Goal: Task Accomplishment & Management: Manage account settings

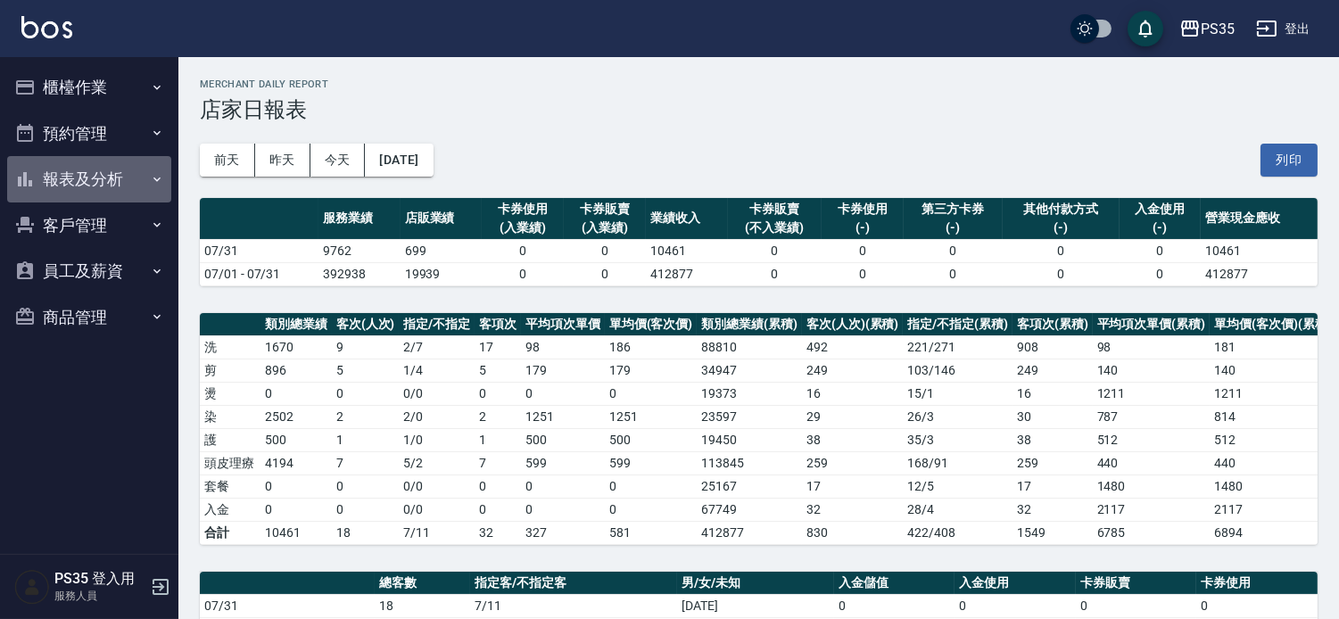
click at [111, 165] on button "報表及分析" at bounding box center [89, 179] width 164 height 46
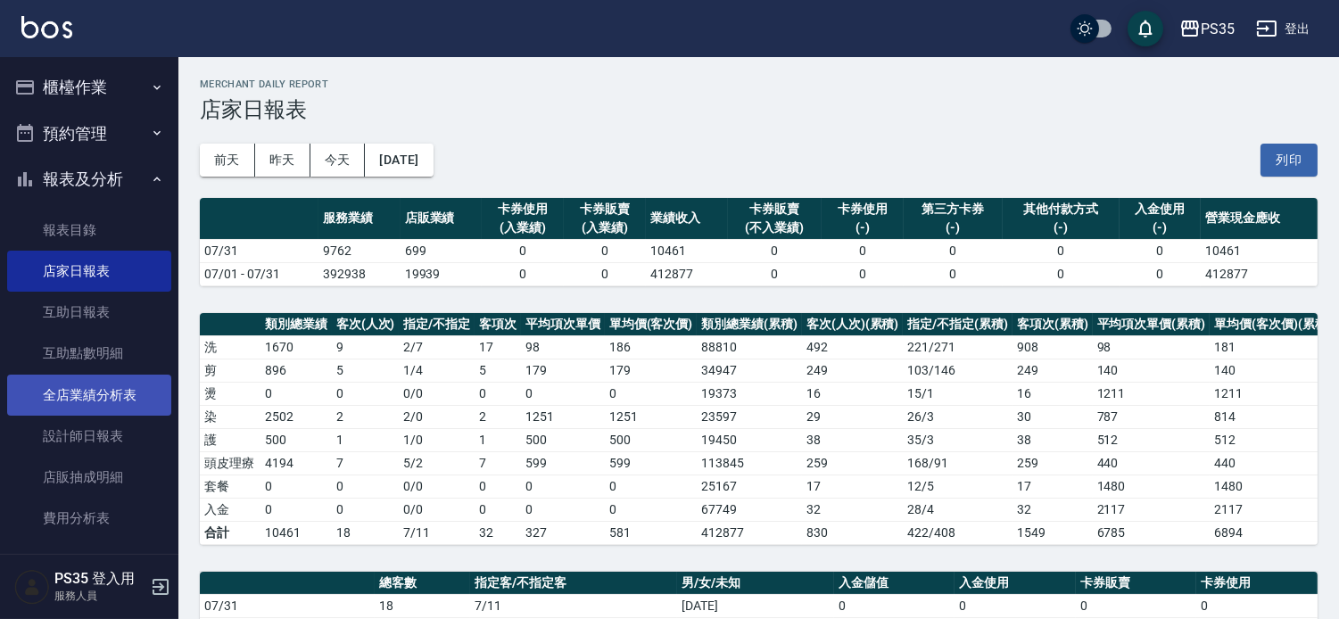
click at [91, 397] on link "全店業績分析表" at bounding box center [89, 395] width 164 height 41
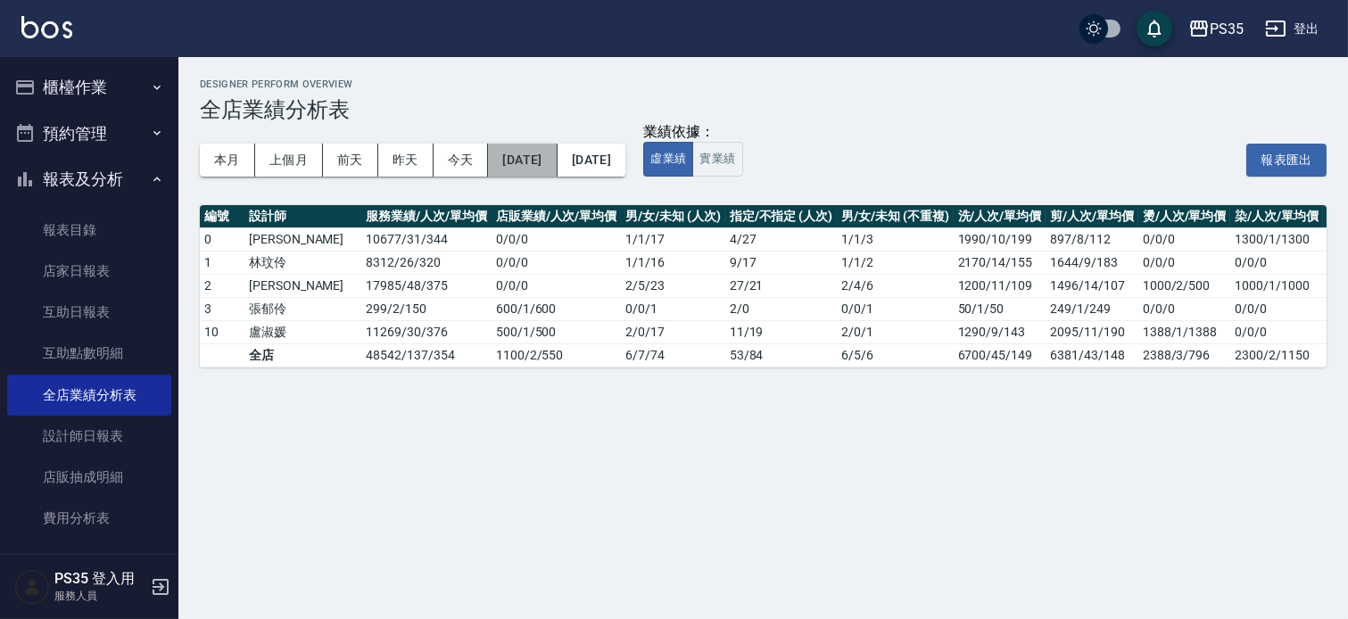
click at [557, 154] on button "[DATE]" at bounding box center [522, 160] width 69 height 33
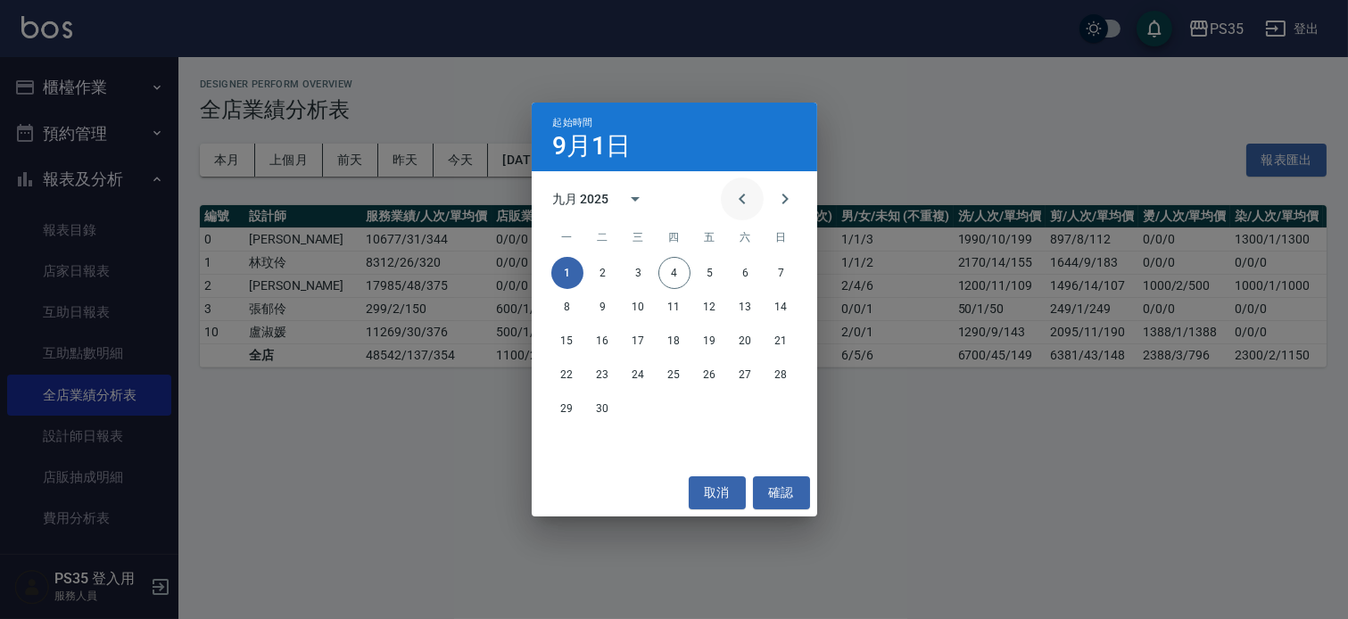
click at [739, 194] on icon "Previous month" at bounding box center [742, 199] width 6 height 11
click at [739, 200] on icon "Previous month" at bounding box center [742, 199] width 6 height 11
click at [607, 269] on button "1" at bounding box center [603, 273] width 32 height 32
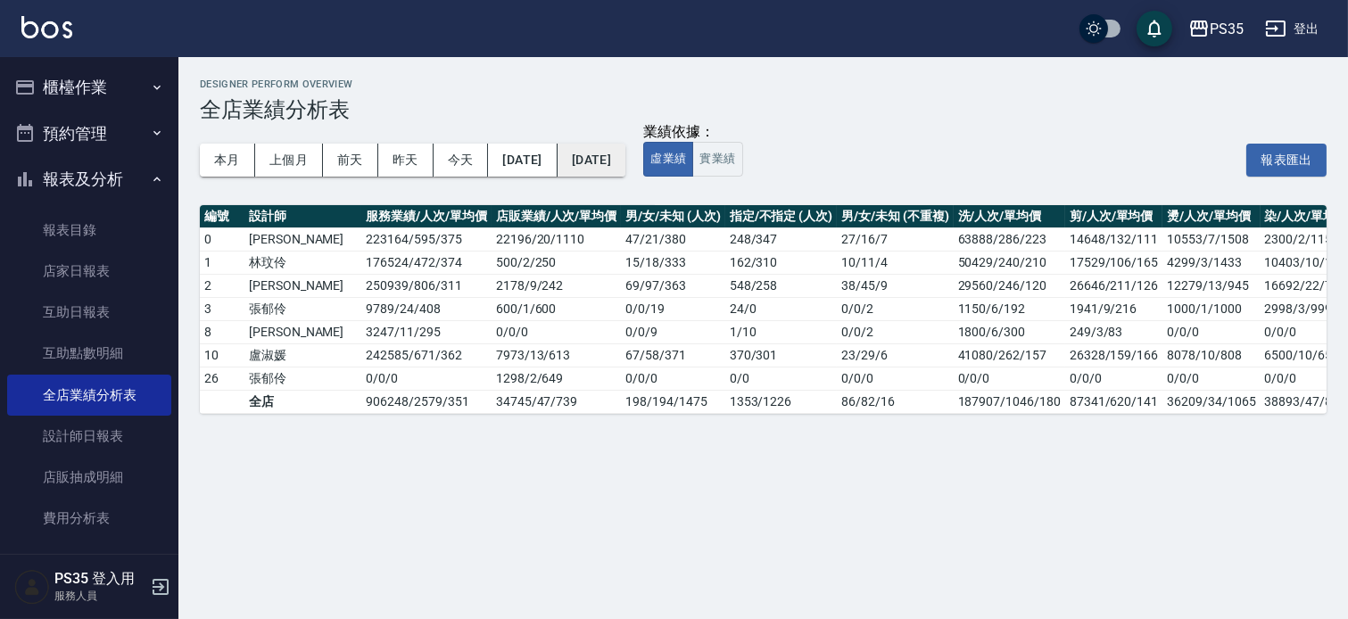
click at [622, 168] on button "[DATE]" at bounding box center [592, 160] width 68 height 33
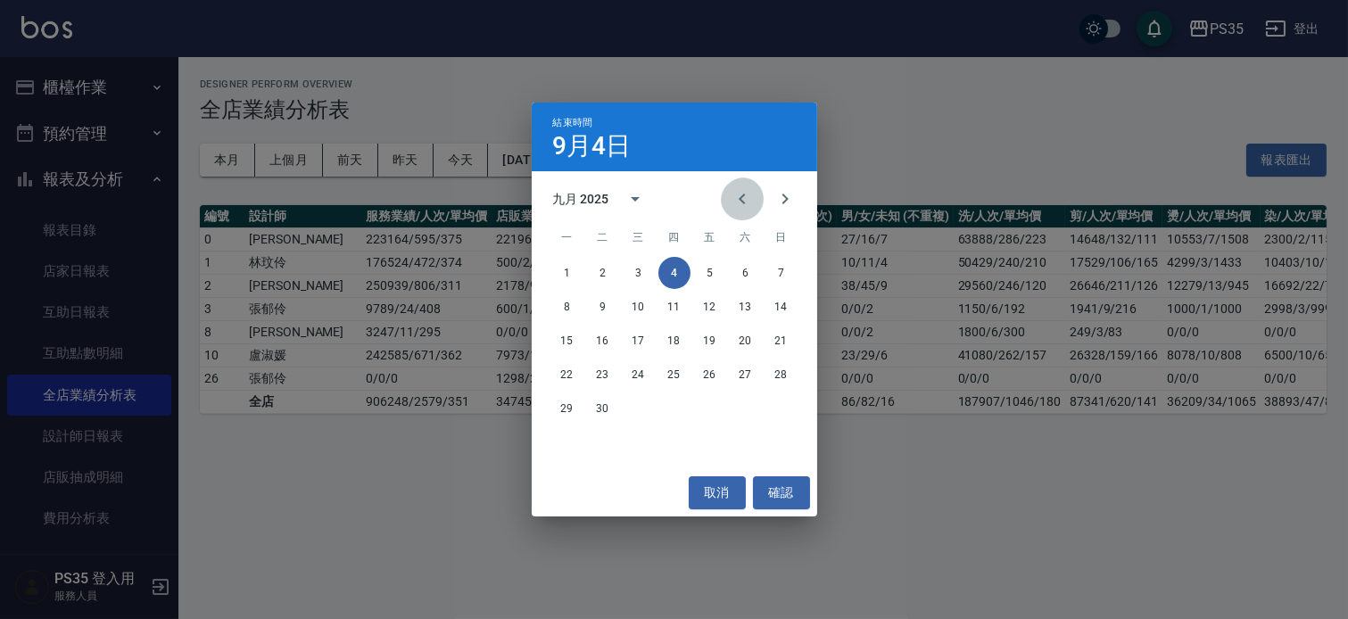
click at [733, 194] on icon "Previous month" at bounding box center [742, 198] width 21 height 21
click at [672, 406] on button "31" at bounding box center [674, 409] width 32 height 32
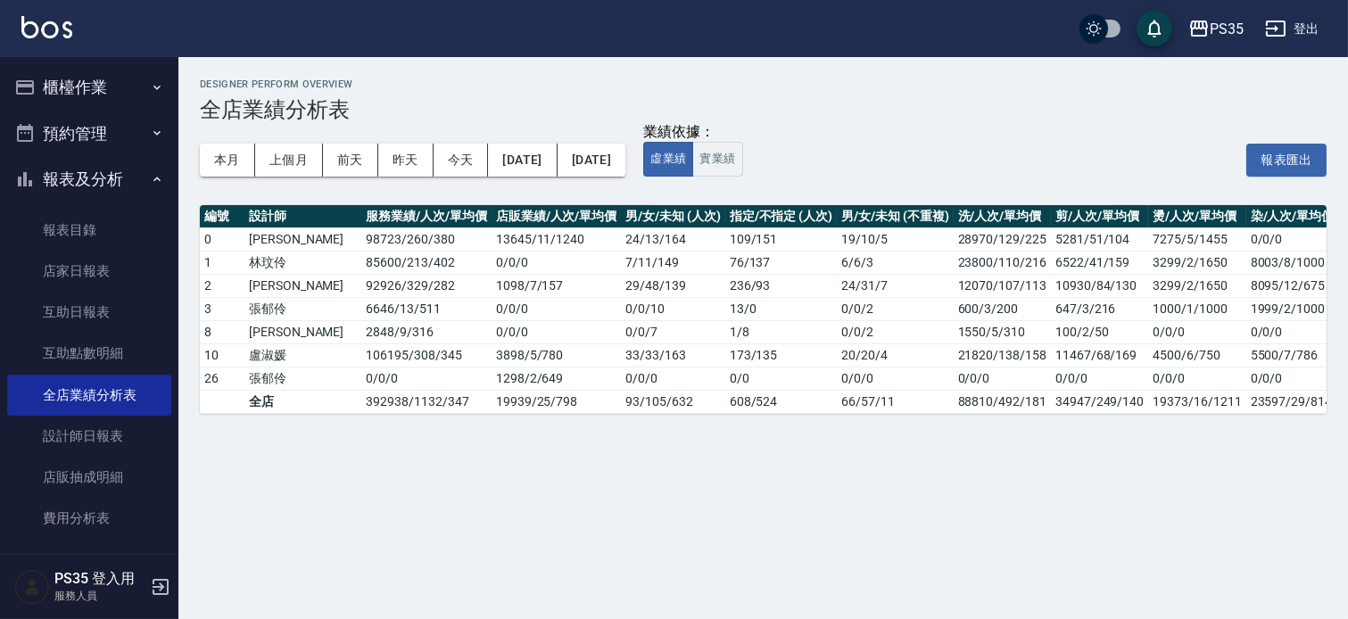
drag, startPoint x: 779, startPoint y: 430, endPoint x: 1187, endPoint y: 423, distance: 407.8
click at [1187, 414] on div "編號 設計師 服務業績/人次/單均價 店販業績/人次/單均價 男/女/未知 (人次) 指定/不指定 (人次) 男/女/未知 (不重複) 洗/人次/單均價 剪/…" at bounding box center [763, 309] width 1127 height 209
click at [913, 435] on div "Designer Perform Overview 全店業績分析表 本月 上個月 [DATE] [DATE] [DATE] [DATE] [DATE] 業績依…" at bounding box center [763, 246] width 1170 height 378
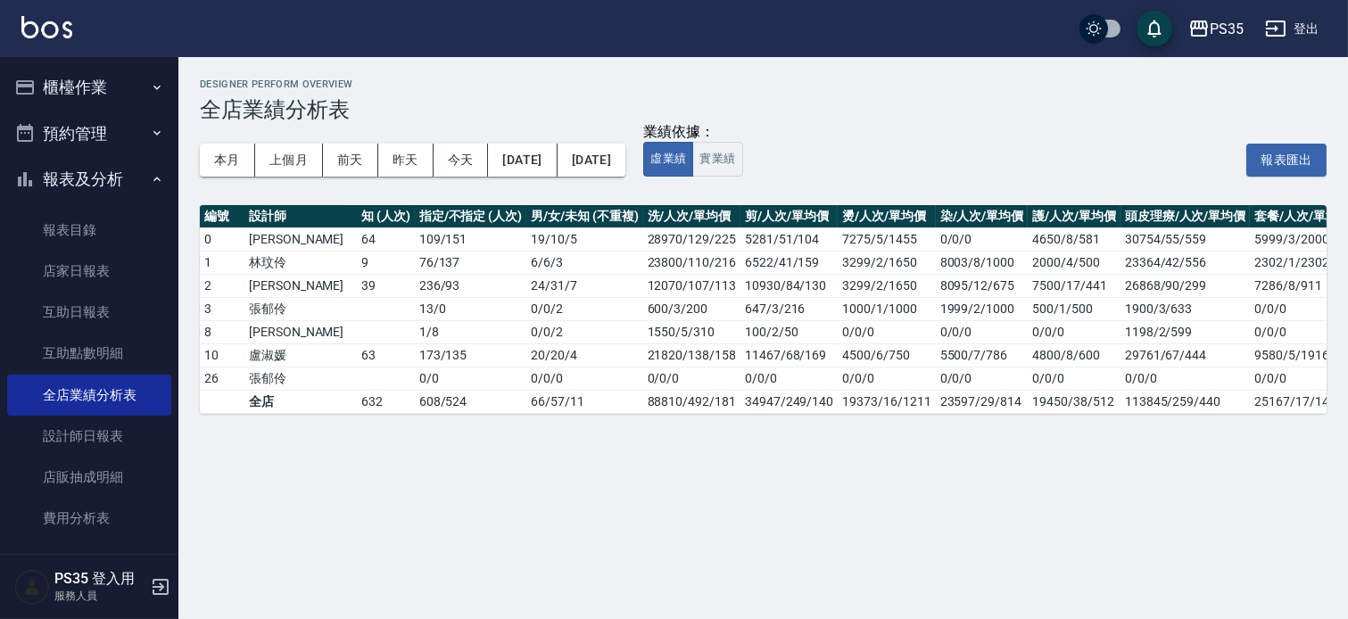
scroll to position [0, 424]
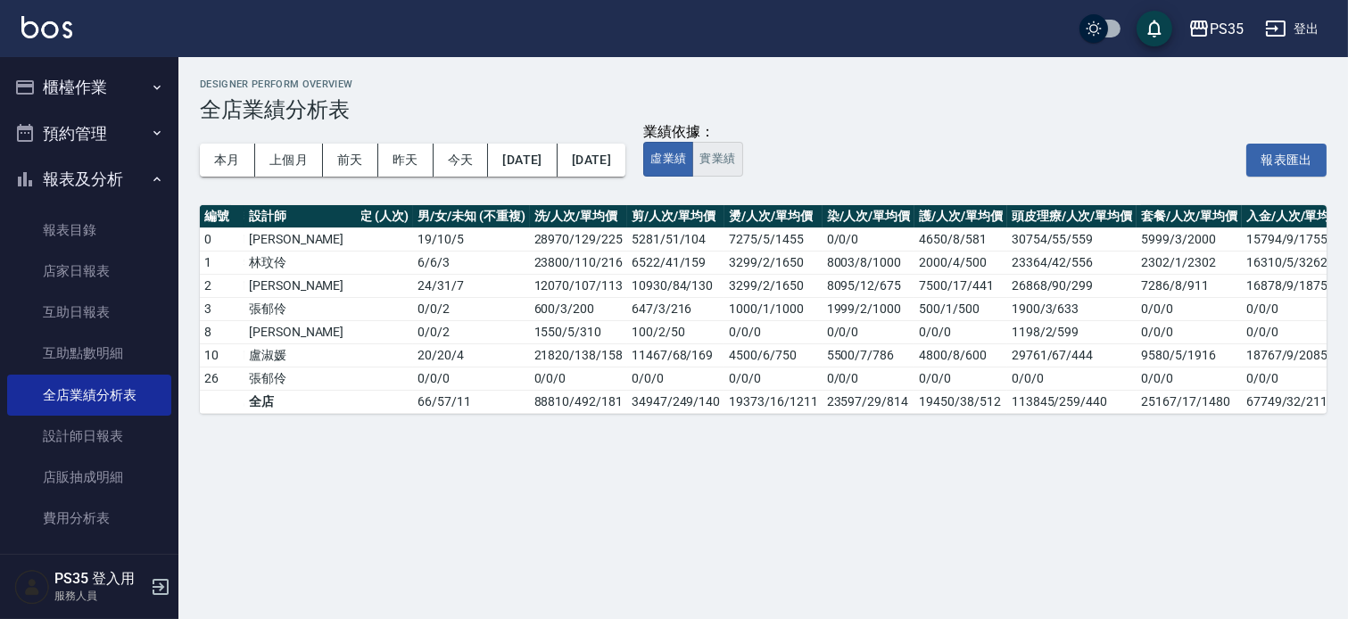
click at [742, 153] on button "實業績" at bounding box center [717, 159] width 50 height 35
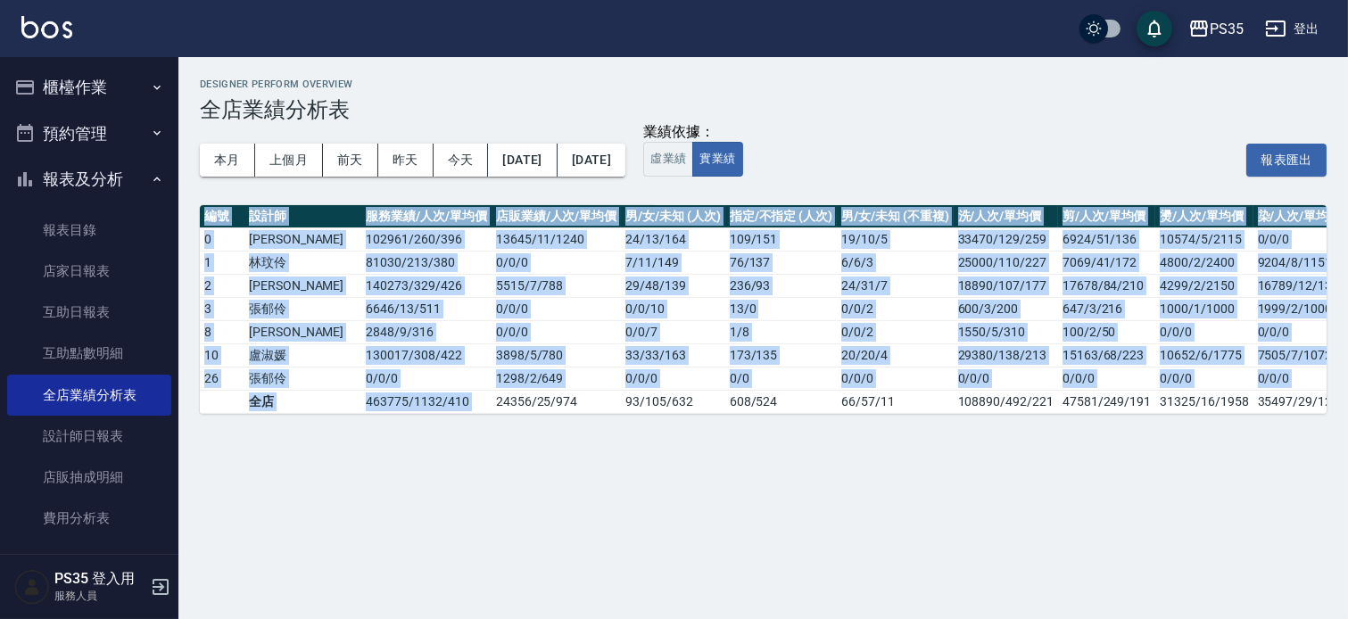
drag, startPoint x: 447, startPoint y: 412, endPoint x: 707, endPoint y: 471, distance: 267.1
click at [707, 471] on div "Designer Perform Overview 全店業績分析表 本月 上個月 [DATE] [DATE] [DATE] [DATE] [DATE] 業績依…" at bounding box center [674, 309] width 1348 height 619
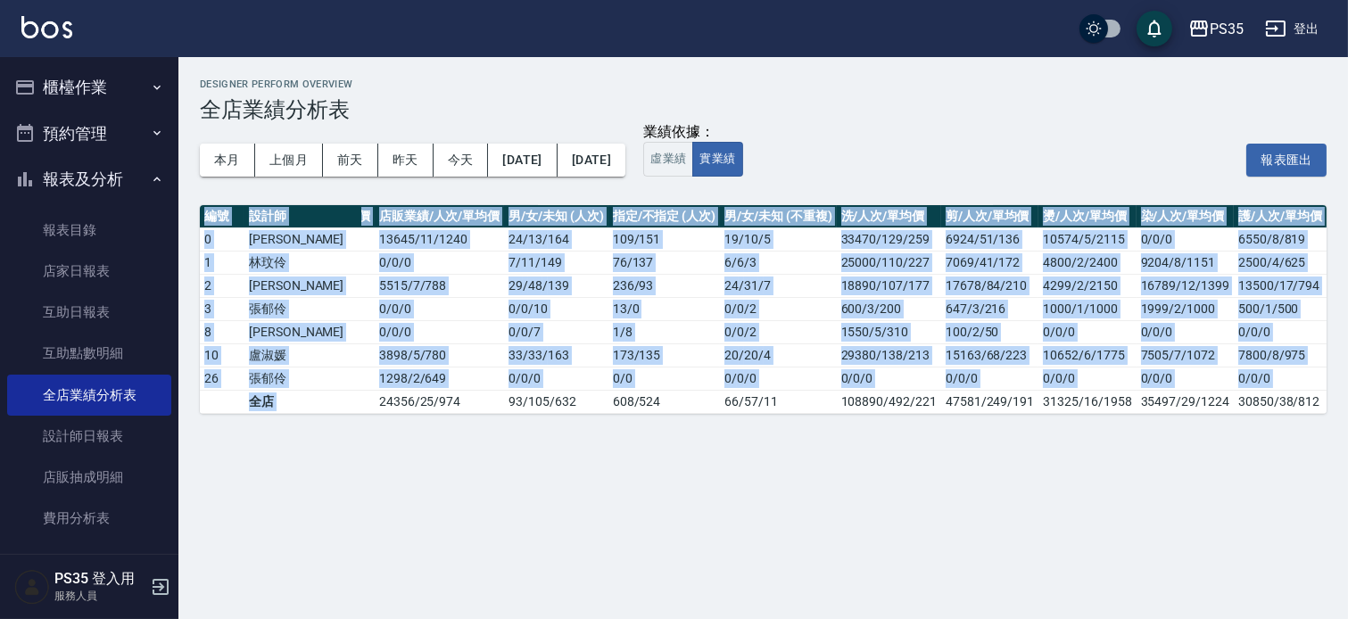
drag, startPoint x: 758, startPoint y: 557, endPoint x: 741, endPoint y: 507, distance: 52.8
click at [757, 557] on div "Designer Perform Overview 全店業績分析表 本月 上個月 [DATE] [DATE] [DATE] [DATE] [DATE] 業績依…" at bounding box center [674, 309] width 1348 height 619
click at [703, 491] on div "Designer Perform Overview 全店業績分析表 本月 上個月 [DATE] [DATE] [DATE] [DATE] [DATE] 業績依…" at bounding box center [674, 309] width 1348 height 619
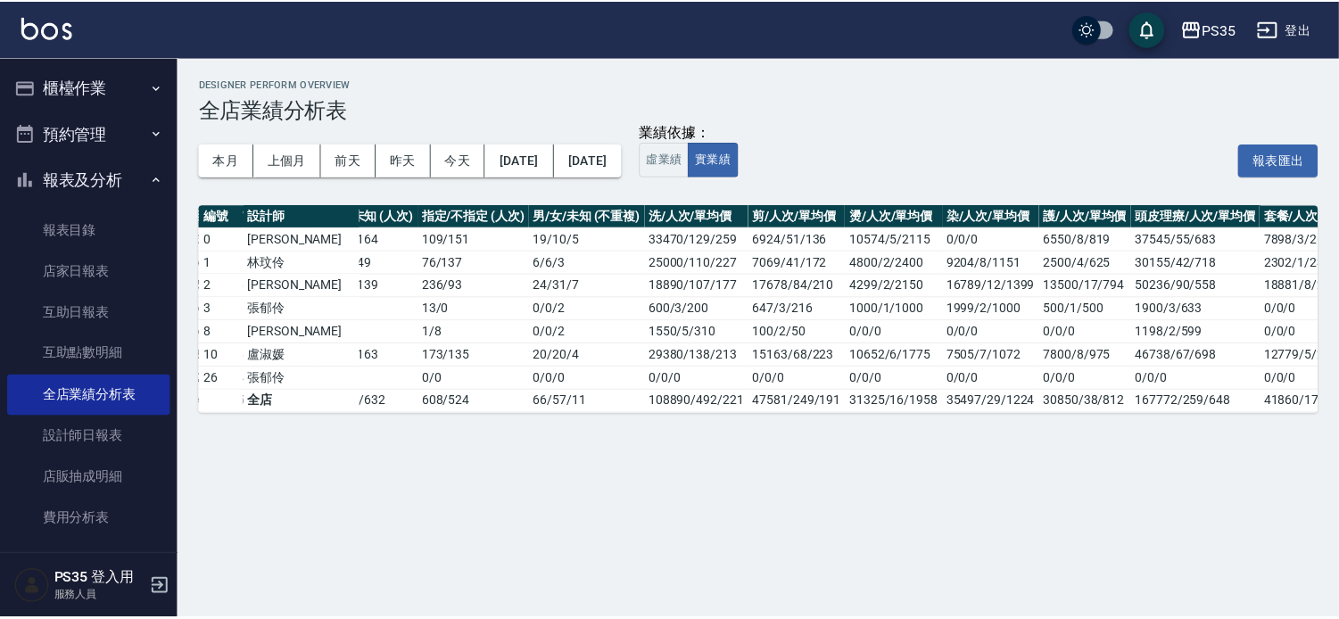
scroll to position [0, 307]
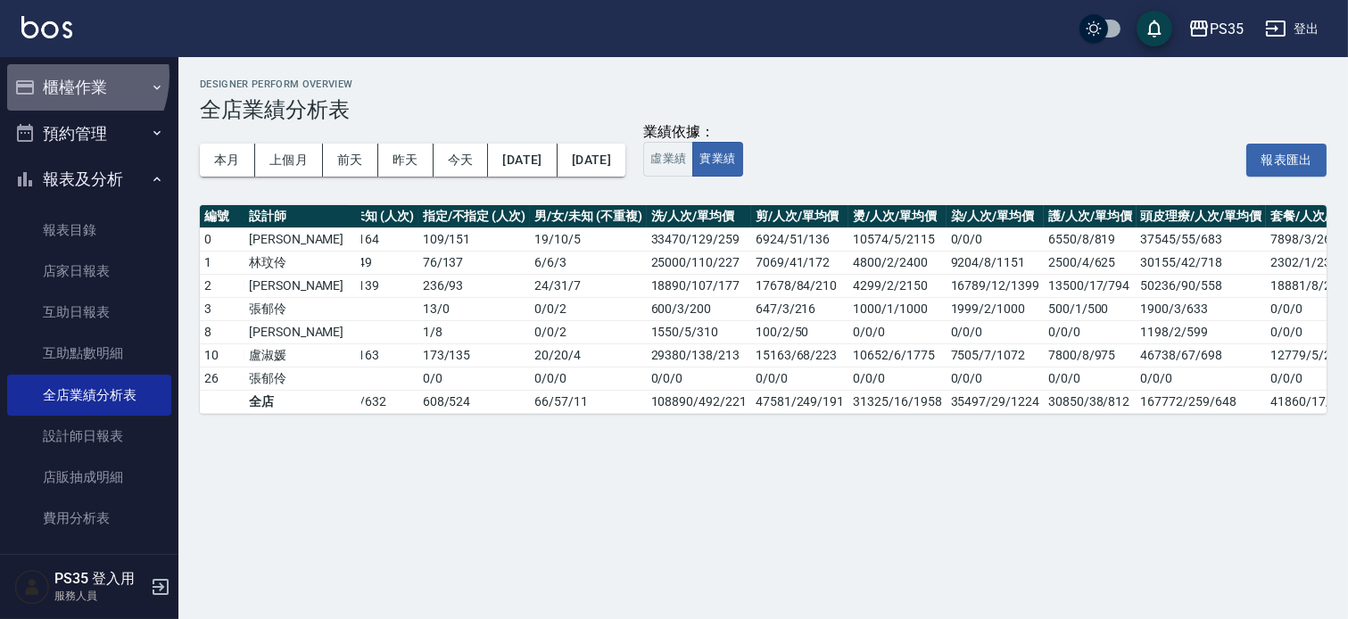
click at [63, 76] on button "櫃檯作業" at bounding box center [89, 87] width 164 height 46
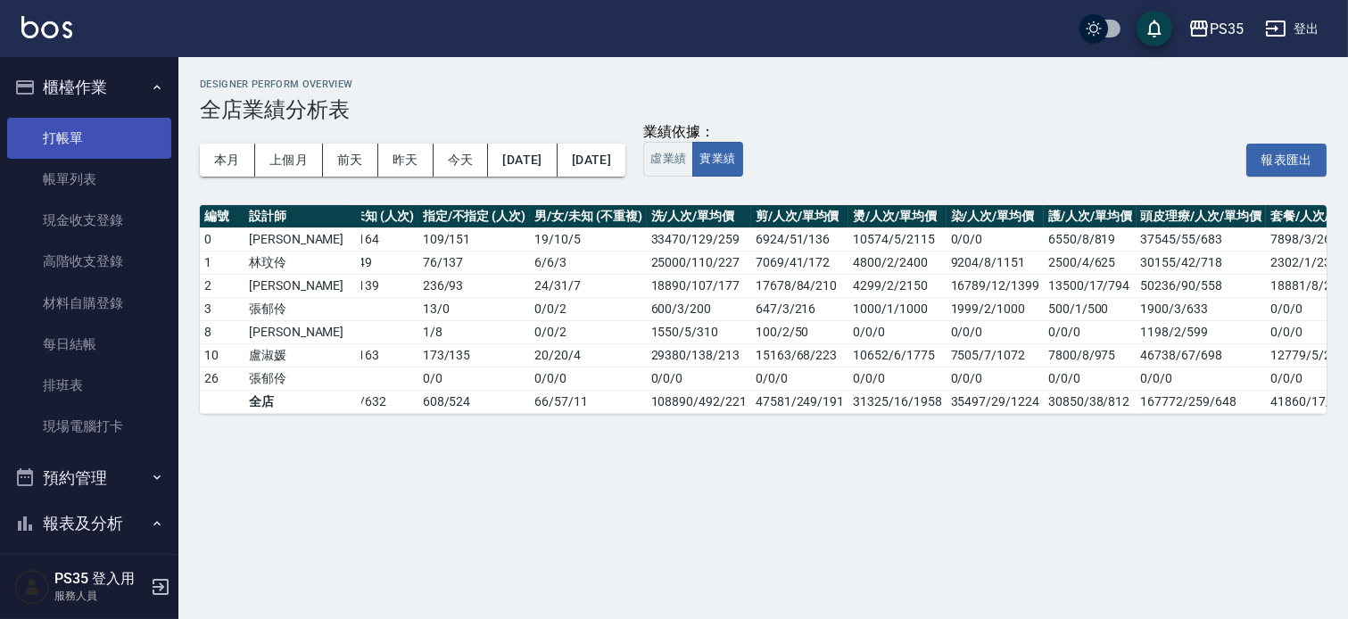
click at [61, 134] on link "打帳單" at bounding box center [89, 138] width 164 height 41
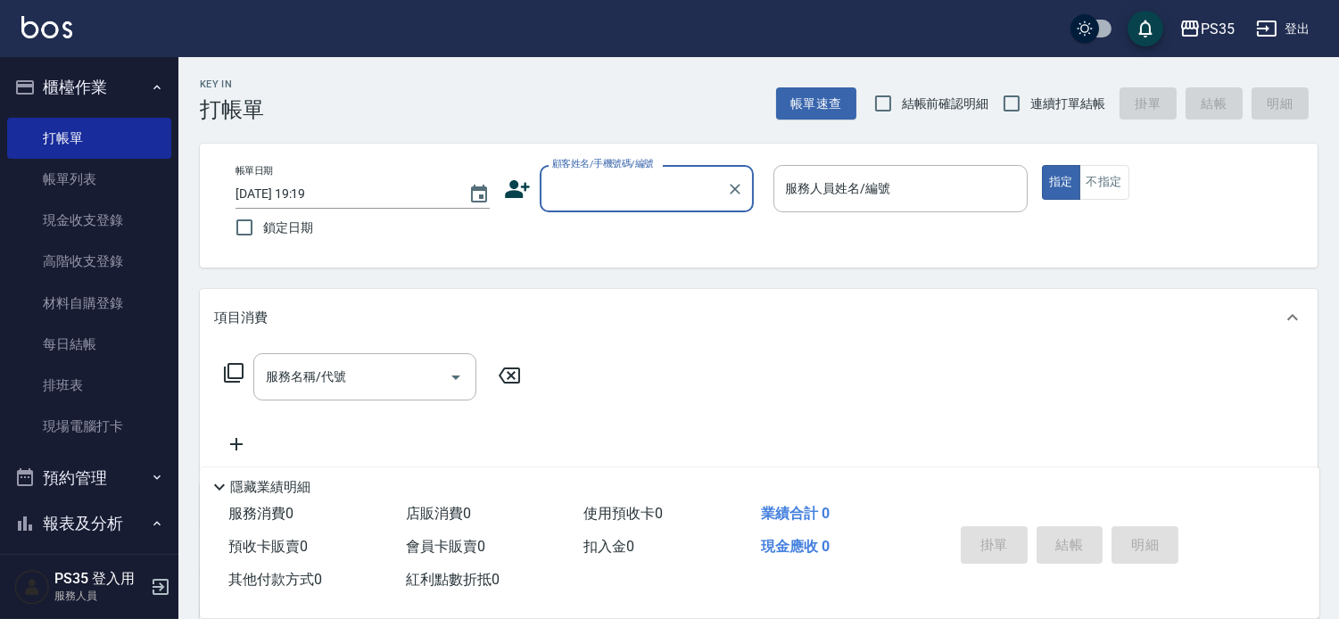
click at [575, 192] on input "顧客姓名/手機號碼/編號" at bounding box center [633, 188] width 171 height 31
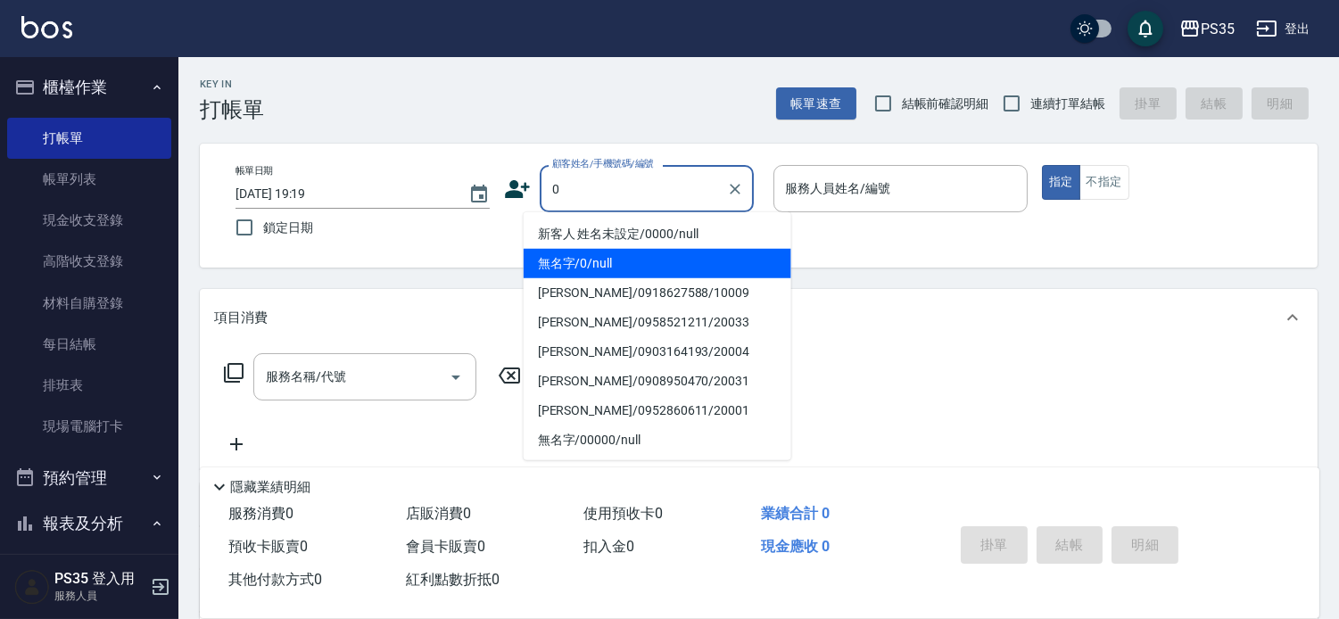
click at [577, 254] on li "無名字/0/null" at bounding box center [658, 263] width 268 height 29
type input "無名字/0/null"
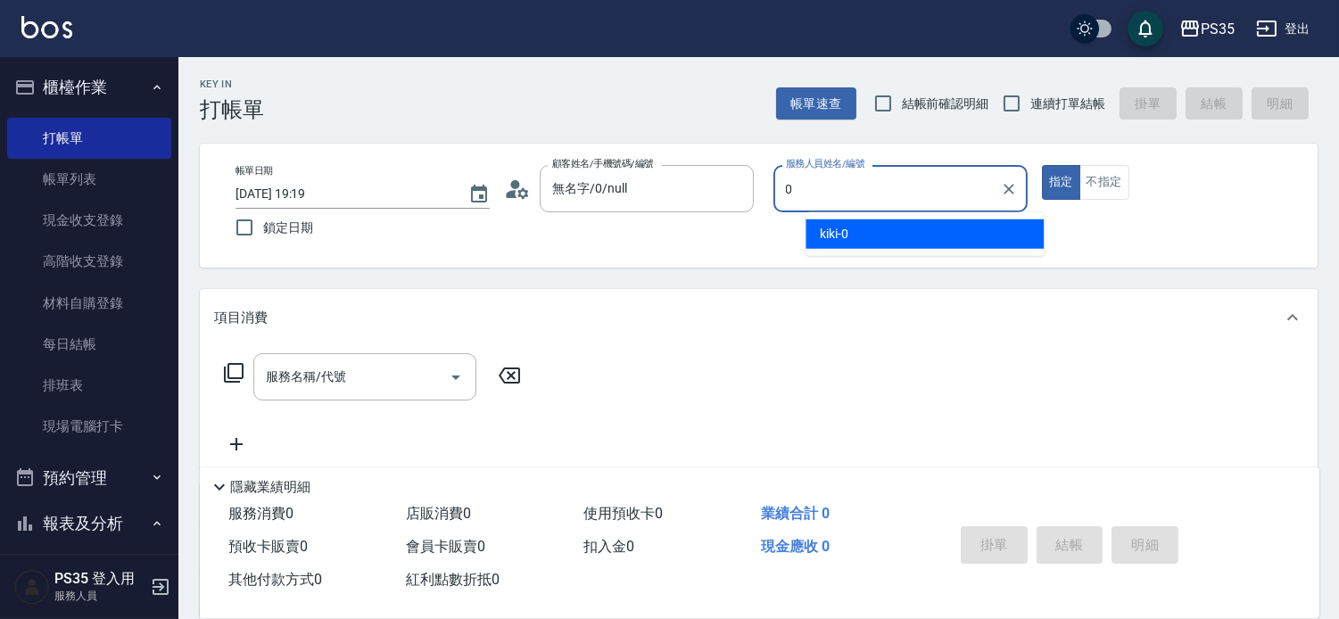
type input "kiki-0"
type button "true"
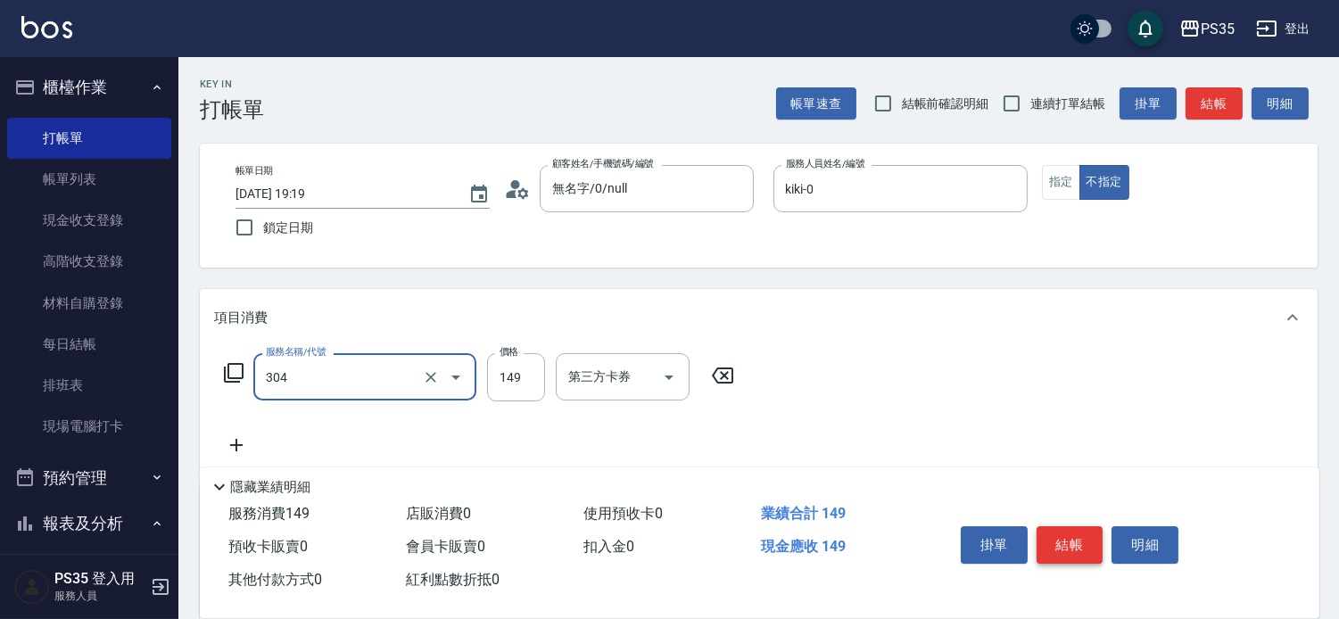
type input "剪髮(304)"
click at [1100, 533] on button "結帳" at bounding box center [1070, 544] width 67 height 37
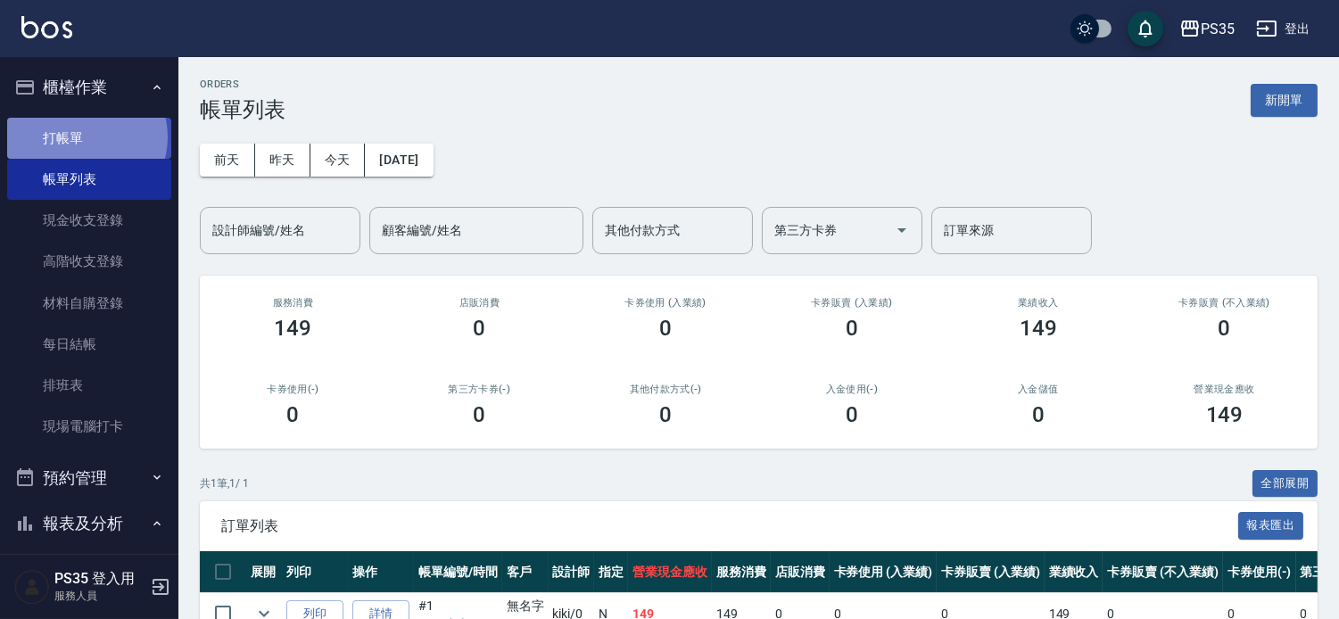
click at [86, 136] on link "打帳單" at bounding box center [89, 138] width 164 height 41
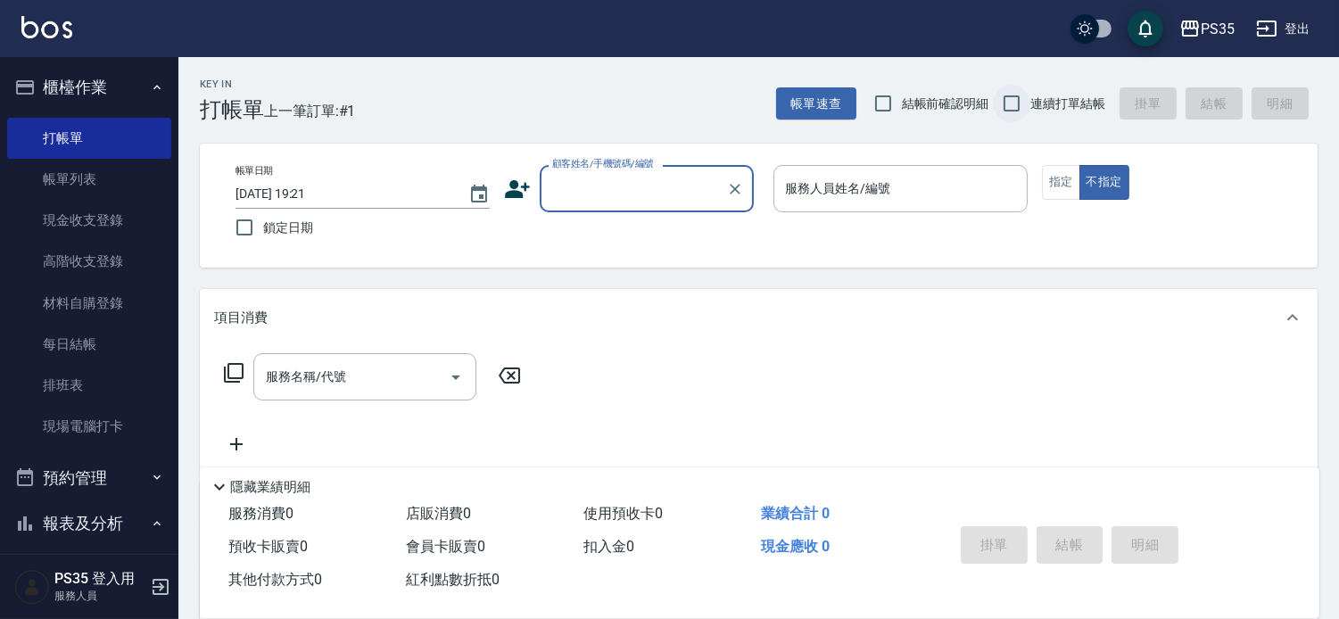
click at [1008, 95] on input "連續打單結帳" at bounding box center [1011, 103] width 37 height 37
checkbox input "true"
click at [573, 189] on div "顧客姓名/手機號碼/編號 顧客姓名/手機號碼/編號" at bounding box center [647, 188] width 214 height 47
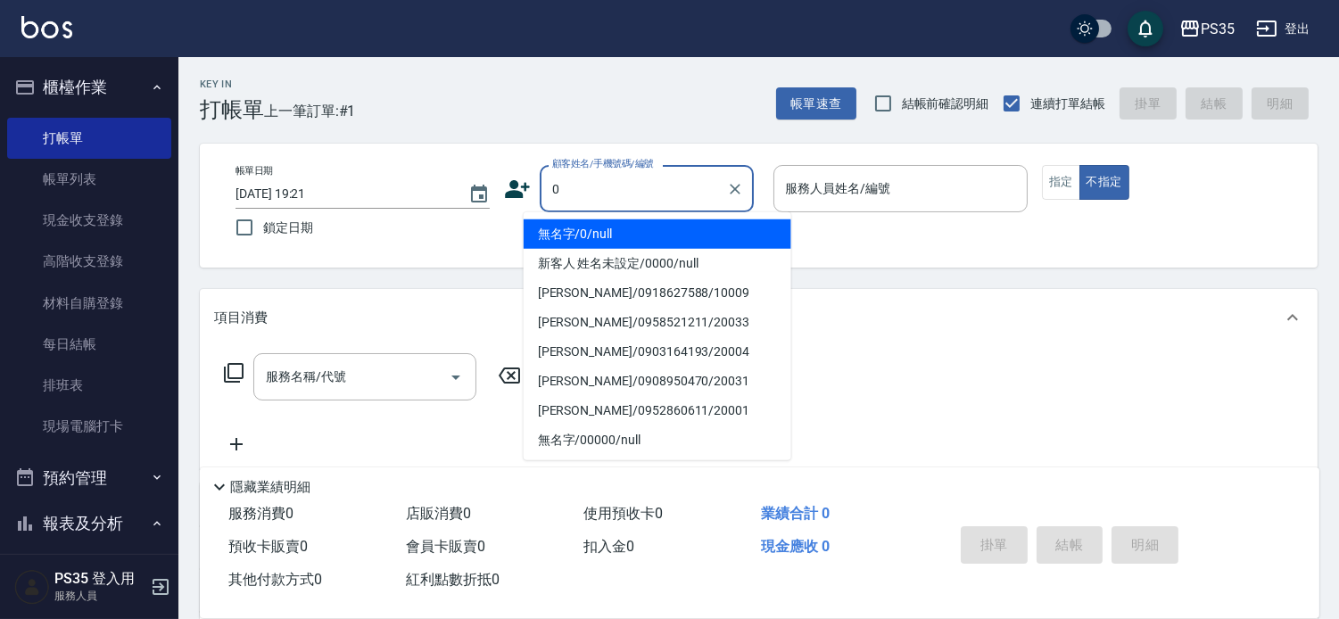
type input "0"
type input "1"
type input "無名字/0/null"
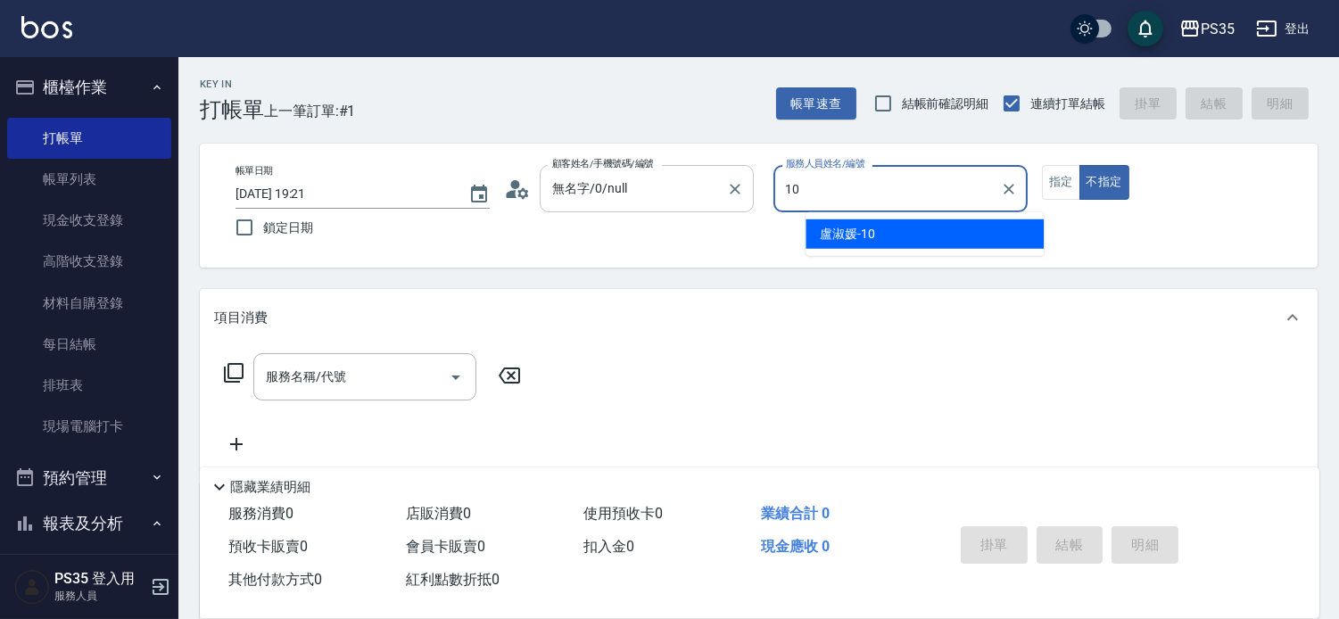
type input "盧淑媛-10"
type button "false"
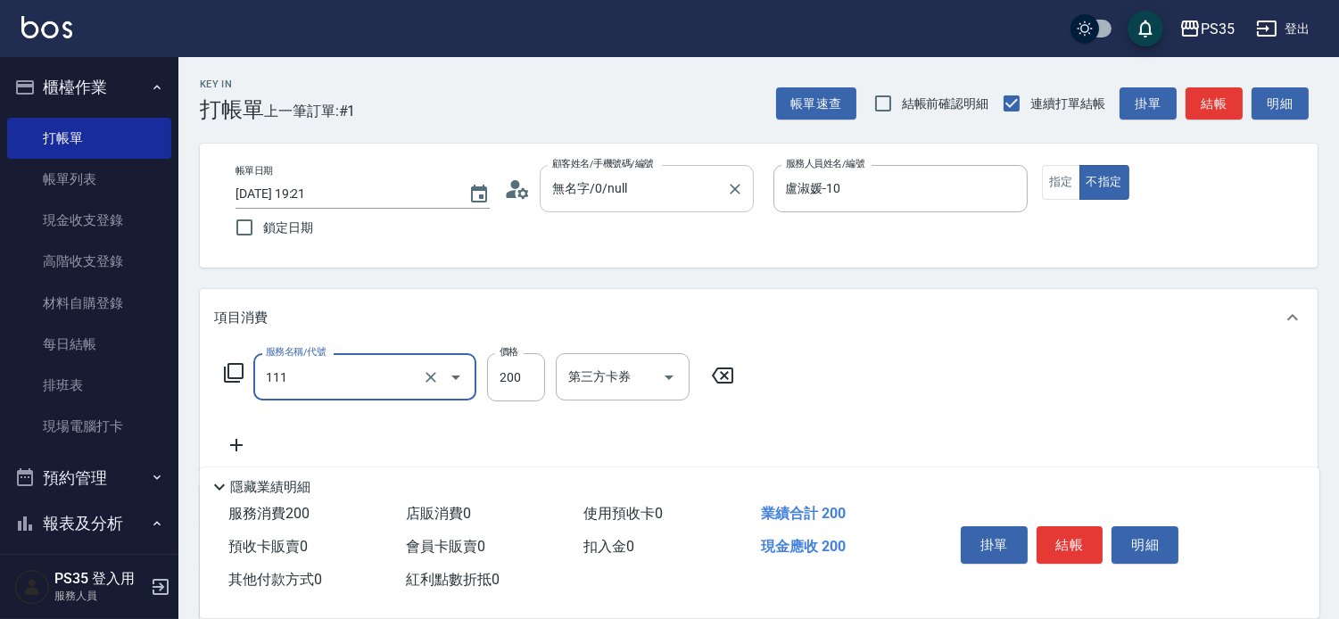
type input "200(111)"
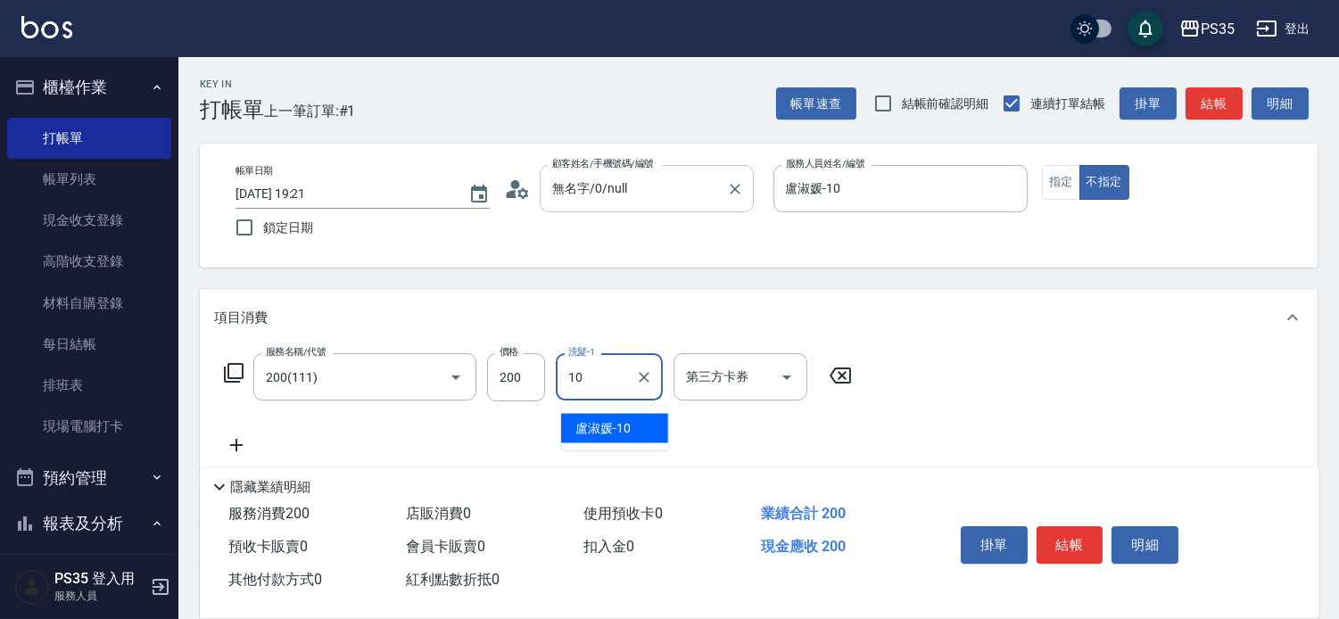
type input "盧淑媛-10"
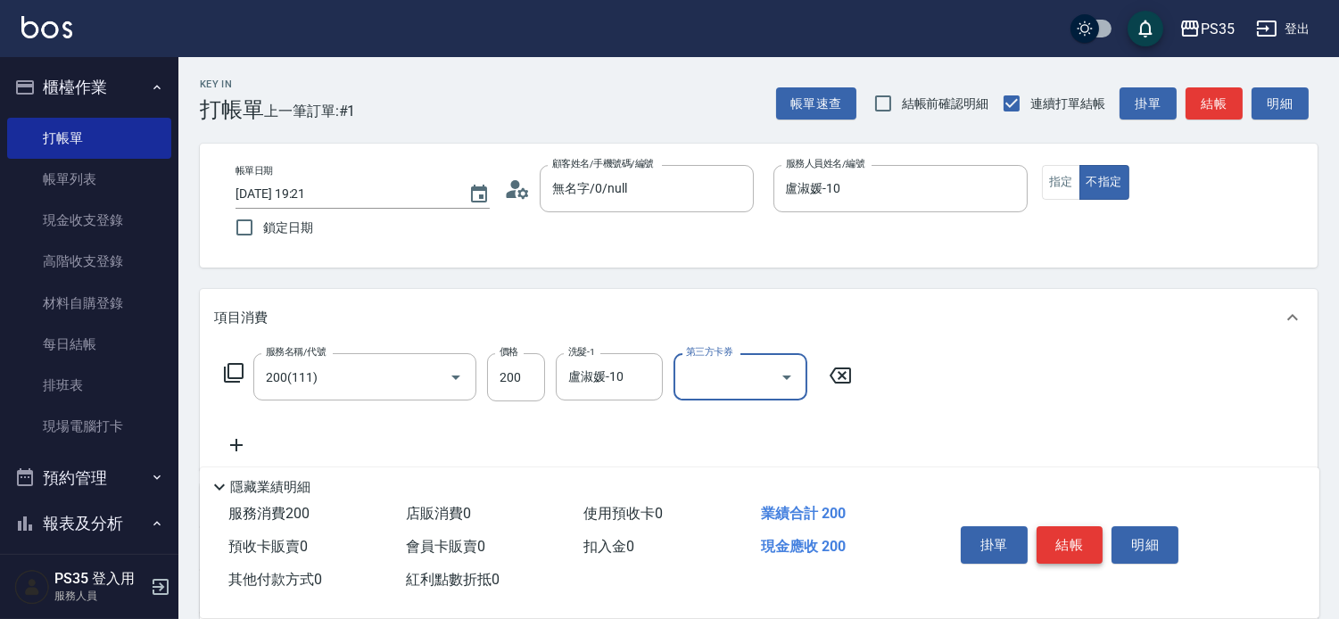
click at [1082, 539] on button "結帳" at bounding box center [1070, 544] width 67 height 37
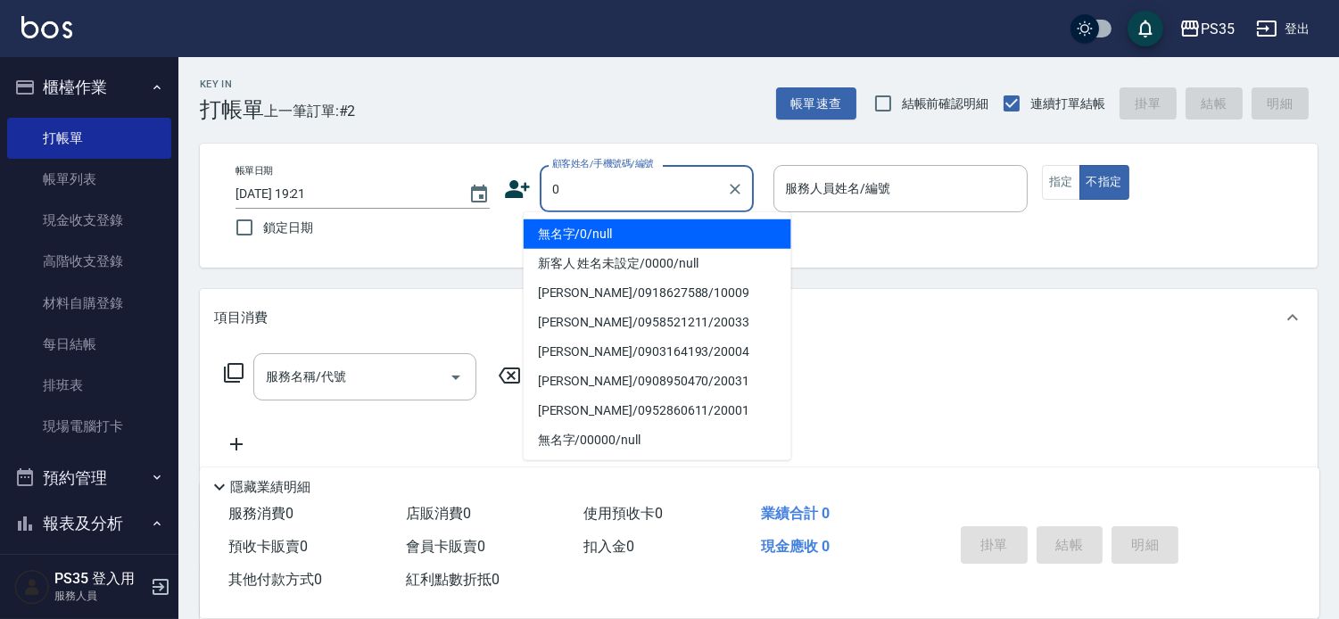
type input "0"
type input "1"
type input "無名字/0/null"
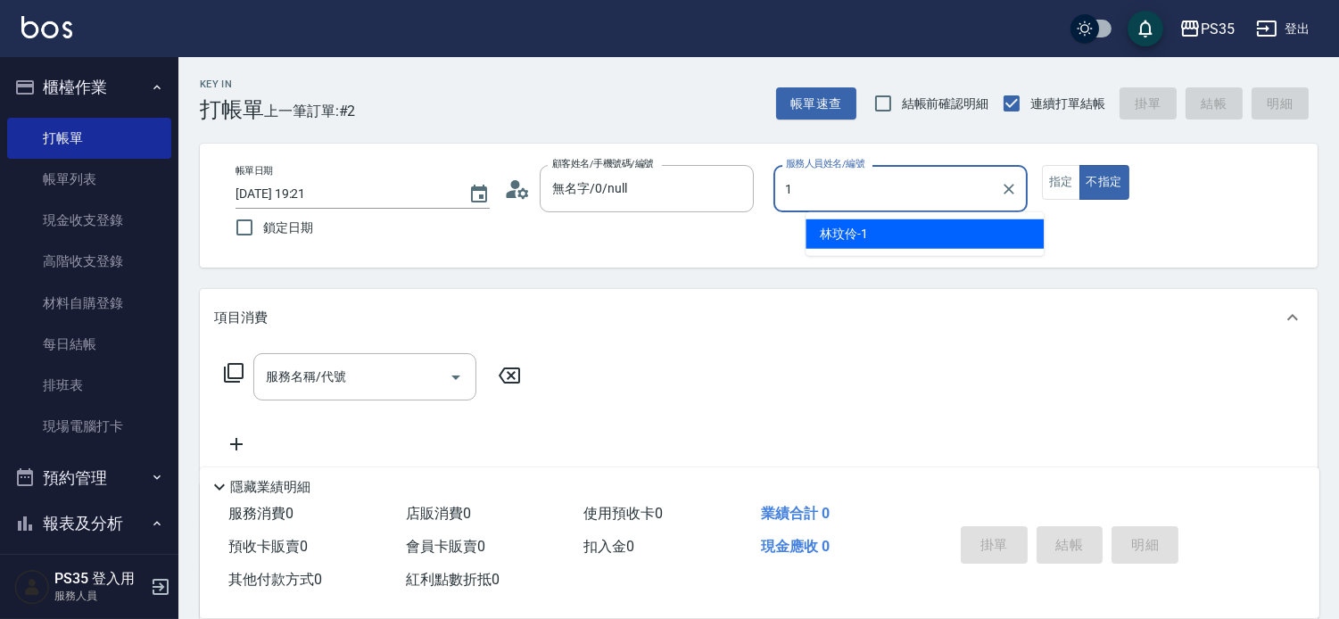
type input "[PERSON_NAME]-1"
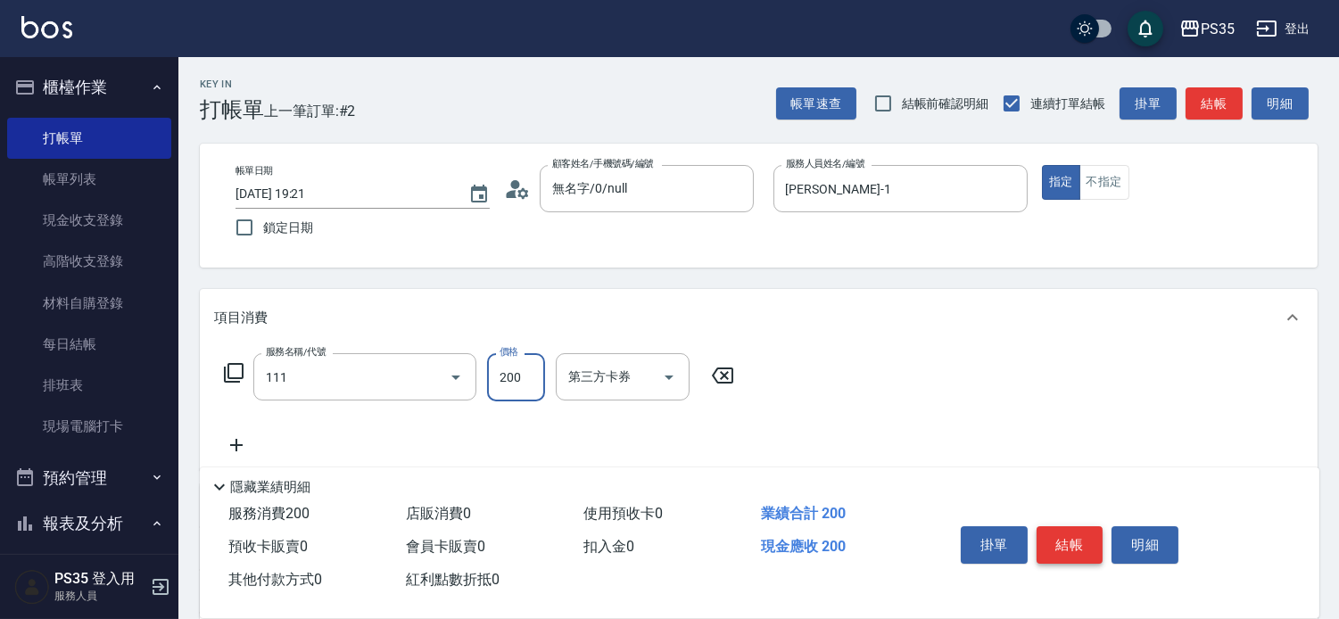
type input "200(111)"
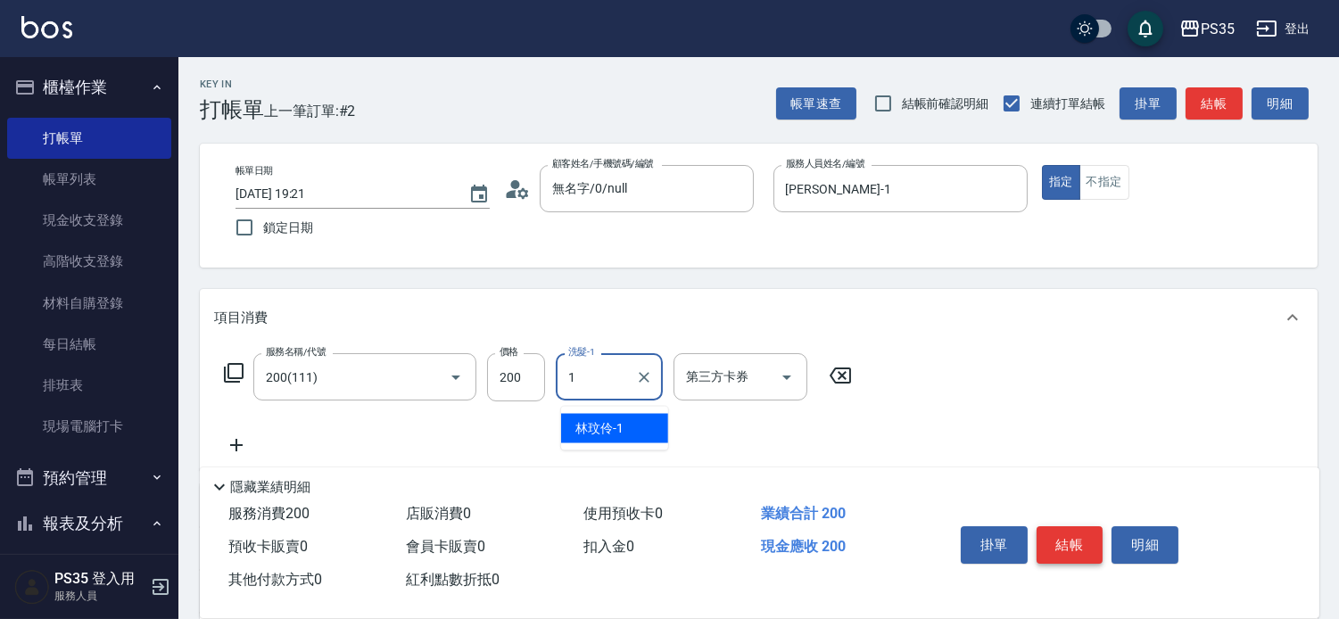
type input "[PERSON_NAME]-1"
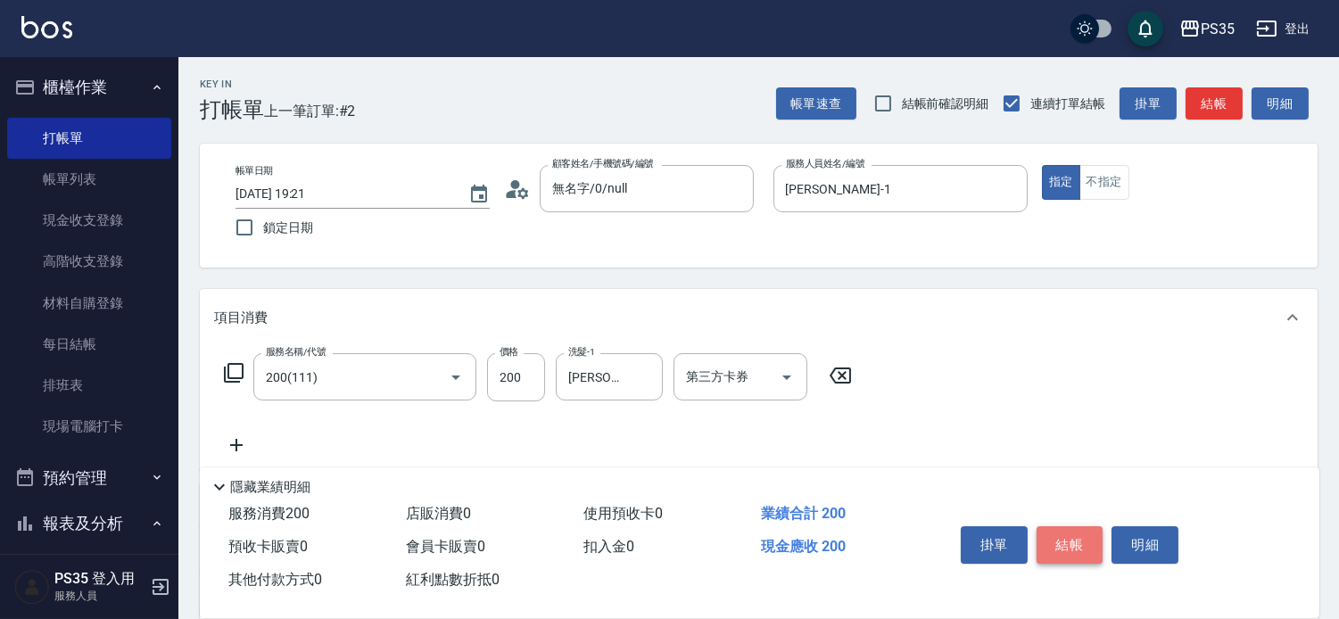
click at [1082, 539] on button "結帳" at bounding box center [1070, 544] width 67 height 37
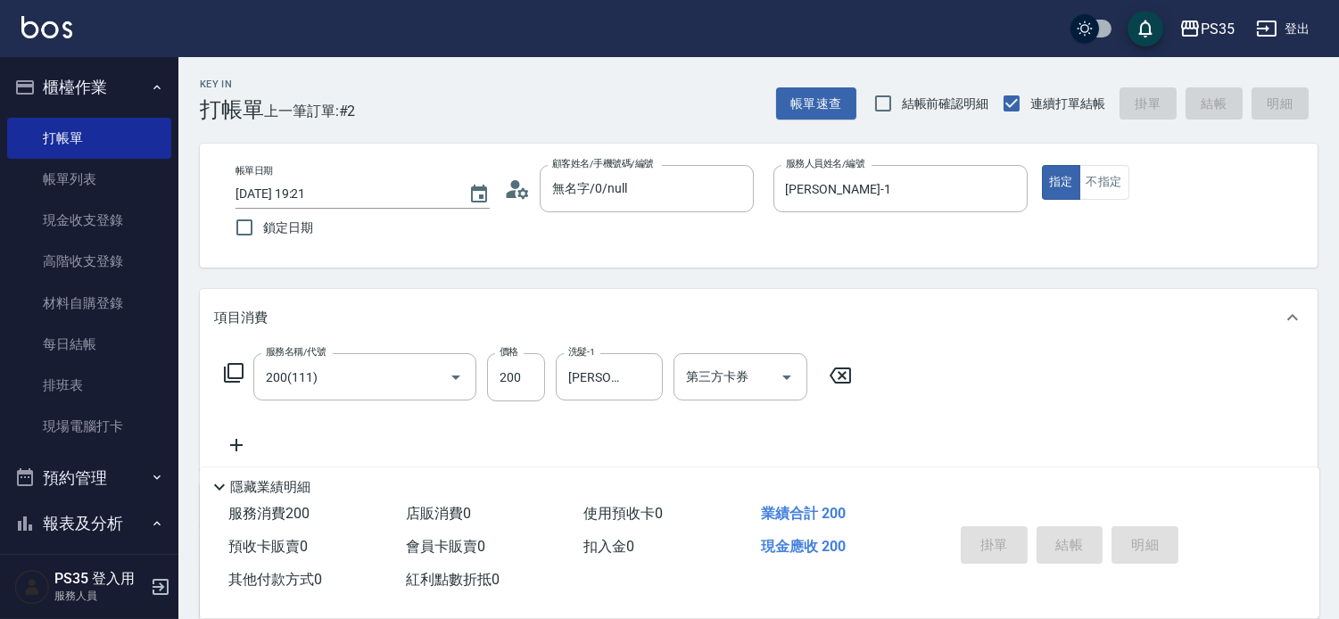
type input "[DATE] 19:22"
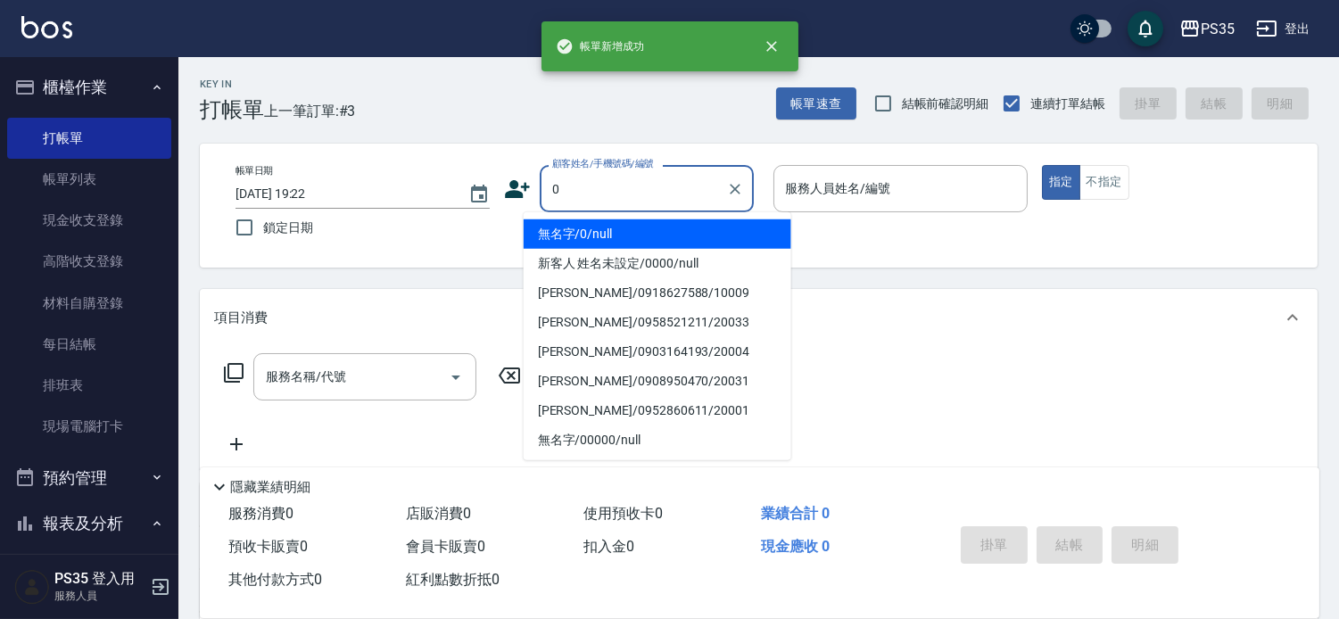
type input "無名字/0/null"
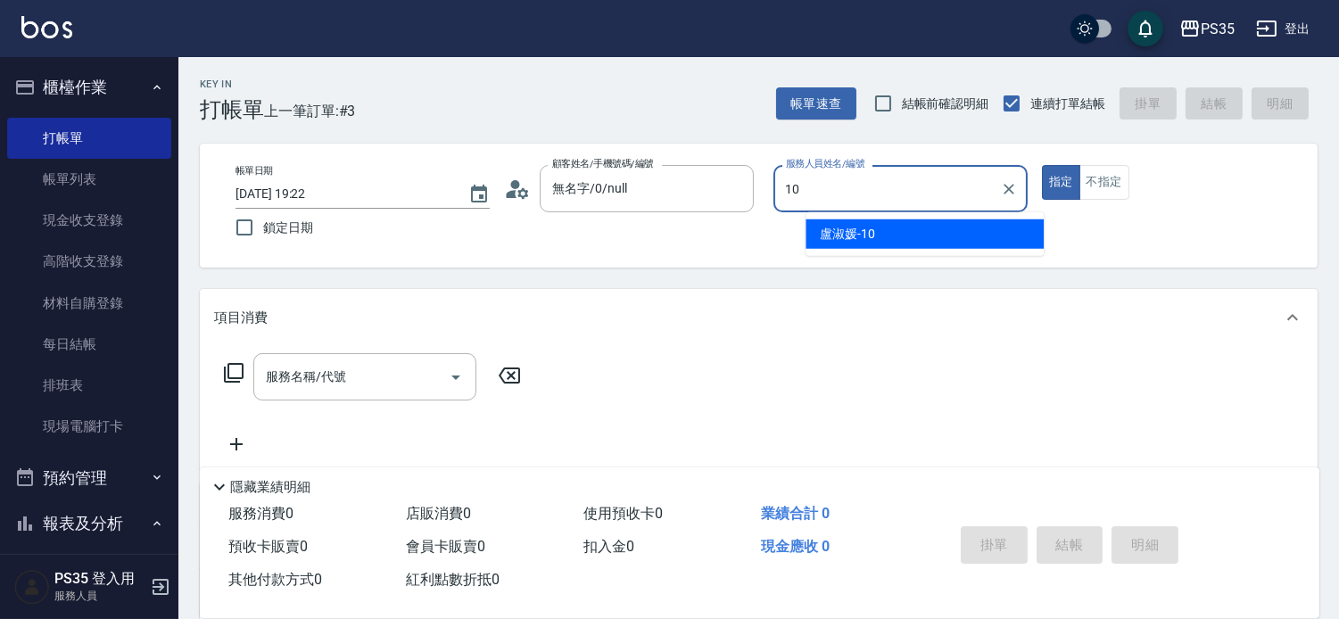
type input "盧淑媛-10"
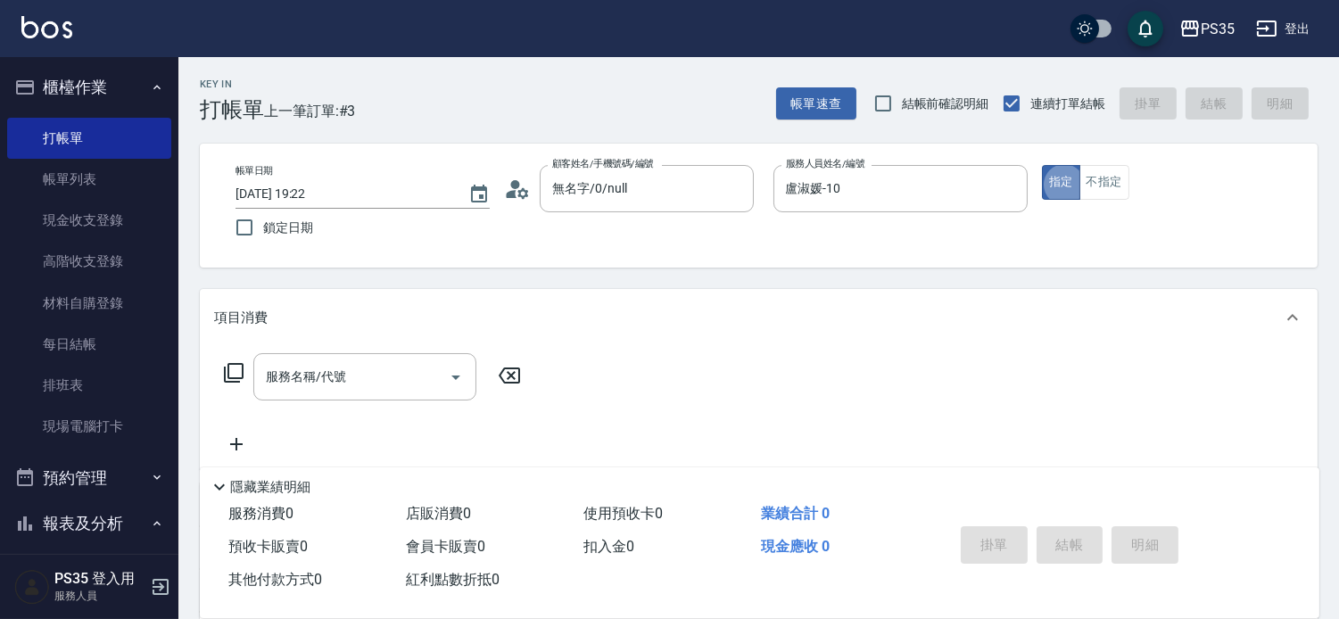
type button "true"
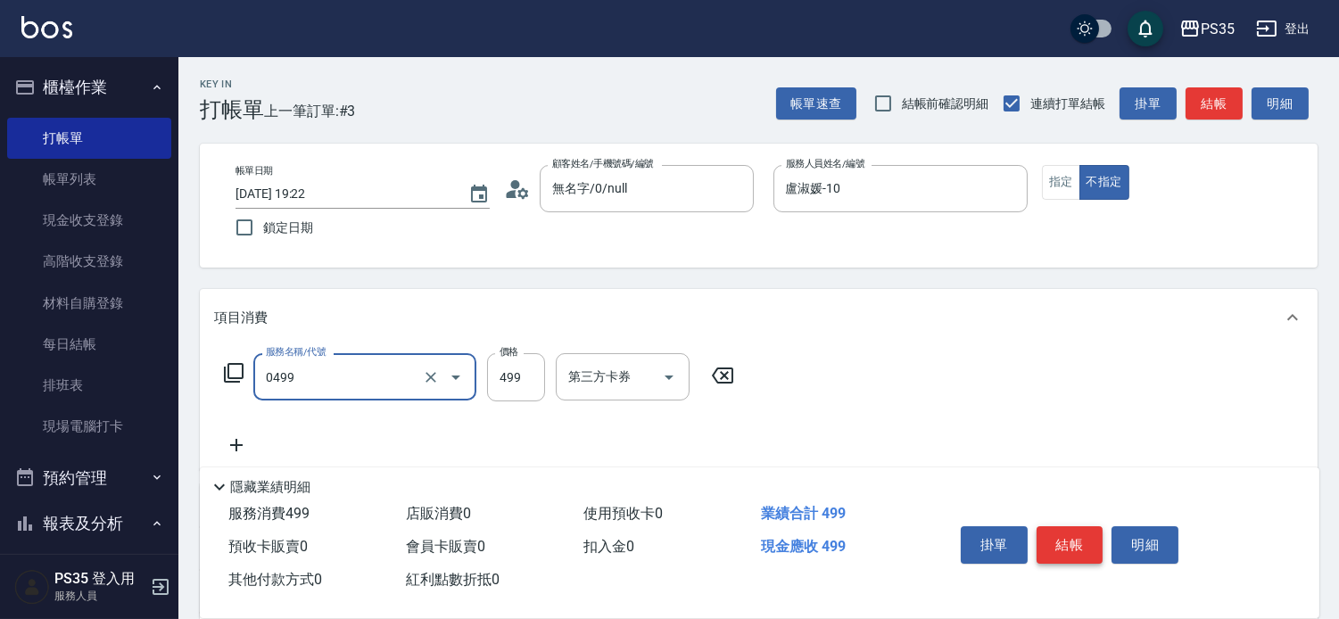
type input "[PERSON_NAME]499(0499)"
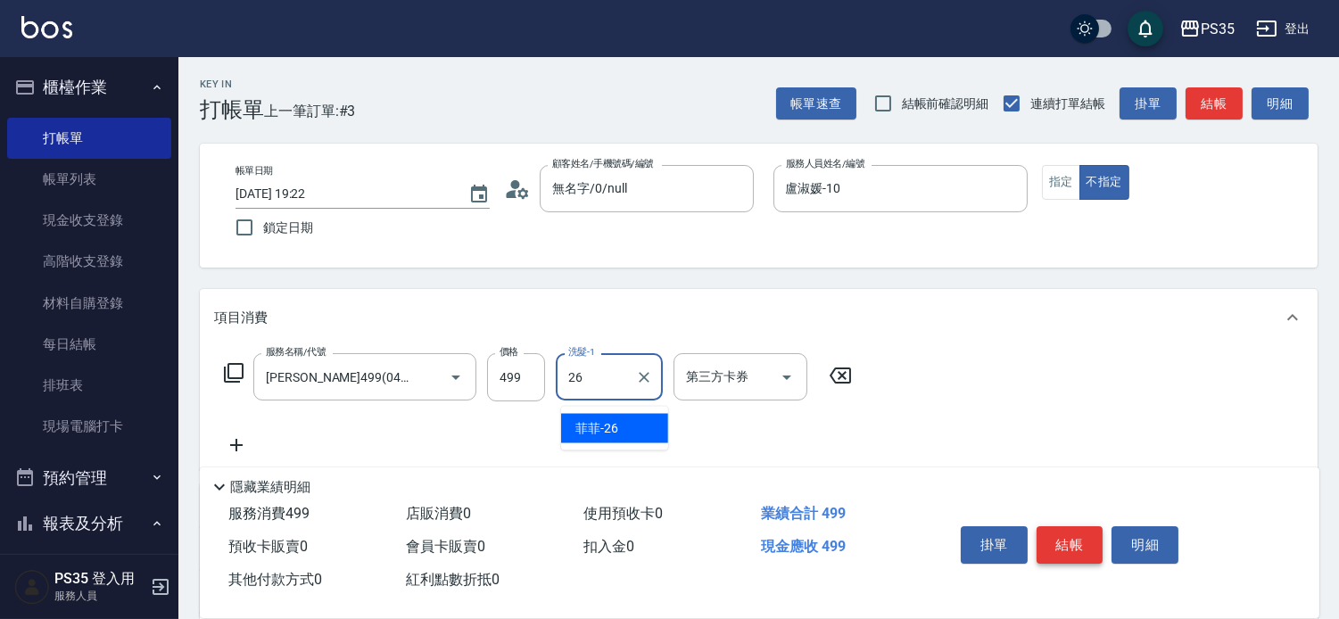
type input "菲菲-26"
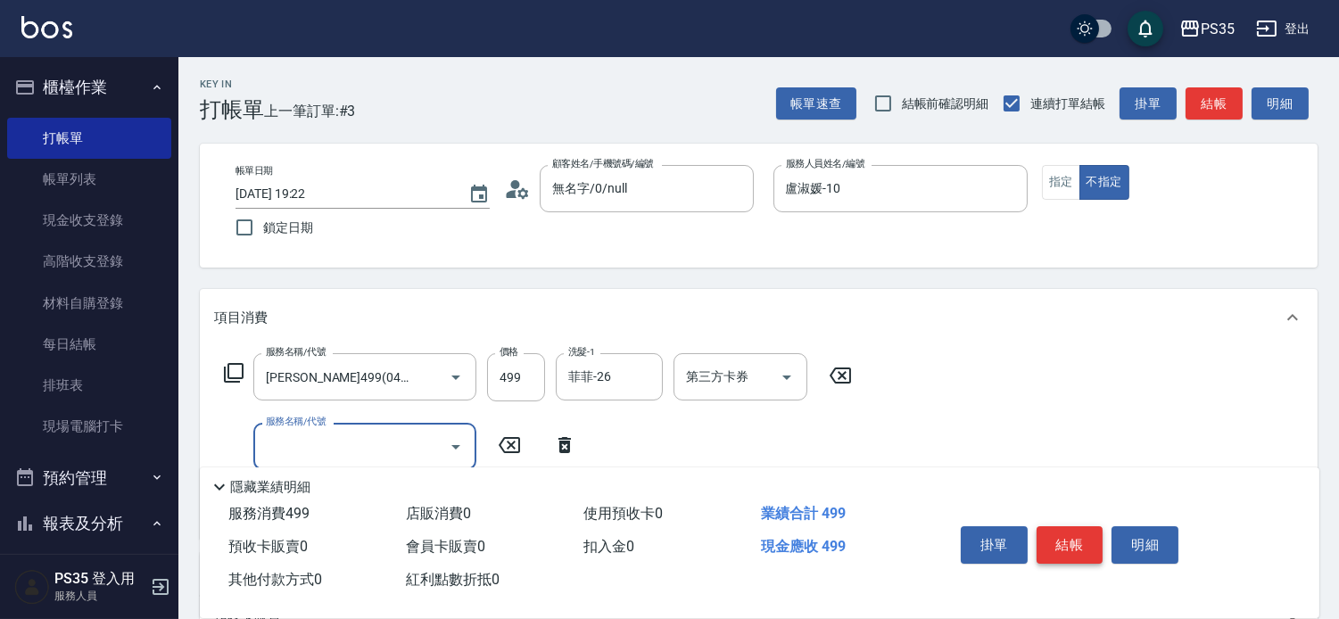
scroll to position [99, 0]
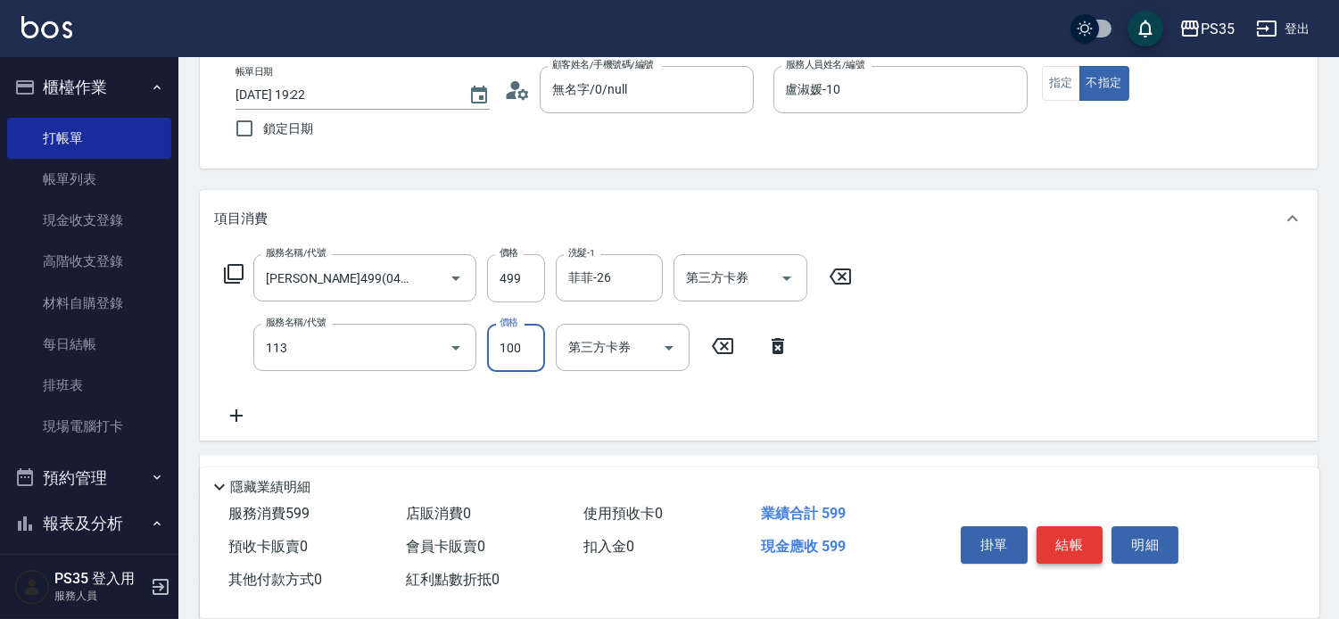
type input "瞬護100(113)"
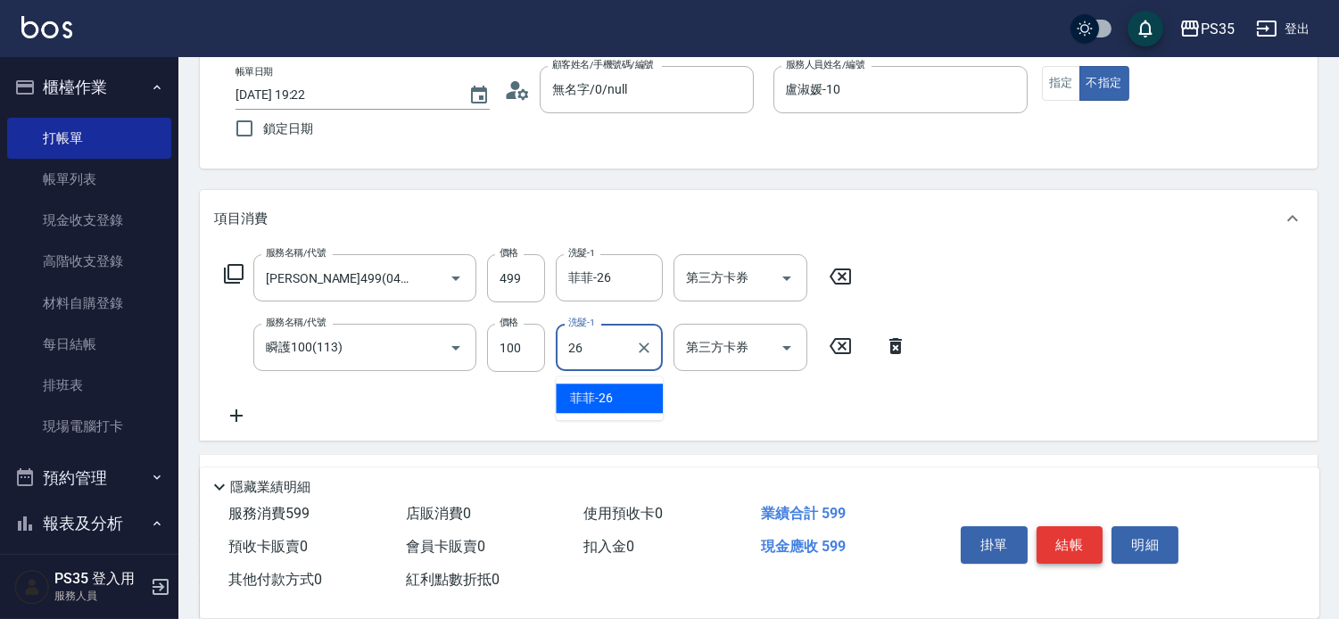
type input "菲菲-26"
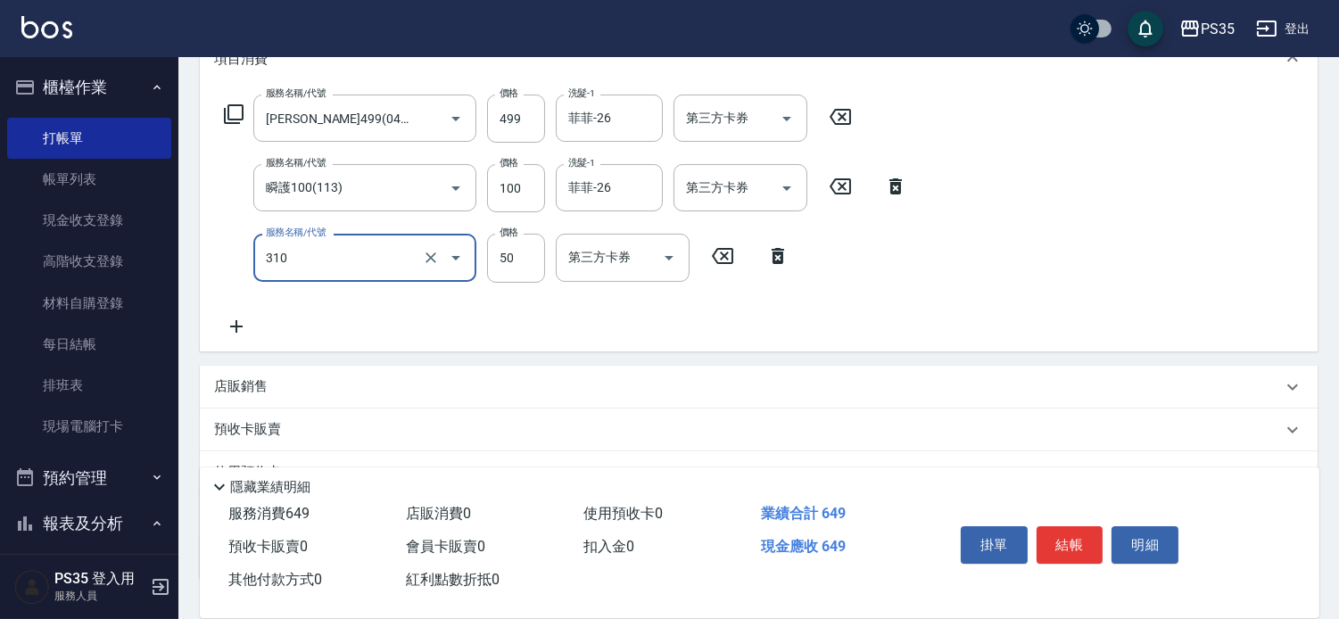
scroll to position [297, 0]
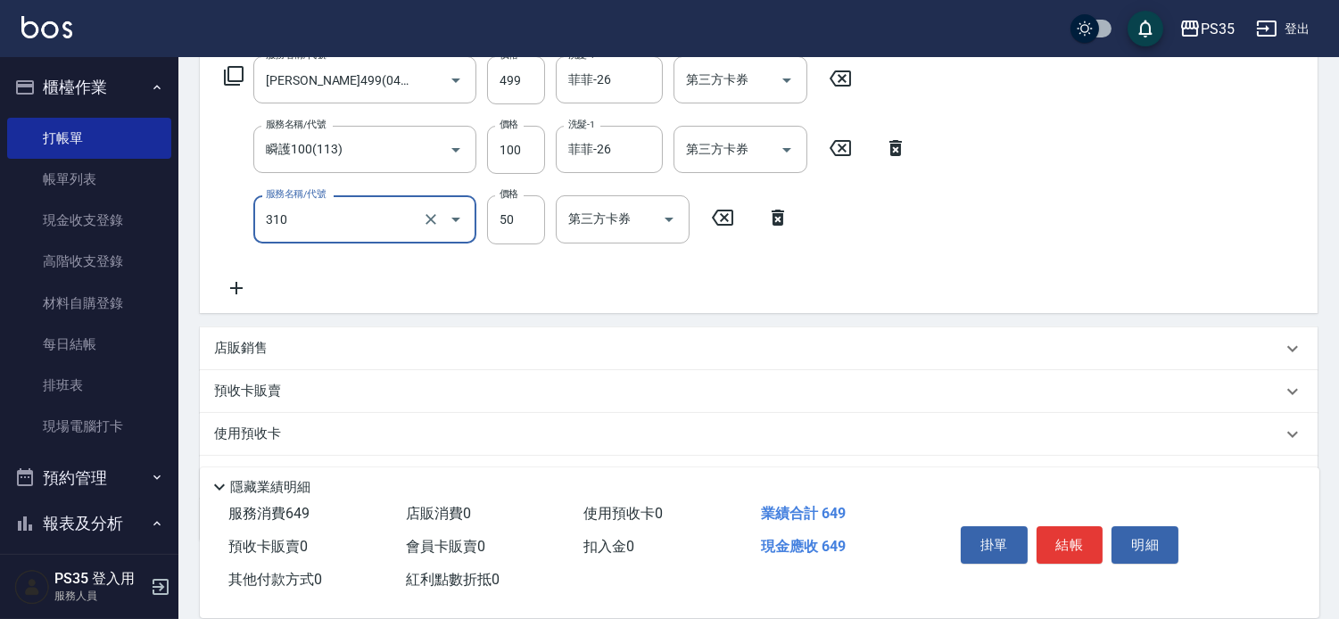
type input "剪瀏海(310)"
click at [289, 370] on div "店販銷售" at bounding box center [759, 348] width 1118 height 43
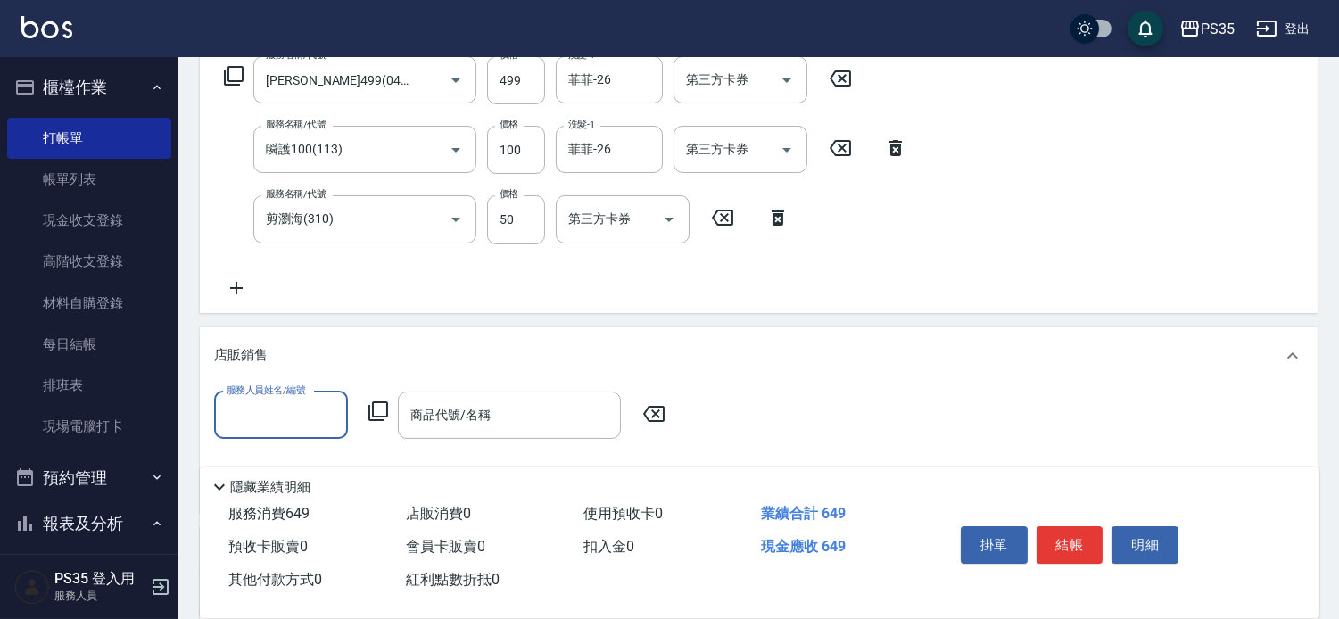
scroll to position [0, 0]
type input "盧淑媛-10"
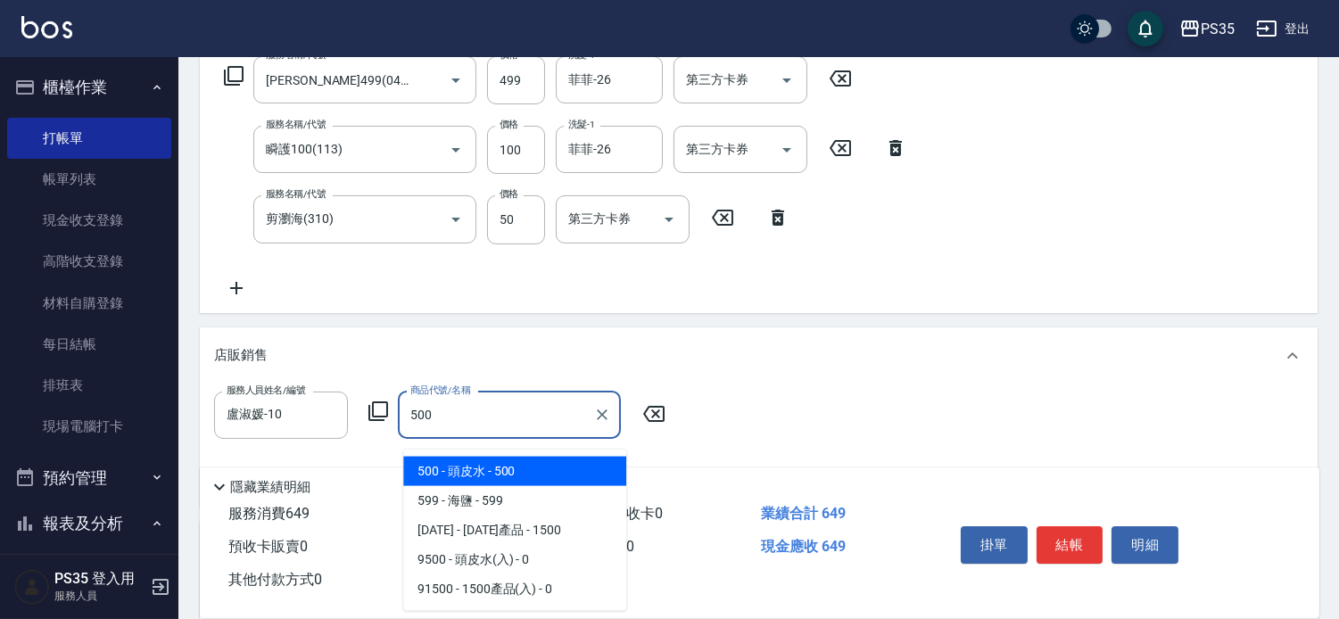
type input "頭皮水"
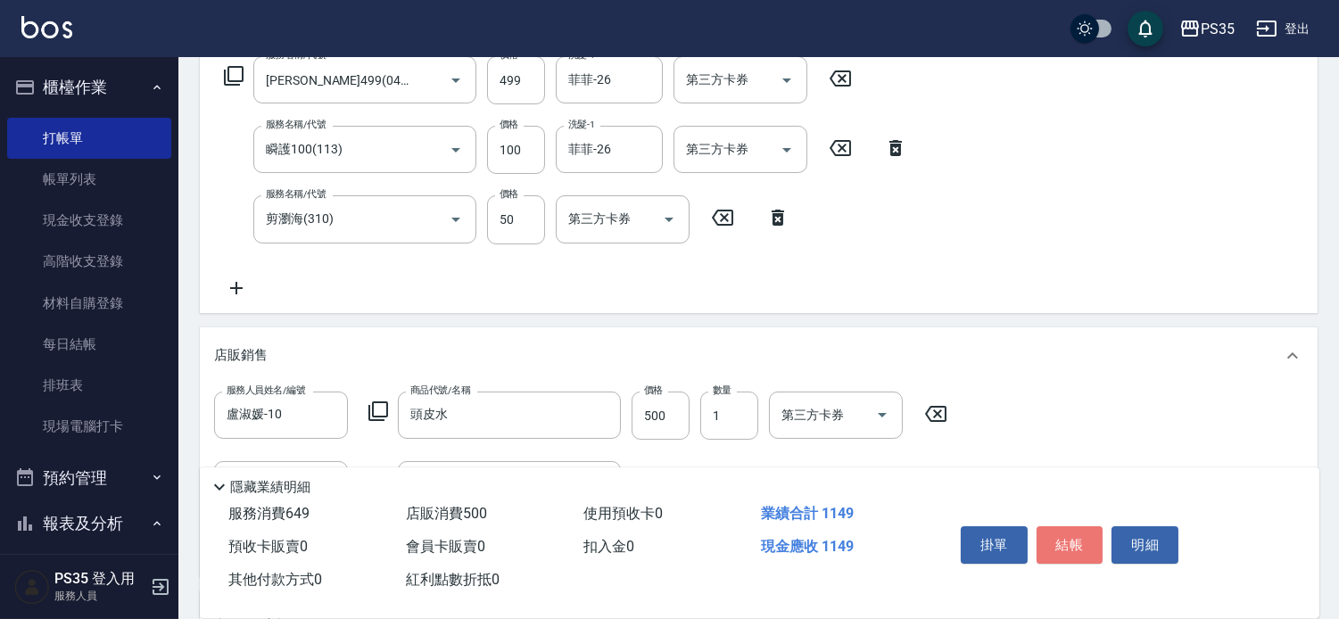
click at [1088, 528] on button "結帳" at bounding box center [1070, 544] width 67 height 37
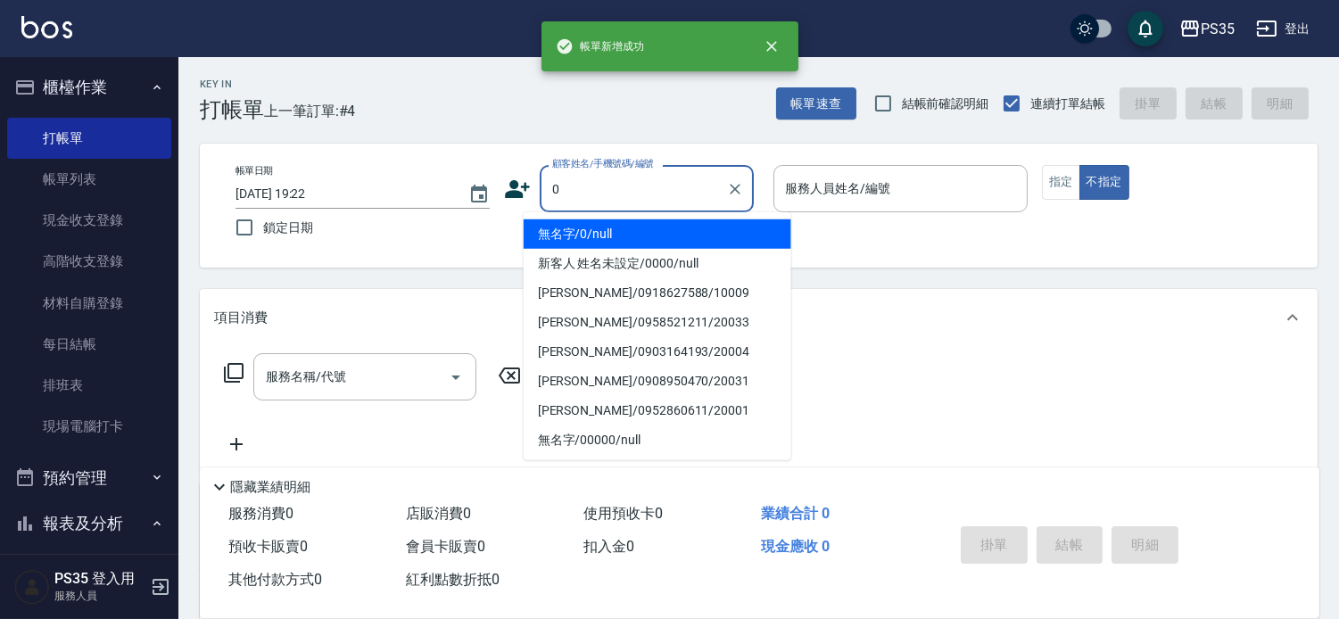
type input "0"
type input "2"
type input "無名字/0/null"
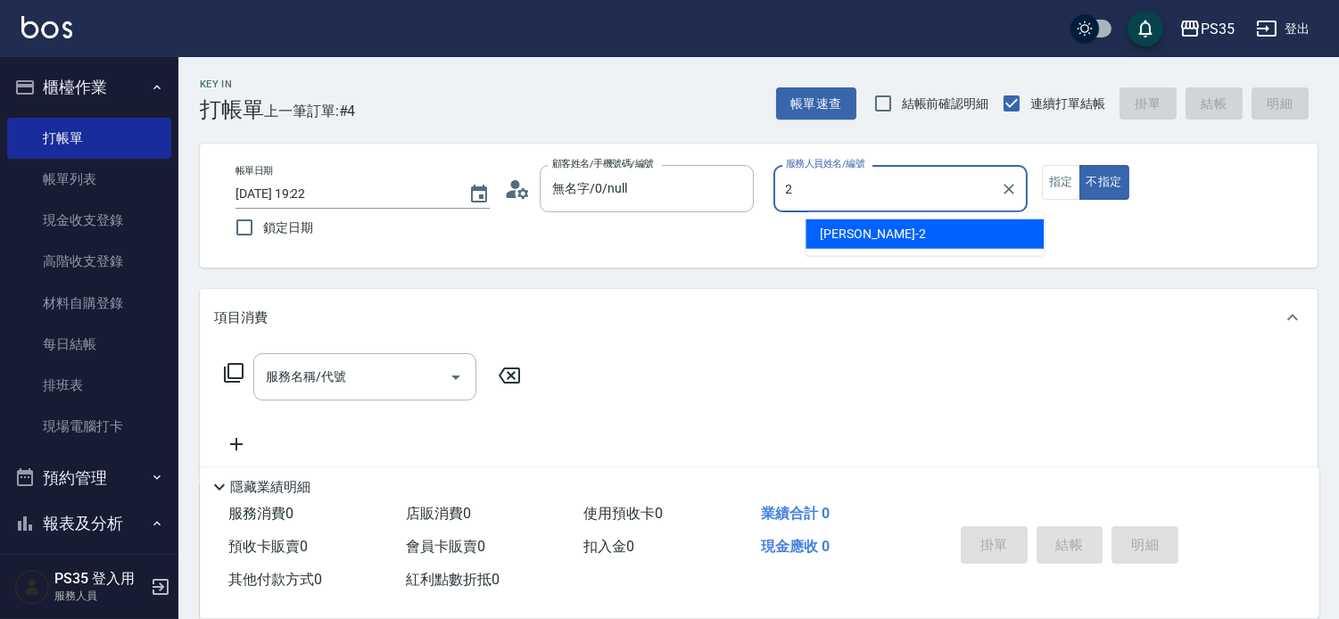
type input "[PERSON_NAME]-2"
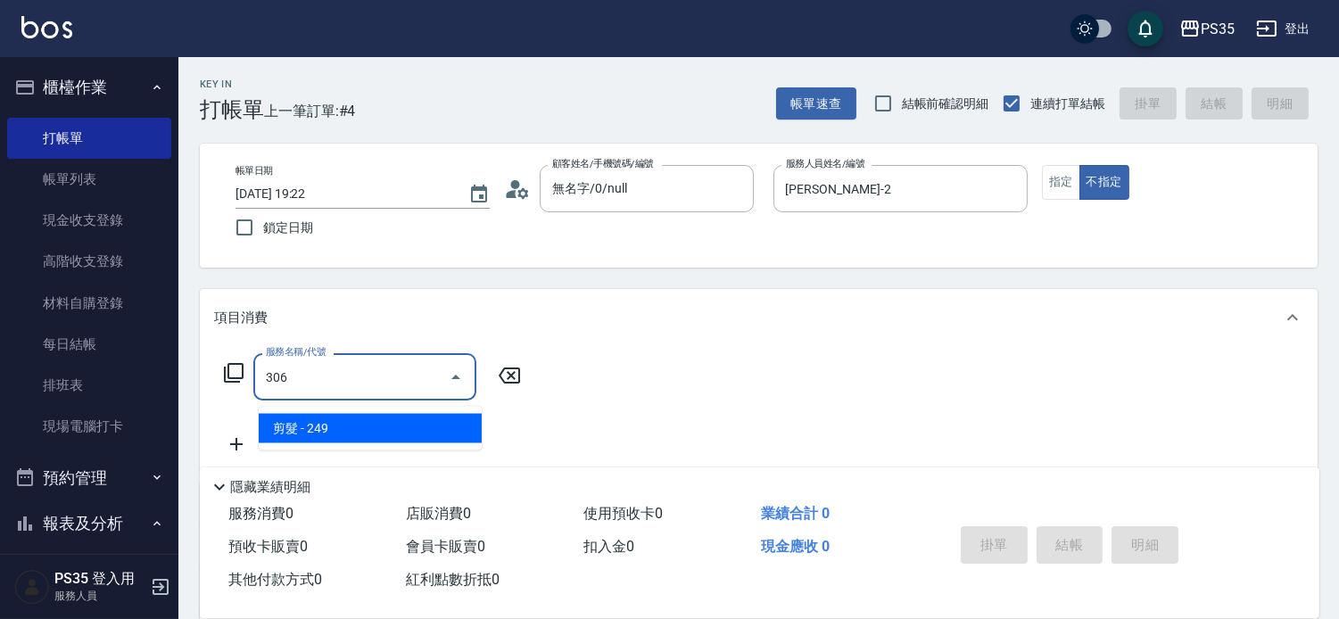
type input "剪髮(306)"
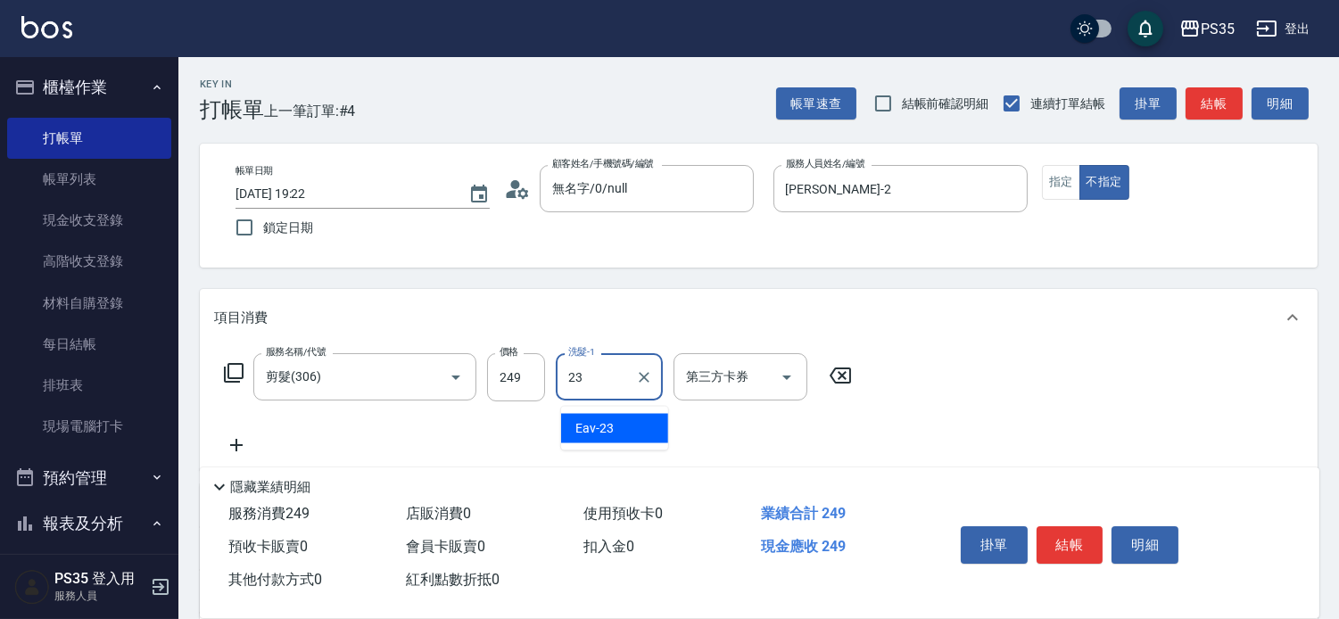
type input "Eav-23"
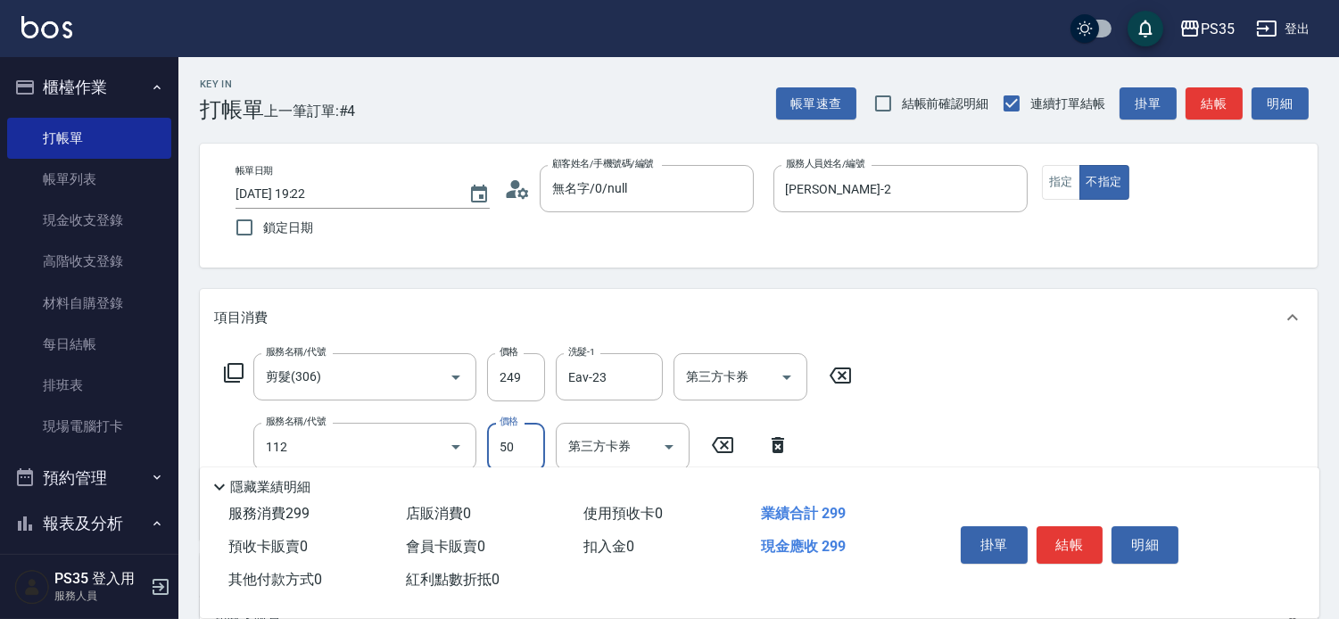
type input "精油50(112)"
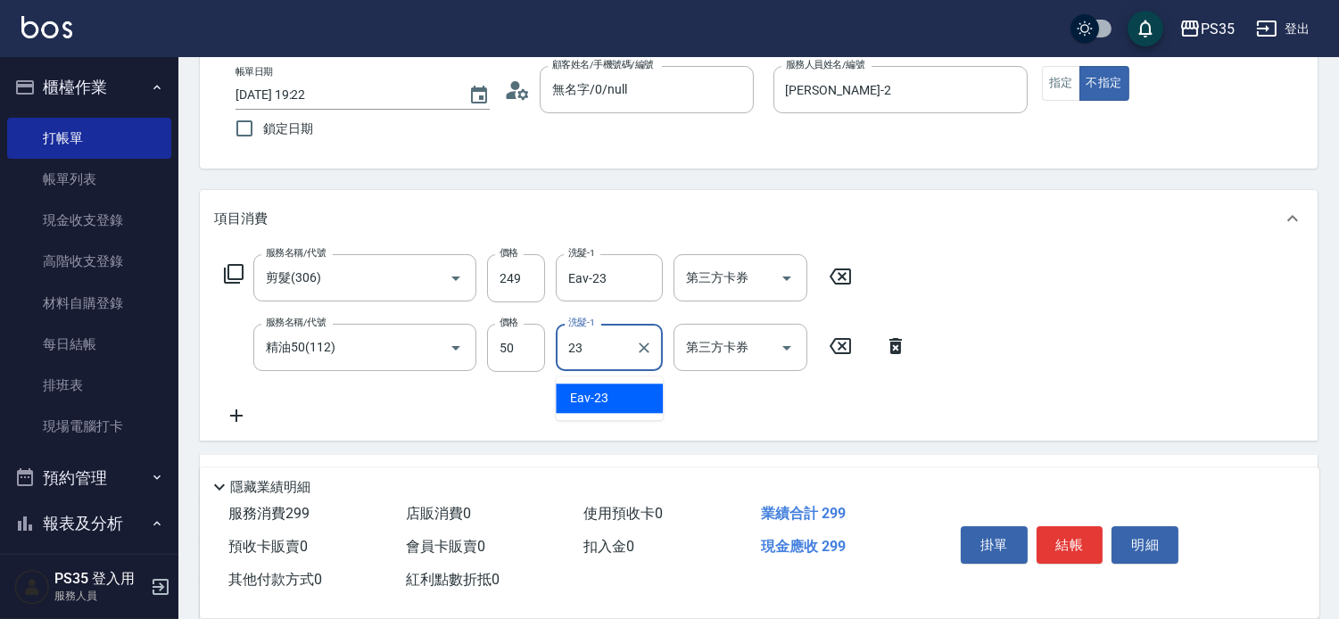
type input "Eav-23"
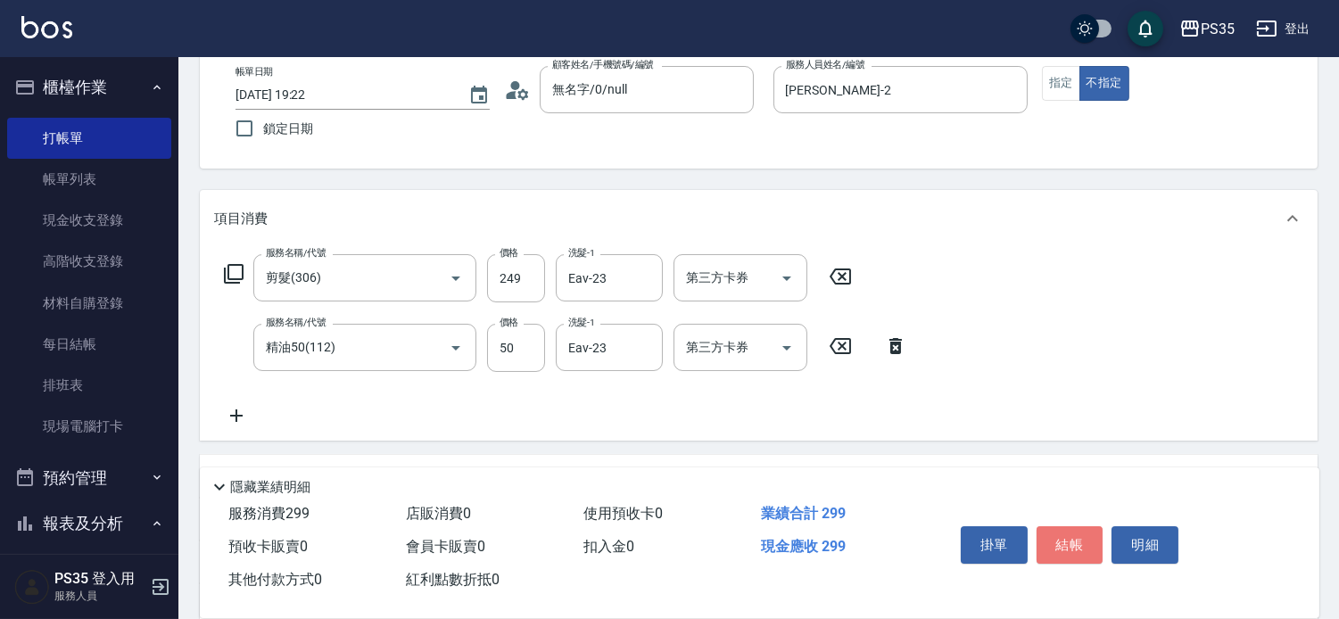
click at [1089, 528] on button "結帳" at bounding box center [1070, 544] width 67 height 37
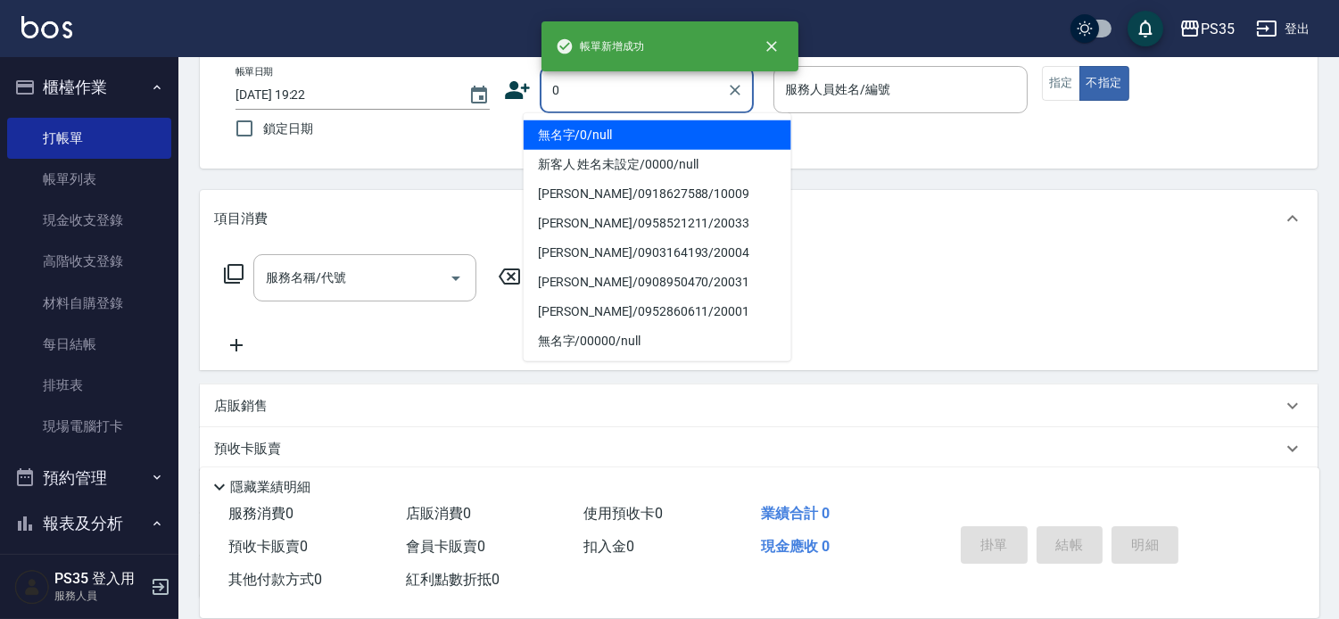
type input "0"
type input "1"
type input "無名字/0/null"
type input "[PERSON_NAME]-1"
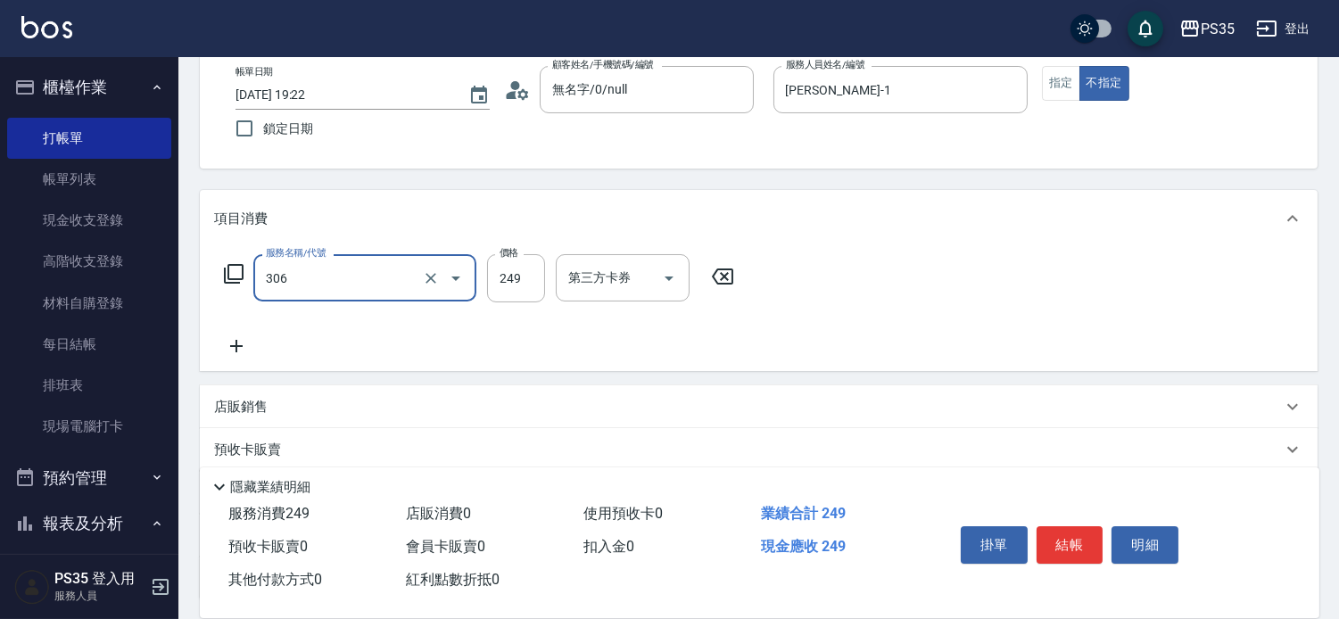
type input "剪髮(306)"
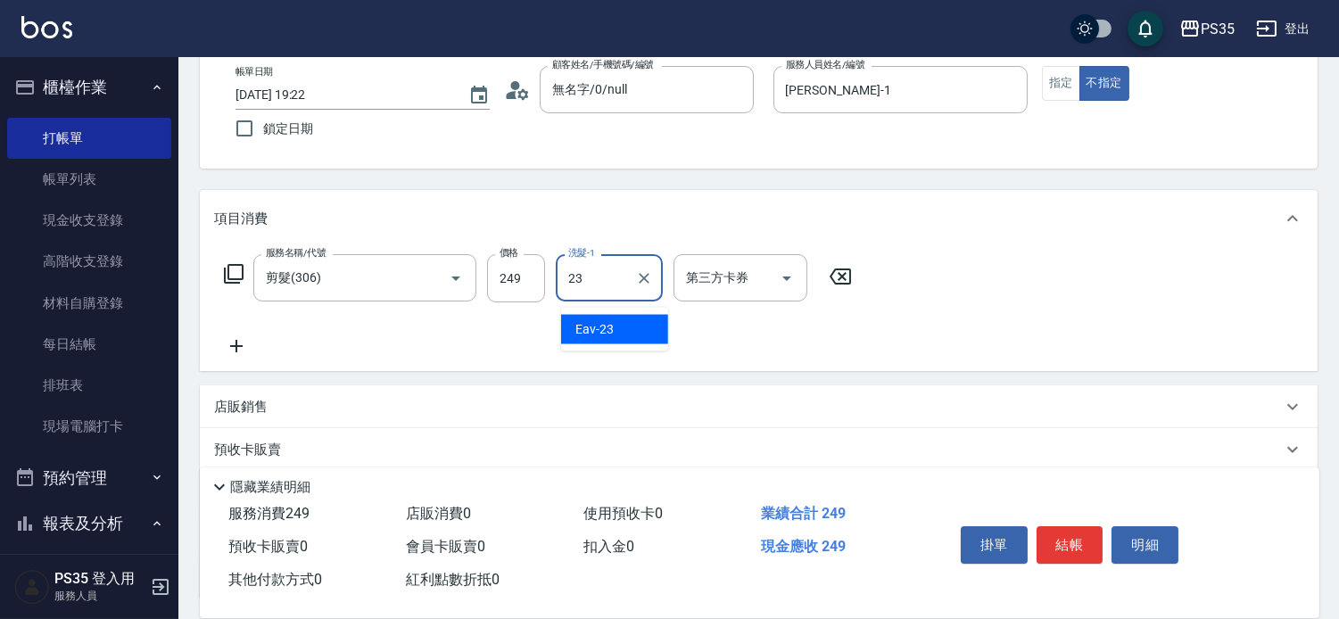
type input "Eav-23"
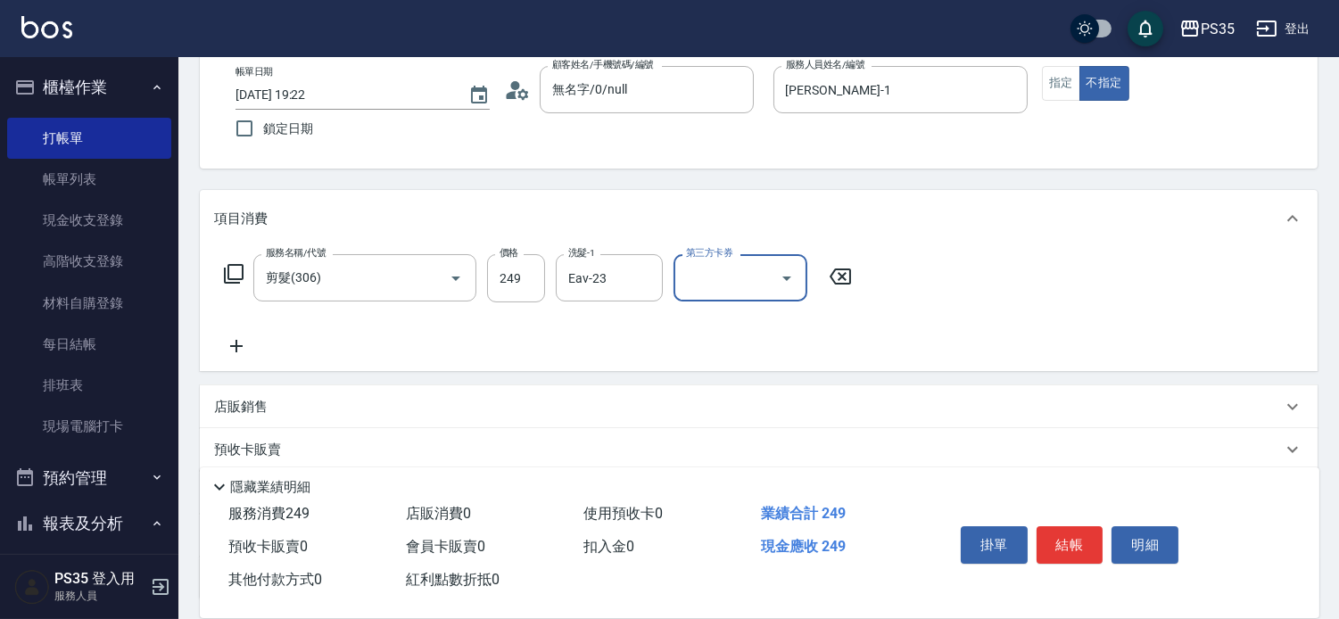
click at [1089, 528] on button "結帳" at bounding box center [1070, 544] width 67 height 37
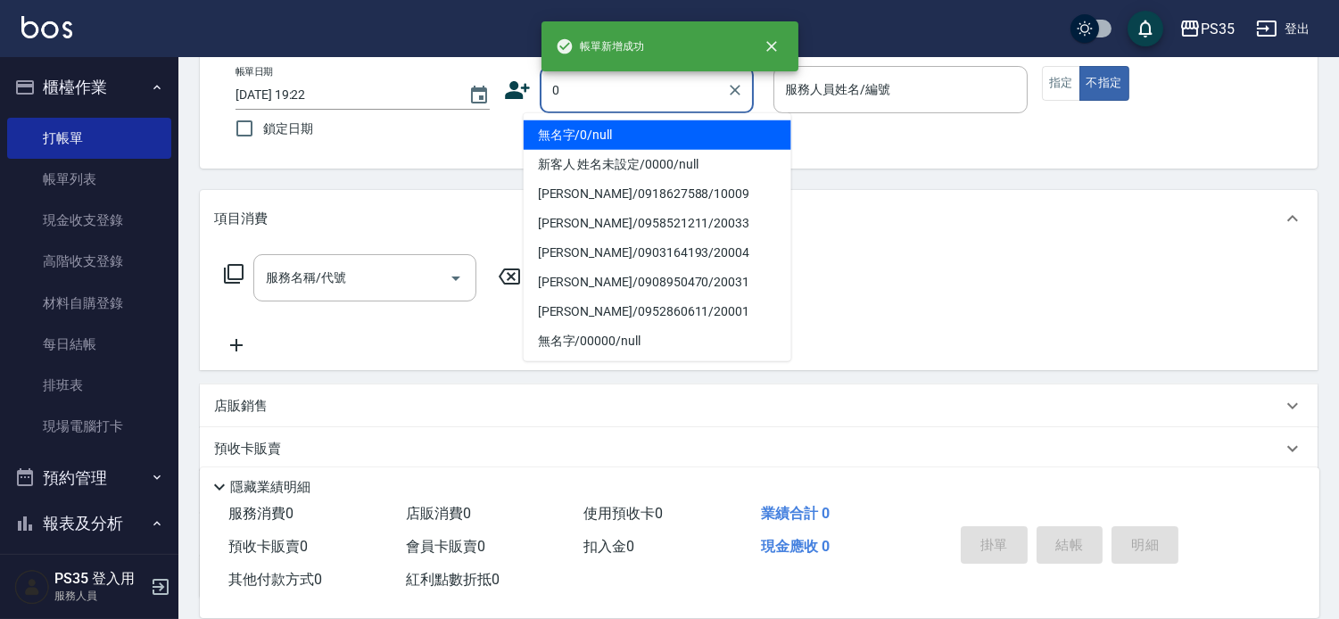
type input "0"
type input "無名字/0/null"
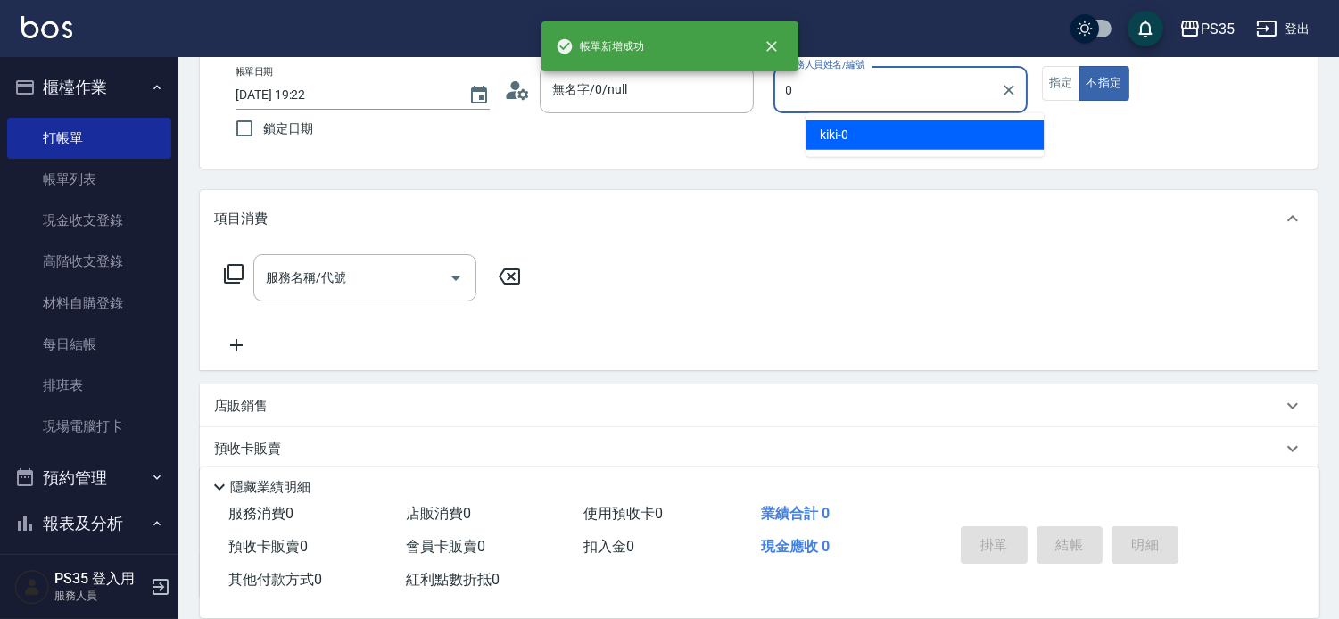
type input "kiki-0"
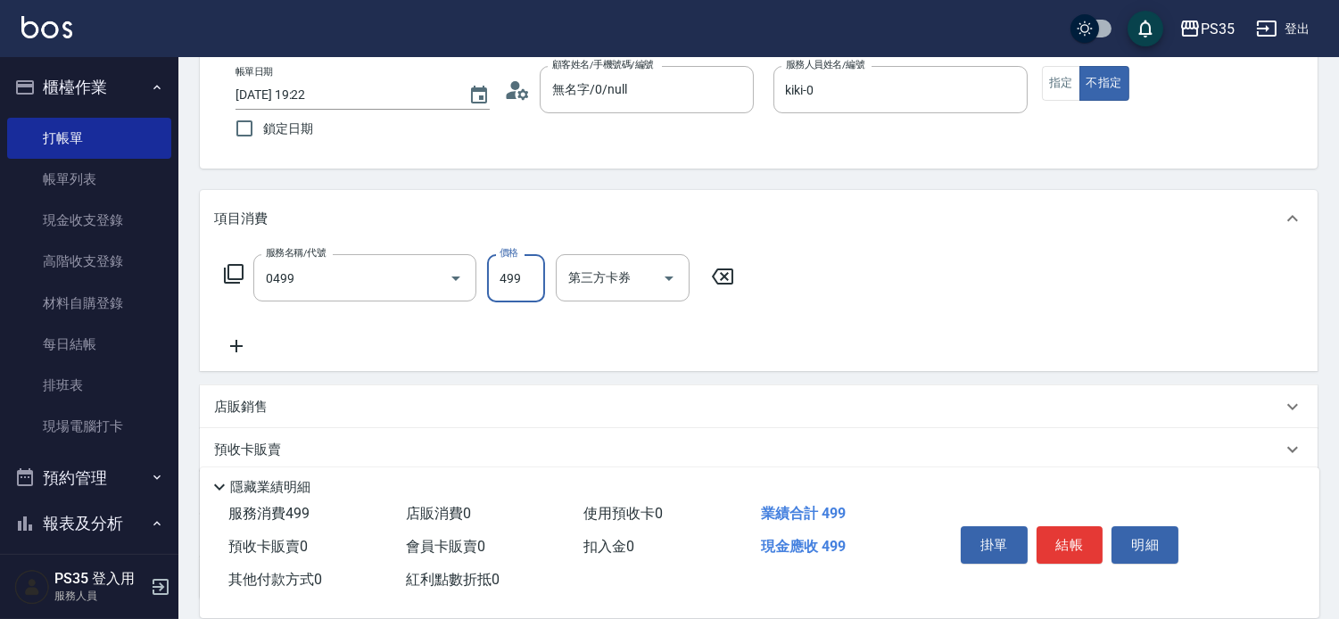
type input "[PERSON_NAME]499(0499)"
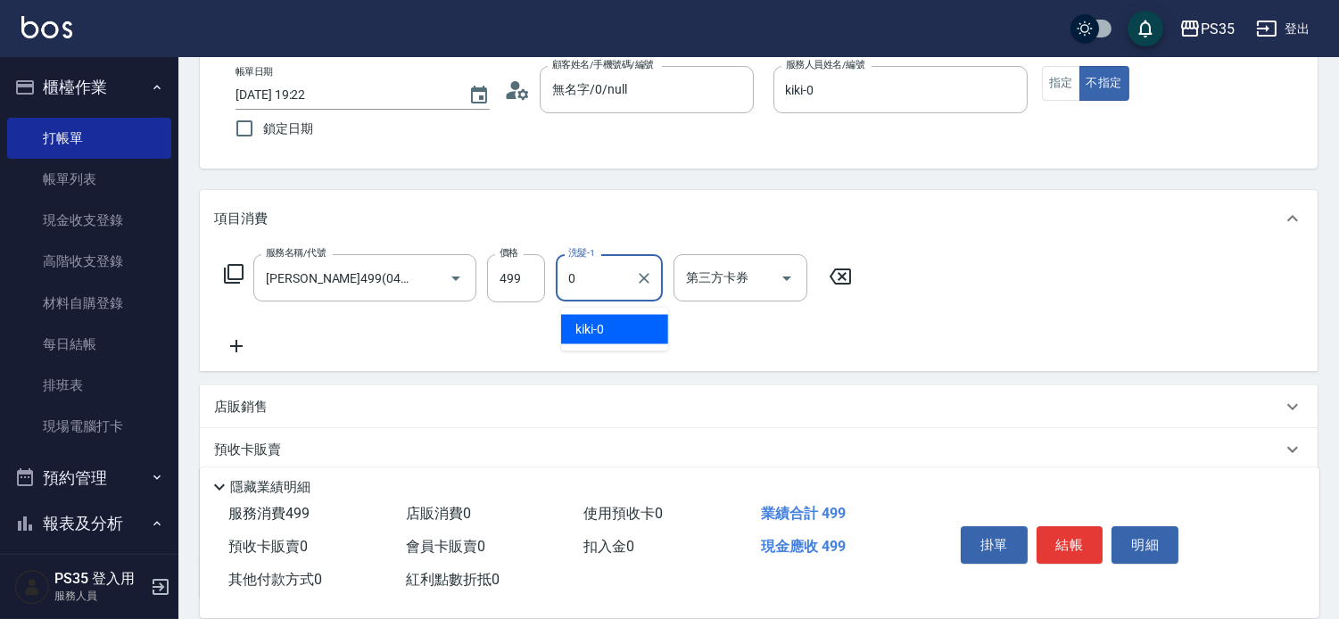
type input "kiki-0"
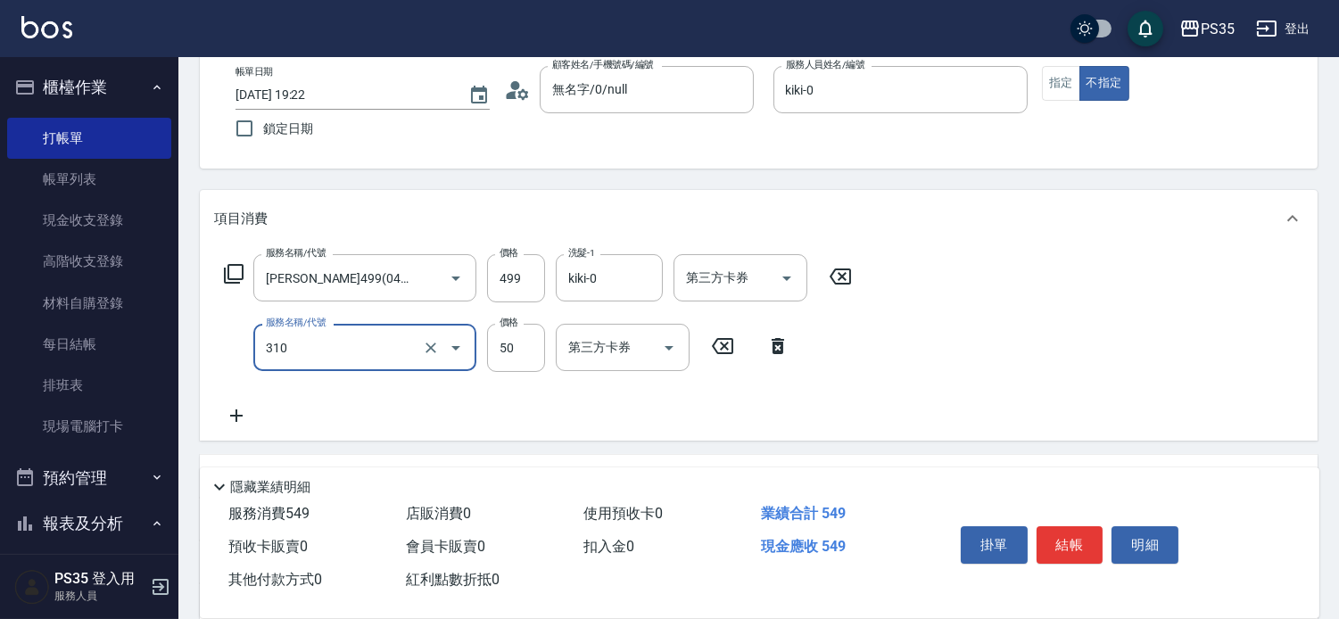
type input "剪瀏海(310)"
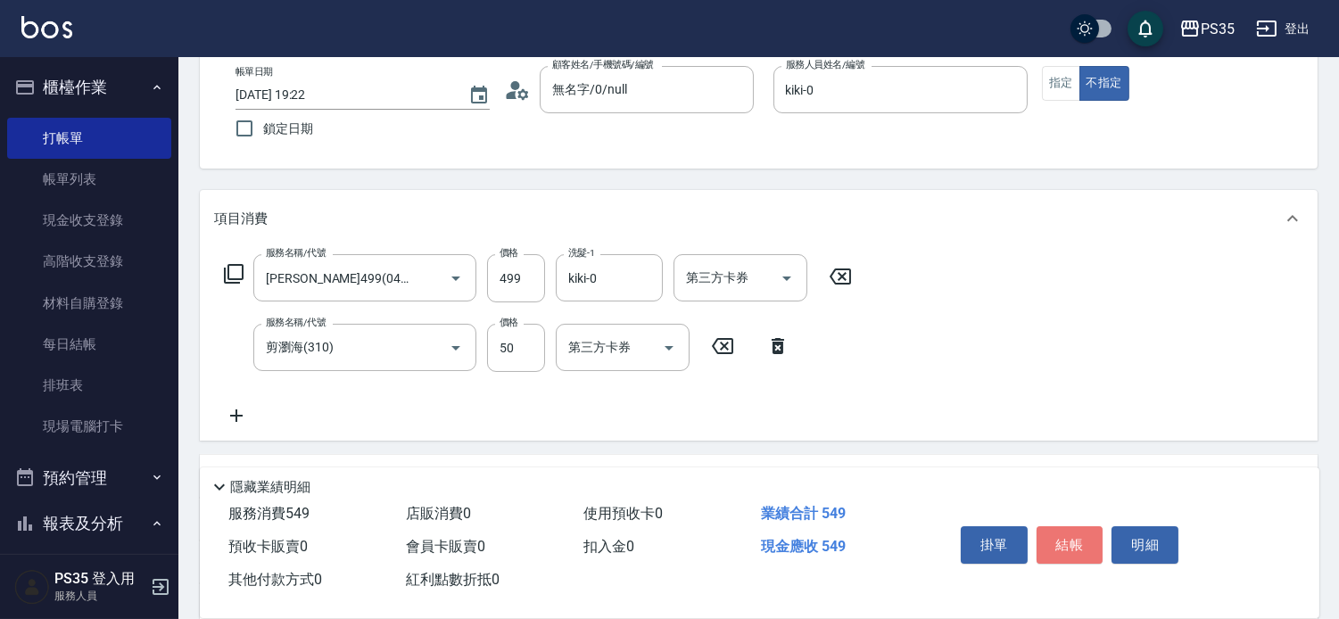
click at [1089, 528] on button "結帳" at bounding box center [1070, 544] width 67 height 37
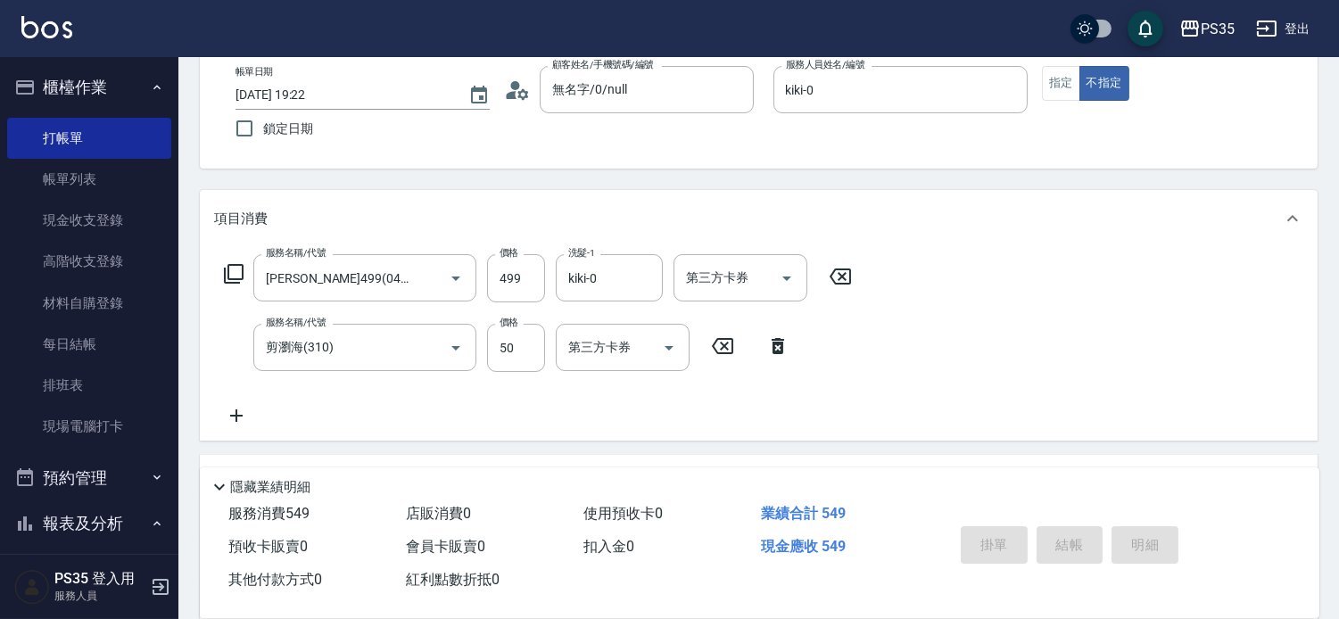
type input "[DATE] 19:23"
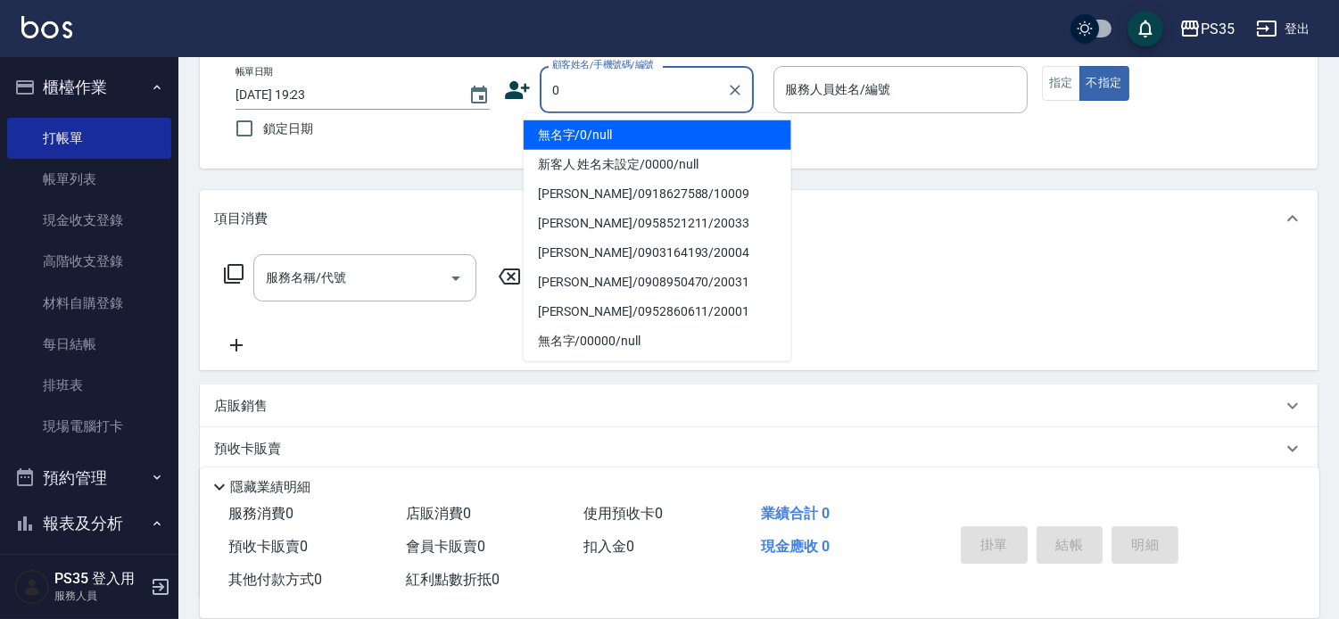
type input "0"
type input "1"
type input "無名字/0/null"
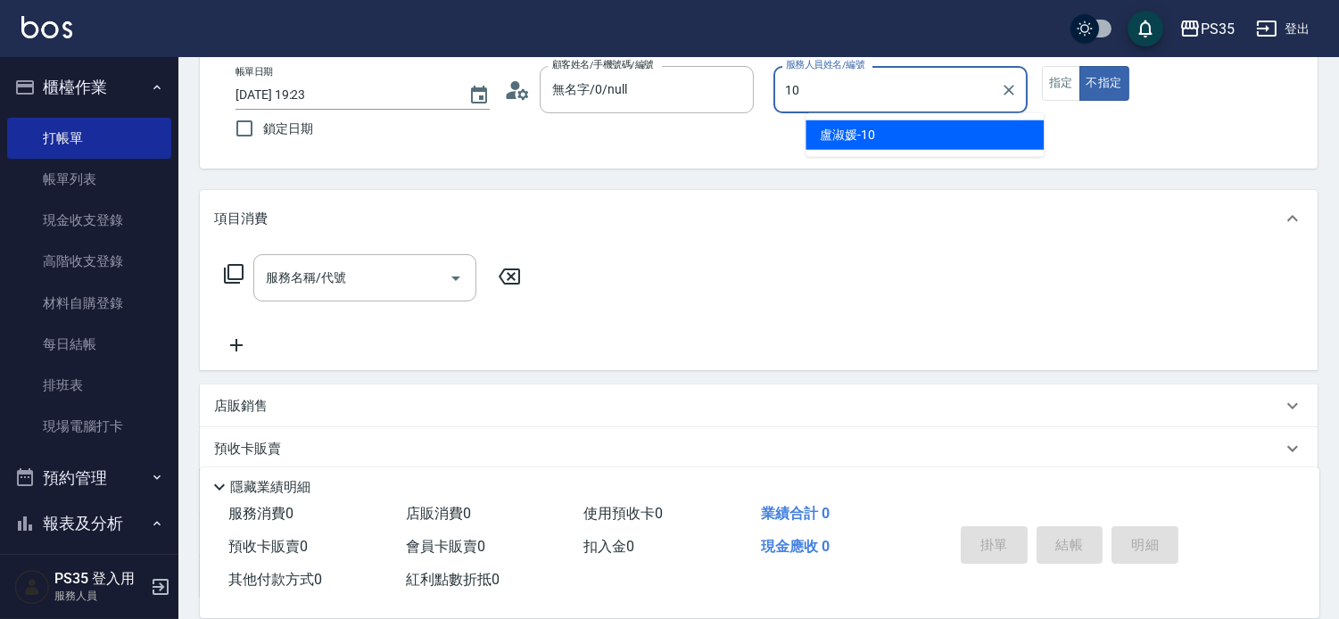
type input "盧淑媛-10"
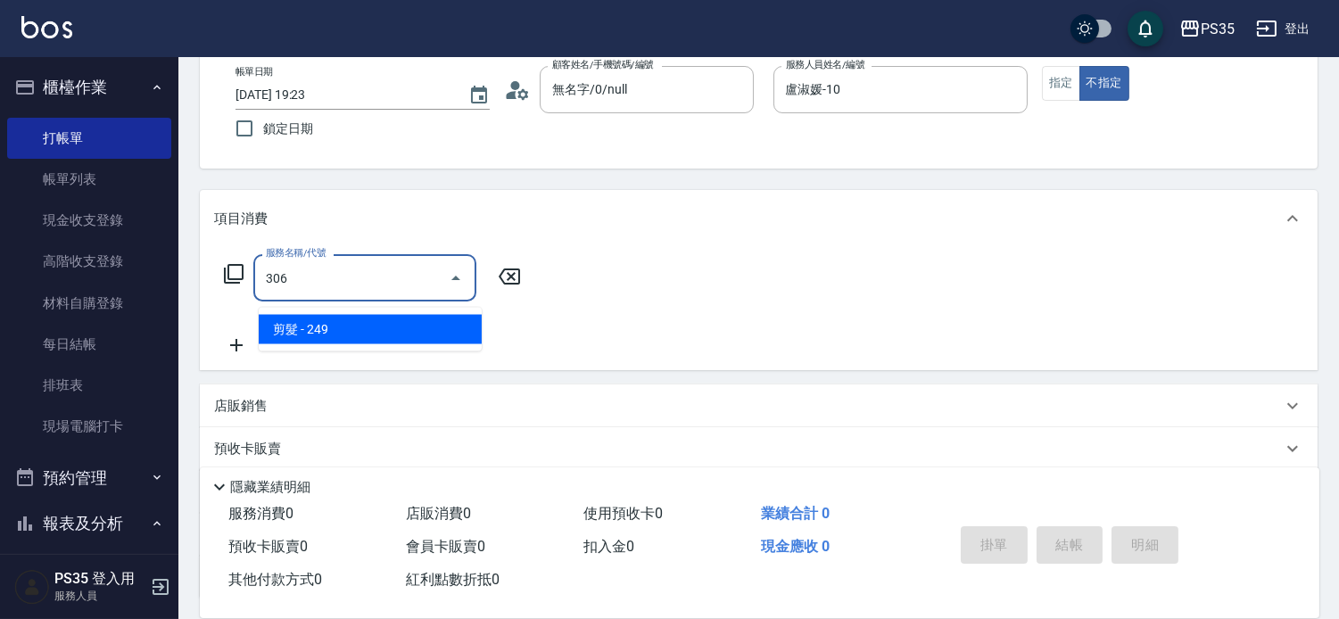
type input "剪髮(306)"
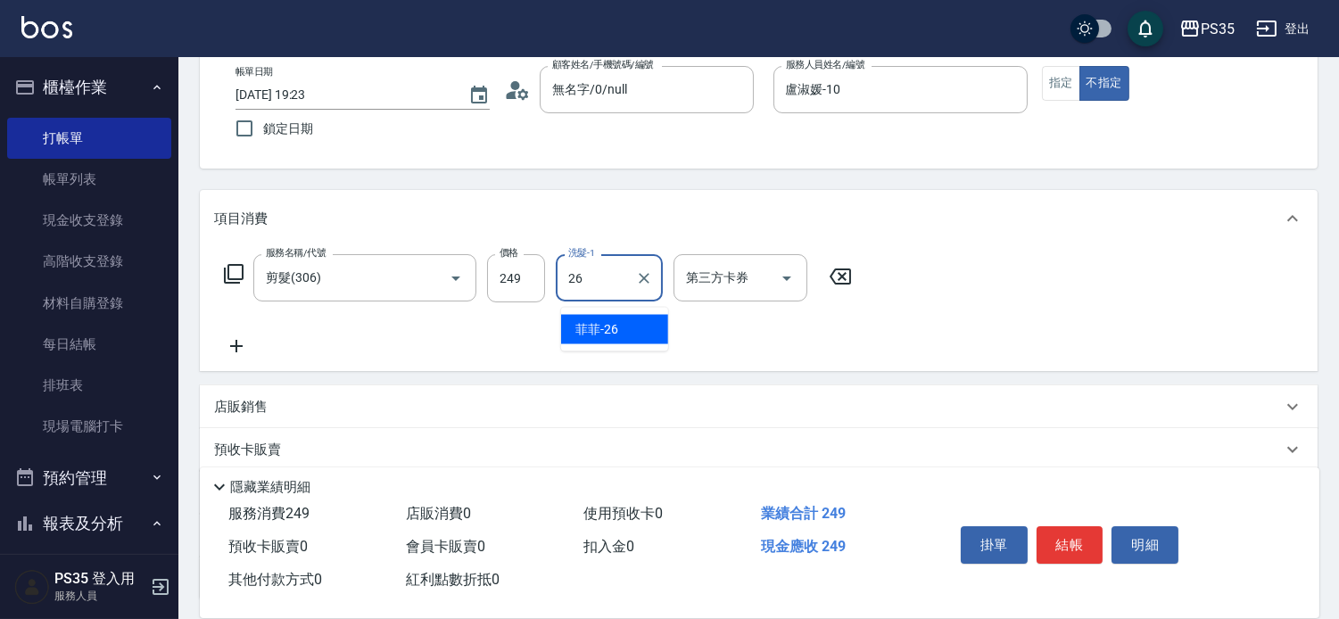
type input "菲菲-26"
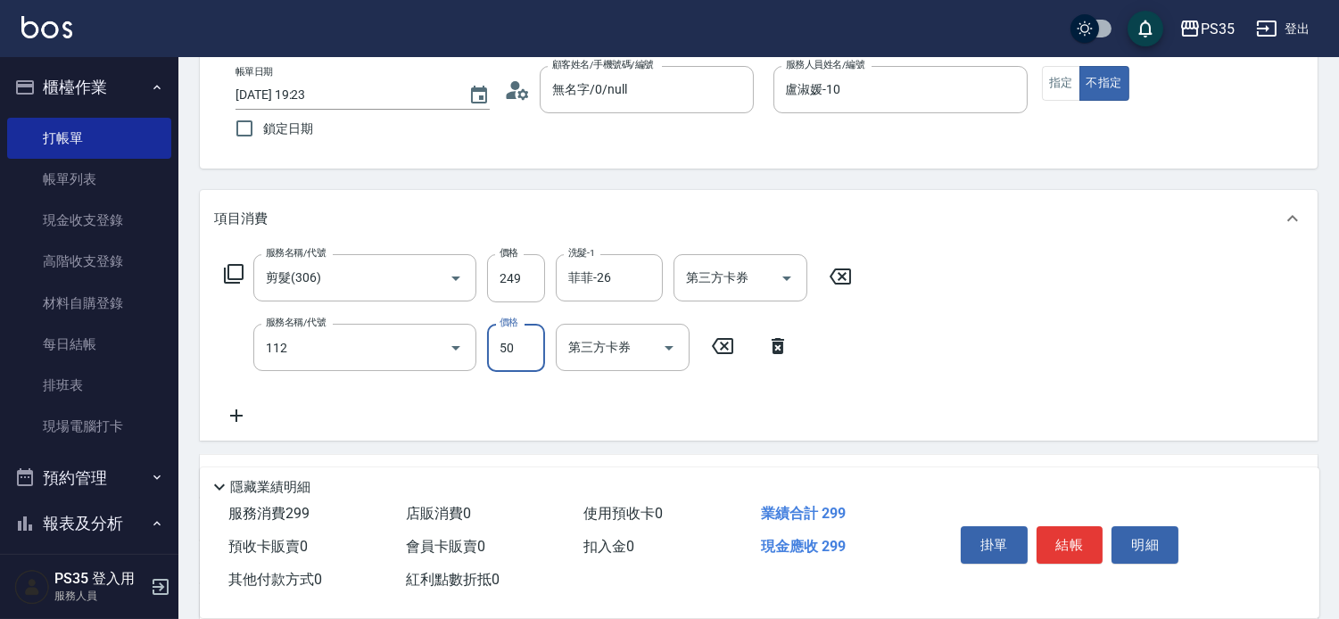
type input "精油50(112)"
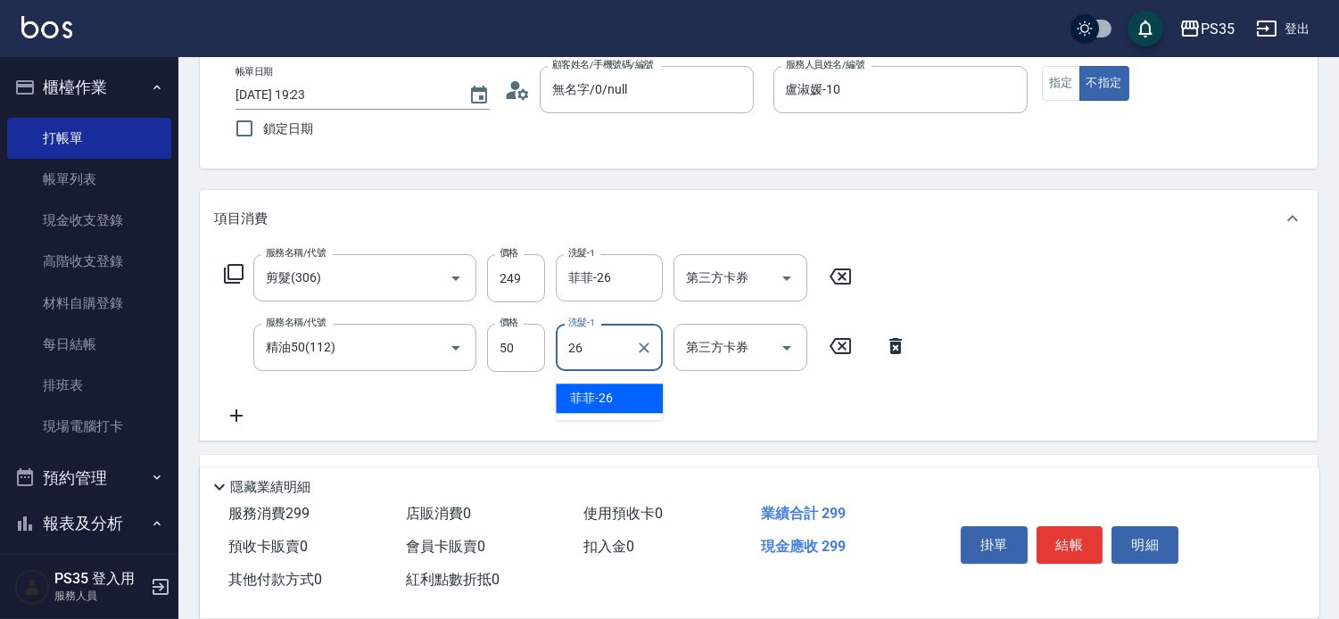
type input "菲菲-26"
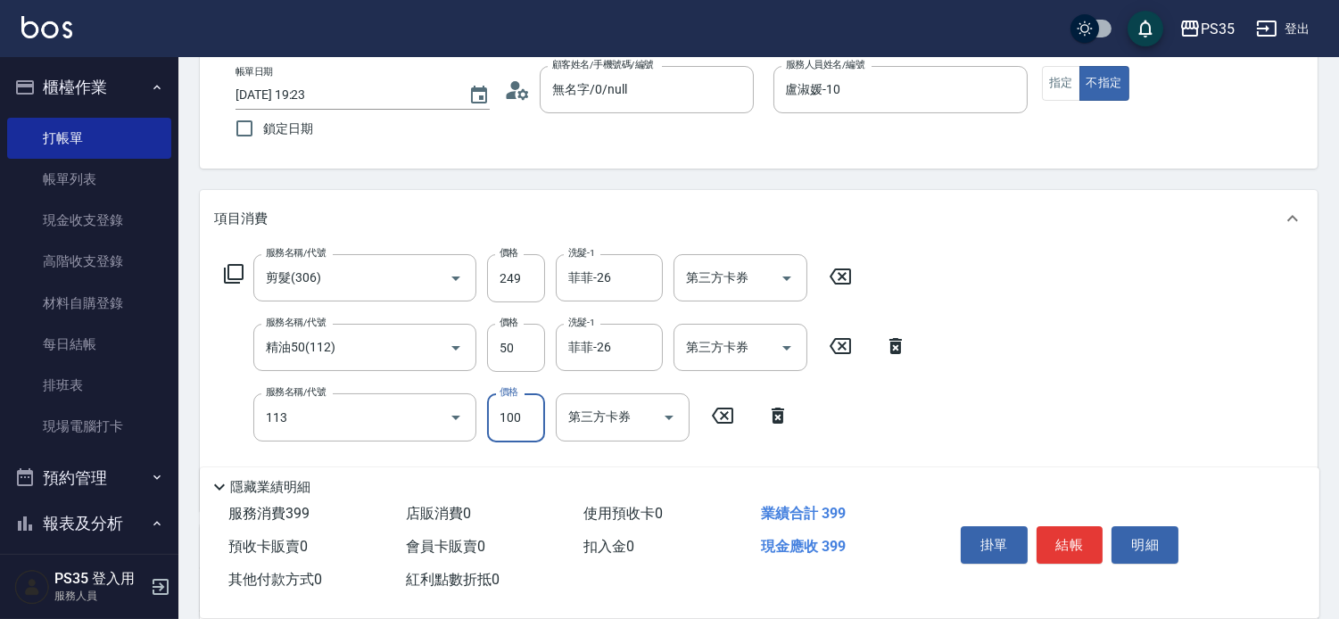
type input "瞬護100(113)"
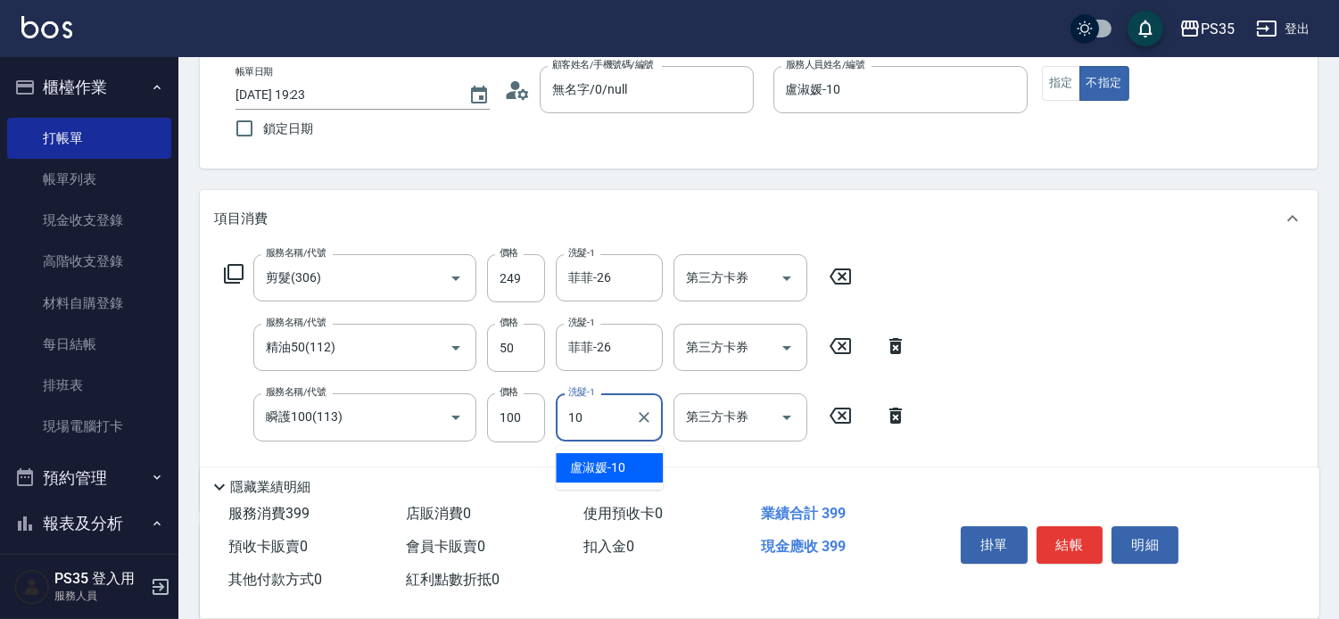
type input "盧淑媛-10"
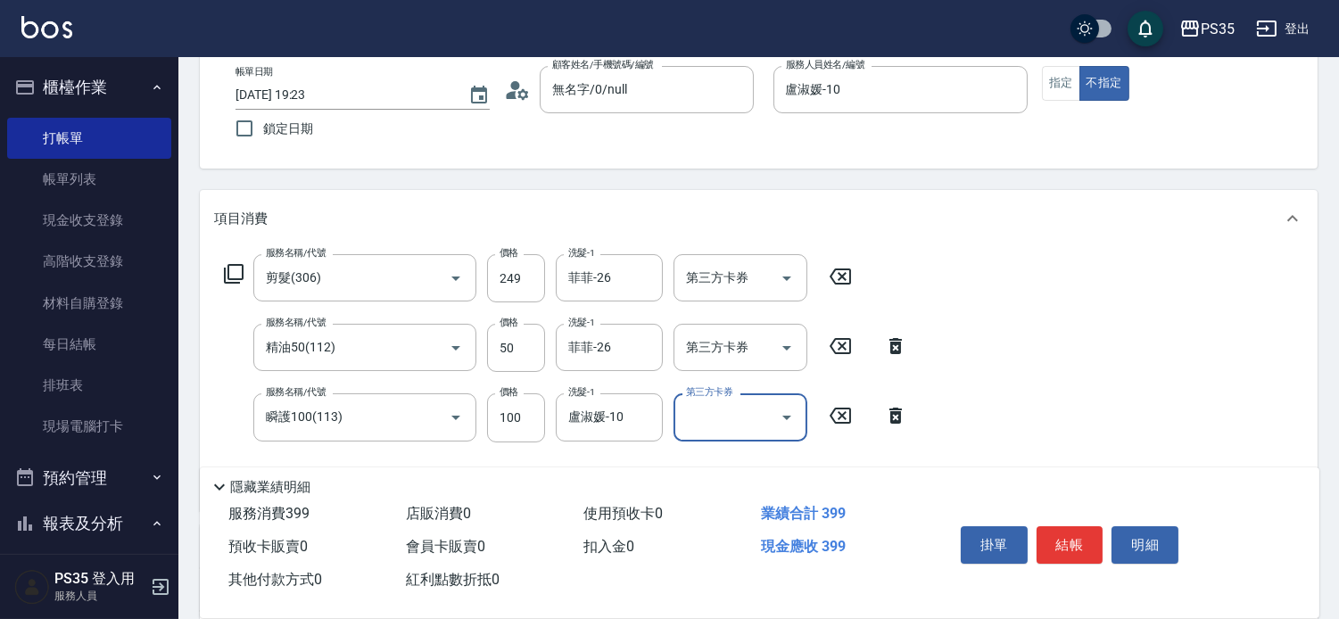
click at [1089, 528] on button "結帳" at bounding box center [1070, 544] width 67 height 37
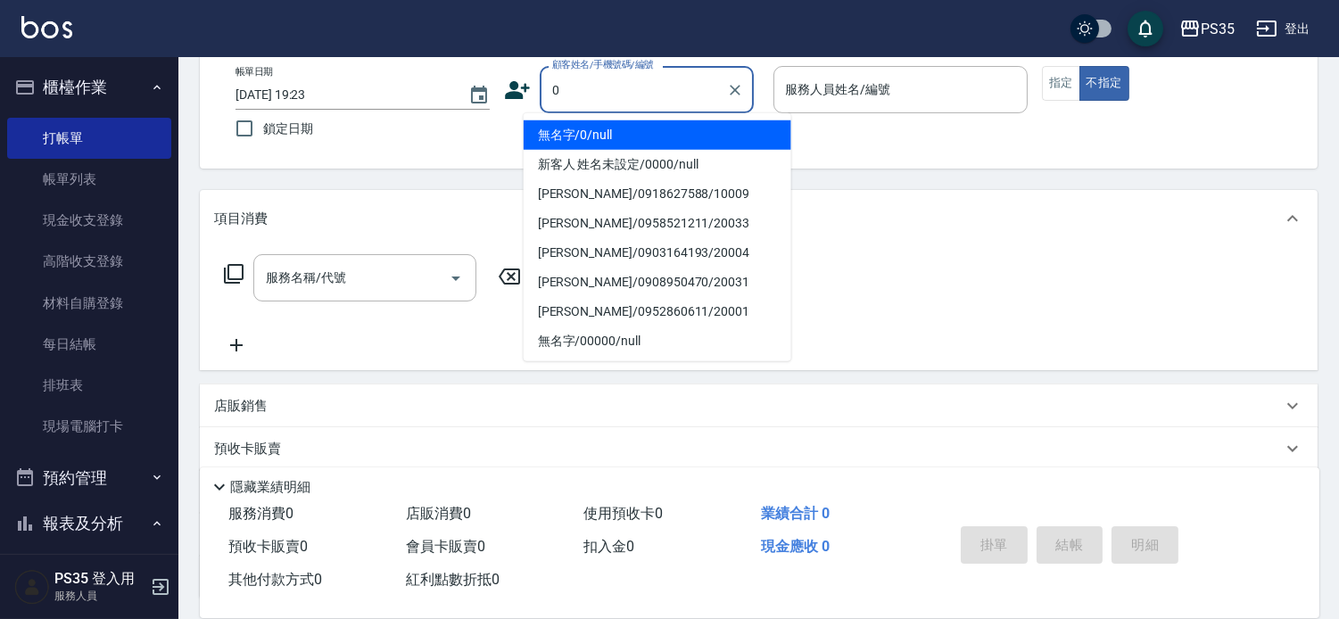
type input "0"
type input "1"
type input "無名字/0/null"
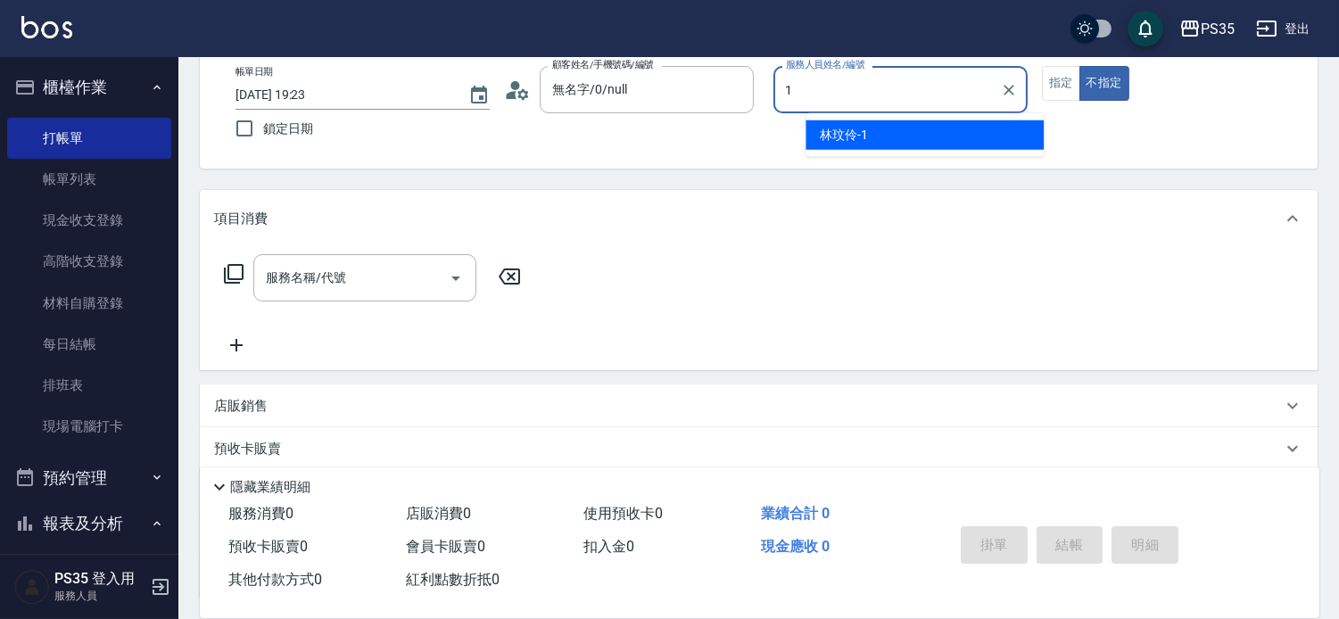
type input "[PERSON_NAME]-1"
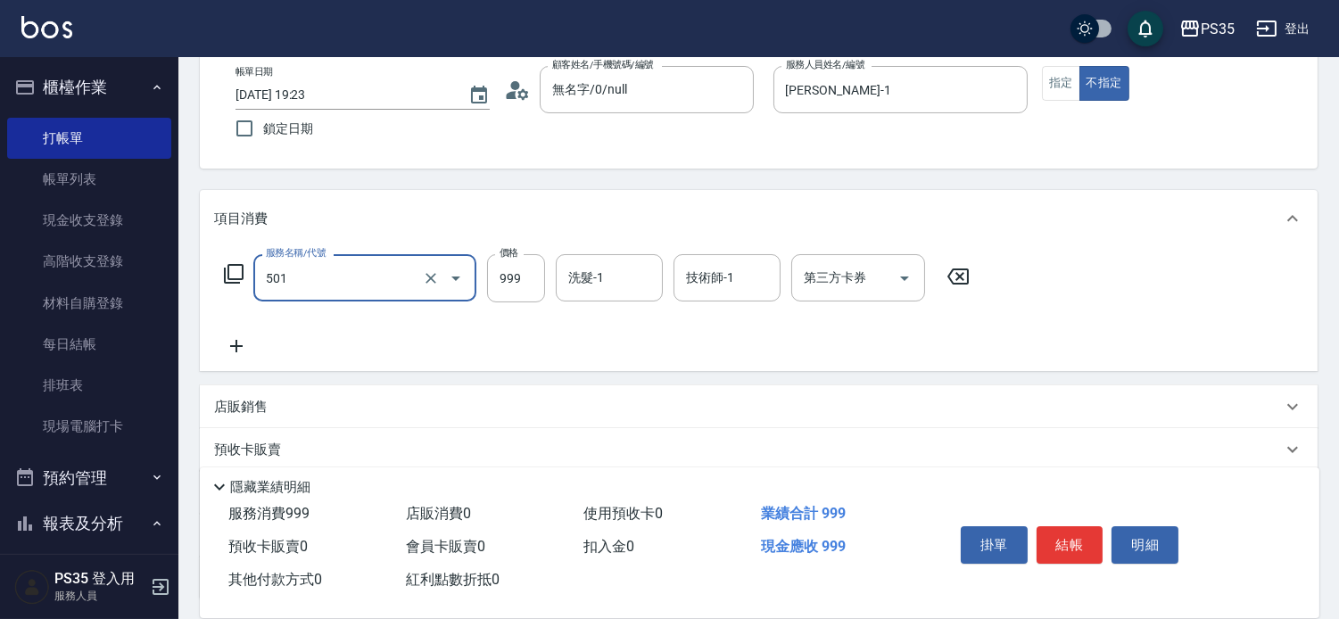
type input "染髮(501)"
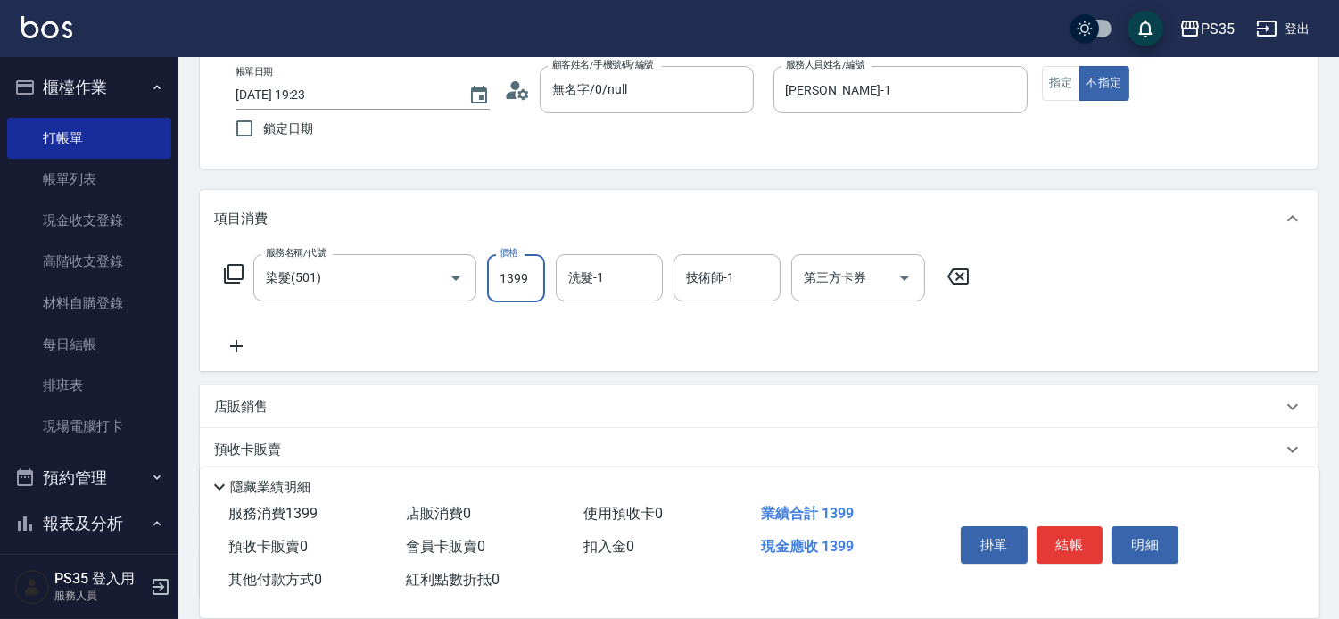
type input "1399"
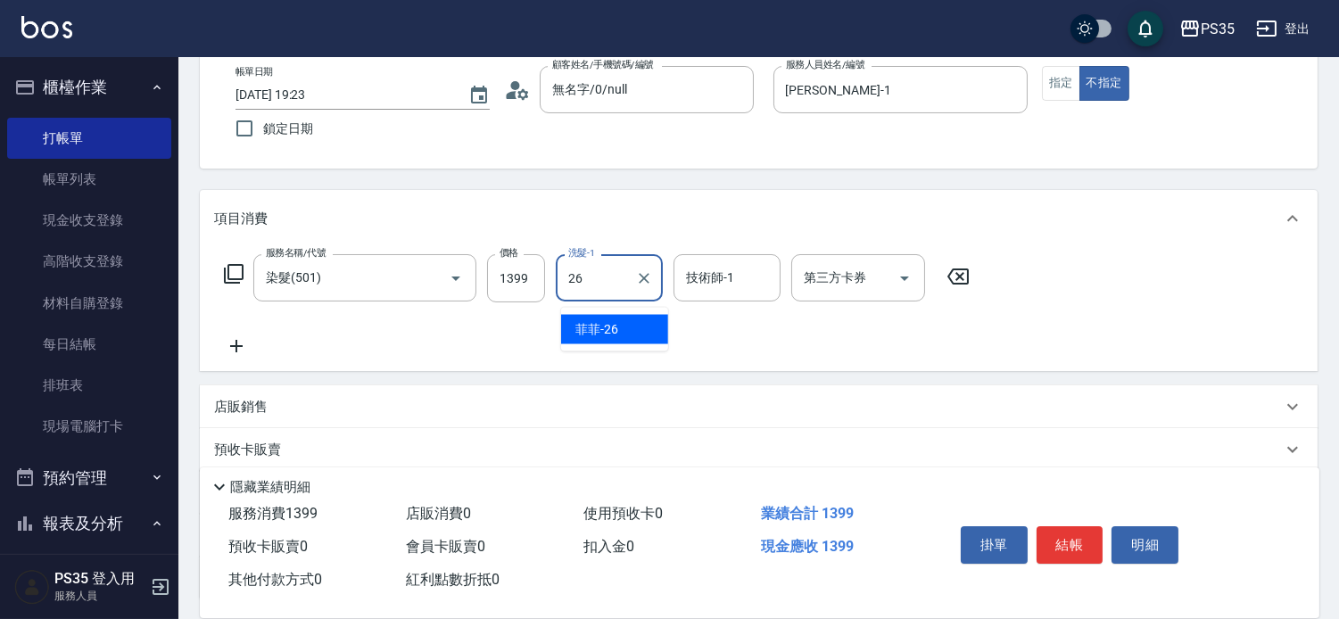
type input "菲菲-26"
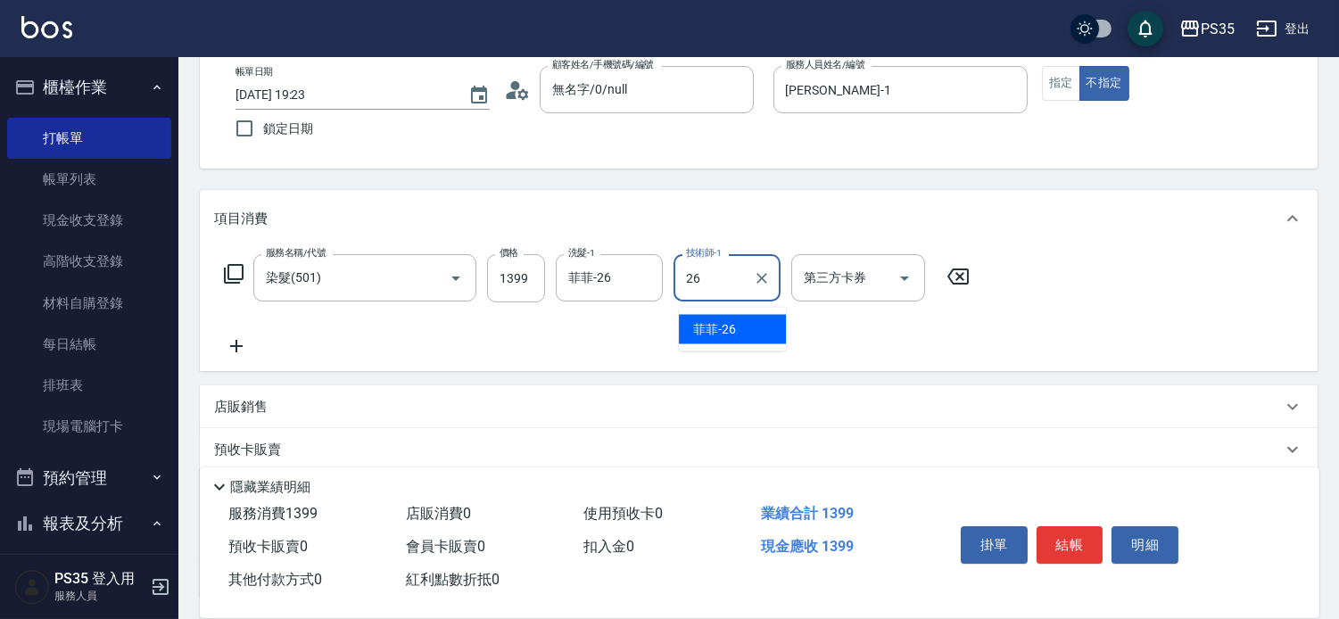
type input "菲菲-26"
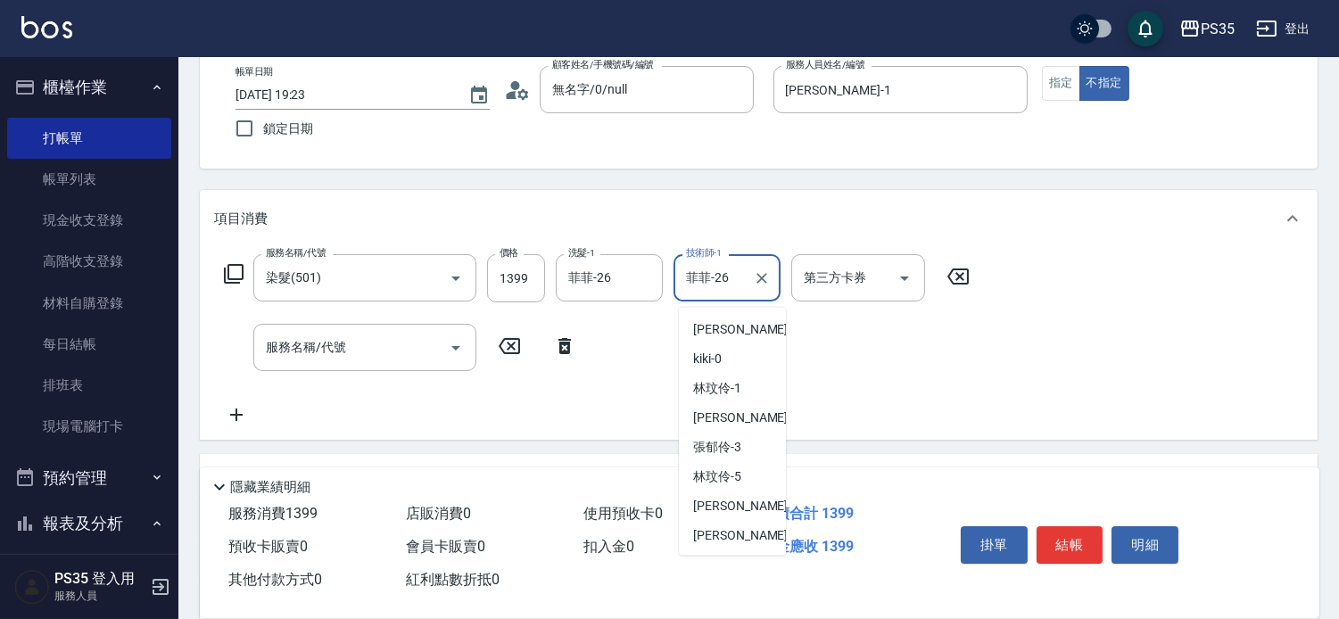
click at [746, 285] on input "菲菲-26" at bounding box center [714, 277] width 64 height 31
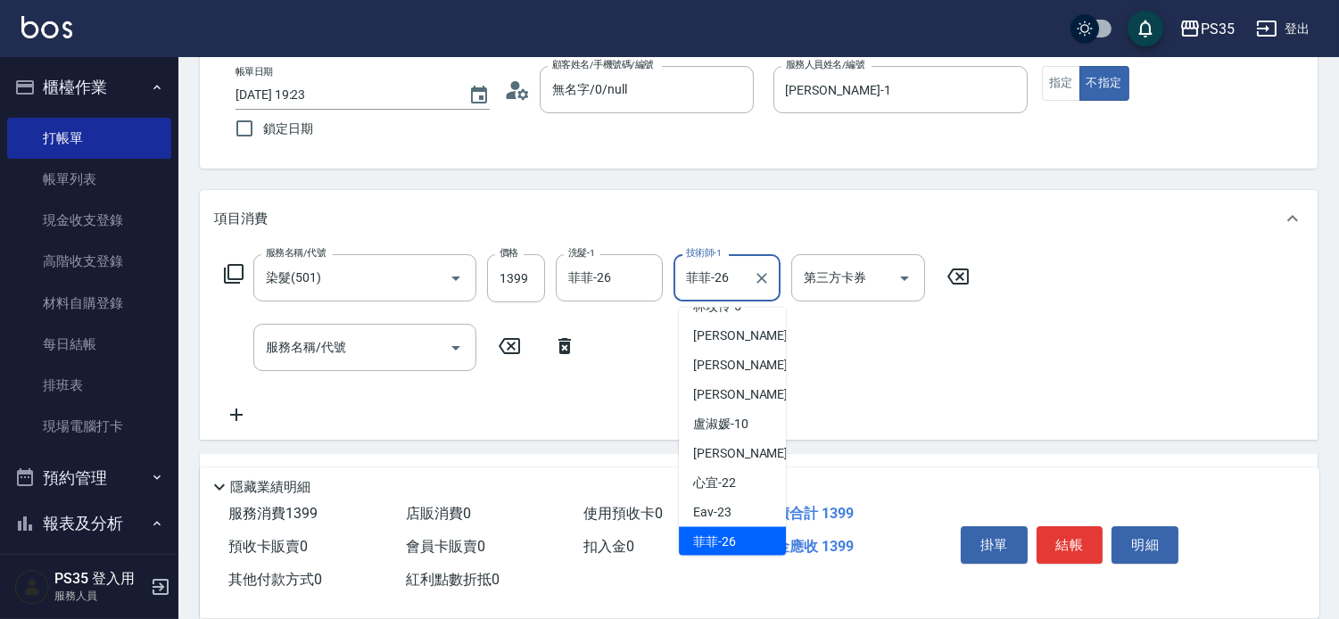
click at [763, 283] on icon "Clear" at bounding box center [762, 278] width 18 height 18
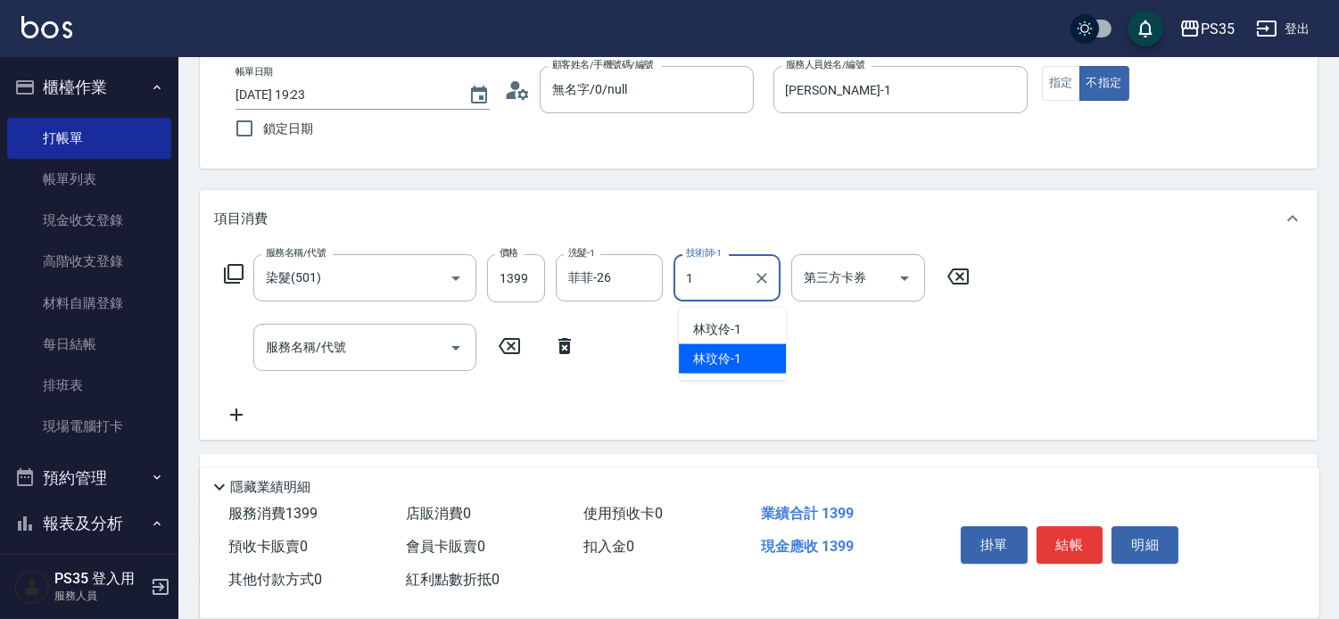
scroll to position [0, 0]
type input "[PERSON_NAME]-1"
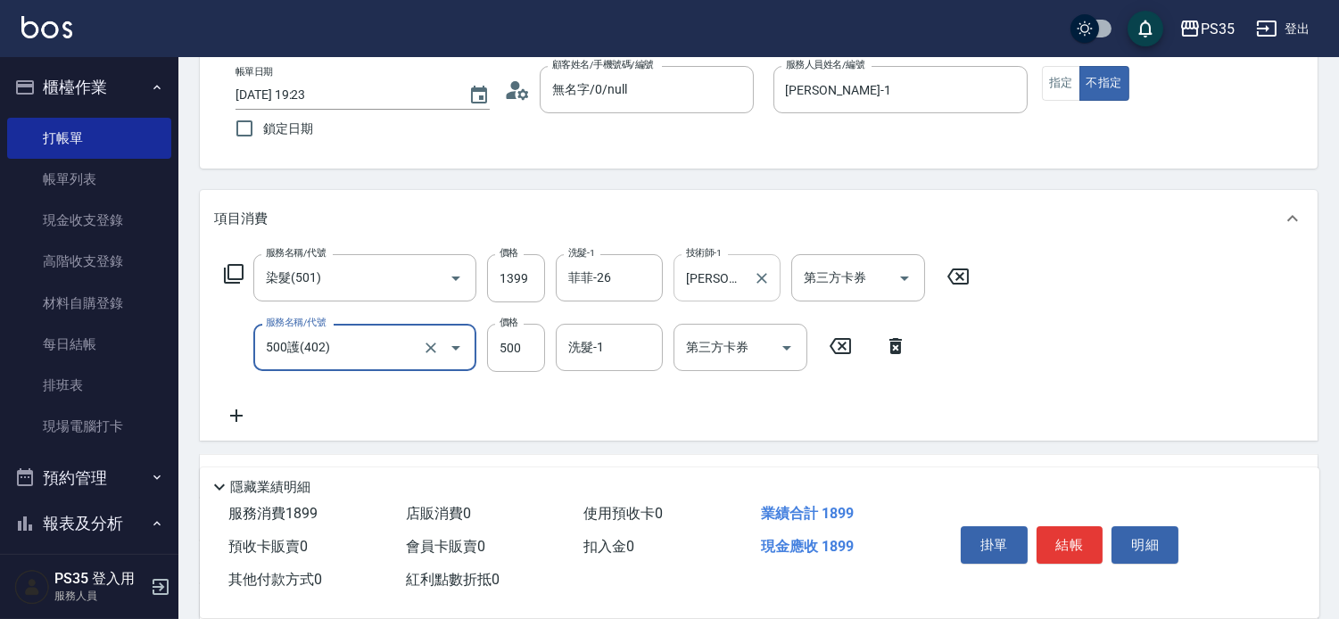
type input "500護(402)"
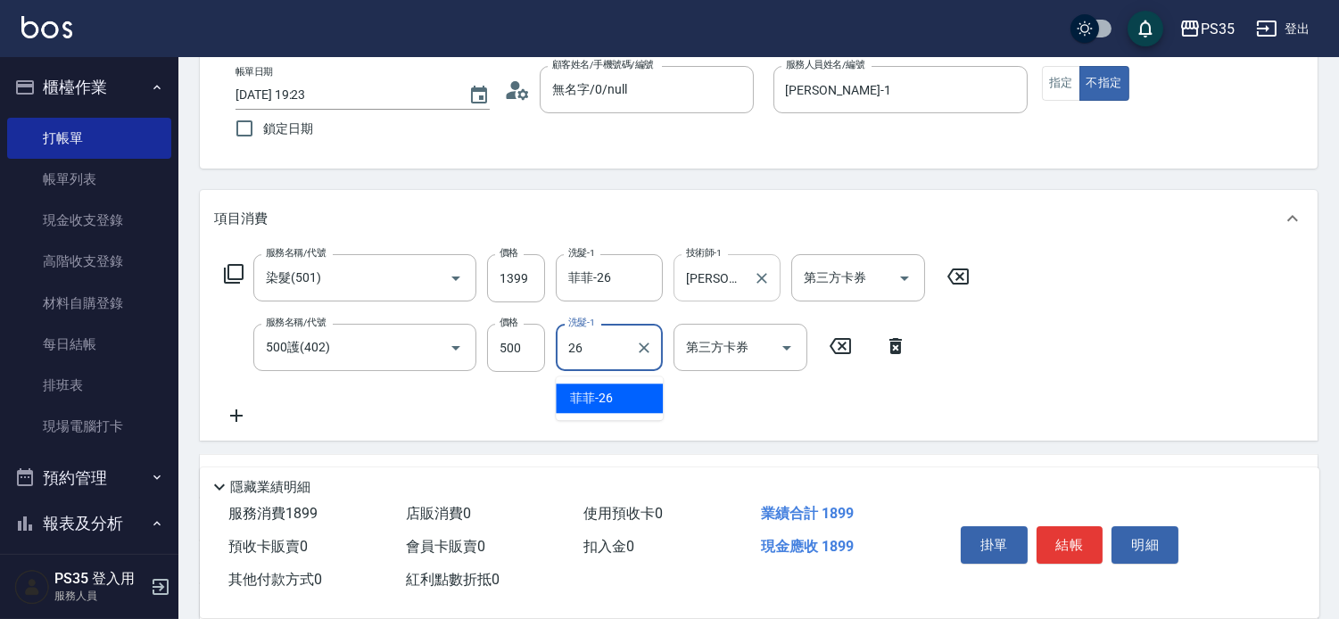
type input "菲菲-26"
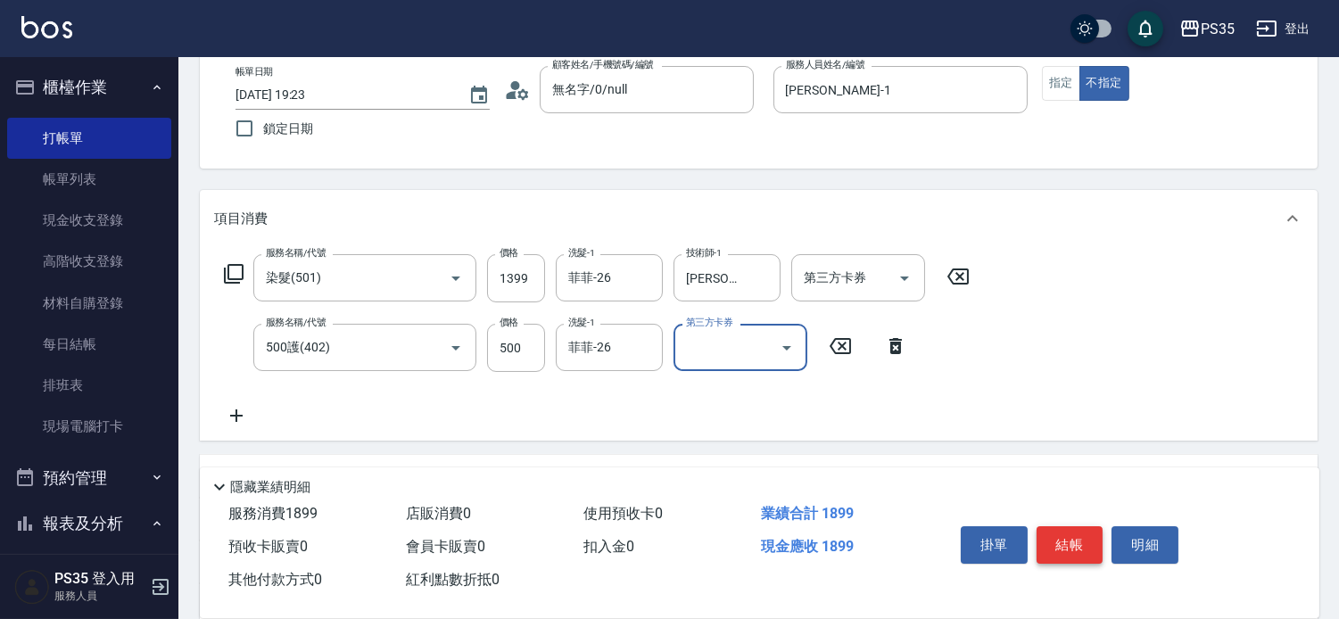
click at [1067, 530] on button "結帳" at bounding box center [1070, 544] width 67 height 37
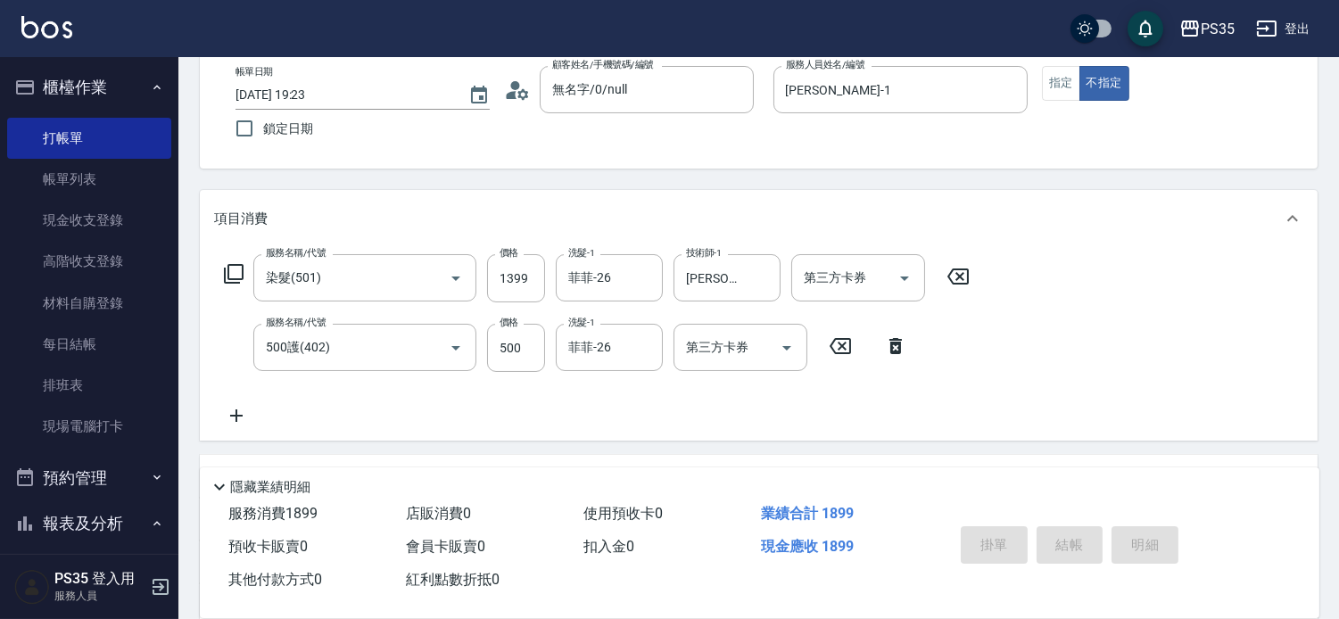
type input "[DATE] 19:24"
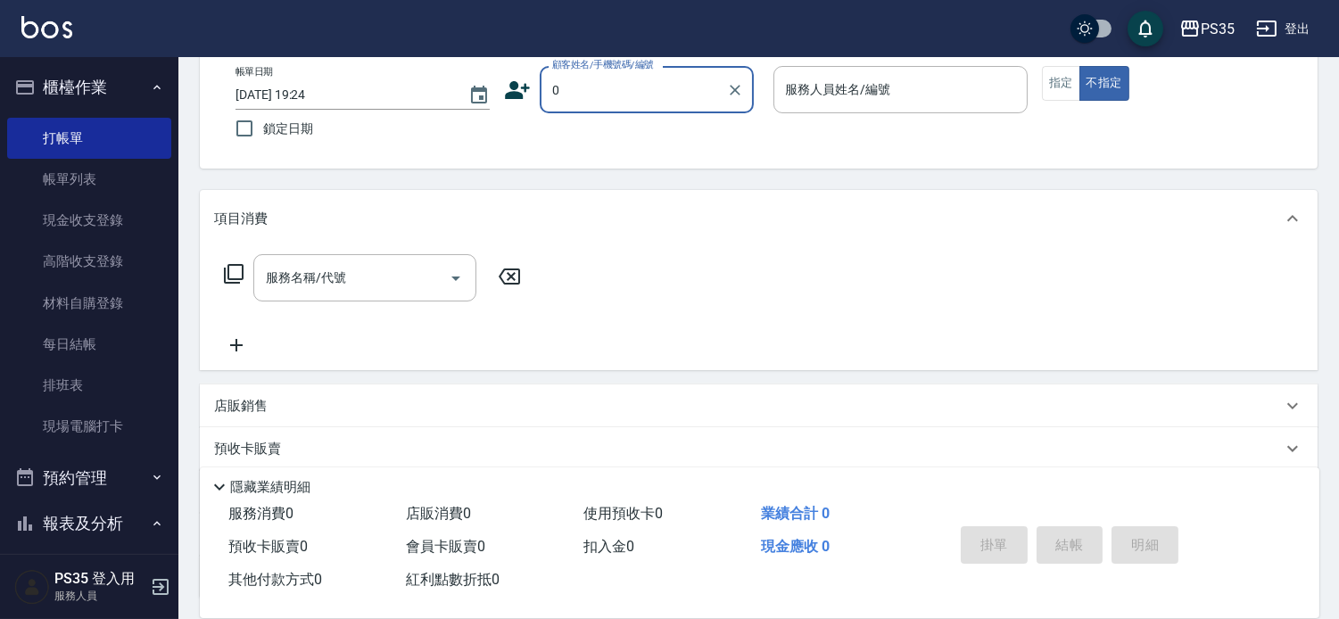
type input "0"
type input "1"
type input "無名字/0/null"
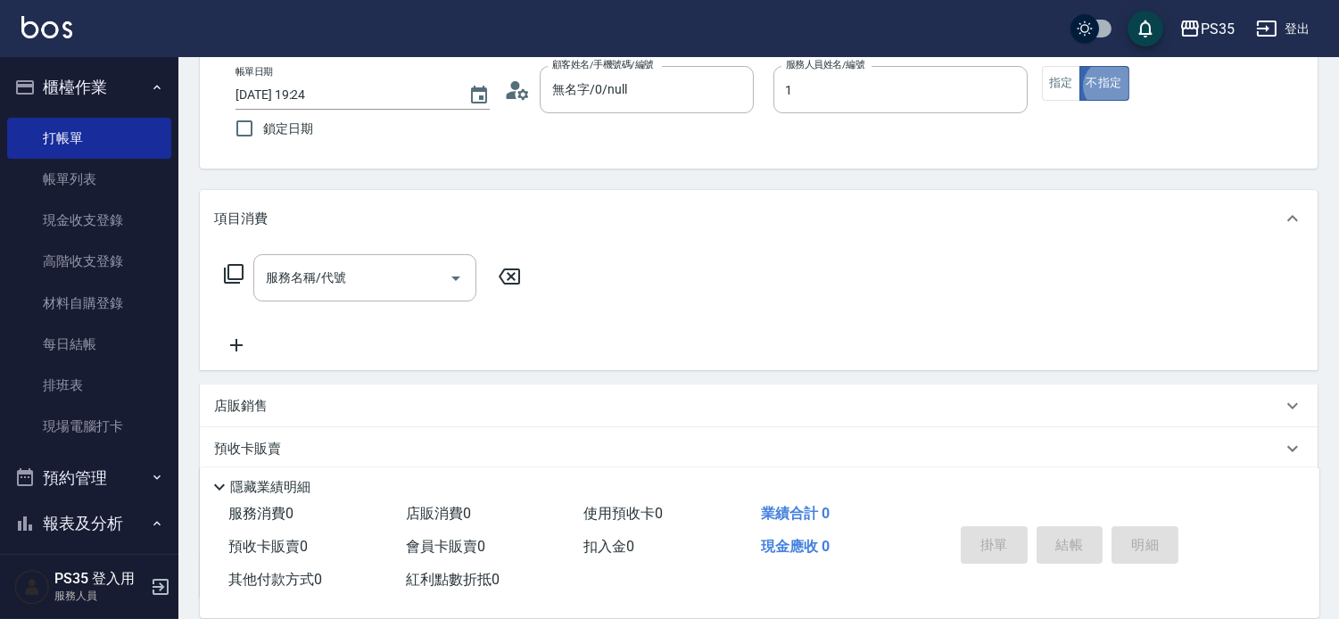
type input "[PERSON_NAME]-1"
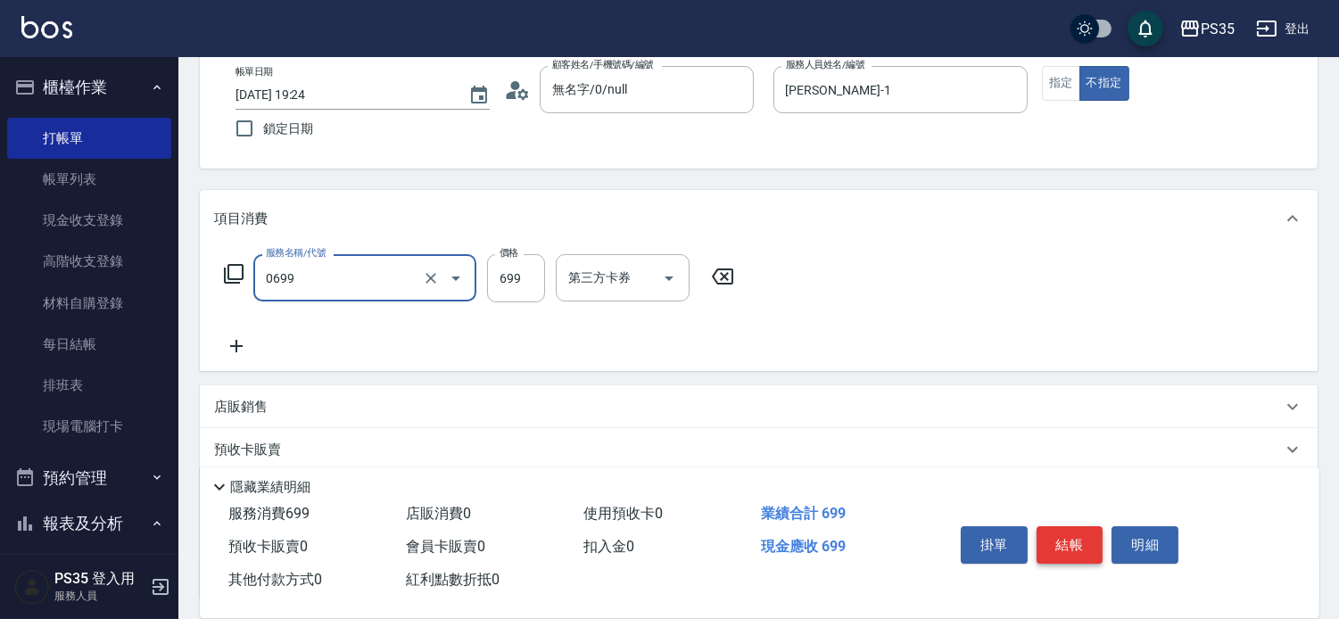
type input "精油SPA(0699)"
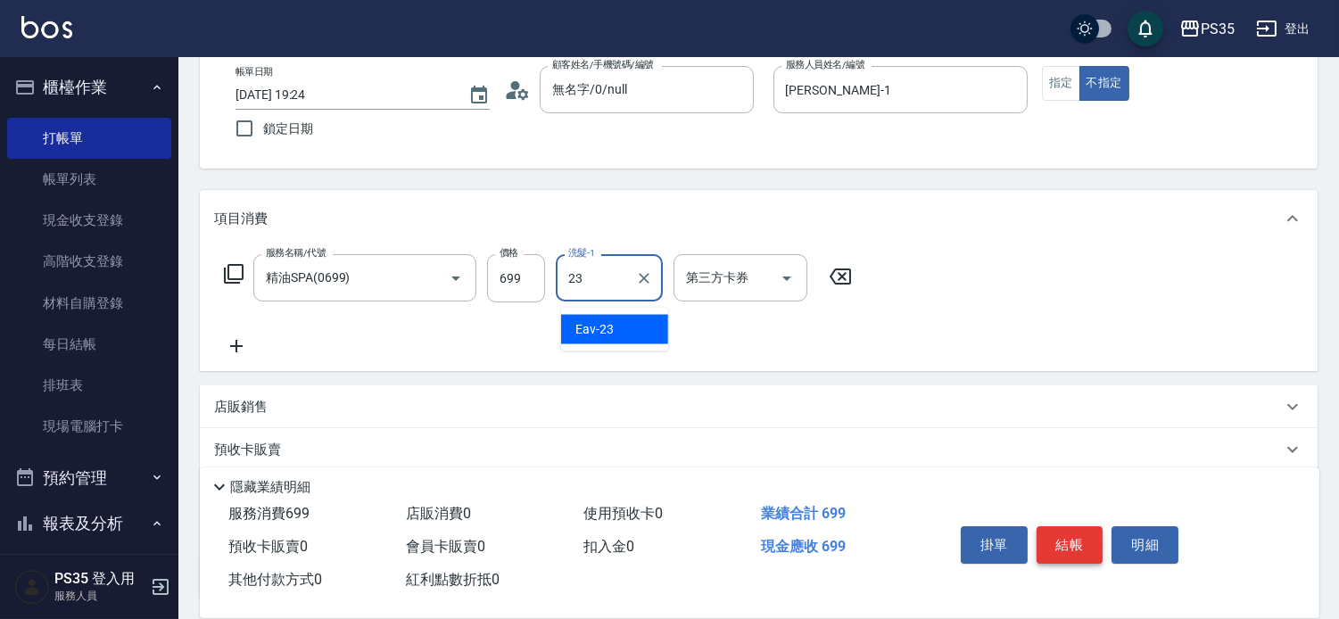
type input "Eav-23"
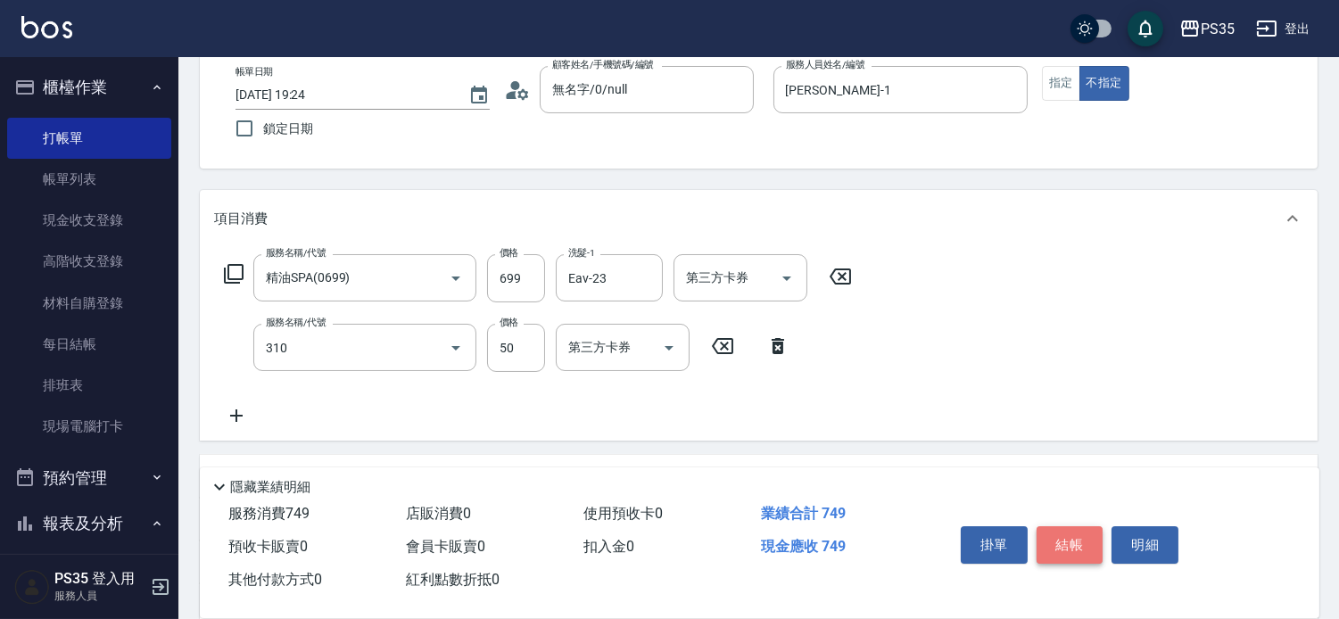
type input "剪瀏海(310)"
click at [1067, 530] on button "結帳" at bounding box center [1070, 544] width 67 height 37
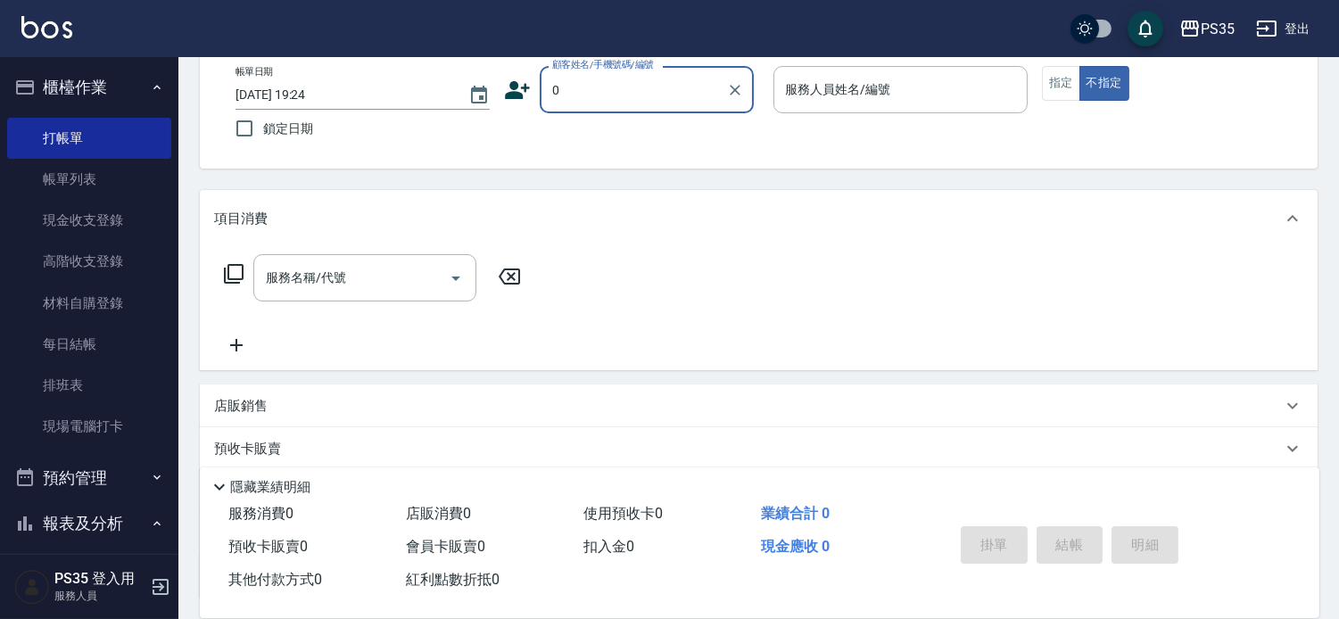
type input "0"
type input "無名字/0/null"
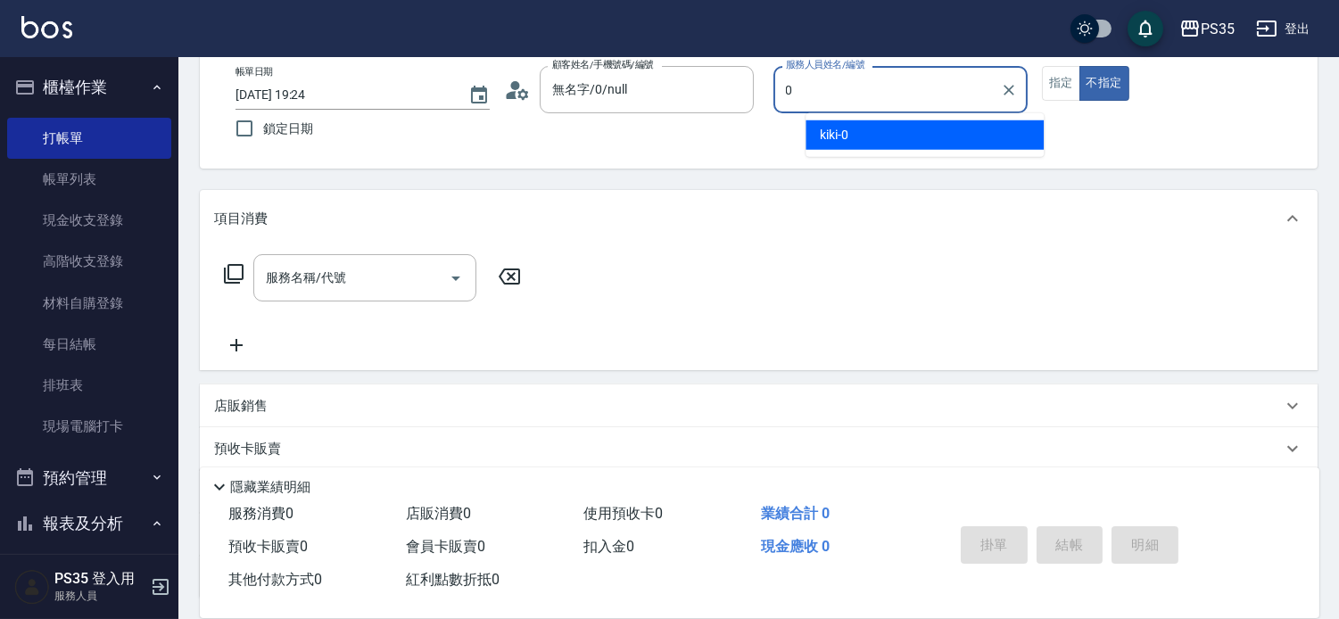
type input "kiki-0"
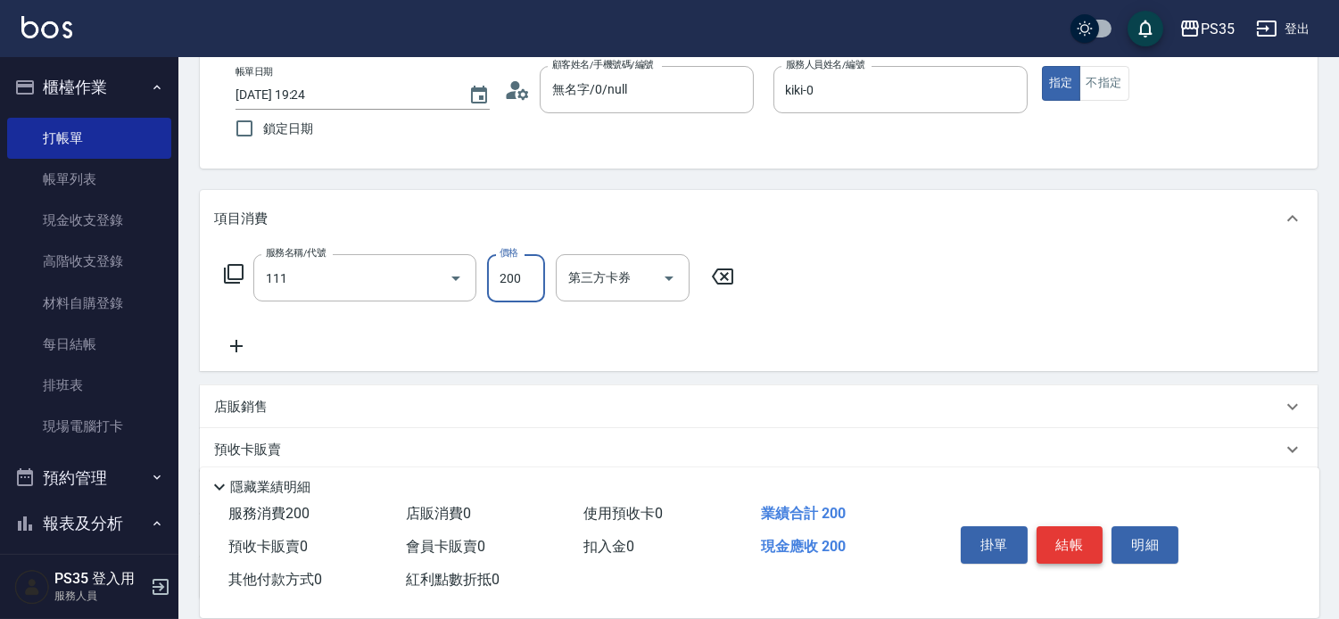
type input "200(111)"
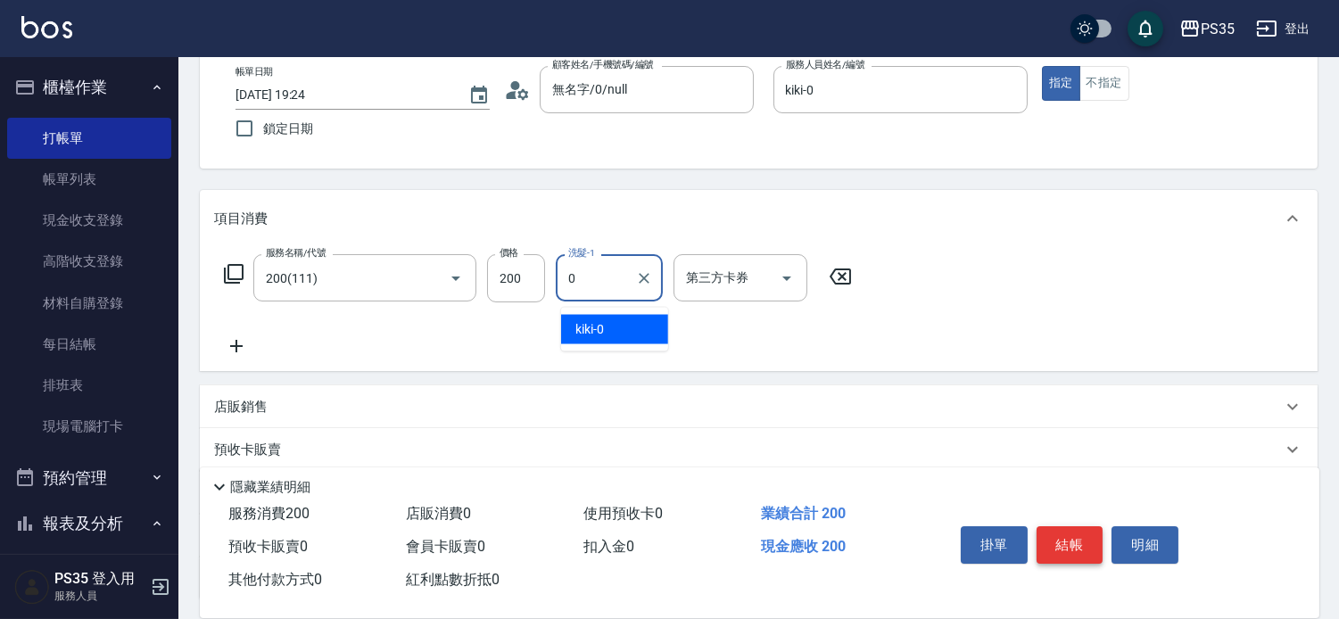
type input "kiki-0"
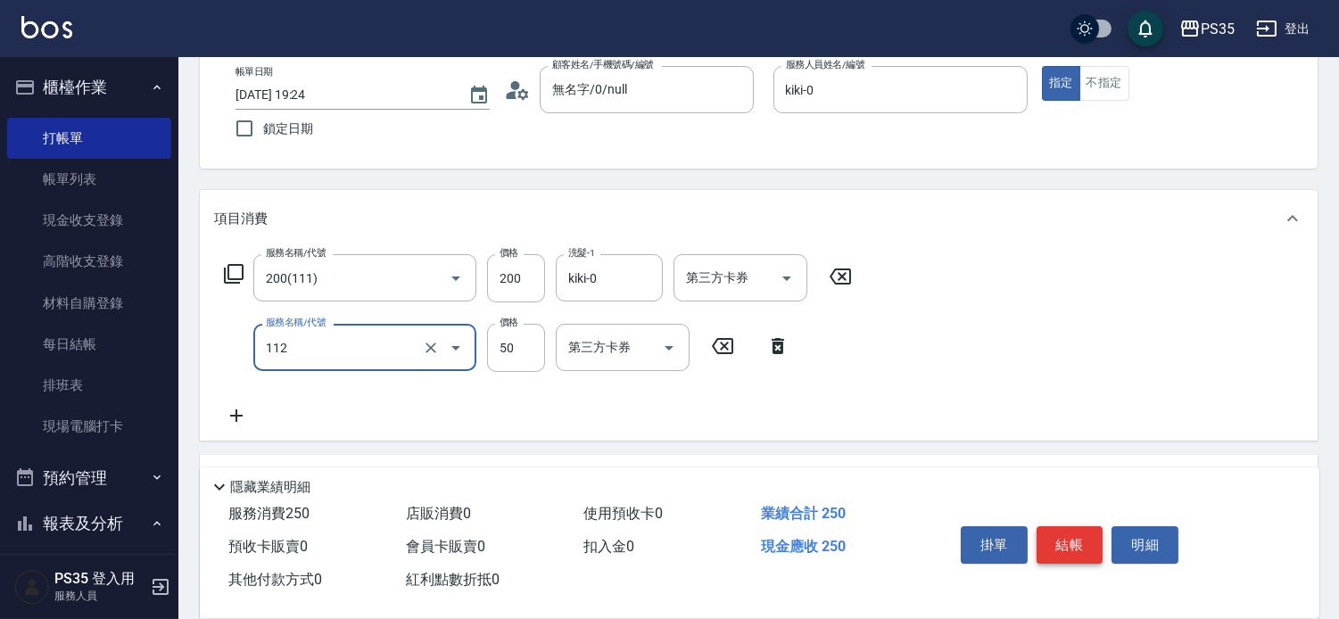
type input "精油50(112)"
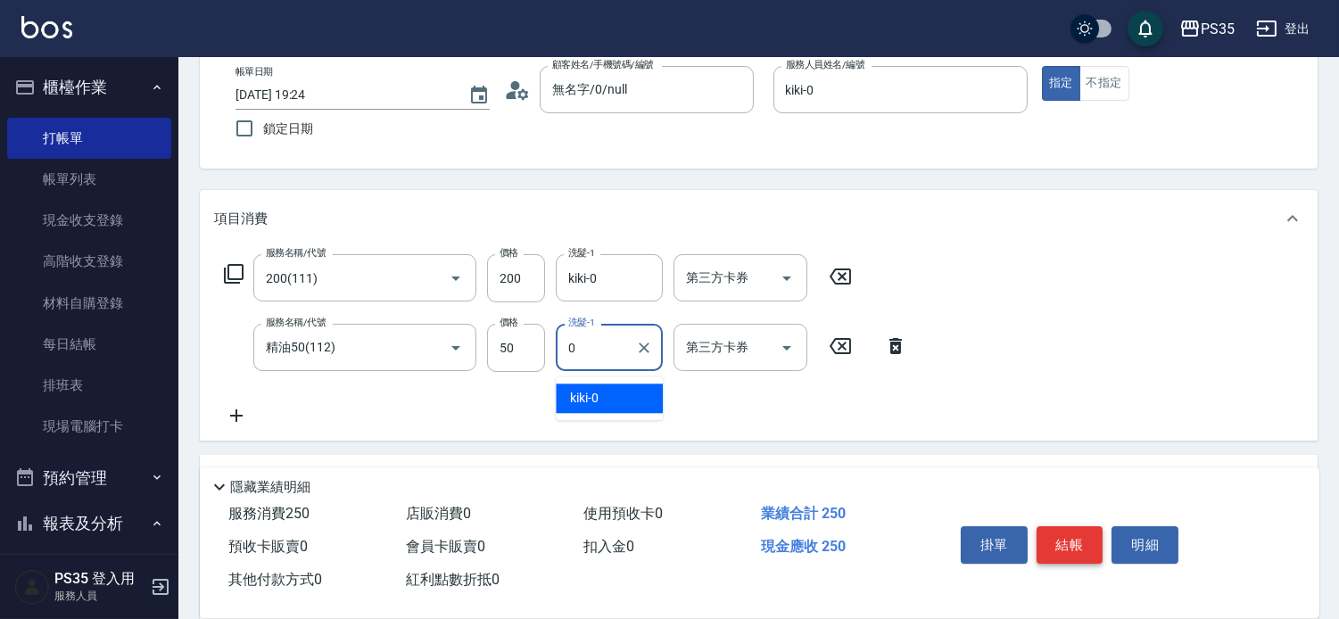
type input "kiki-0"
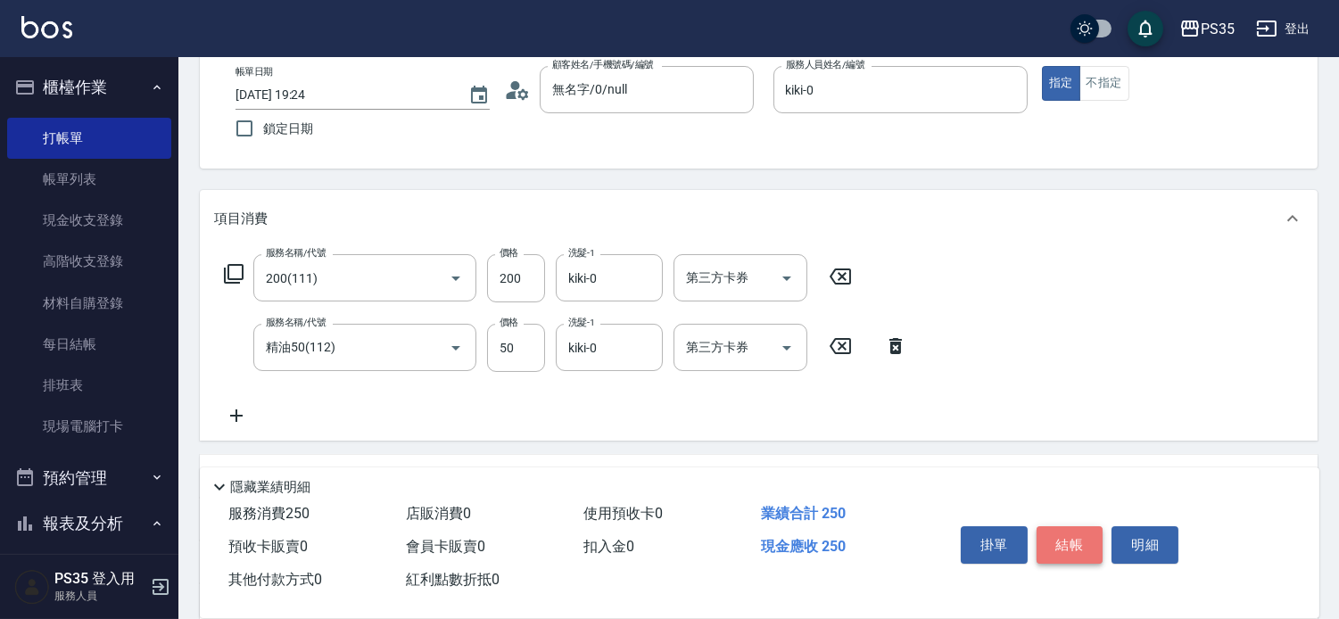
click at [1067, 530] on button "結帳" at bounding box center [1070, 544] width 67 height 37
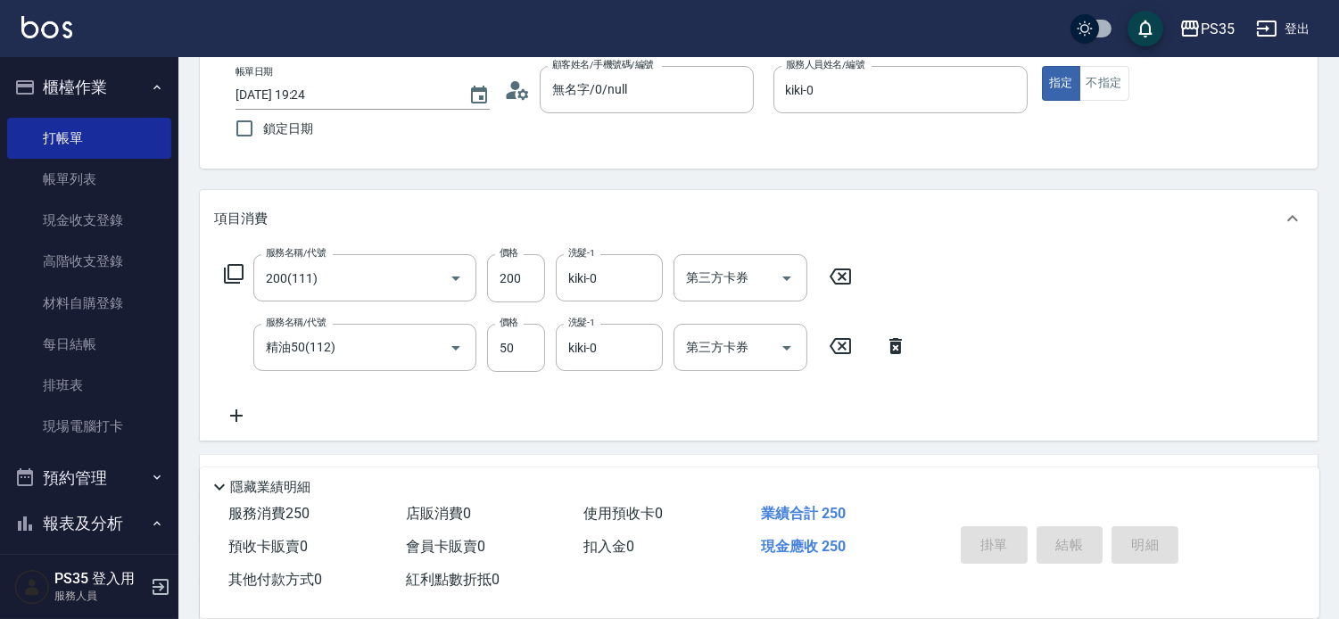
type input "[DATE] 19:25"
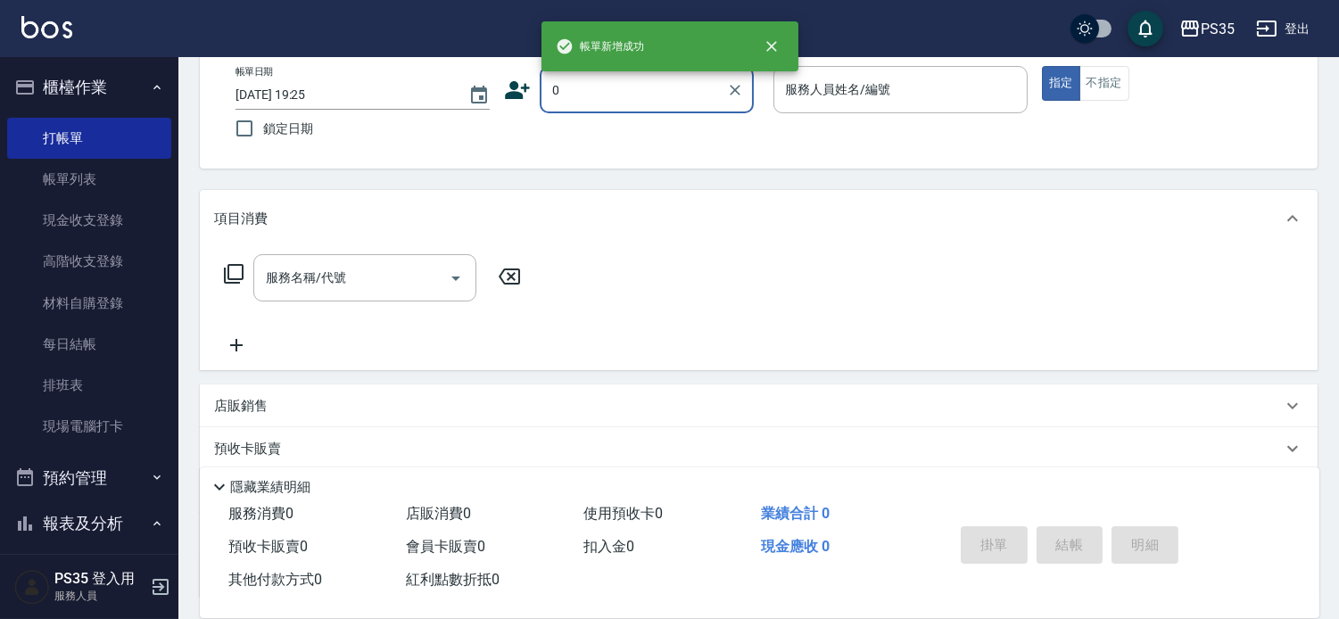
type input "0"
type input "1"
type input "無名字/0/null"
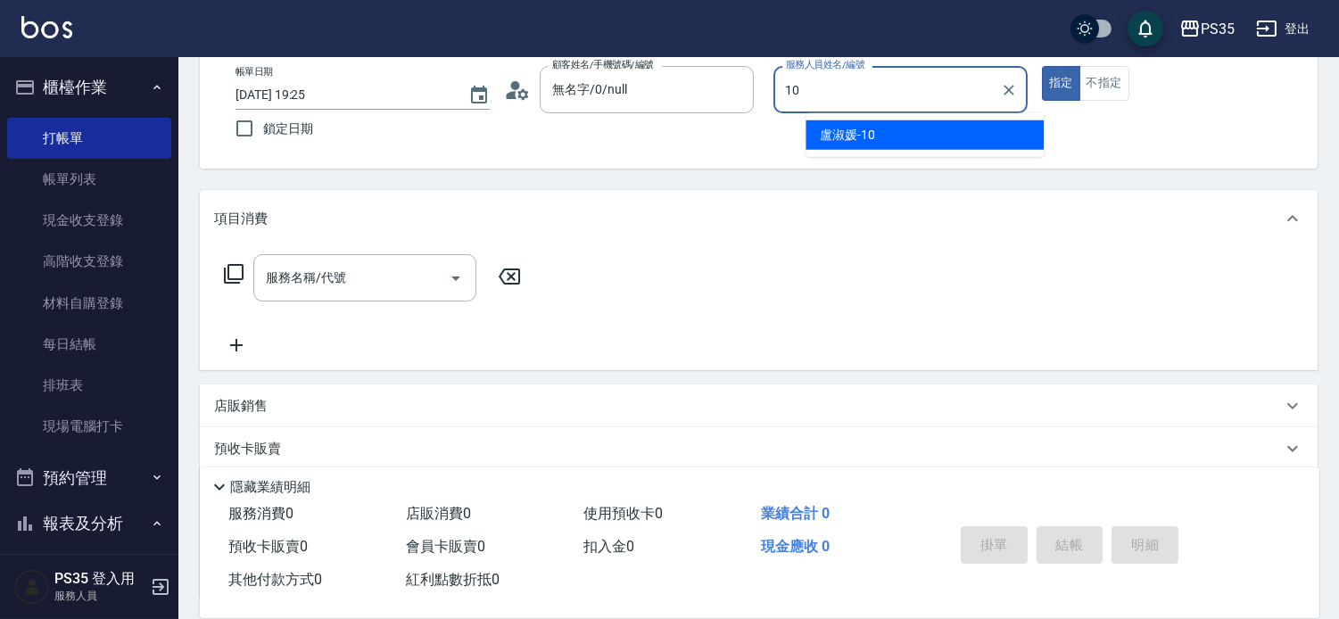
type input "盧淑媛-10"
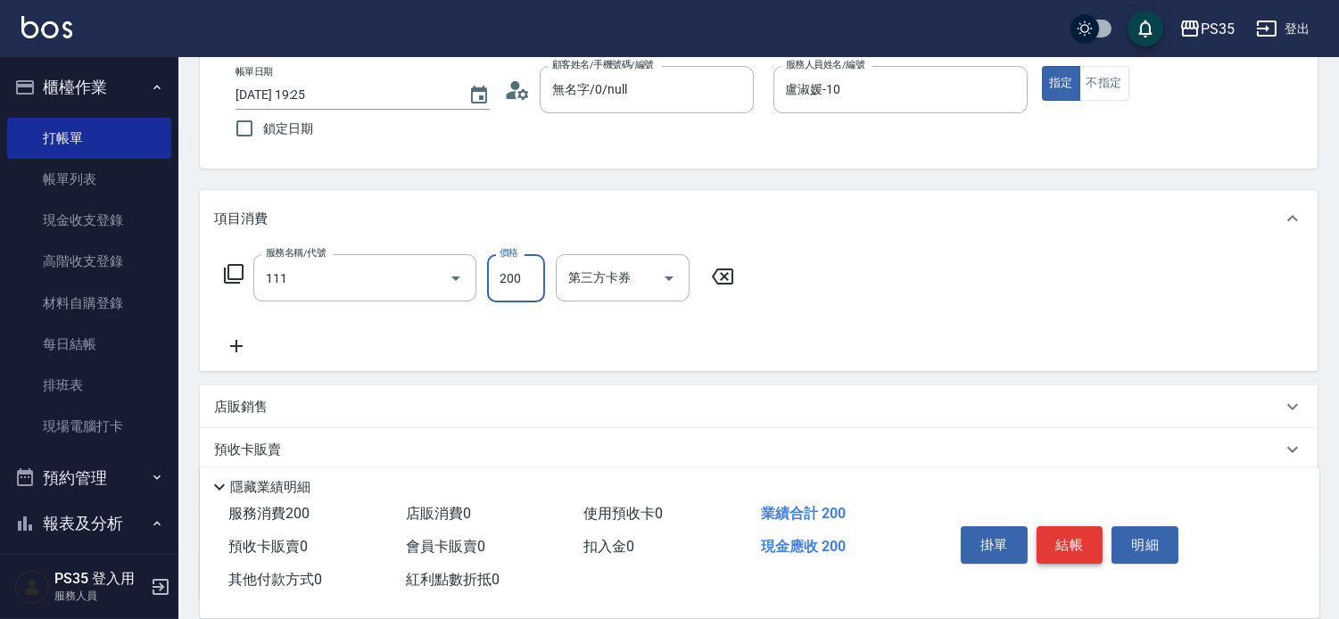
type input "200(111)"
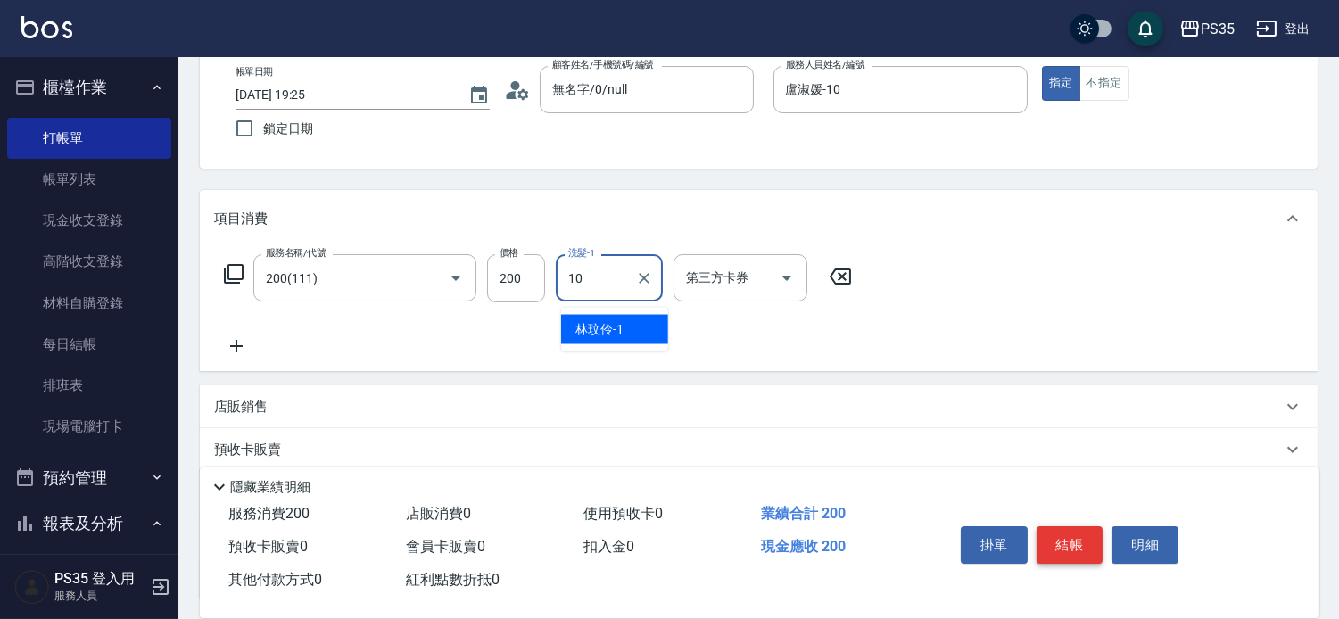
type input "盧淑媛-10"
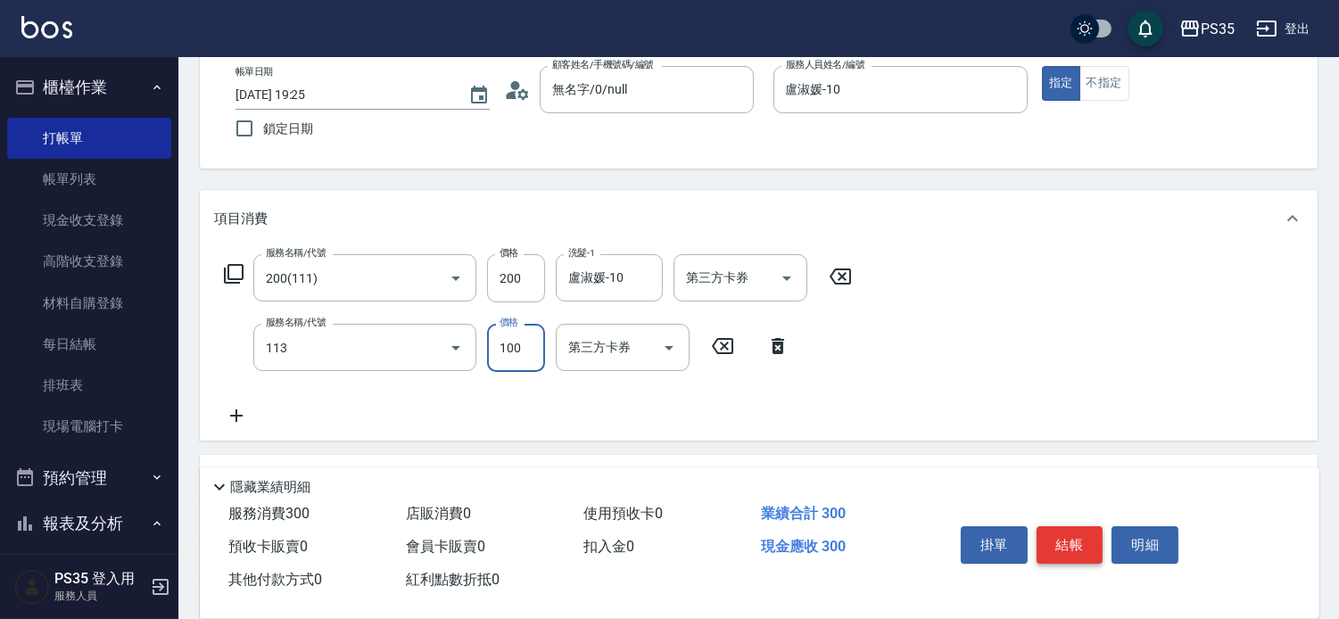
type input "瞬護100(113)"
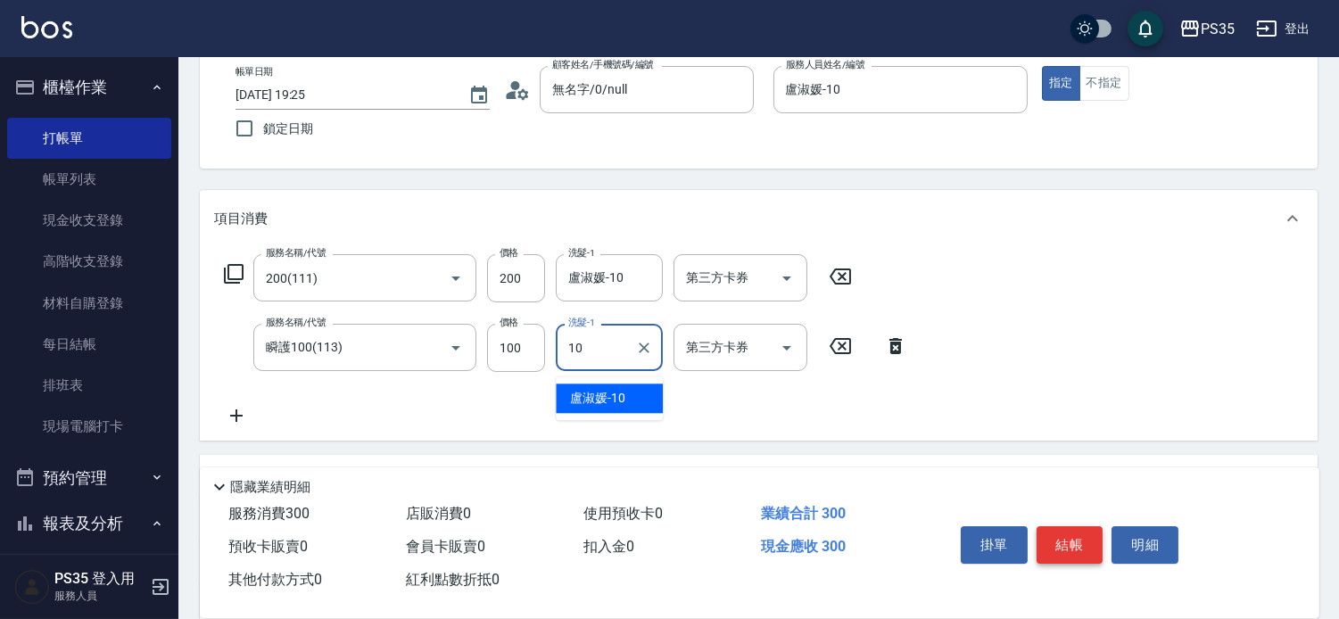
type input "盧淑媛-10"
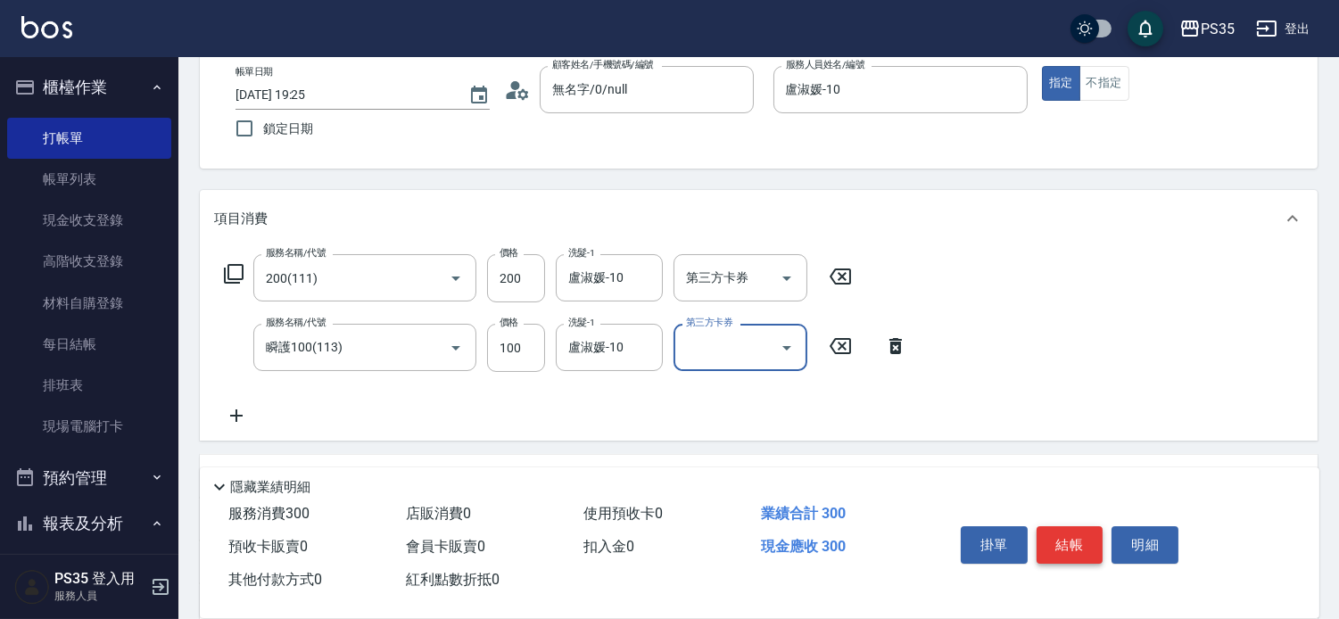
click at [1067, 530] on button "結帳" at bounding box center [1070, 544] width 67 height 37
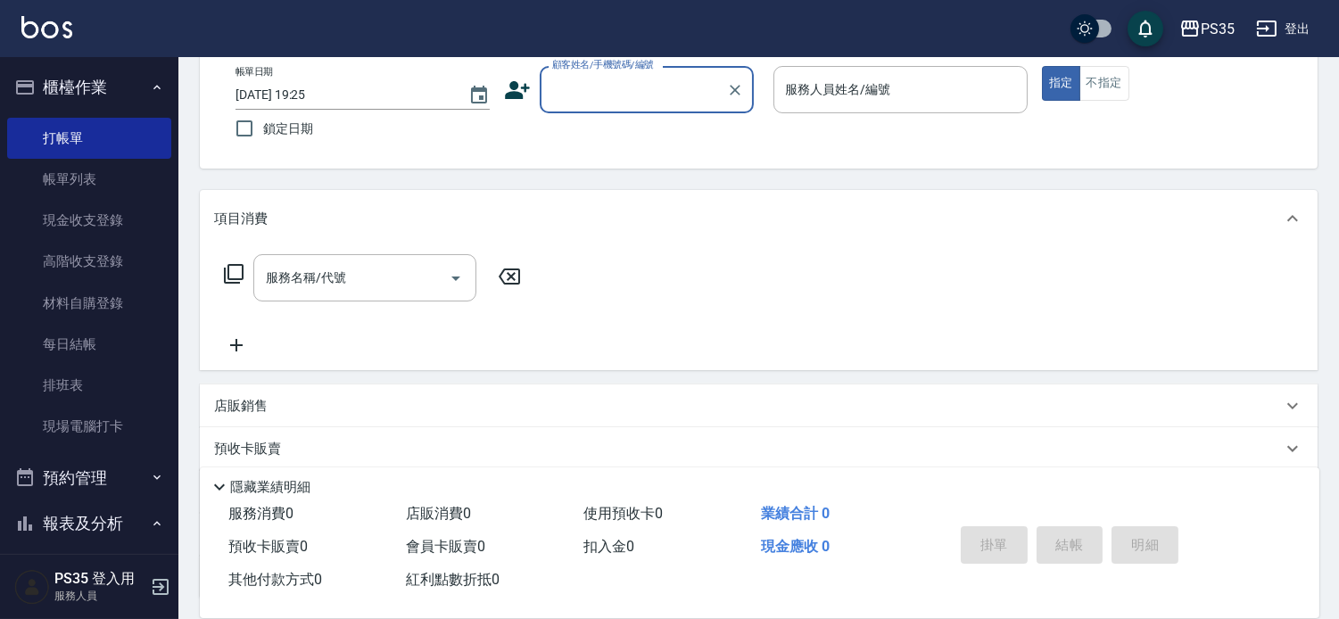
click at [663, 108] on div "顧客姓名/手機號碼/編號" at bounding box center [647, 89] width 214 height 47
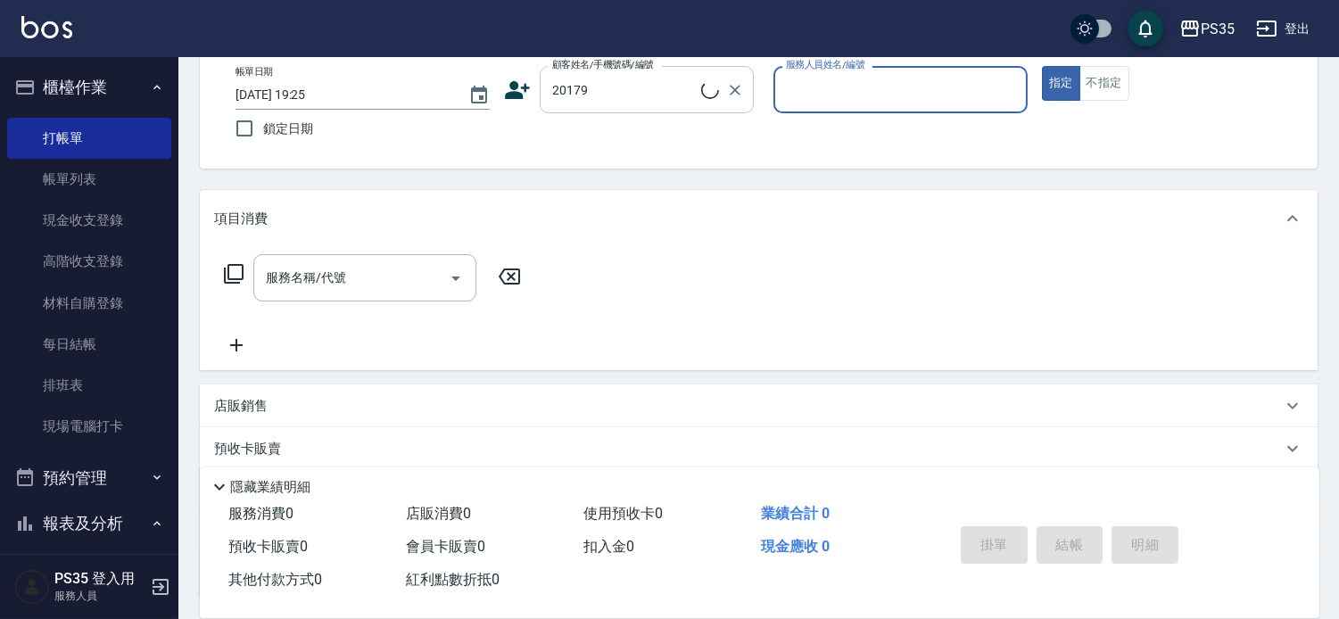
type input "[PERSON_NAME]/0919721525/20179"
type input "[PERSON_NAME]-2"
click at [1042, 66] on button "指定" at bounding box center [1061, 83] width 38 height 35
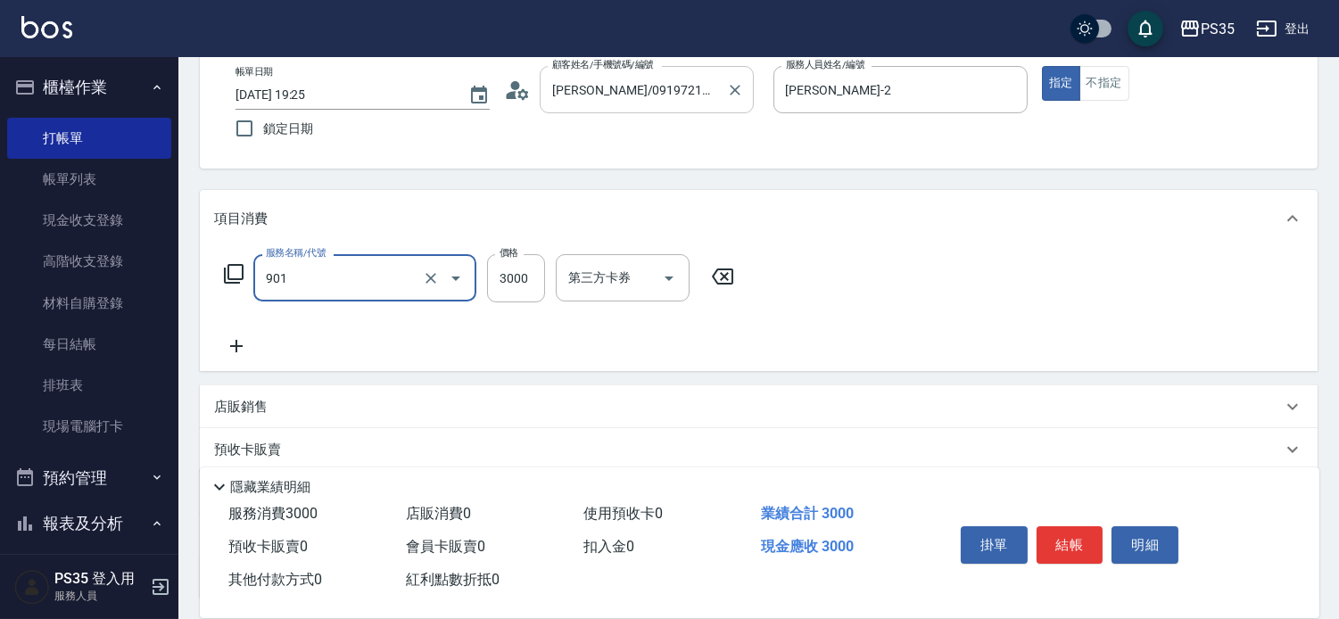
type input "儲值3000(901)"
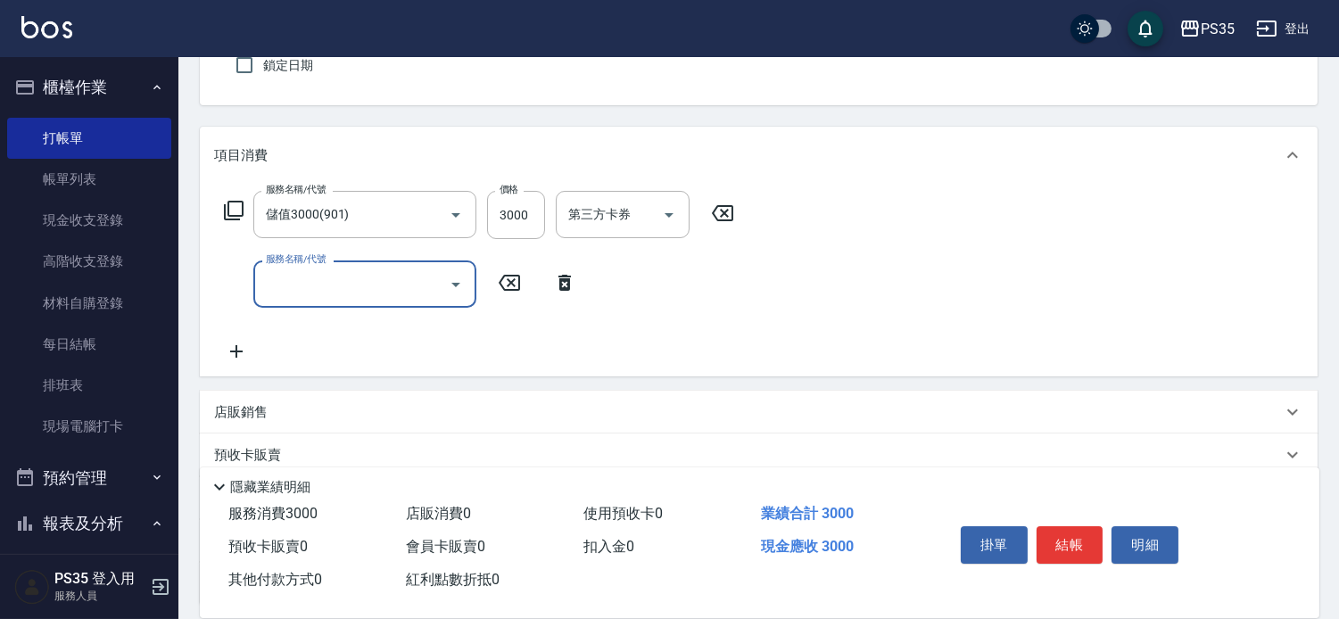
scroll to position [198, 0]
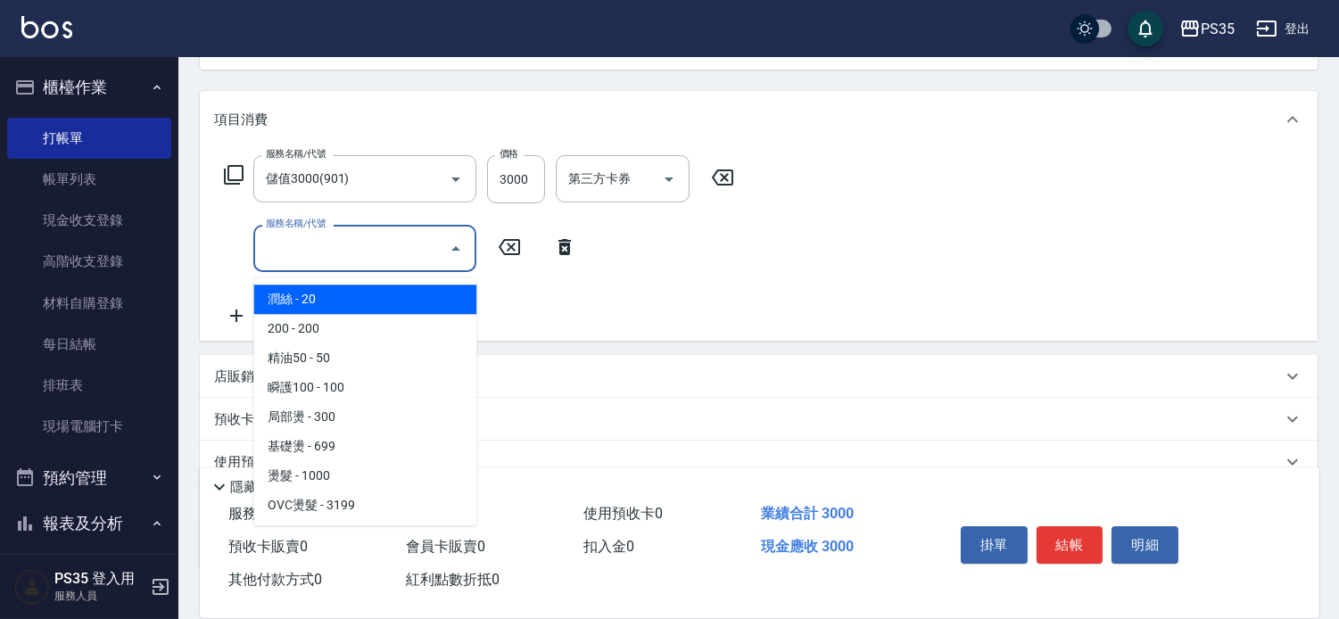
click at [339, 247] on input "服務名稱/代號" at bounding box center [351, 248] width 180 height 31
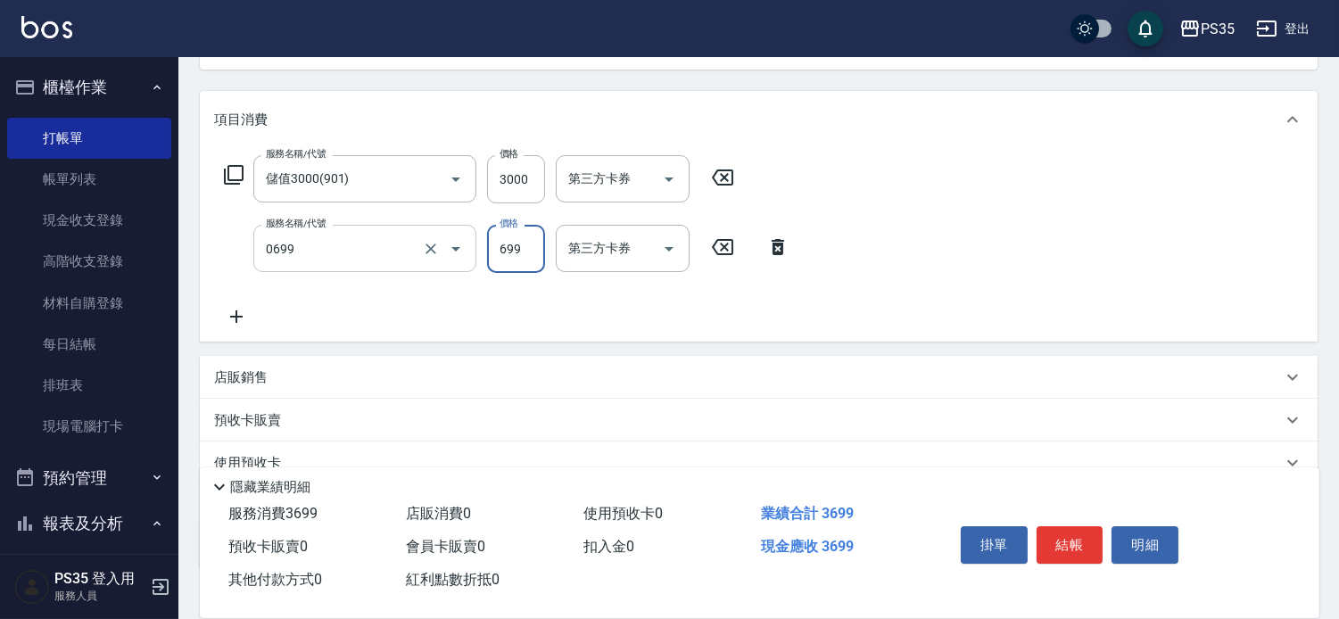
type input "精油SPA(0699)"
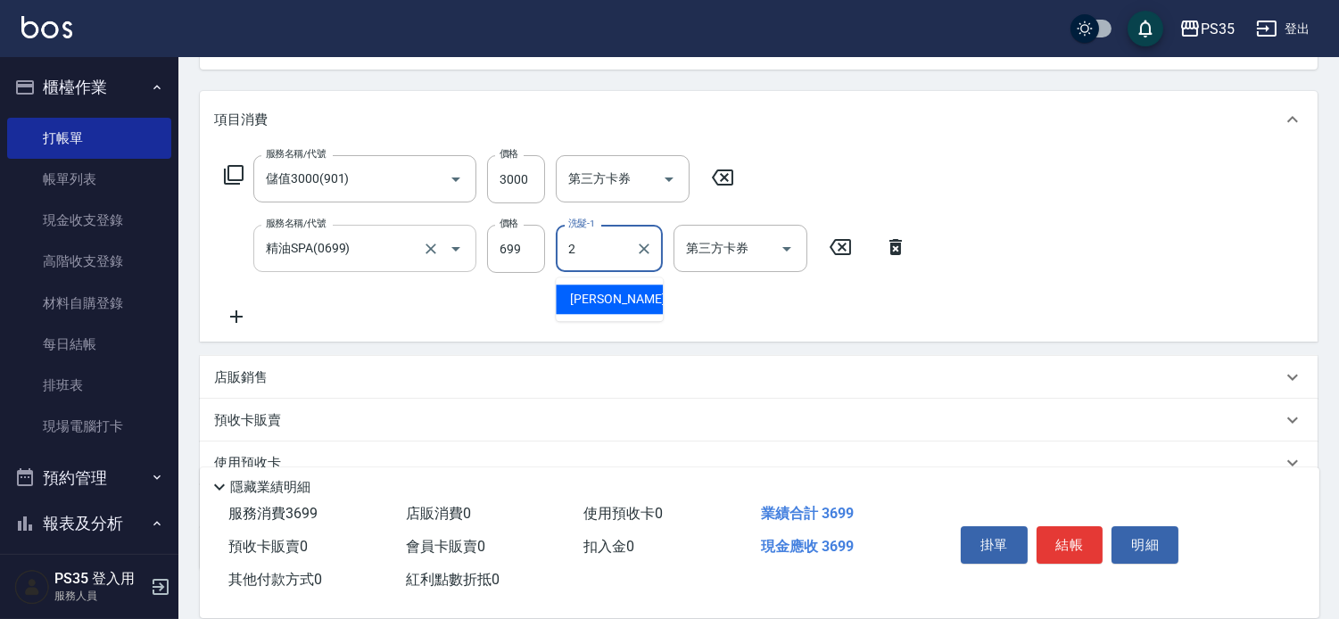
type input "[PERSON_NAME]-2"
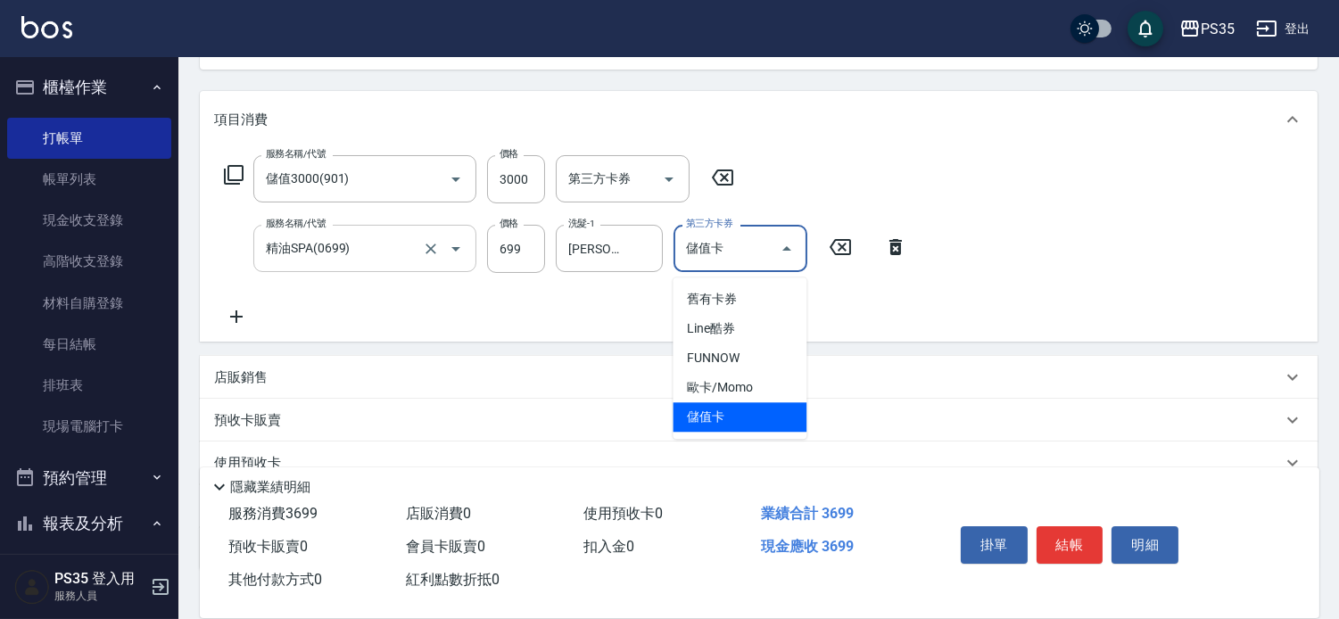
type input "儲值卡"
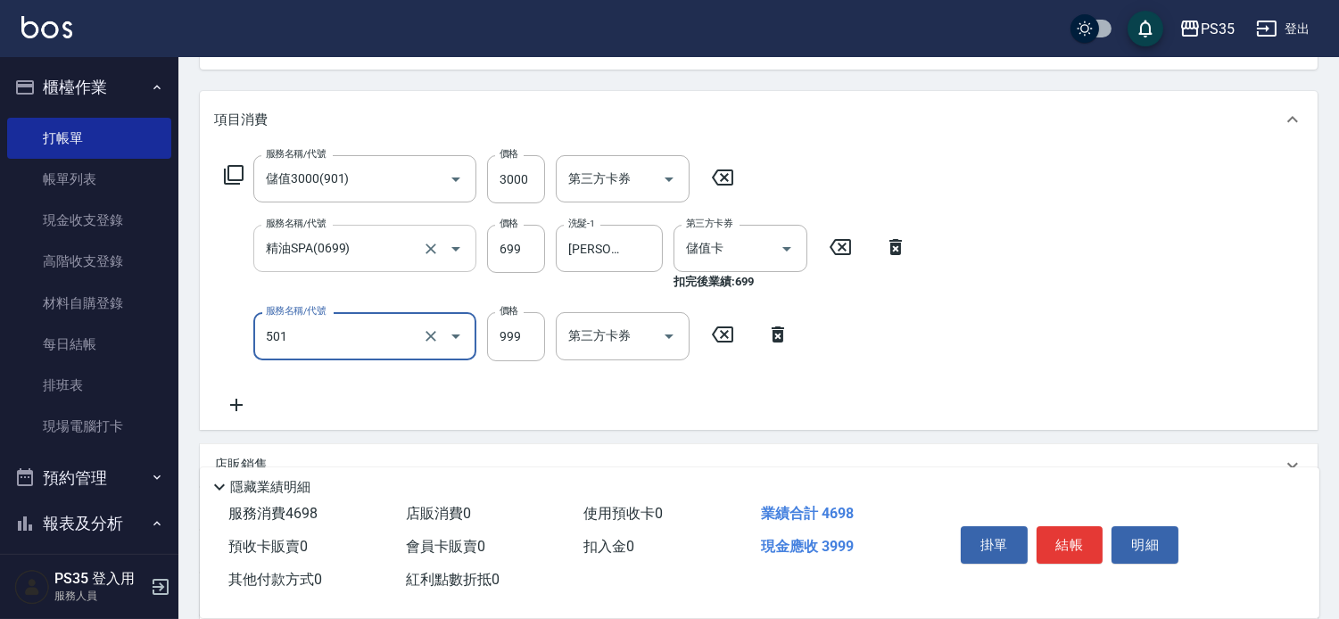
type input "染髮(501)"
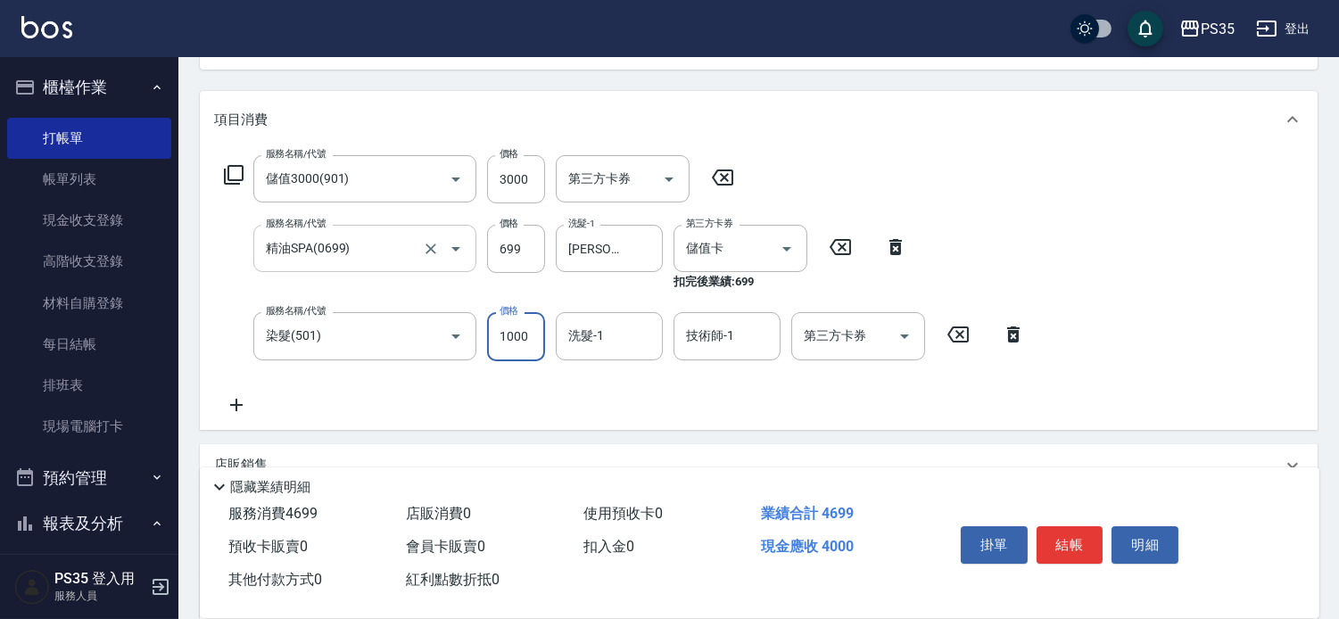
type input "1000"
type input "菲菲-26"
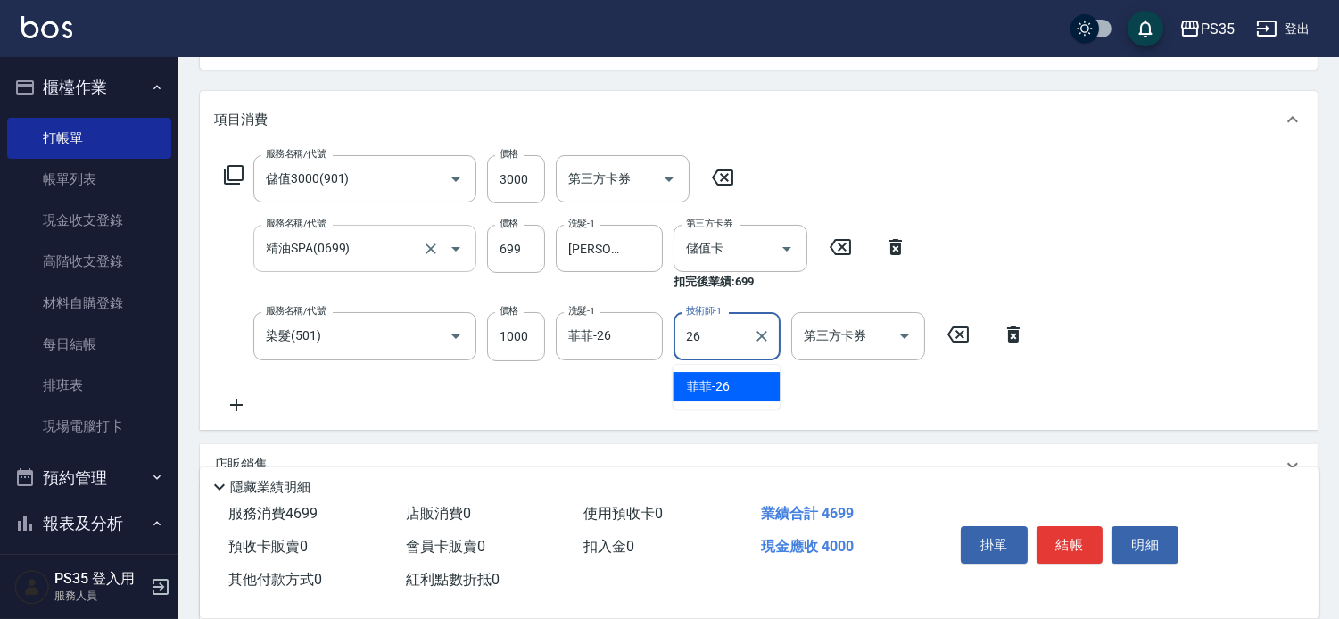
type input "菲菲-26"
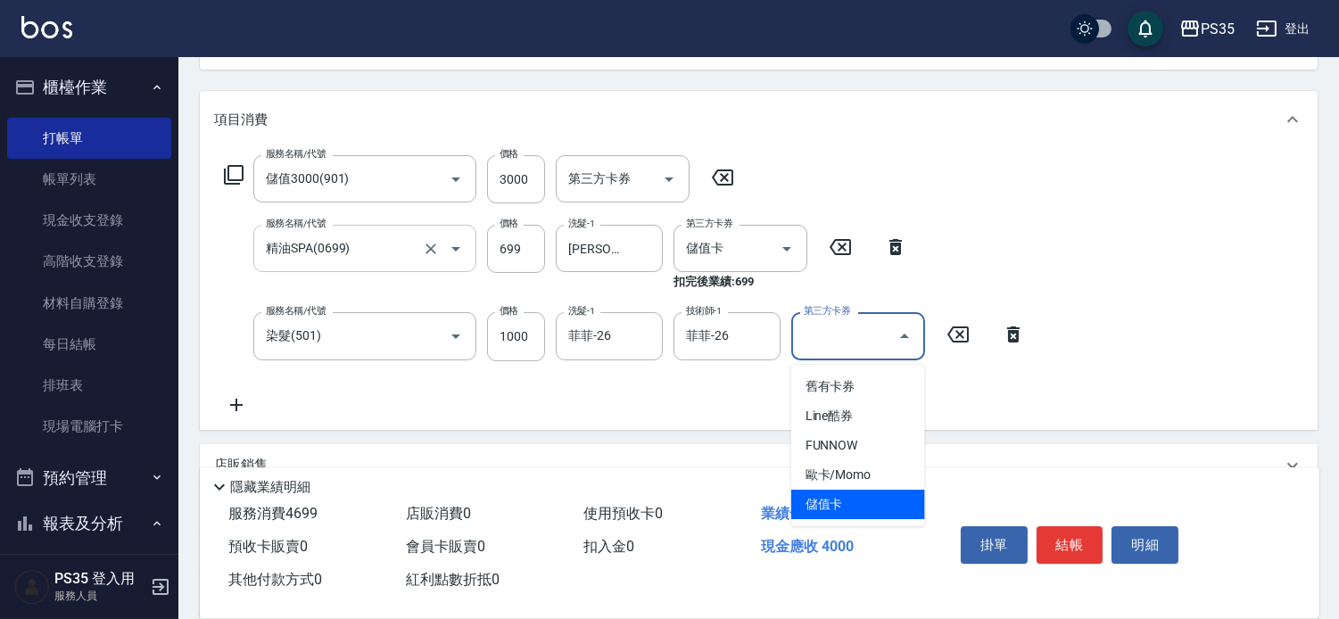
type input "儲值卡"
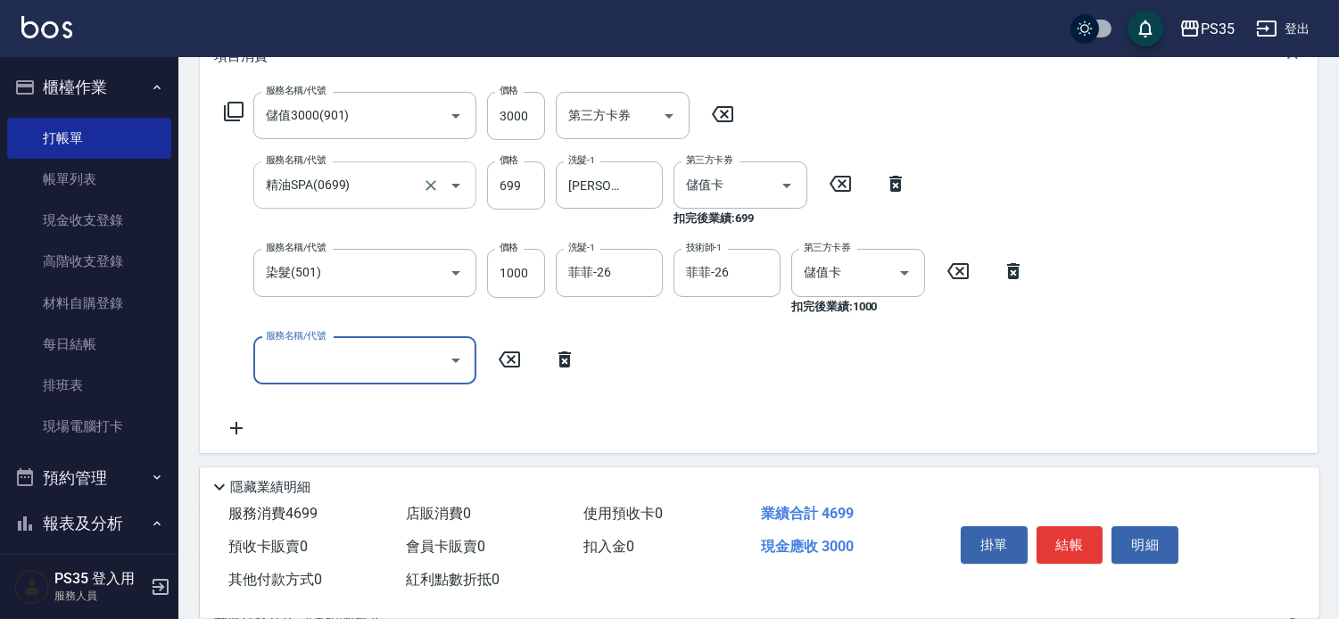
scroll to position [297, 0]
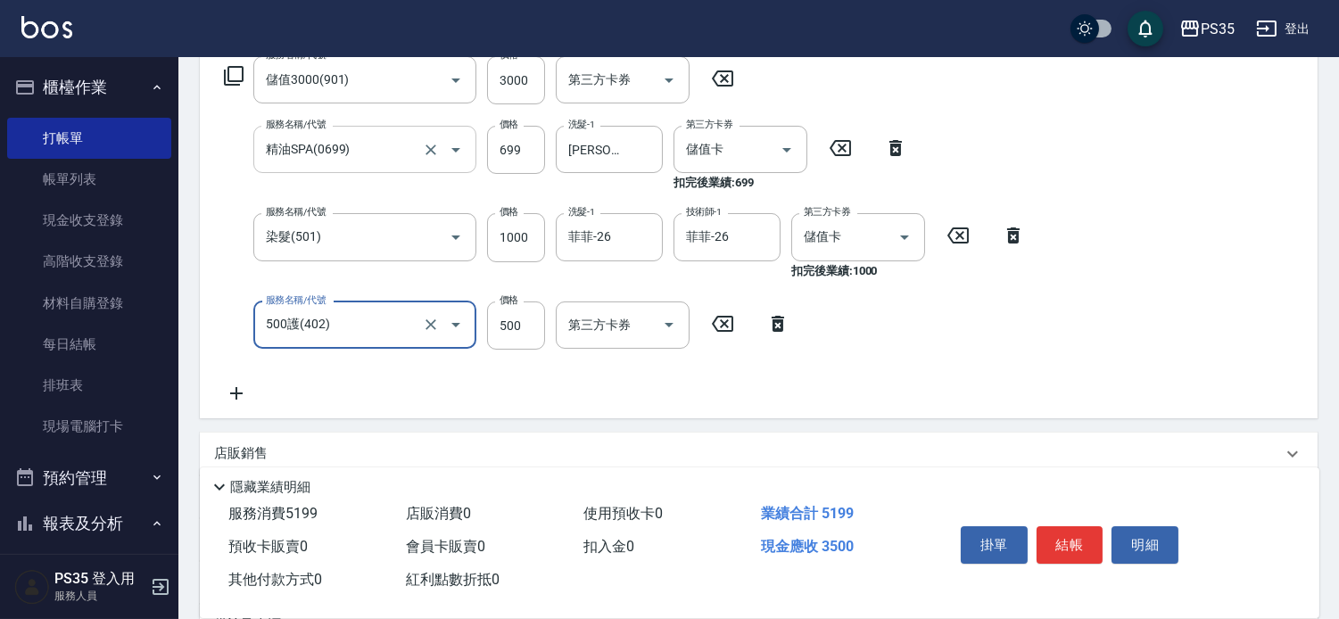
type input "500護(402)"
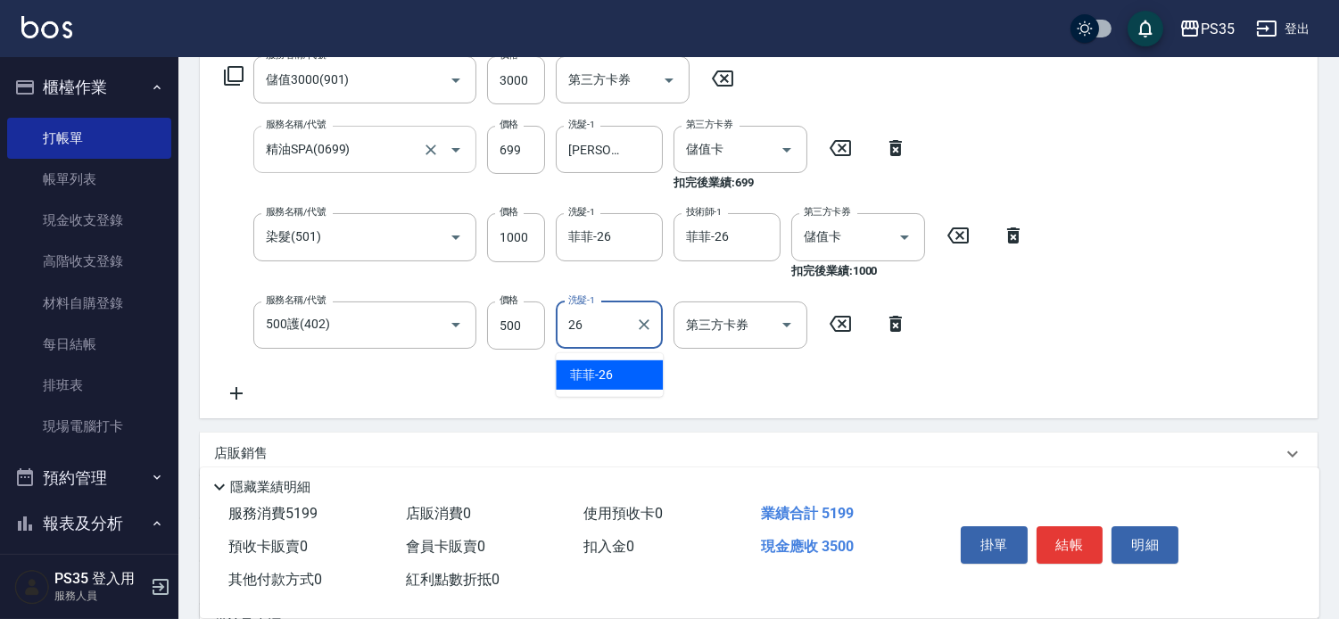
type input "菲菲-26"
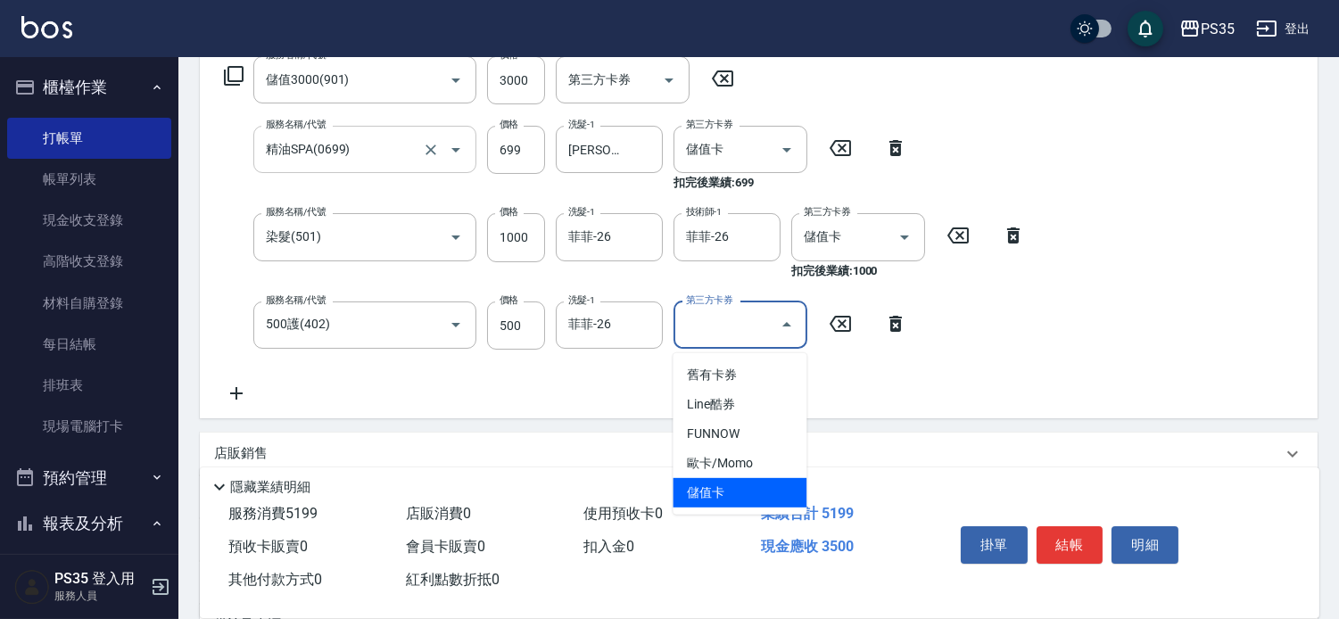
type input "儲值卡"
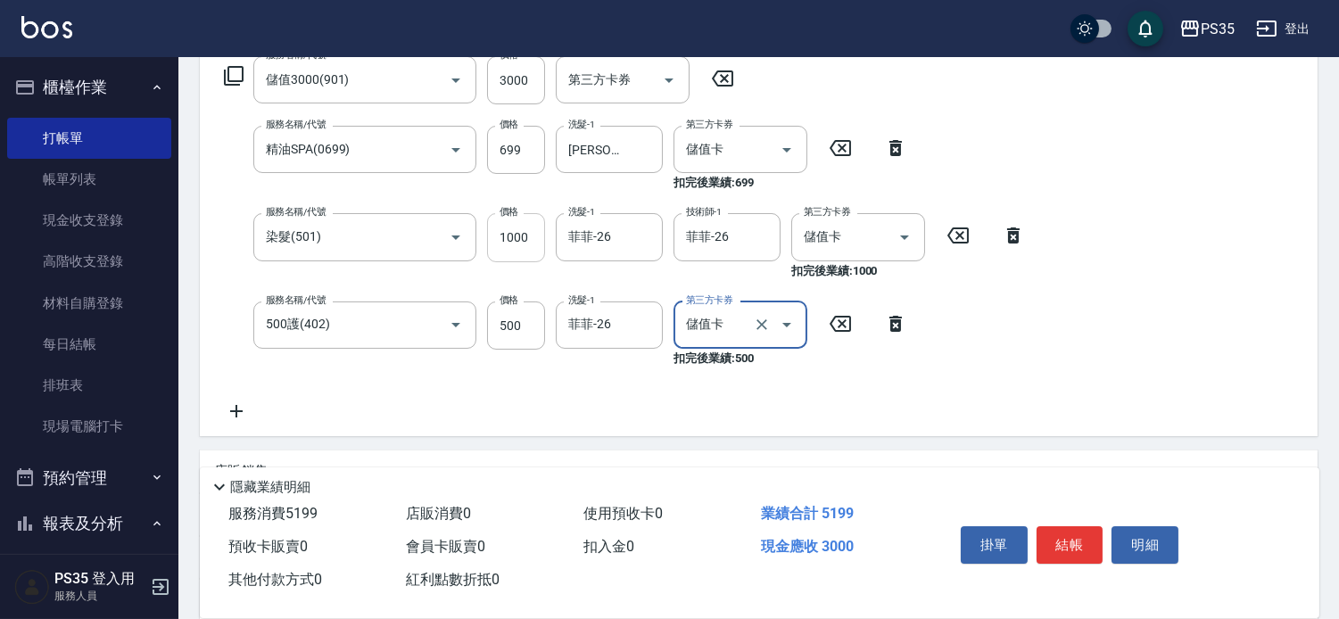
click at [506, 244] on input "1000" at bounding box center [516, 237] width 58 height 48
type input "1600"
click at [1071, 526] on button "結帳" at bounding box center [1070, 544] width 67 height 37
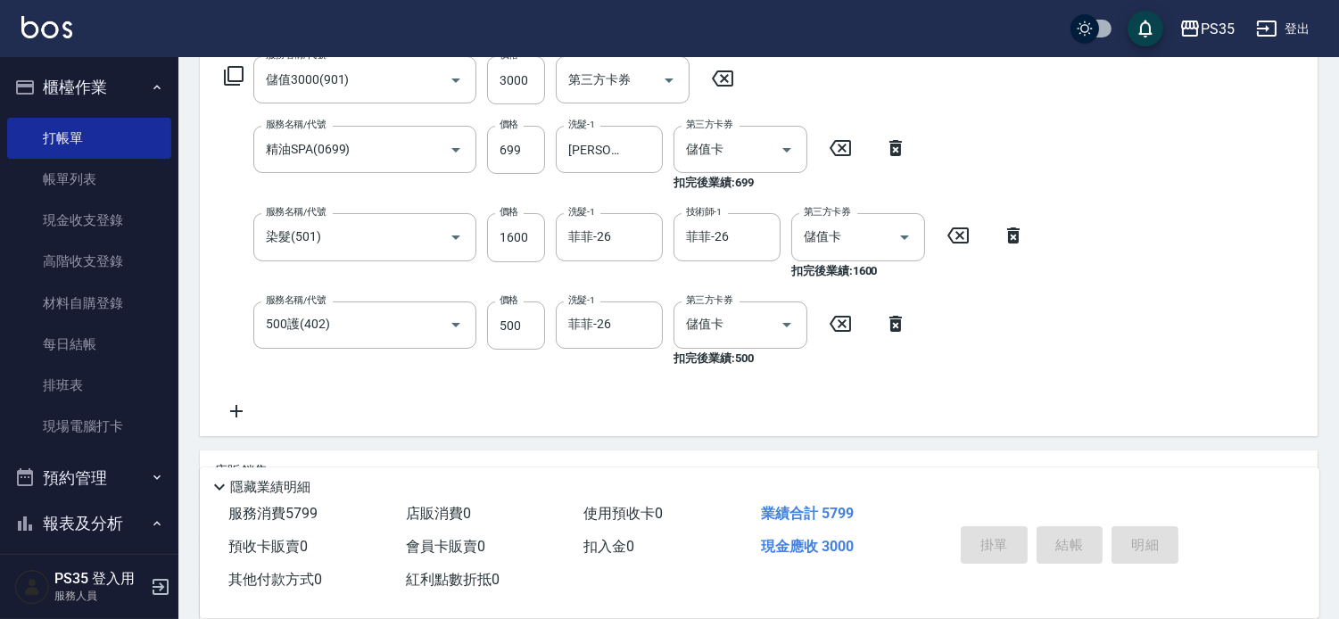
type input "[DATE] 19:26"
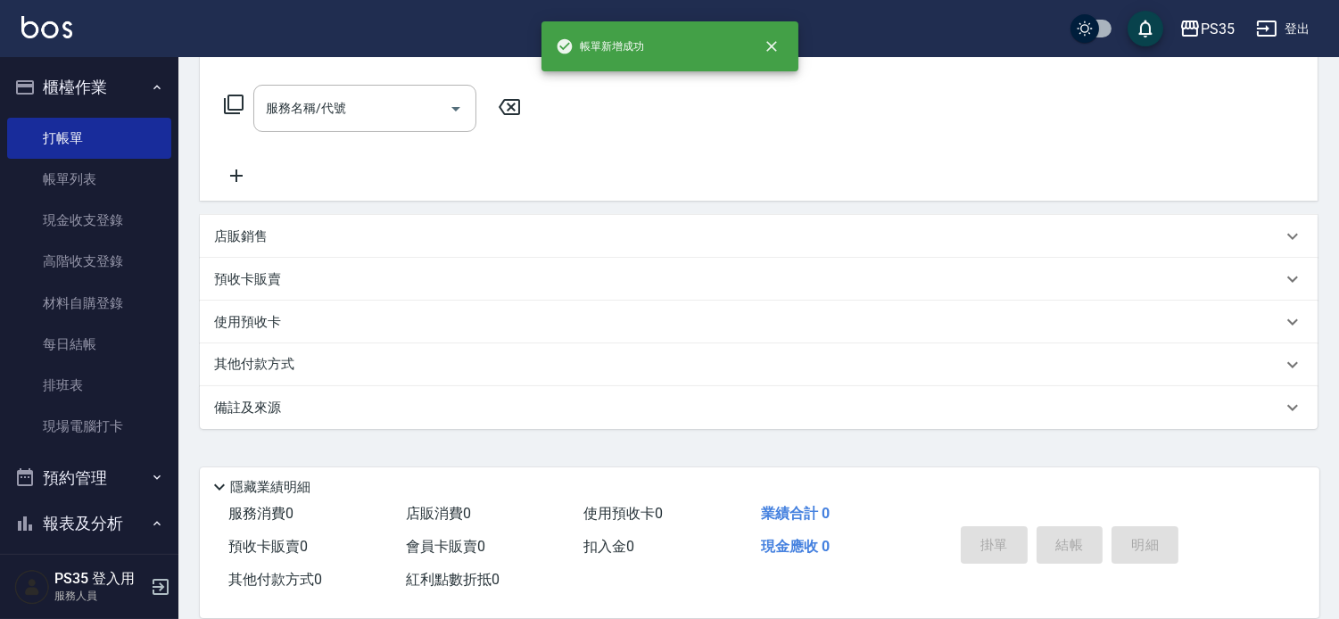
scroll to position [0, 0]
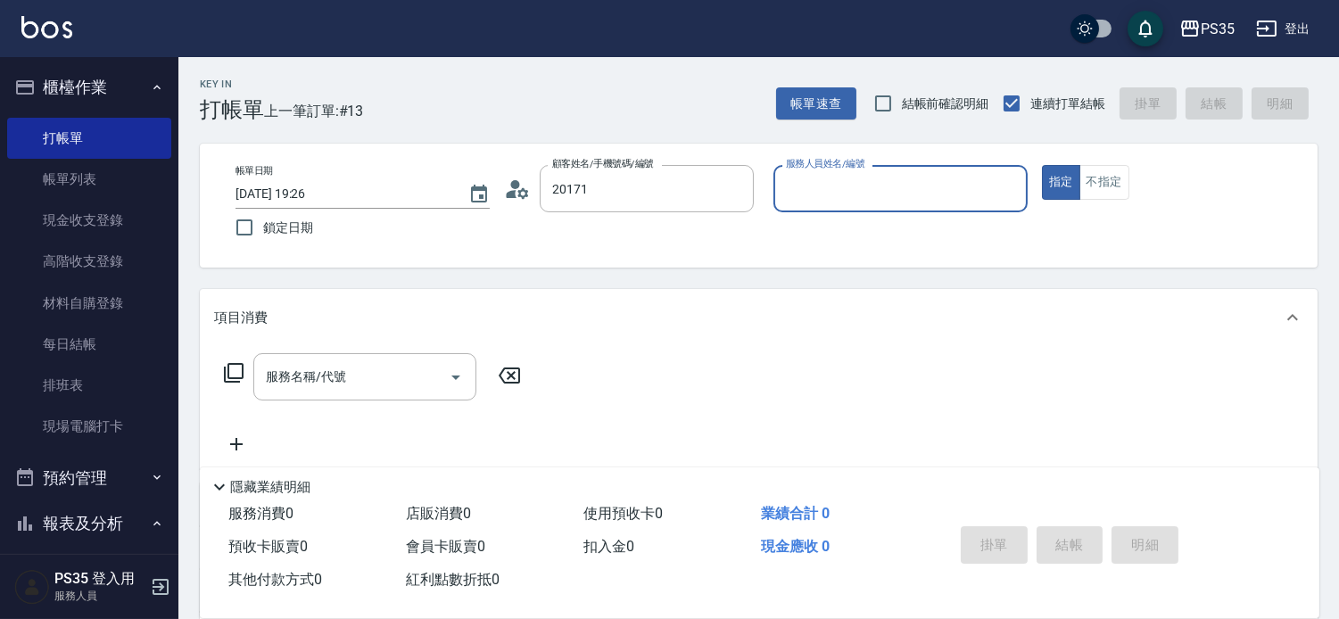
type input "[PERSON_NAME]/0916315591/20171"
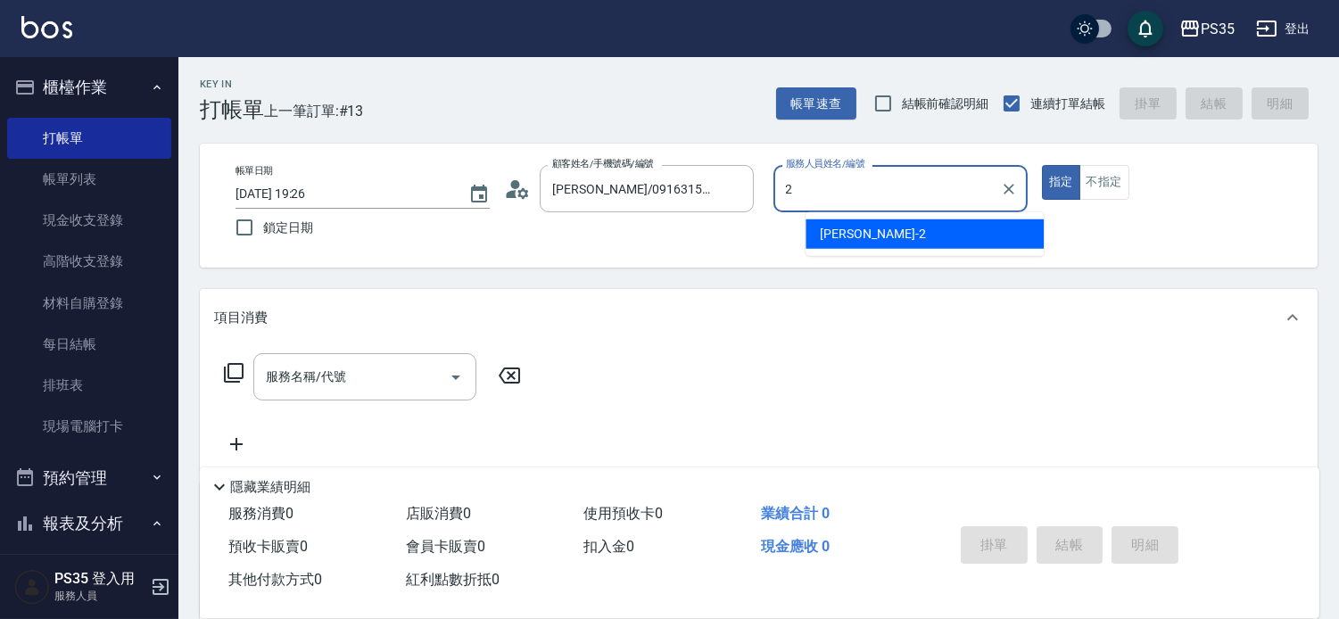
type input "[PERSON_NAME]-2"
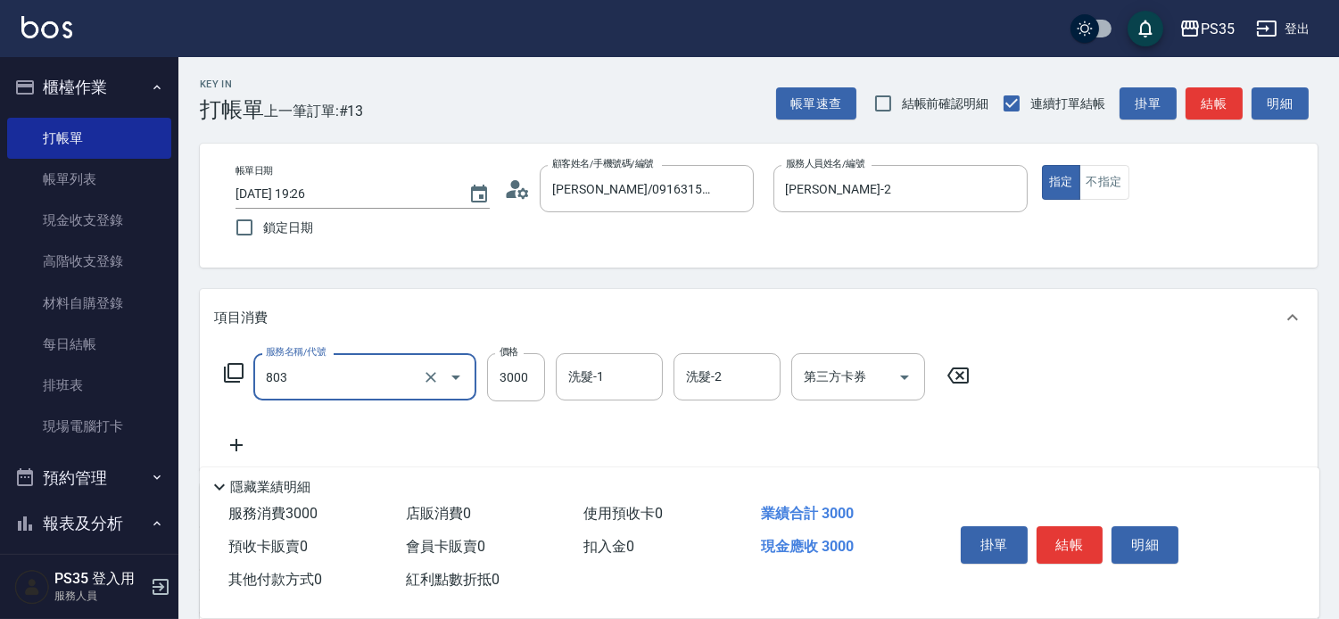
type input "燙A(803)"
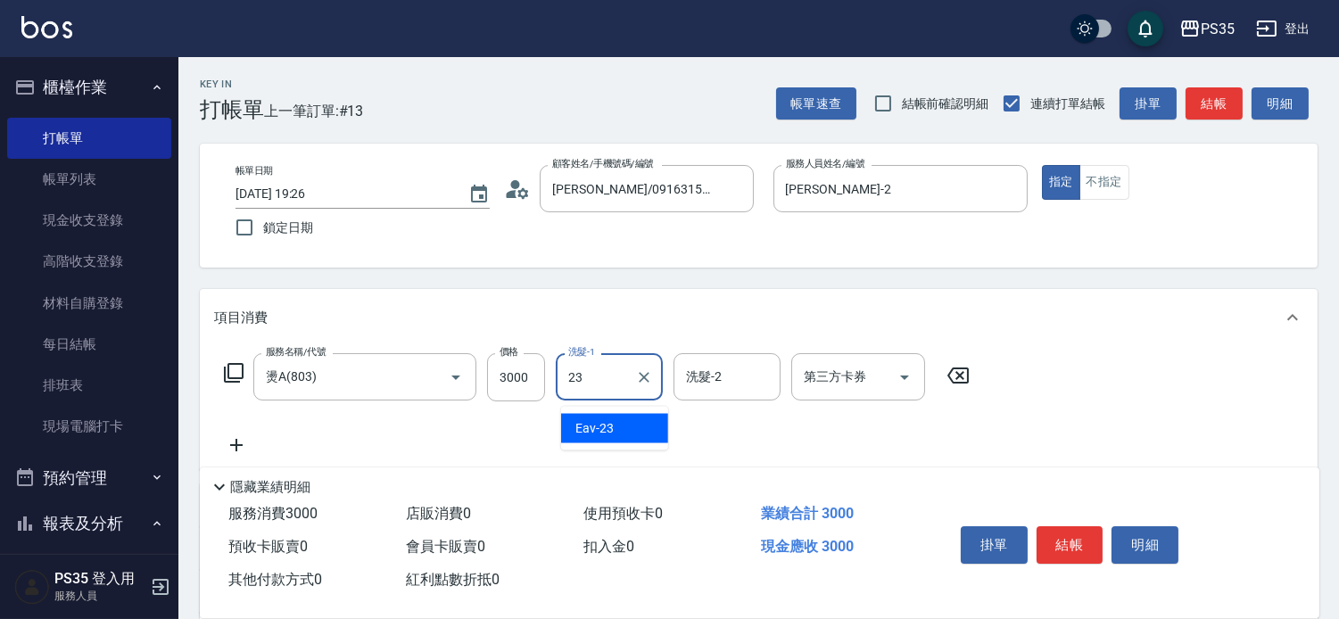
type input "Eav-23"
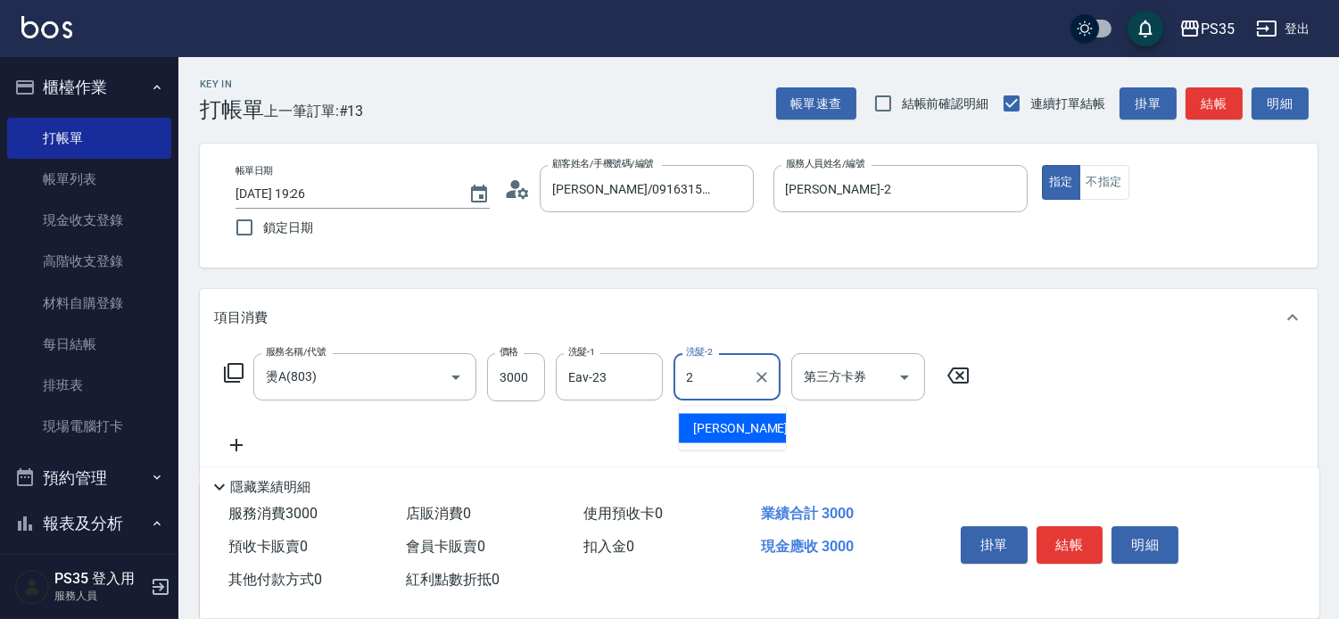
type input "[PERSON_NAME]-2"
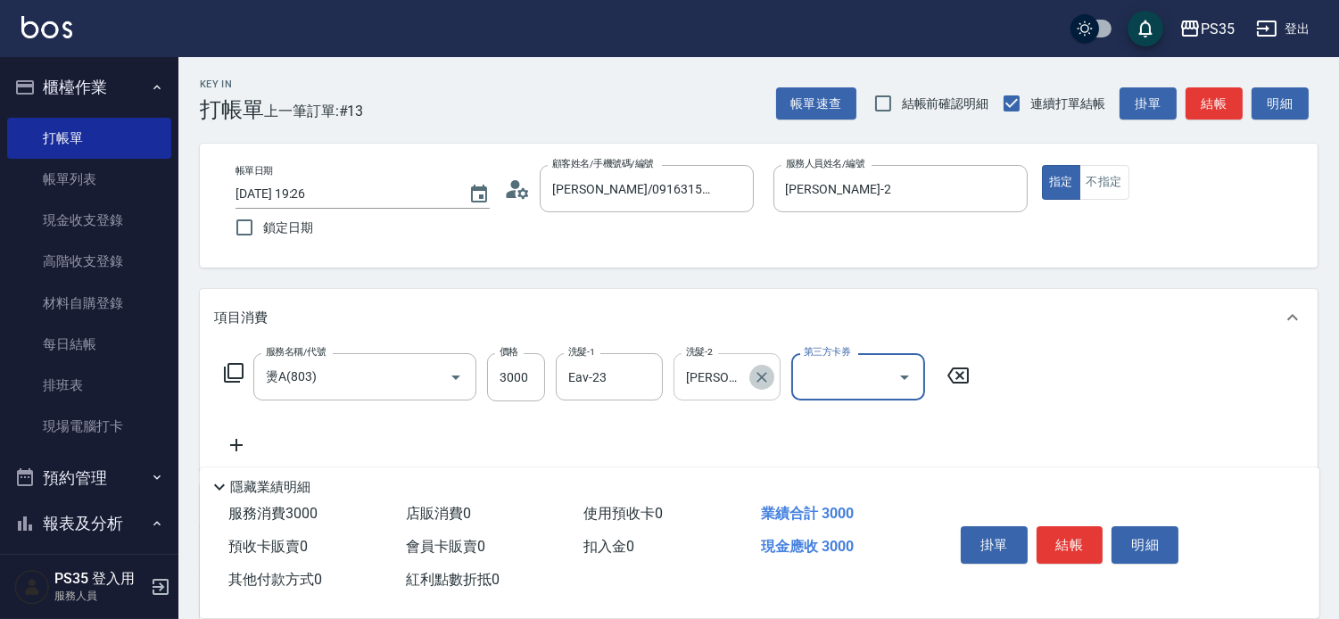
click at [774, 386] on button "Clear" at bounding box center [761, 377] width 25 height 25
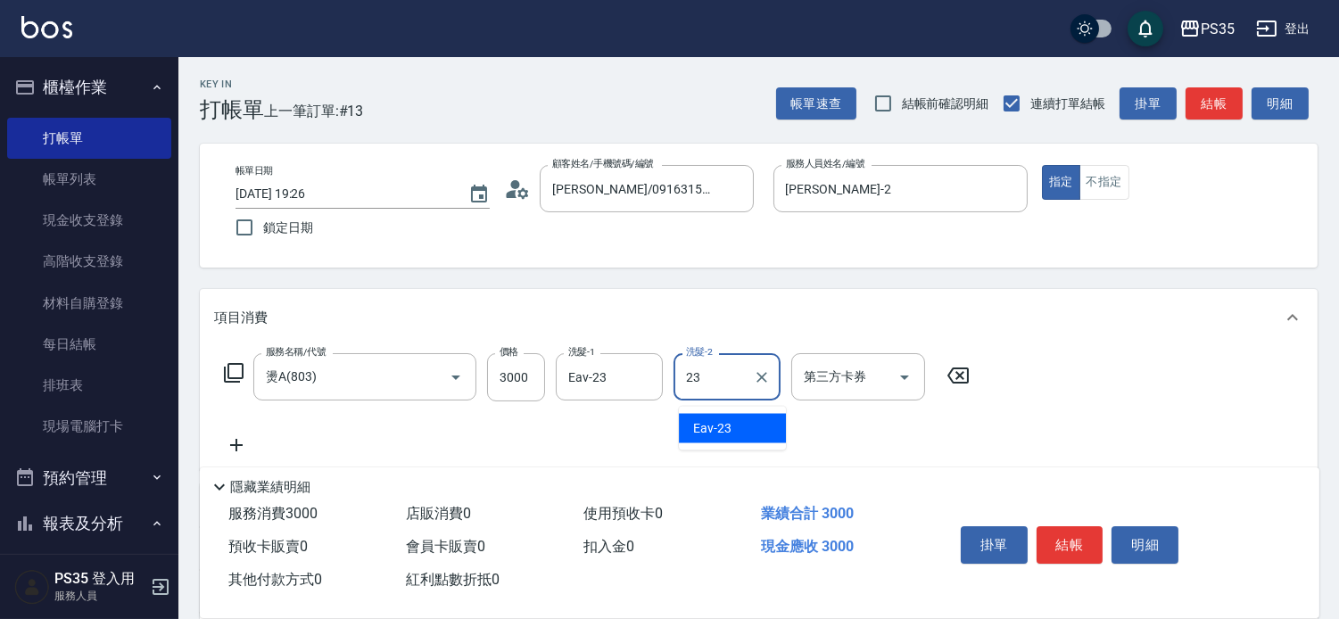
type input "Eav-23"
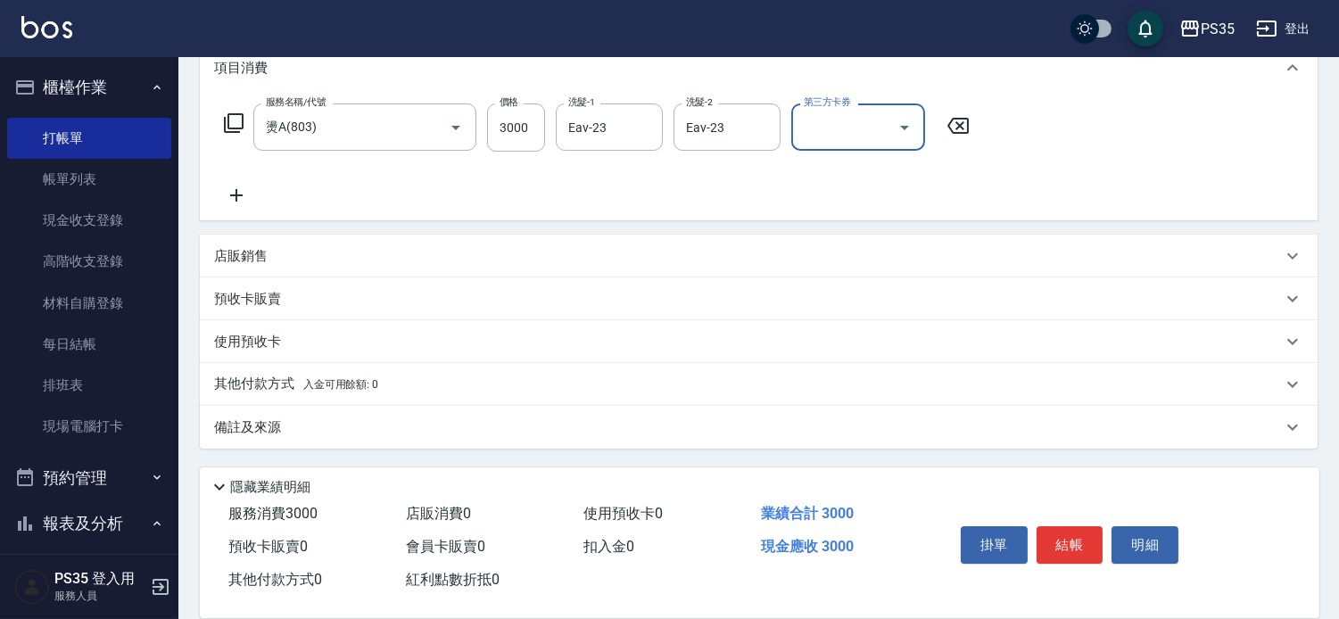
scroll to position [279, 0]
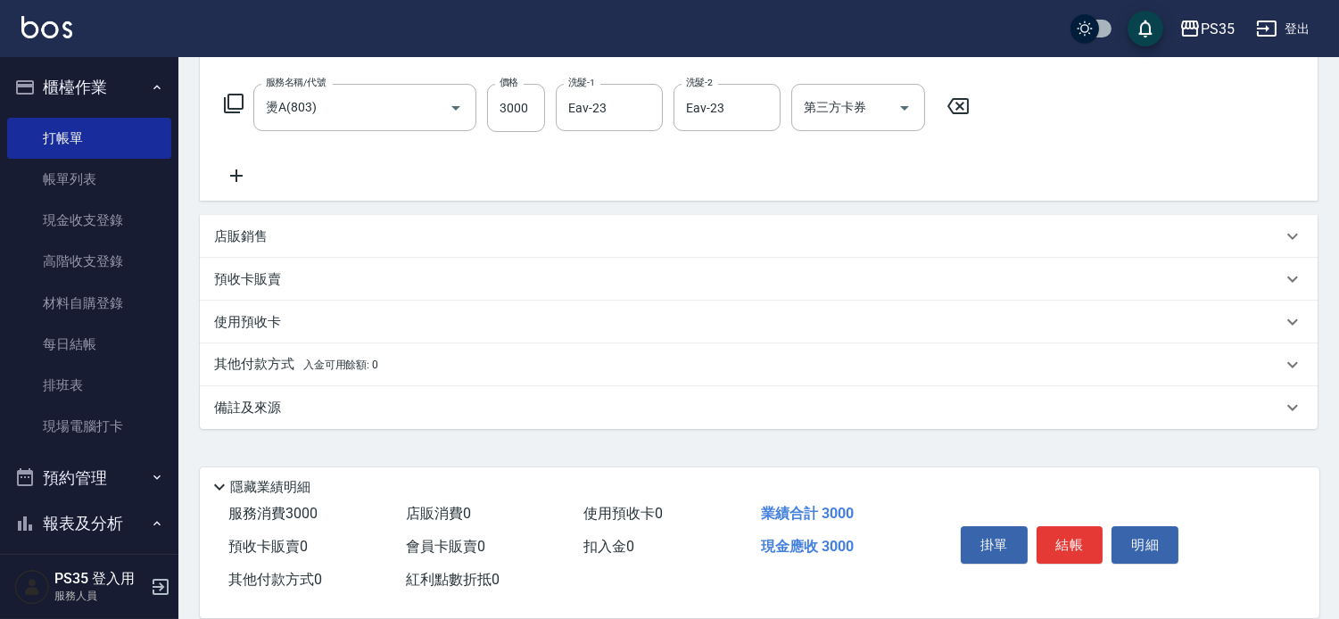
click at [268, 227] on p "店販銷售" at bounding box center [241, 236] width 54 height 19
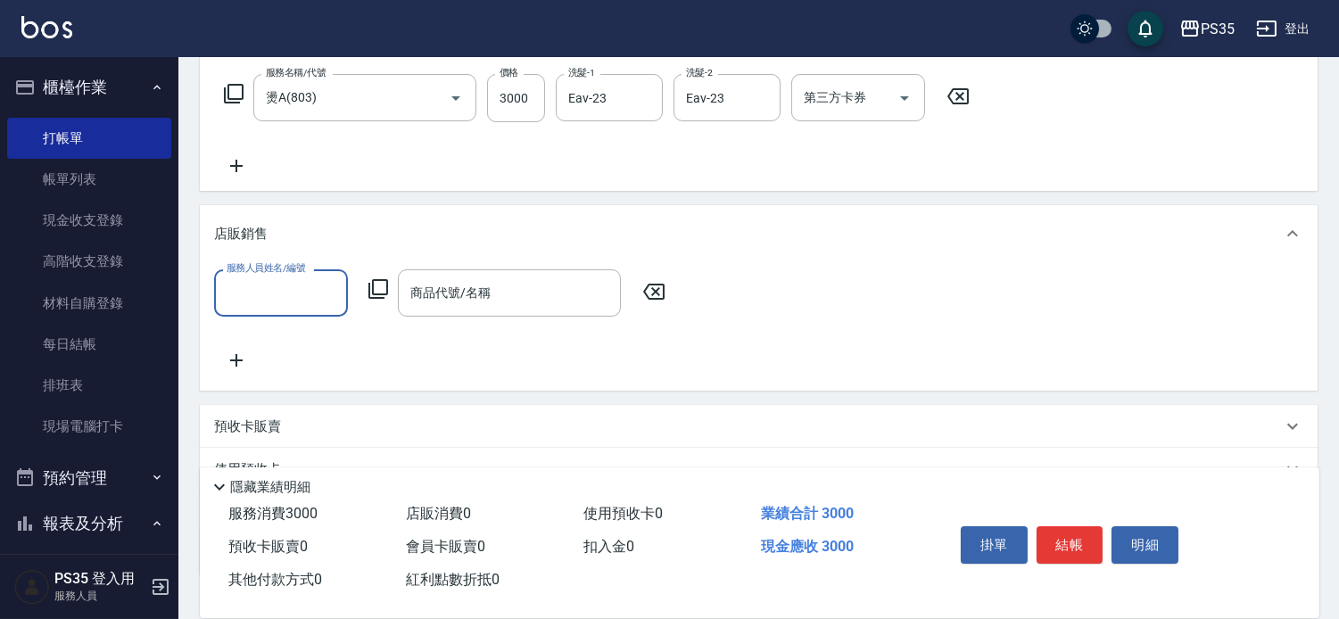
scroll to position [0, 0]
type input "[PERSON_NAME]-2"
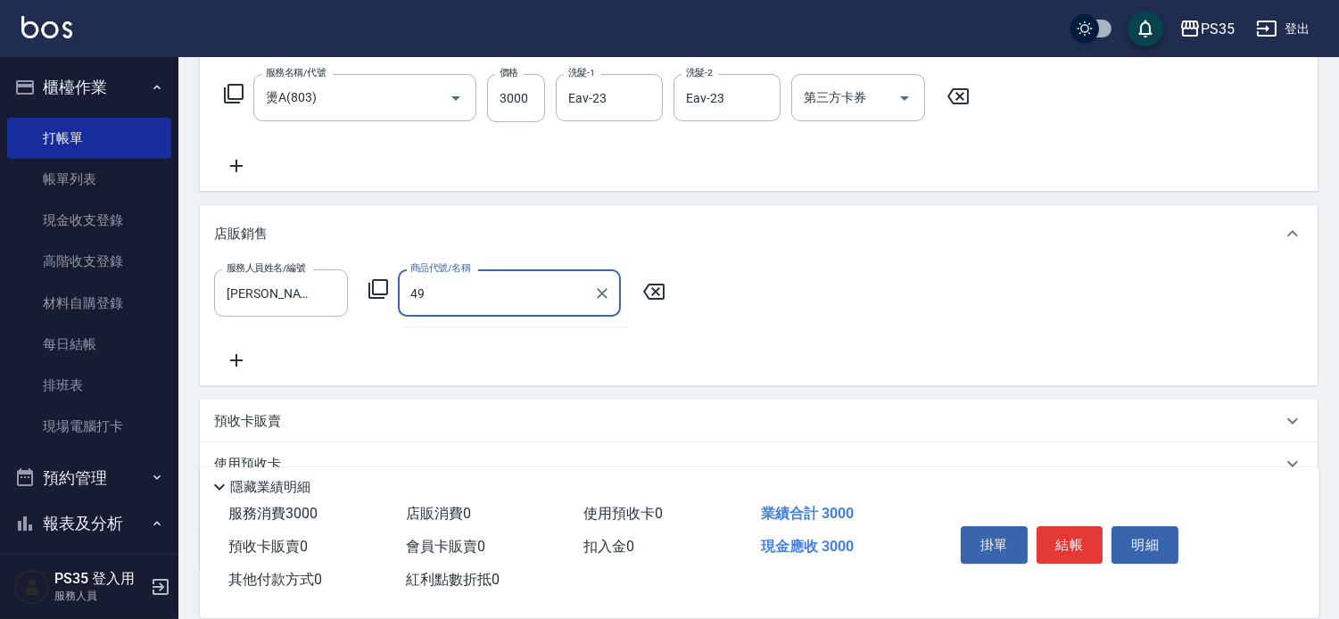
type input "4"
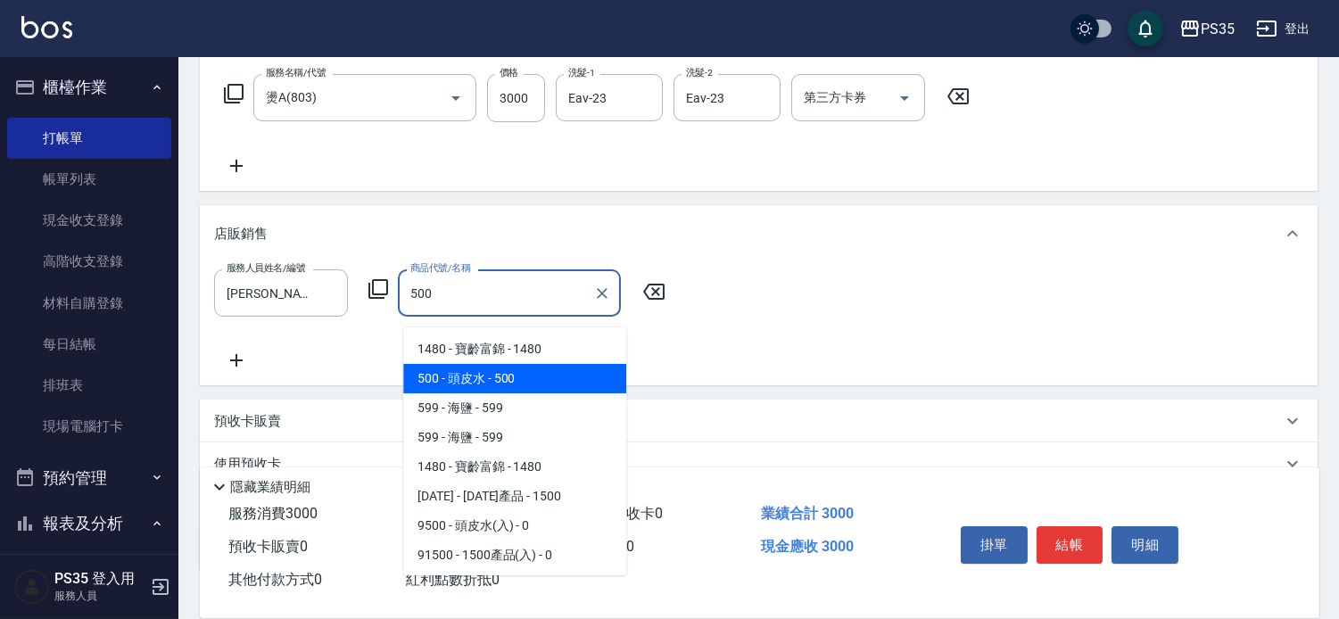
type input "頭皮水"
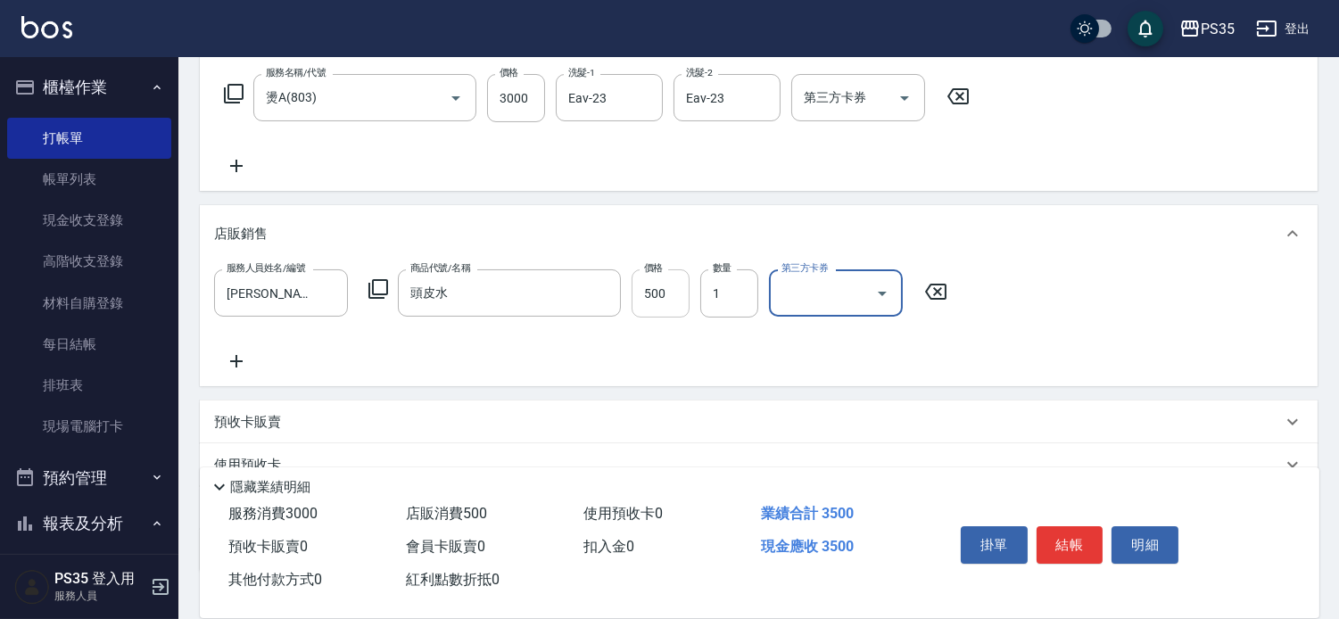
click at [665, 304] on input "500" at bounding box center [661, 293] width 58 height 48
type input "499"
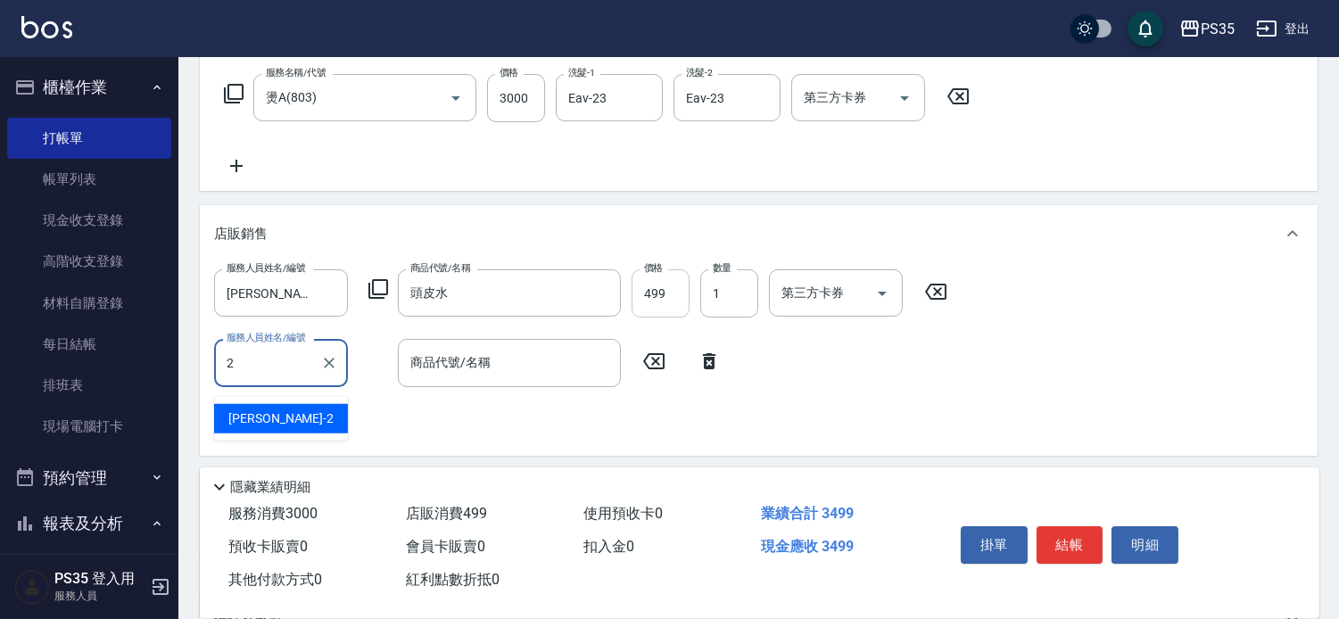
type input "[PERSON_NAME]-2"
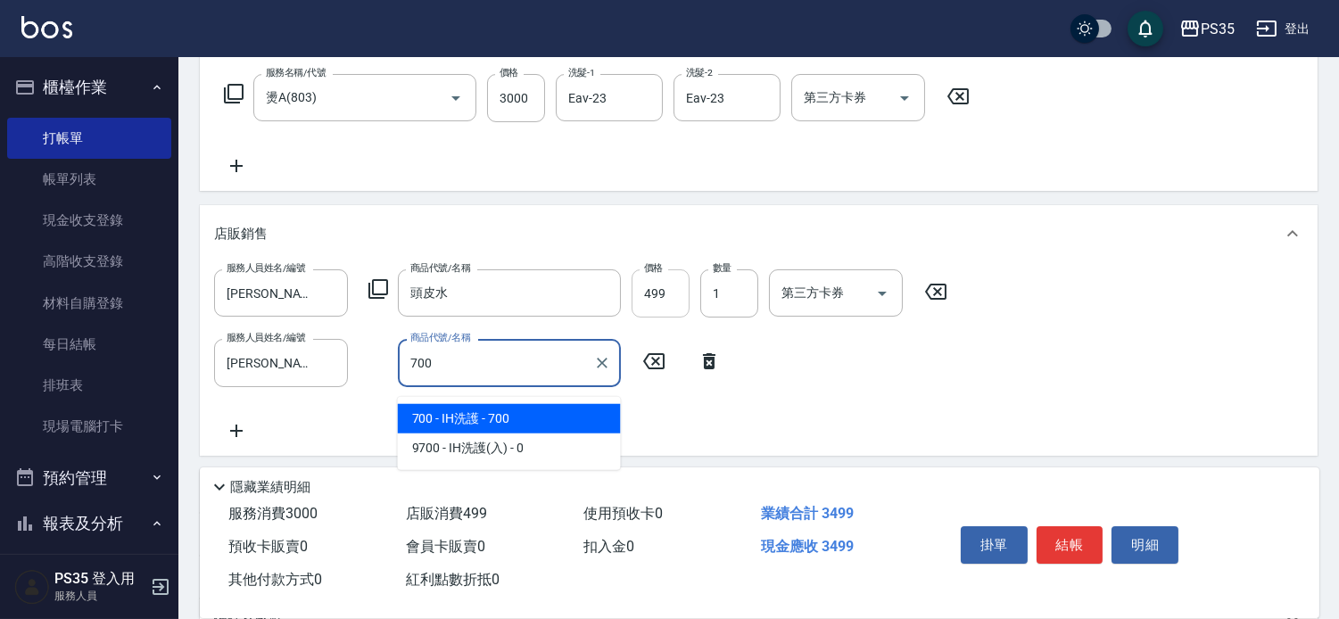
type input "IH洗護"
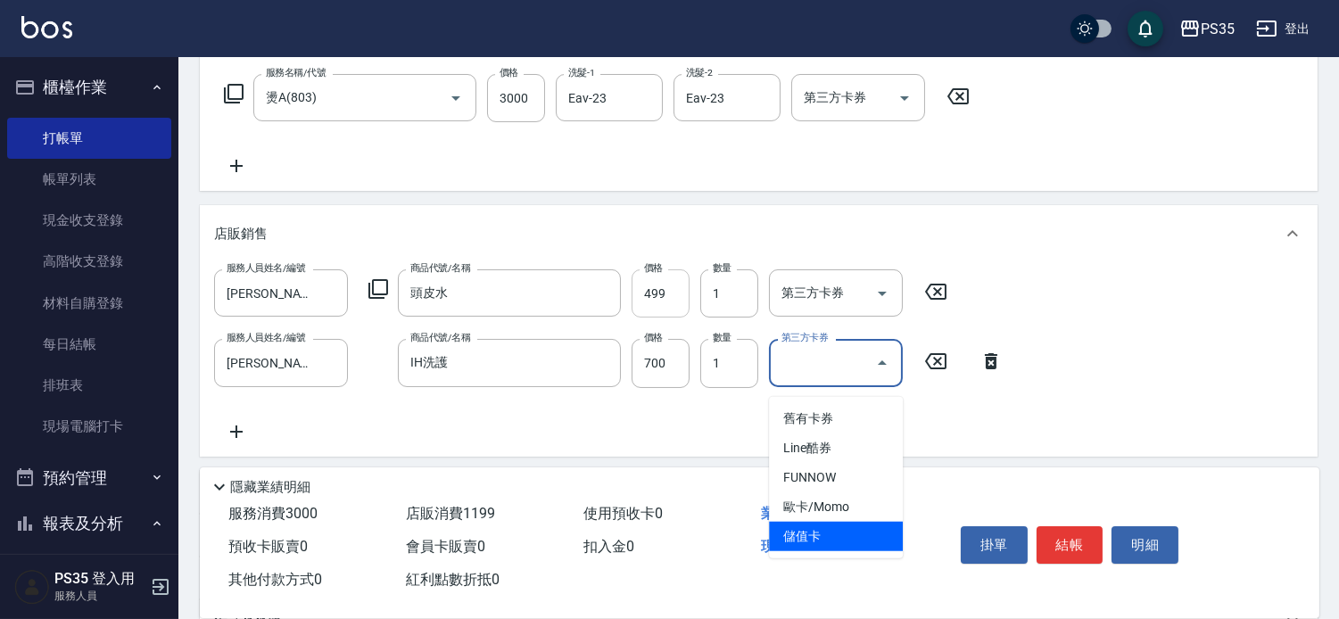
type input "儲值卡"
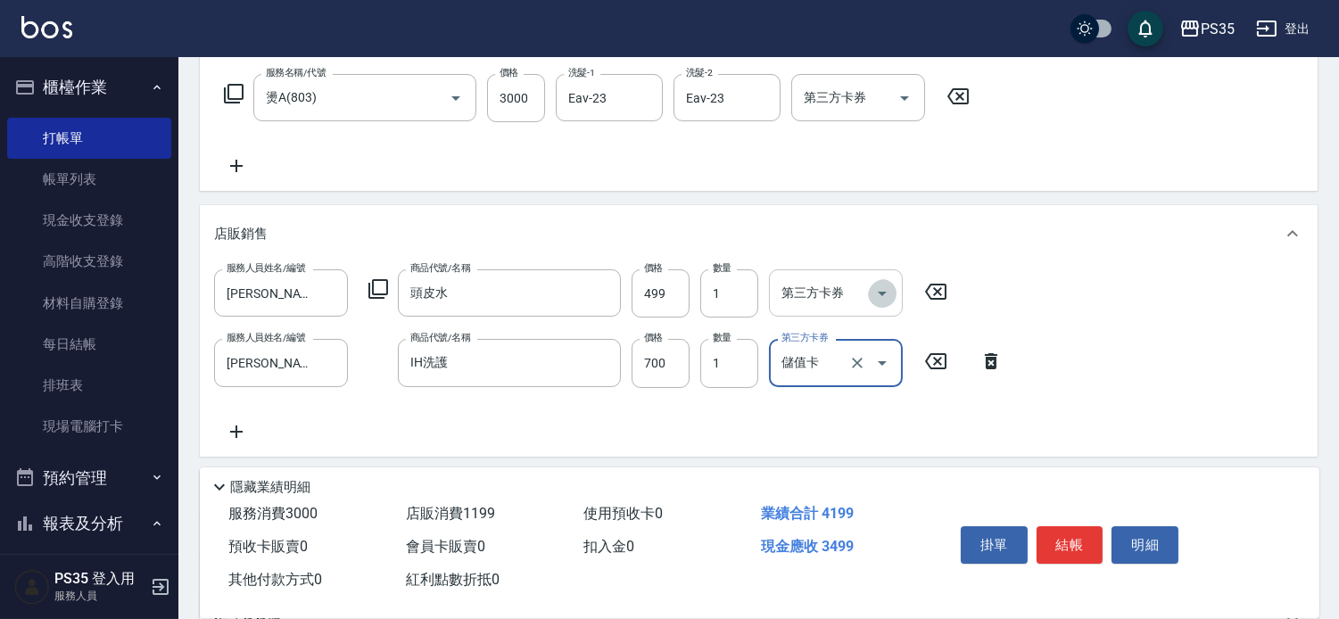
click at [885, 296] on icon "Open" at bounding box center [882, 294] width 9 height 4
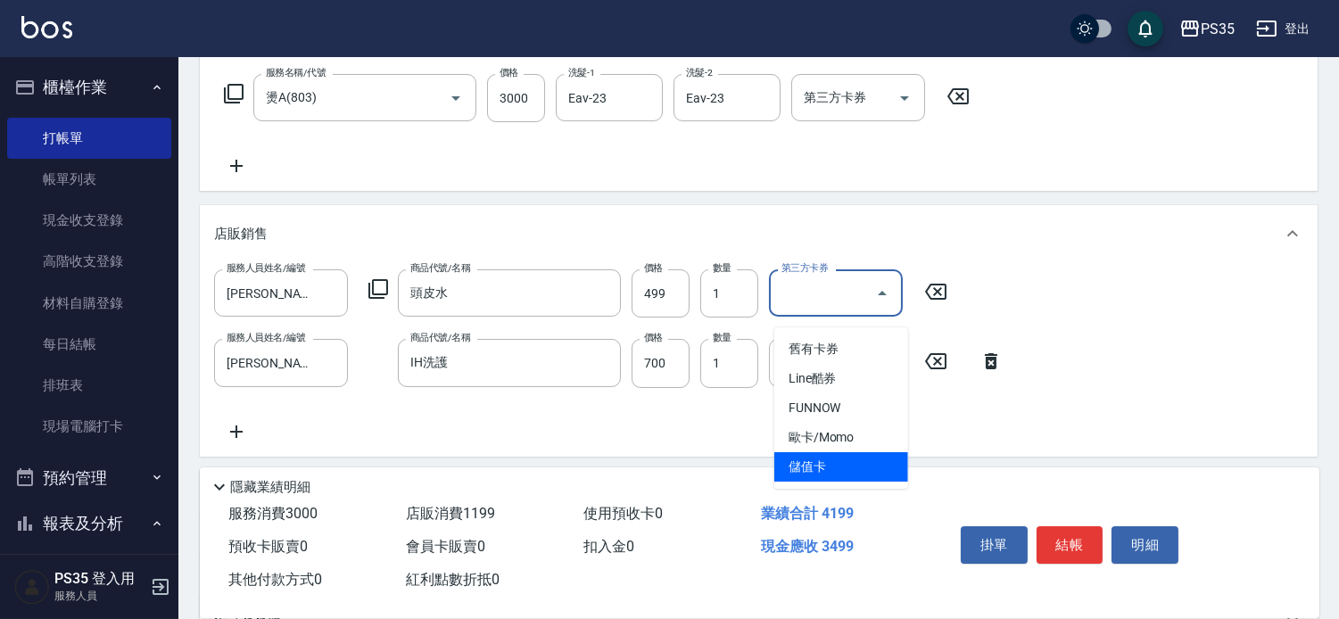
click at [822, 469] on span "儲值卡" at bounding box center [841, 466] width 134 height 29
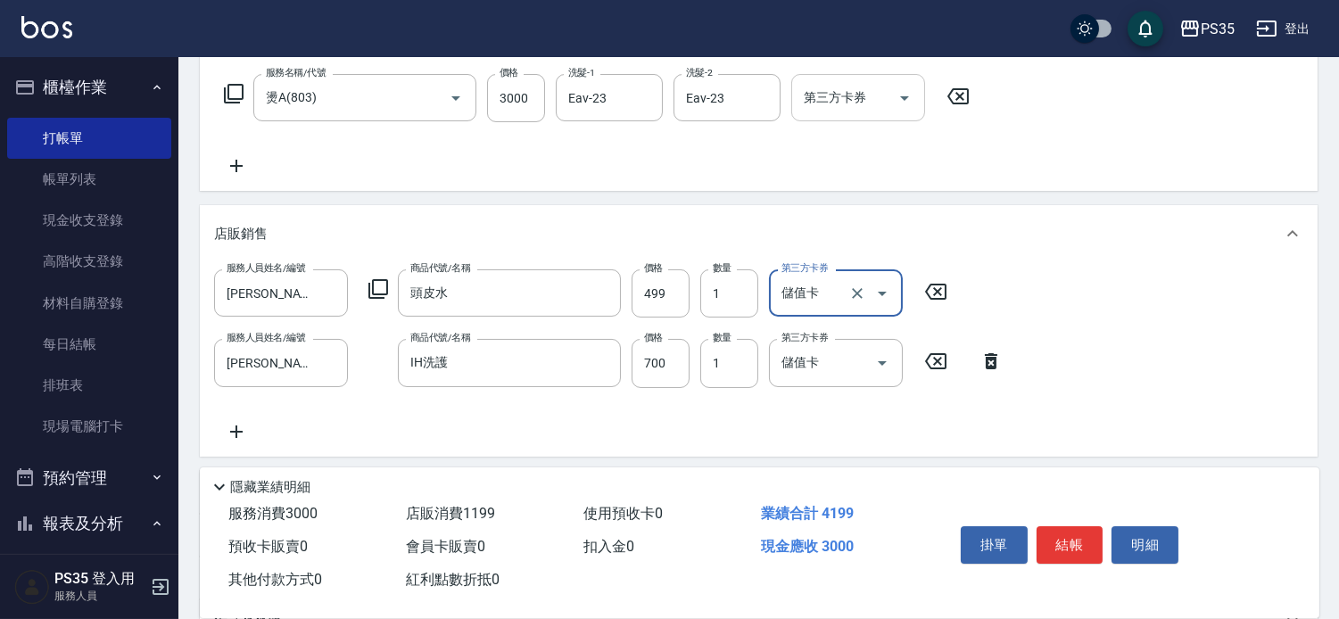
type input "儲值卡"
click at [904, 92] on icon "Open" at bounding box center [904, 97] width 21 height 21
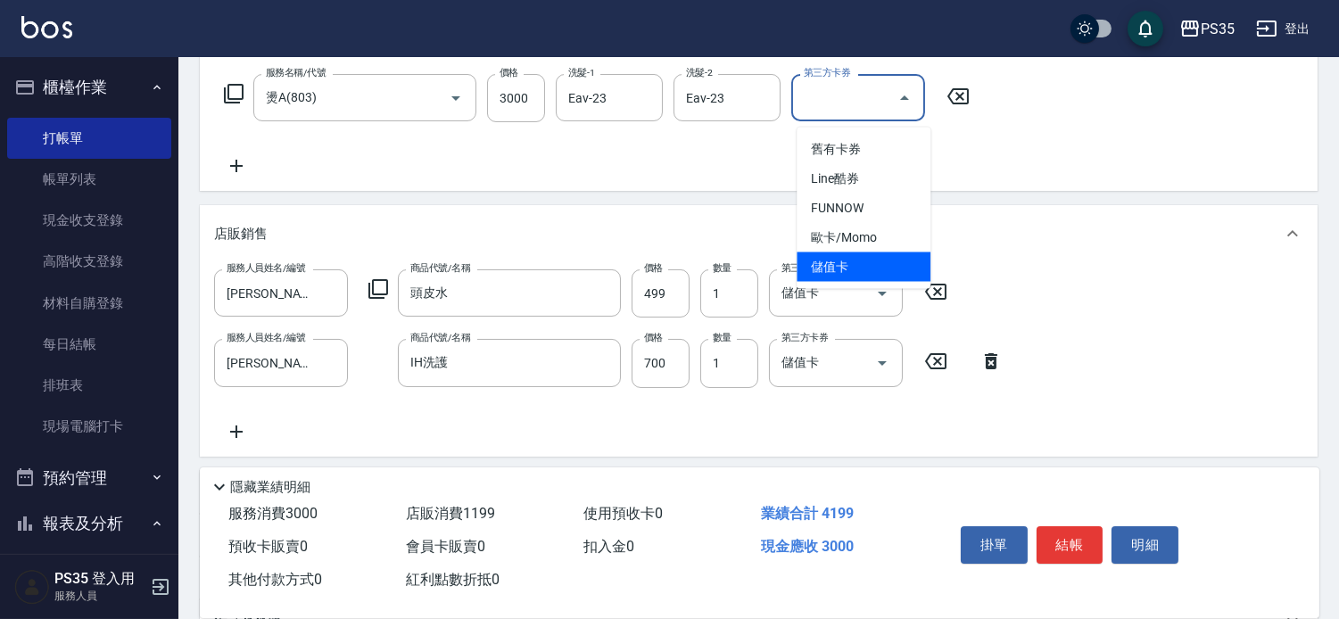
click at [831, 255] on span "儲值卡" at bounding box center [864, 266] width 134 height 29
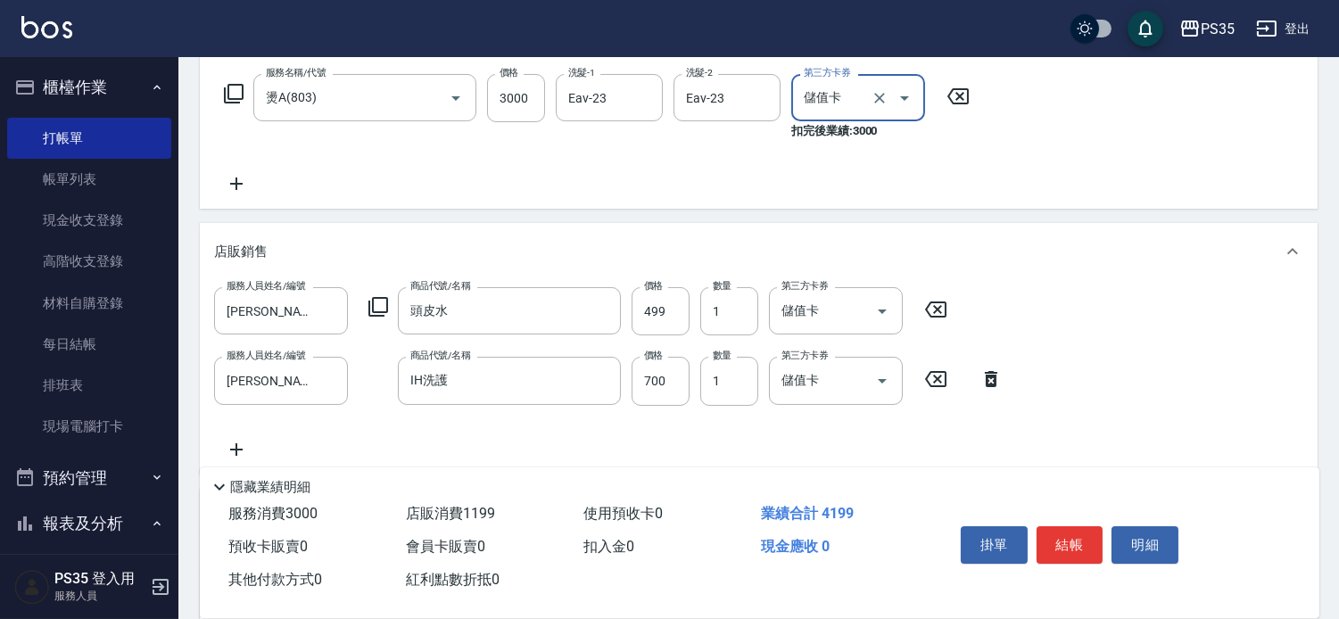
type input "儲值卡"
click at [1077, 526] on button "結帳" at bounding box center [1070, 544] width 67 height 37
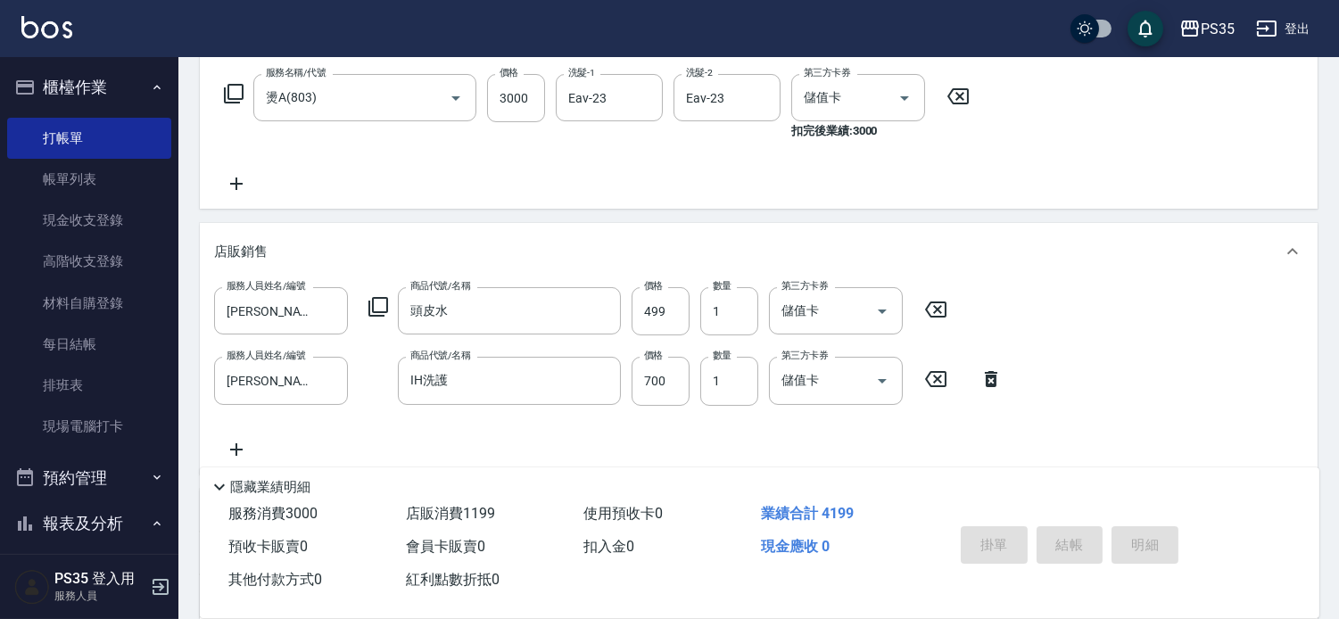
type input "[DATE] 19:27"
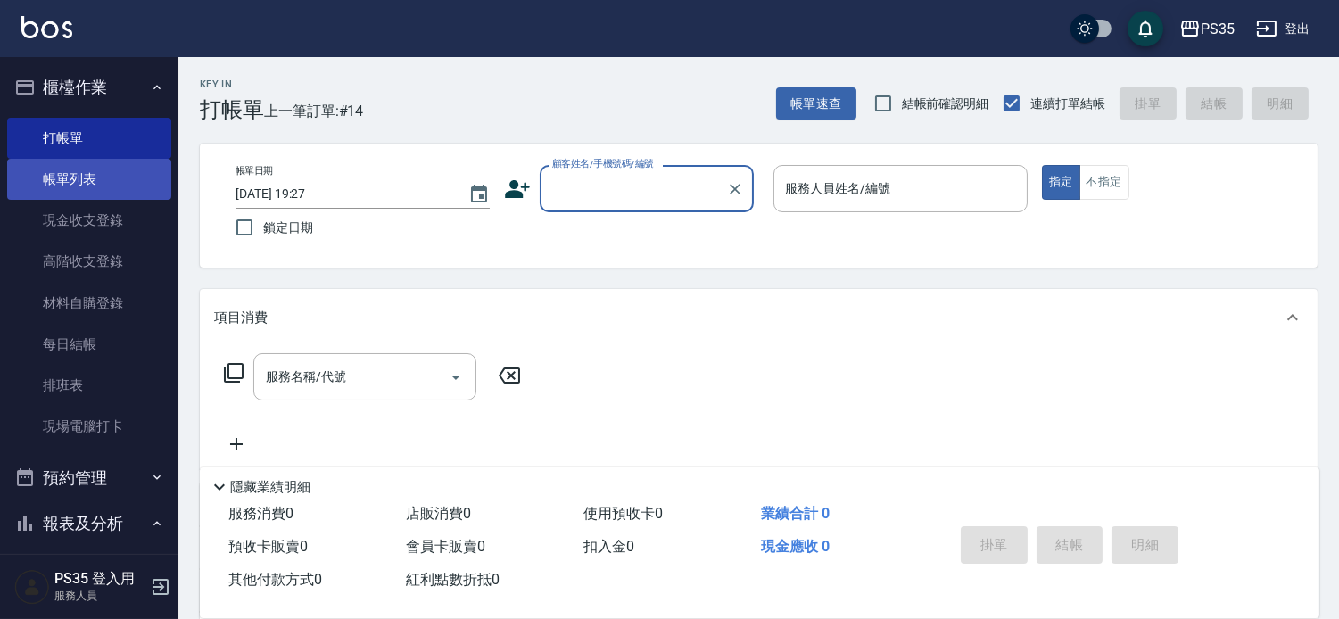
click at [99, 170] on link "帳單列表" at bounding box center [89, 179] width 164 height 41
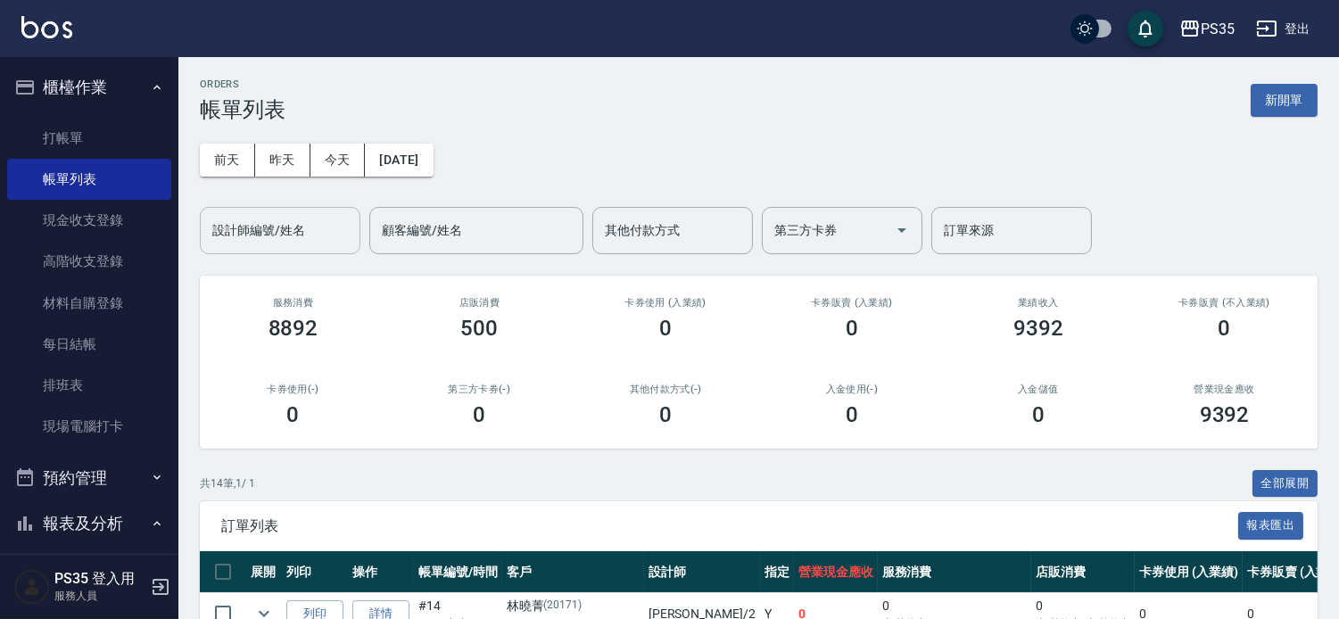
click at [289, 235] on input "設計師編號/姓名" at bounding box center [280, 230] width 145 height 31
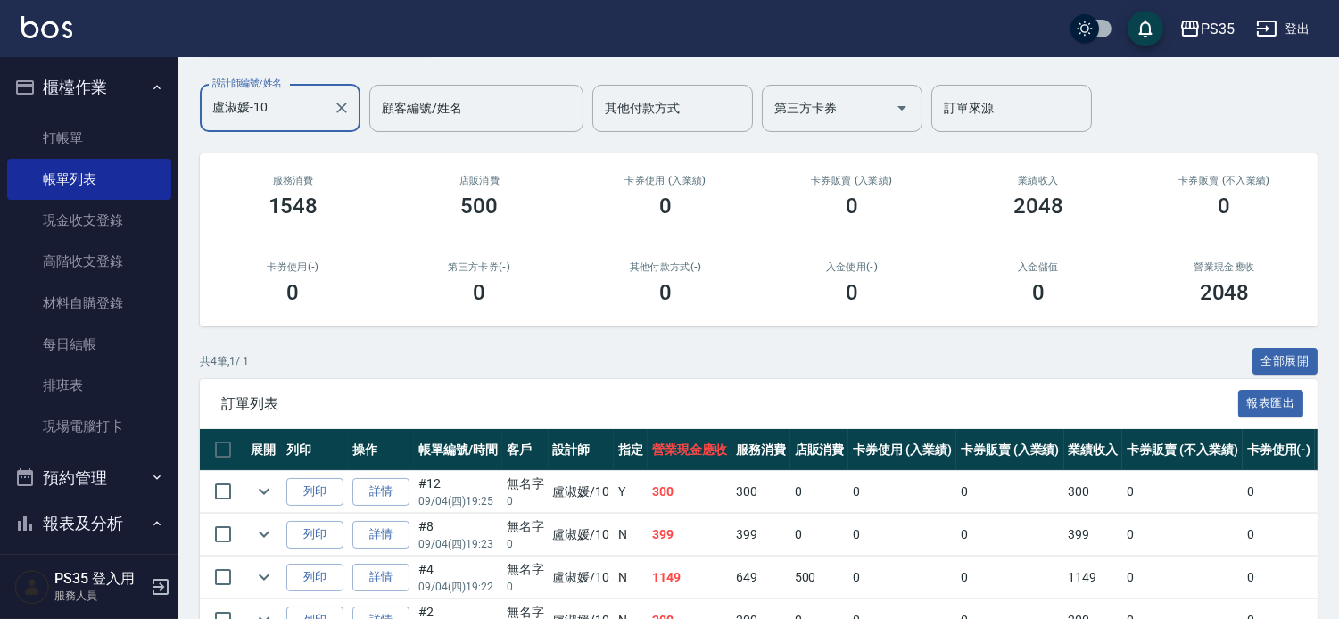
scroll to position [273, 0]
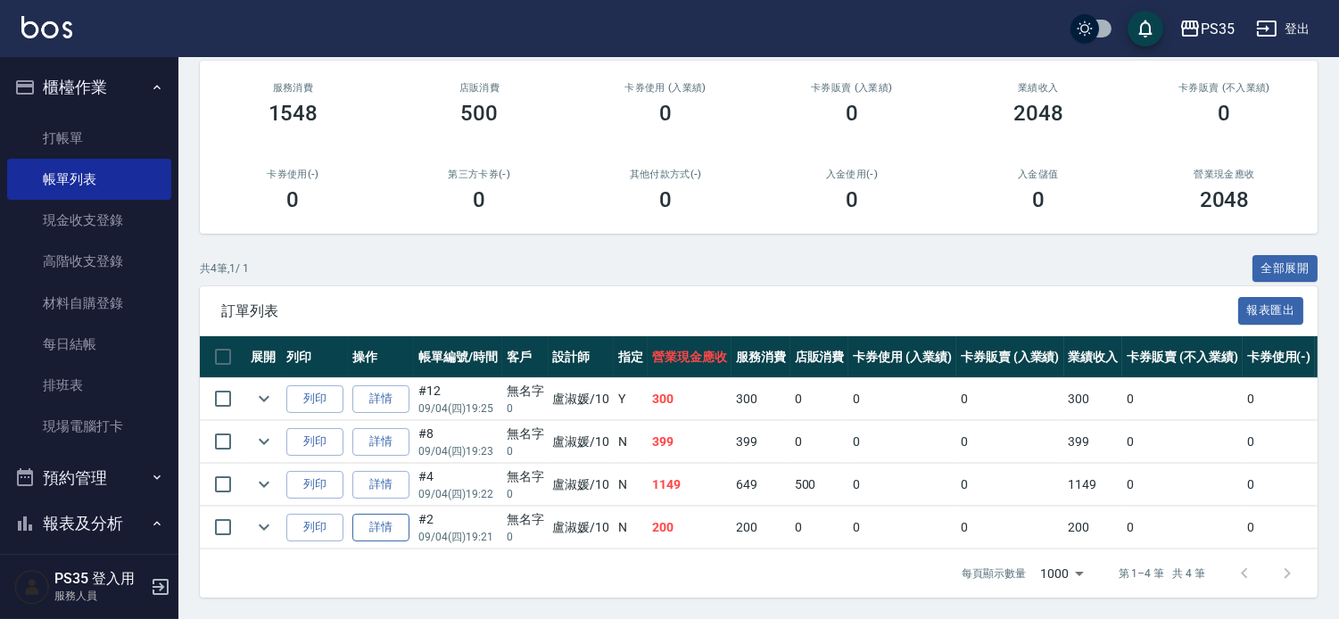
type input "盧淑媛-10"
click at [393, 514] on link "詳情" at bounding box center [380, 528] width 57 height 28
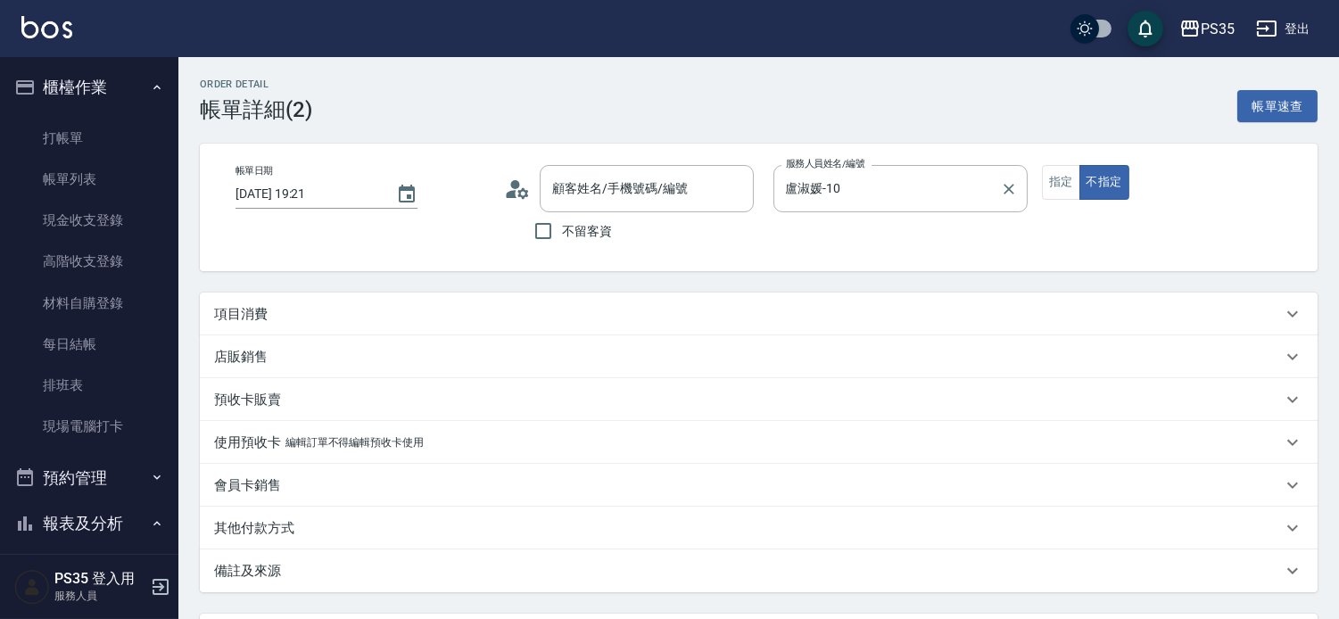
type input "[DATE] 19:21"
type input "盧淑媛-10"
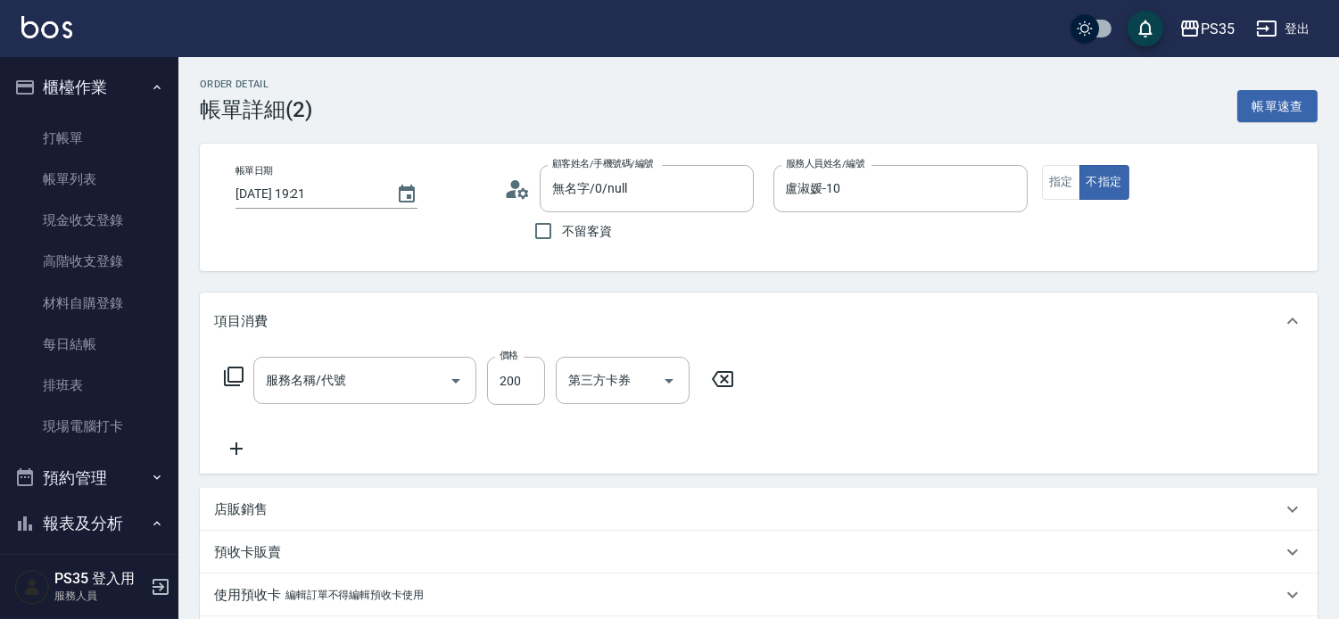
type input "無名字/0/null"
type input "200(111)"
click at [237, 455] on icon at bounding box center [236, 448] width 45 height 21
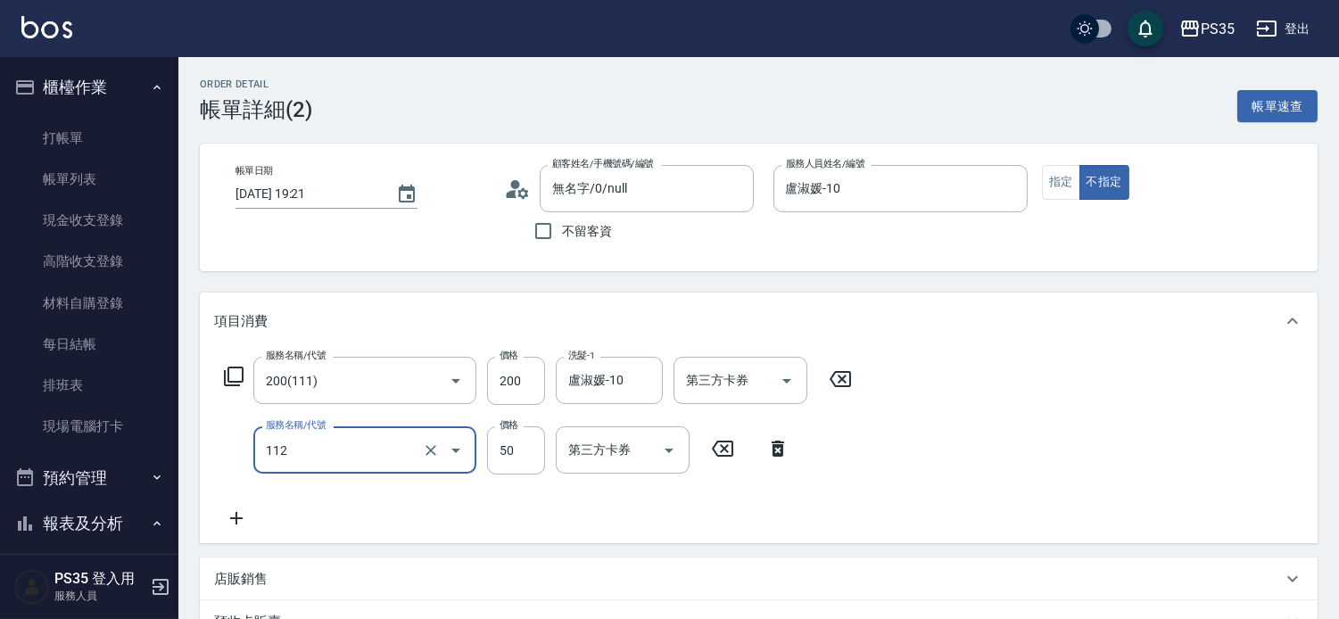
type input "精油50(112)"
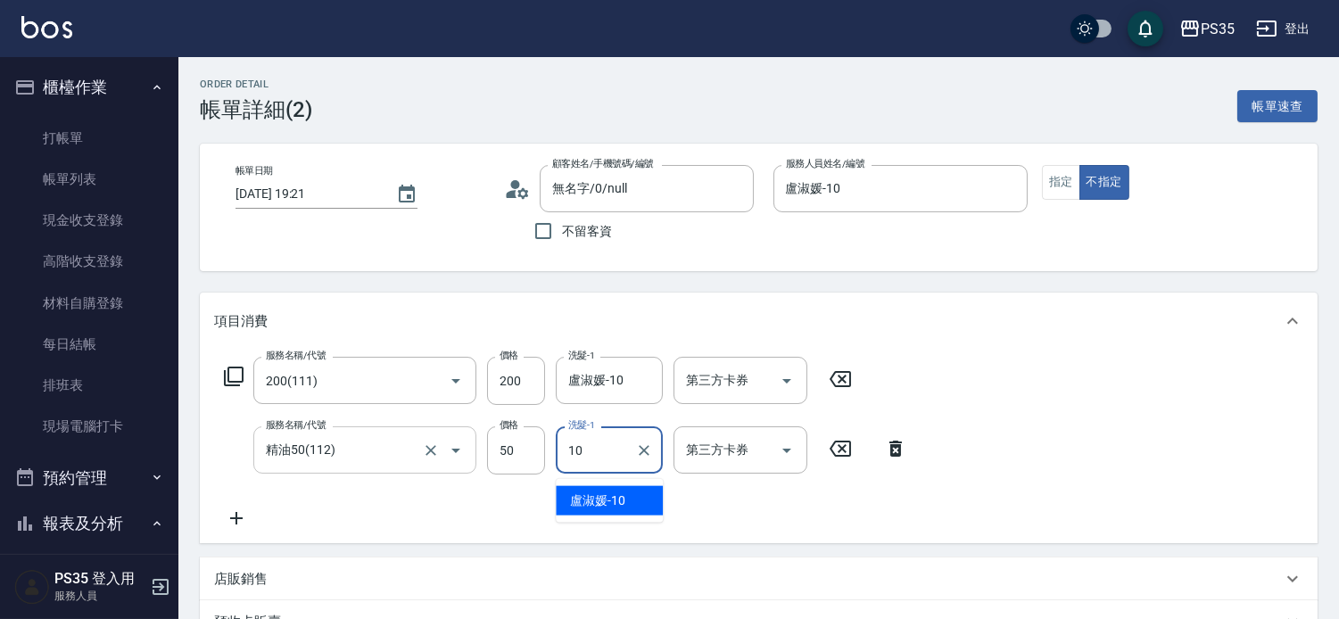
type input "盧淑媛-10"
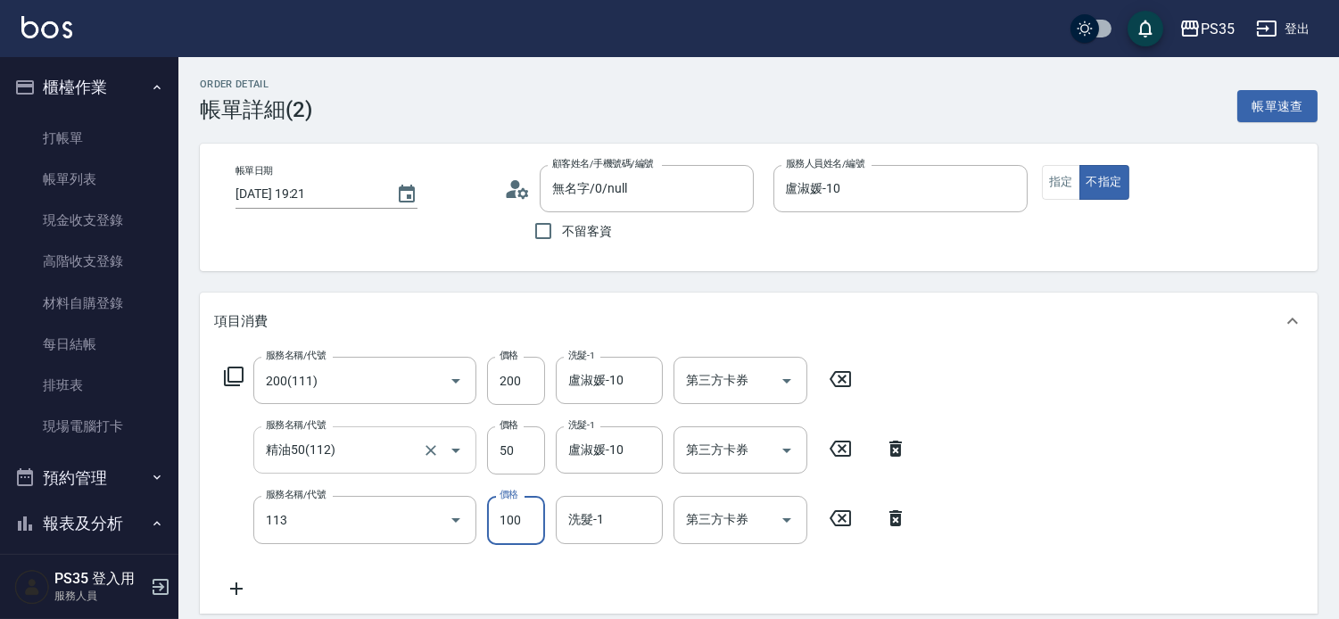
type input "瞬護100(113)"
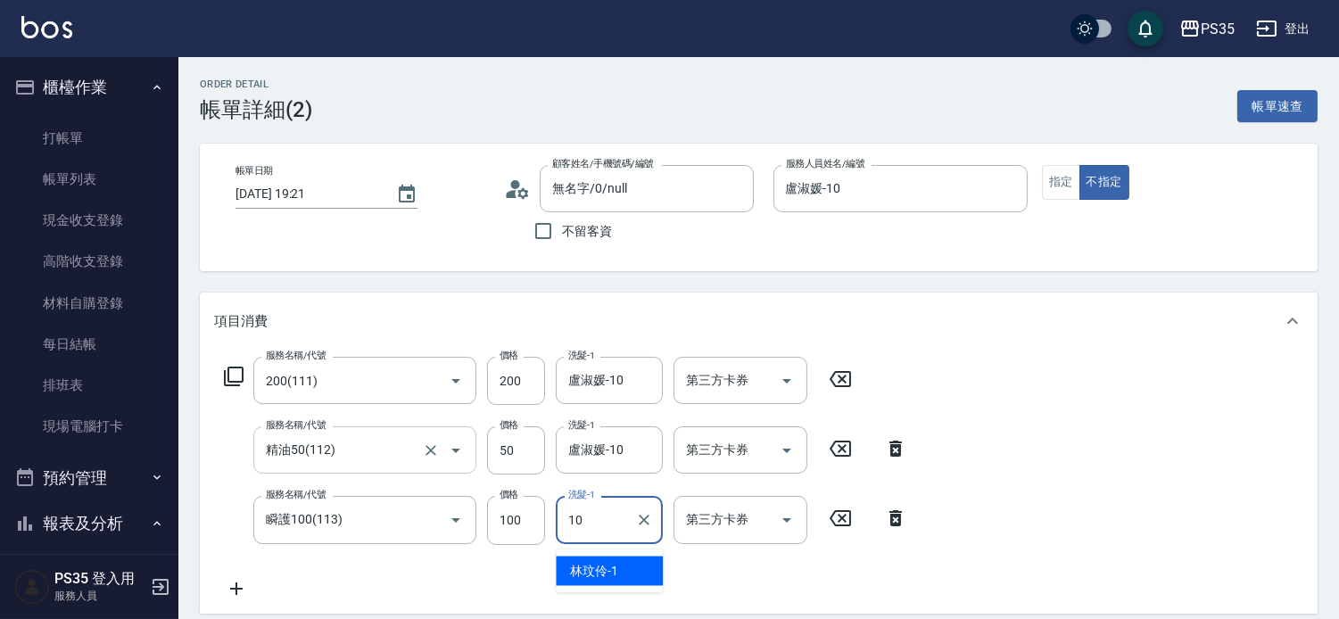
type input "盧淑媛-10"
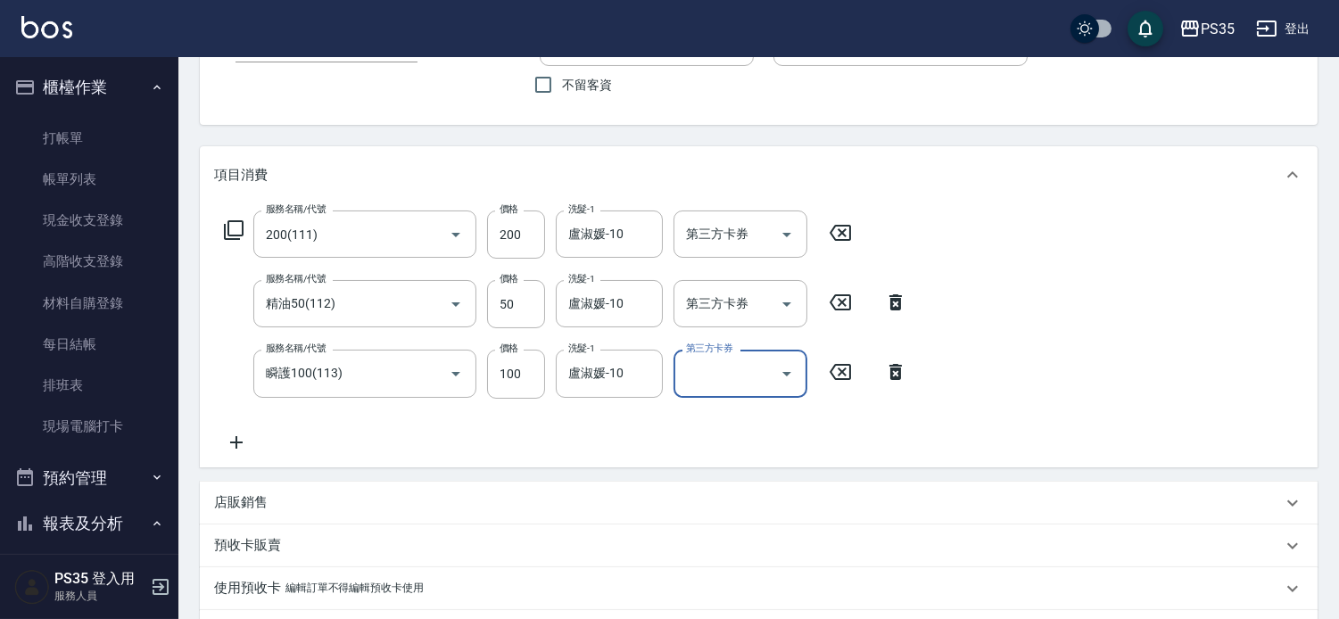
scroll to position [480, 0]
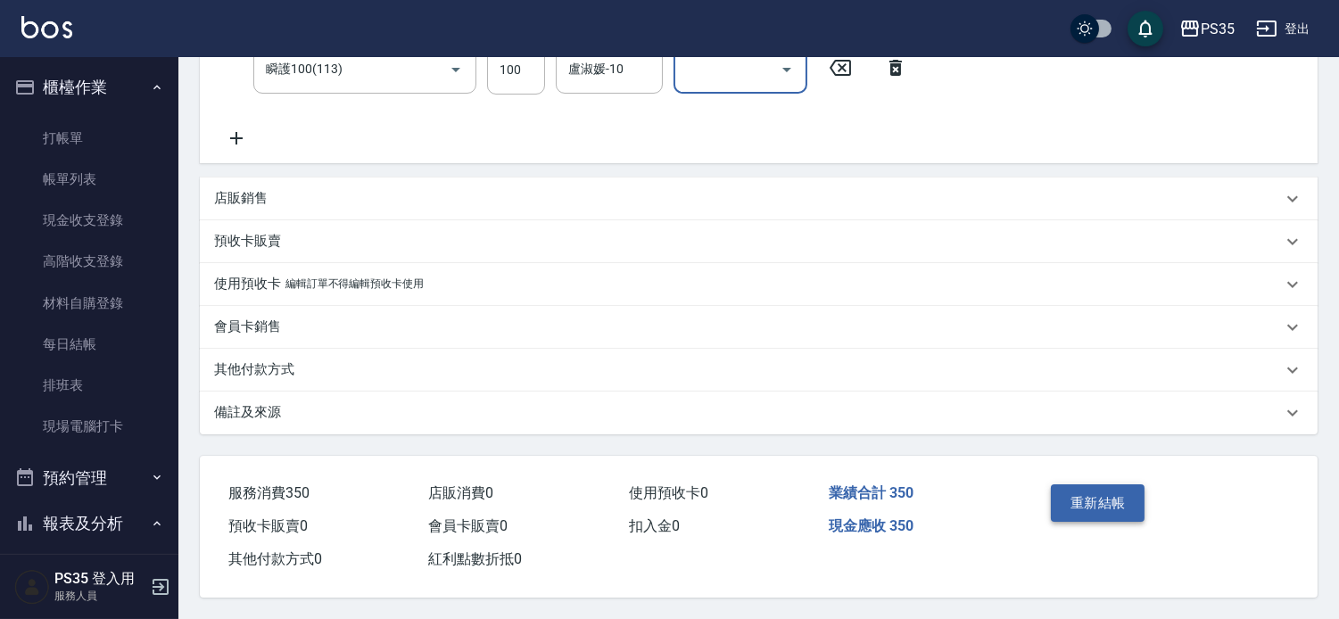
click at [1122, 500] on button "重新結帳" at bounding box center [1098, 502] width 95 height 37
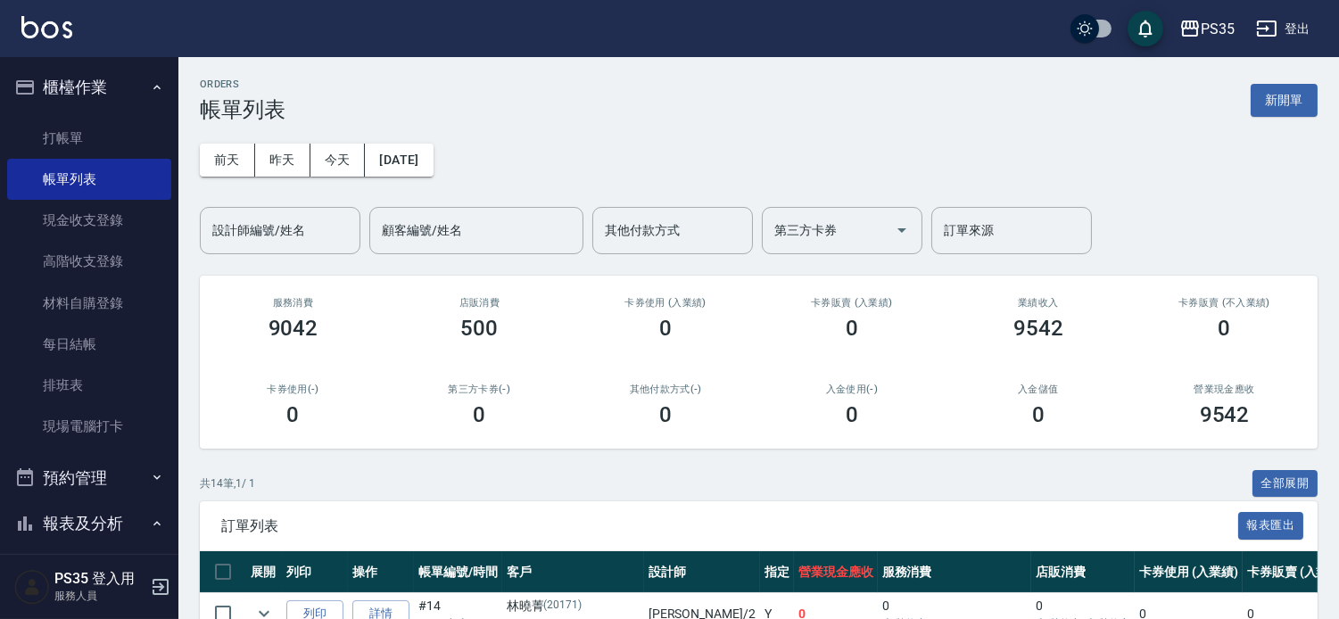
drag, startPoint x: 1122, startPoint y: 500, endPoint x: 848, endPoint y: 391, distance: 295.5
click at [1065, 498] on div "共 14 筆, 1 / 1 全部展開" at bounding box center [759, 484] width 1118 height 28
click at [64, 132] on link "打帳單" at bounding box center [89, 138] width 164 height 41
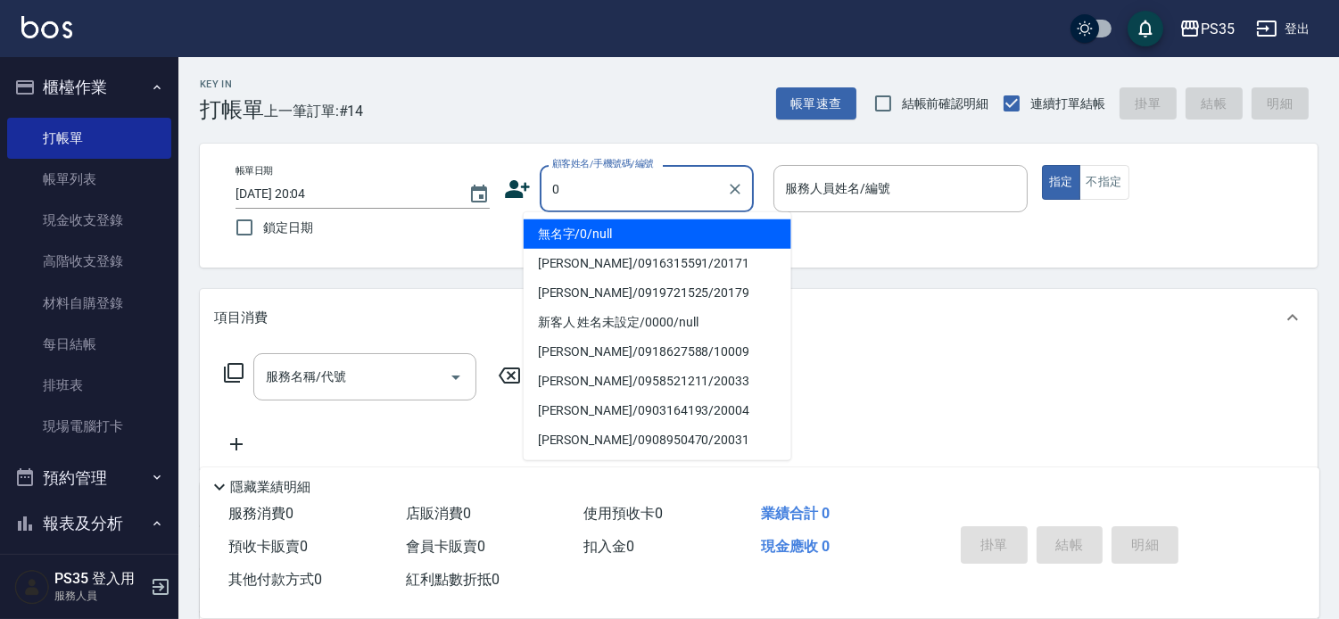
type input "無名字/0/null"
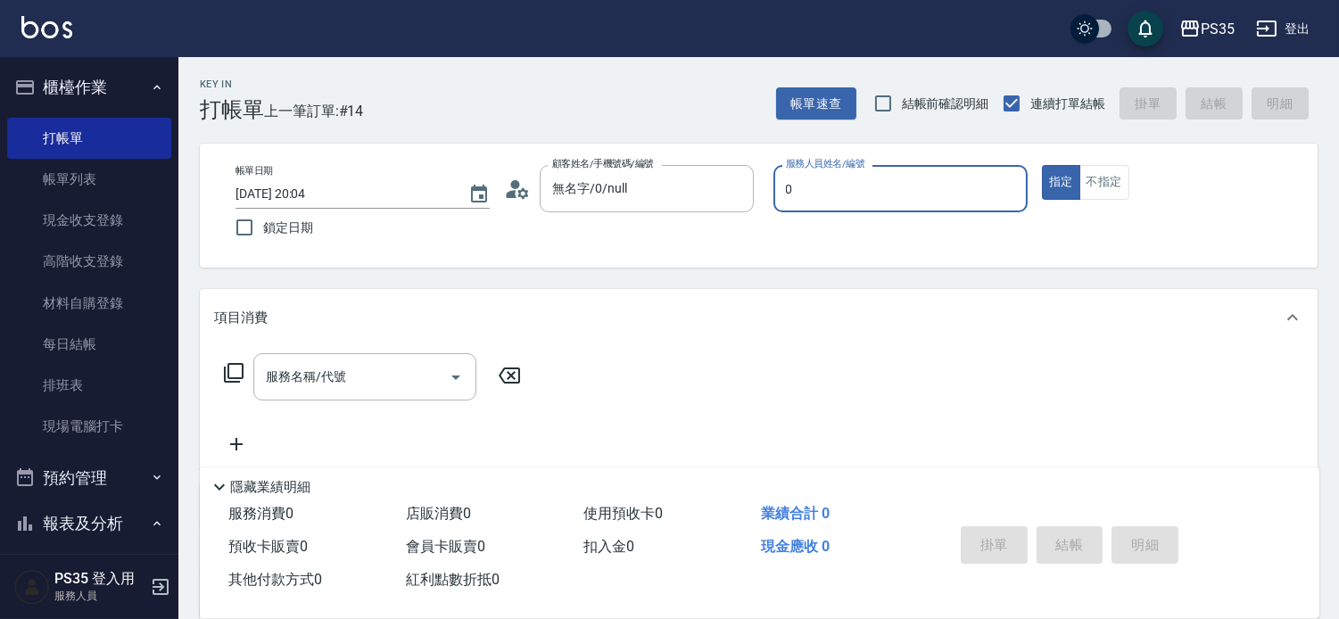
type input "kiki-0"
type button "true"
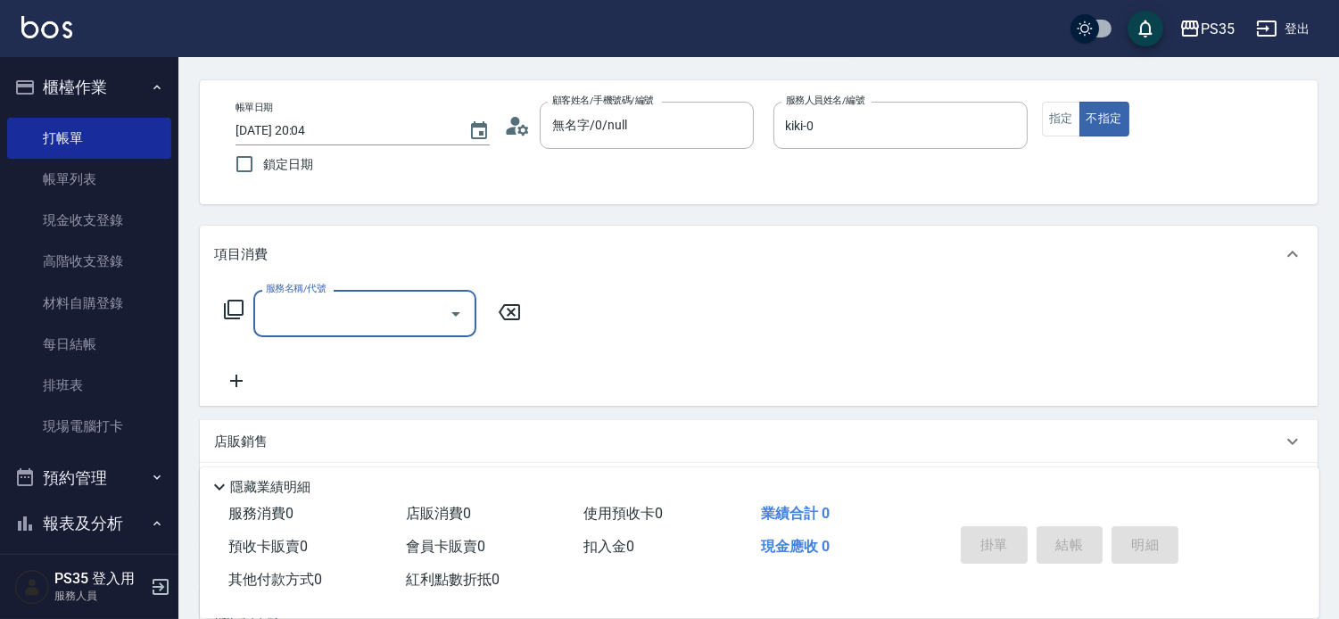
scroll to position [99, 0]
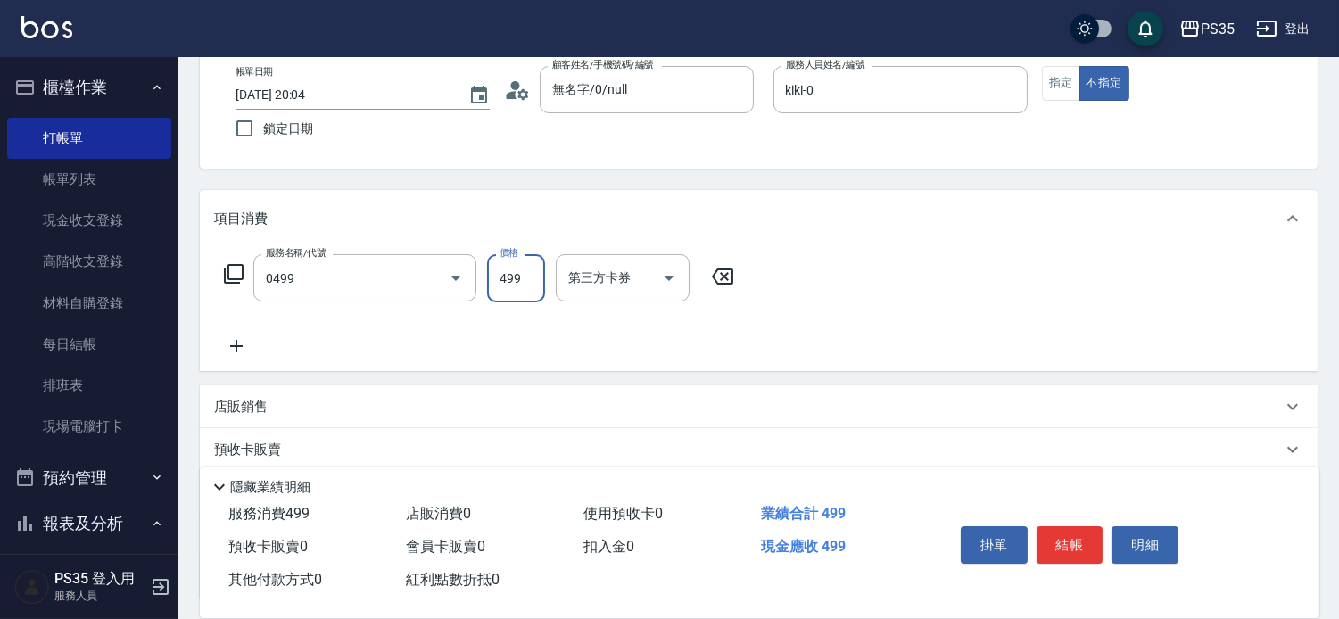
type input "[PERSON_NAME]499(0499)"
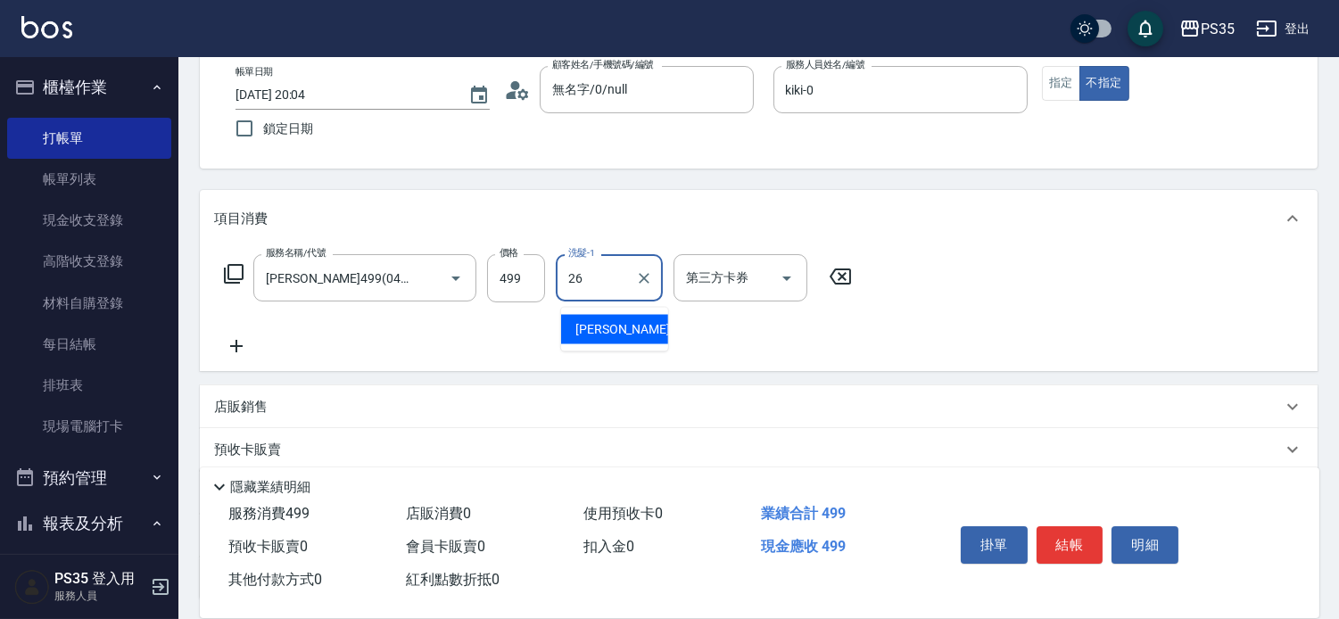
type input "菲菲-26"
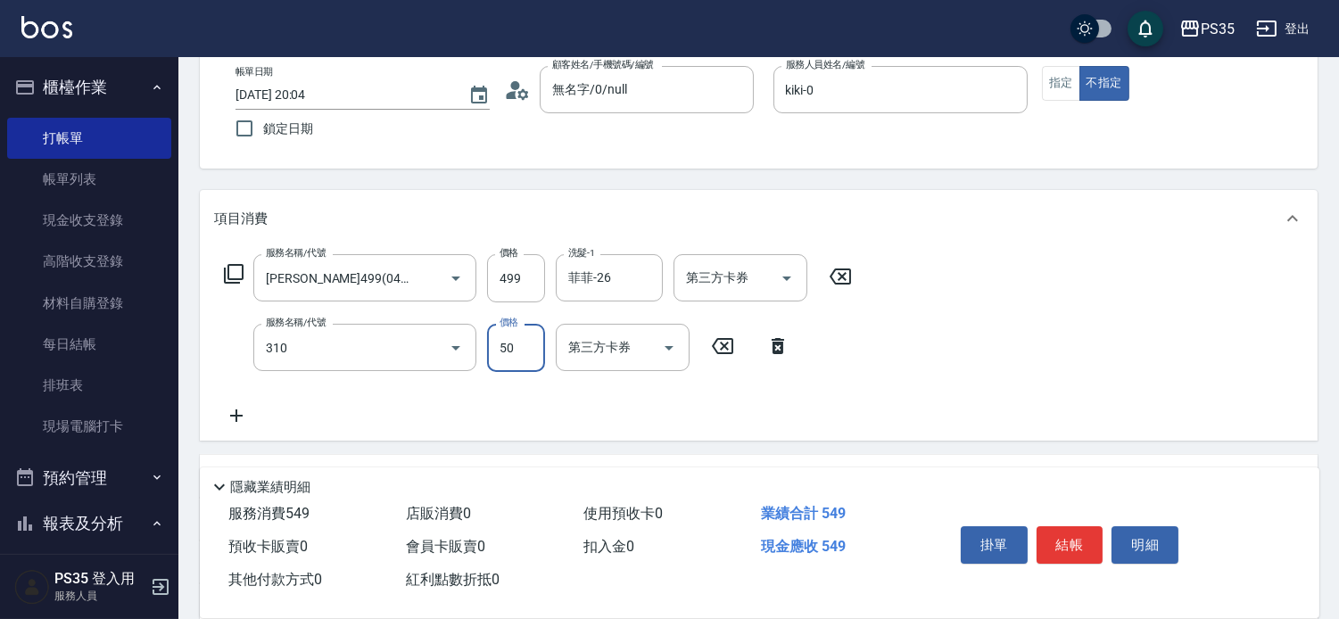
type input "剪瀏海(310)"
click at [1090, 526] on button "結帳" at bounding box center [1070, 544] width 67 height 37
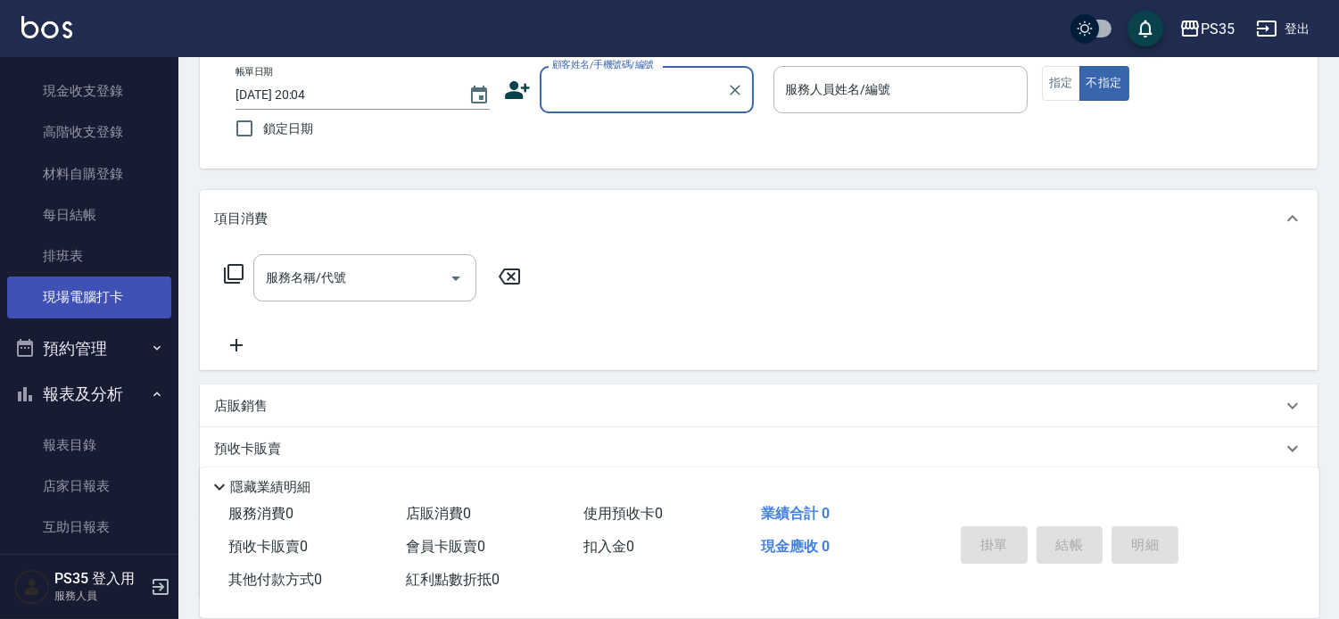
scroll to position [396, 0]
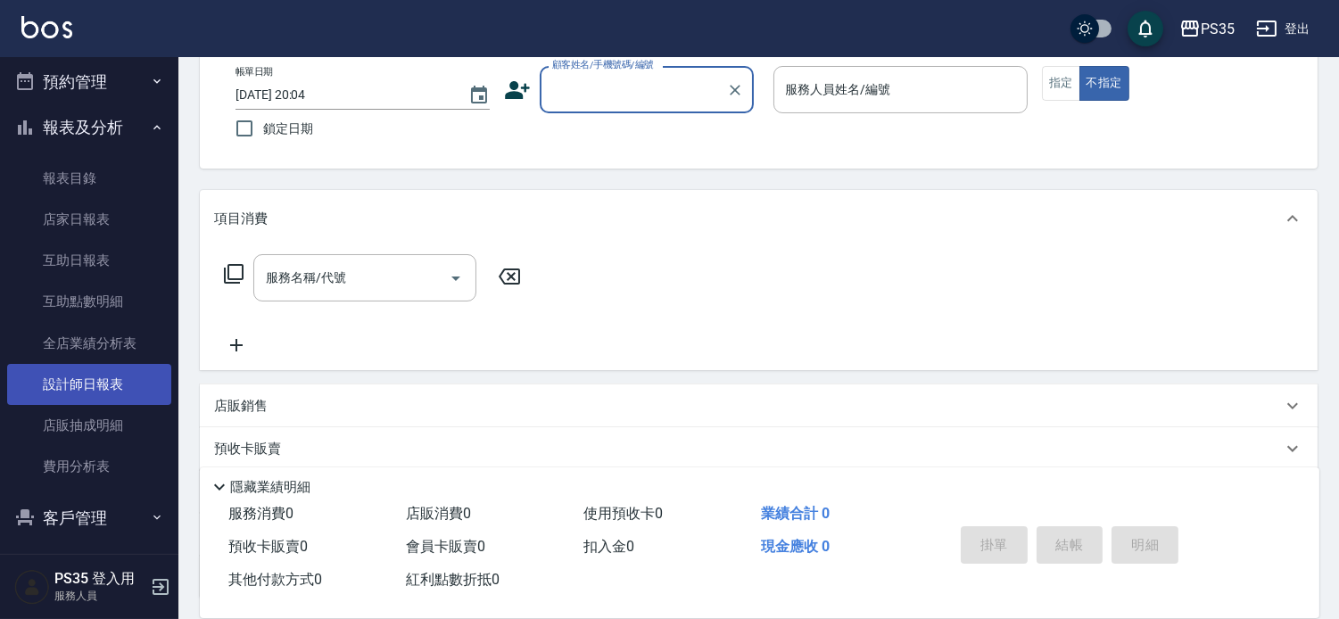
click at [114, 385] on link "設計師日報表" at bounding box center [89, 384] width 164 height 41
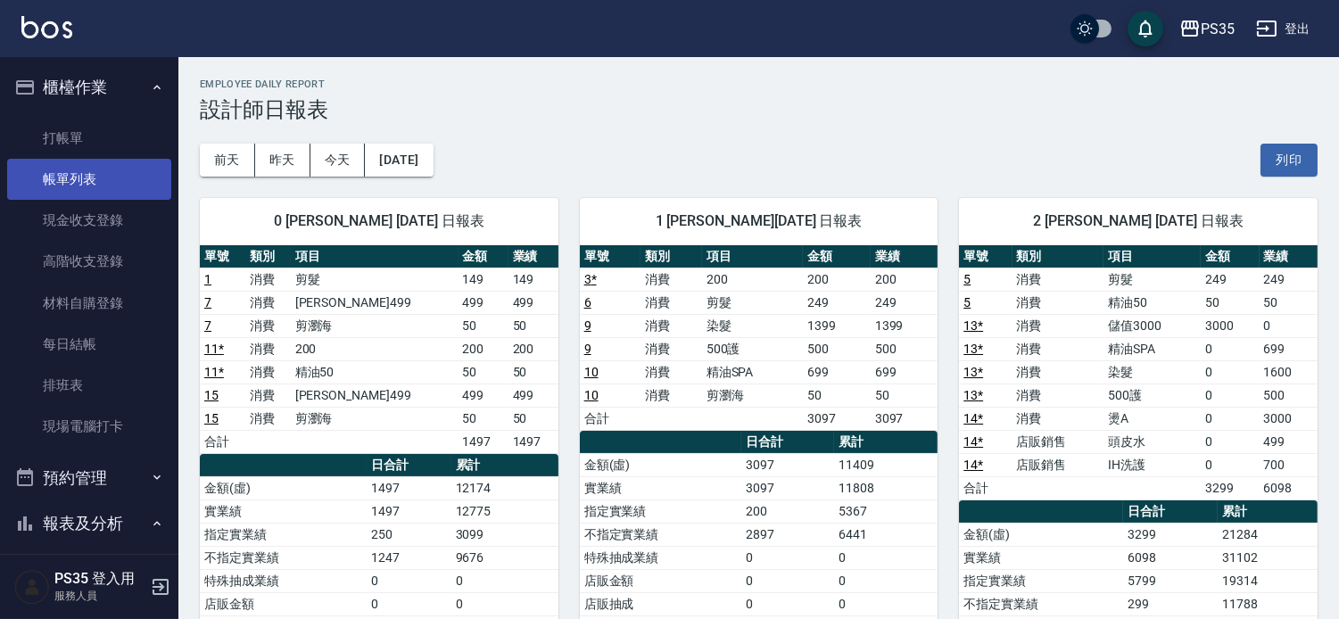
click at [114, 183] on link "帳單列表" at bounding box center [89, 179] width 164 height 41
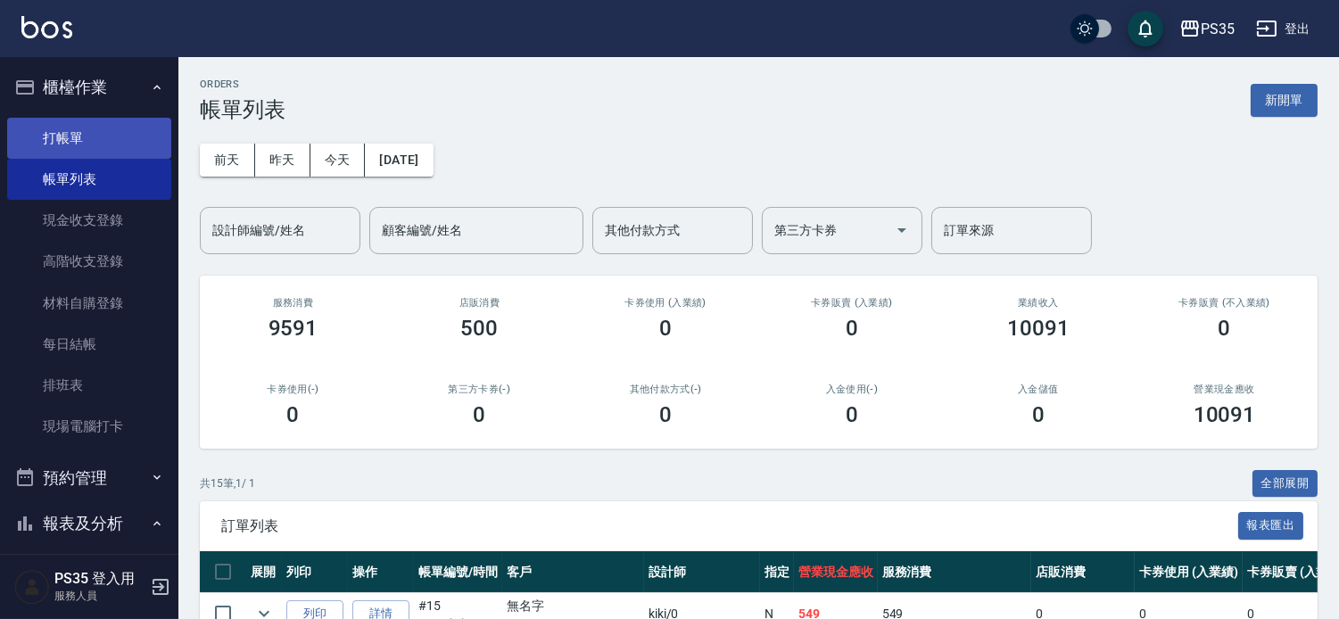
click at [41, 135] on link "打帳單" at bounding box center [89, 138] width 164 height 41
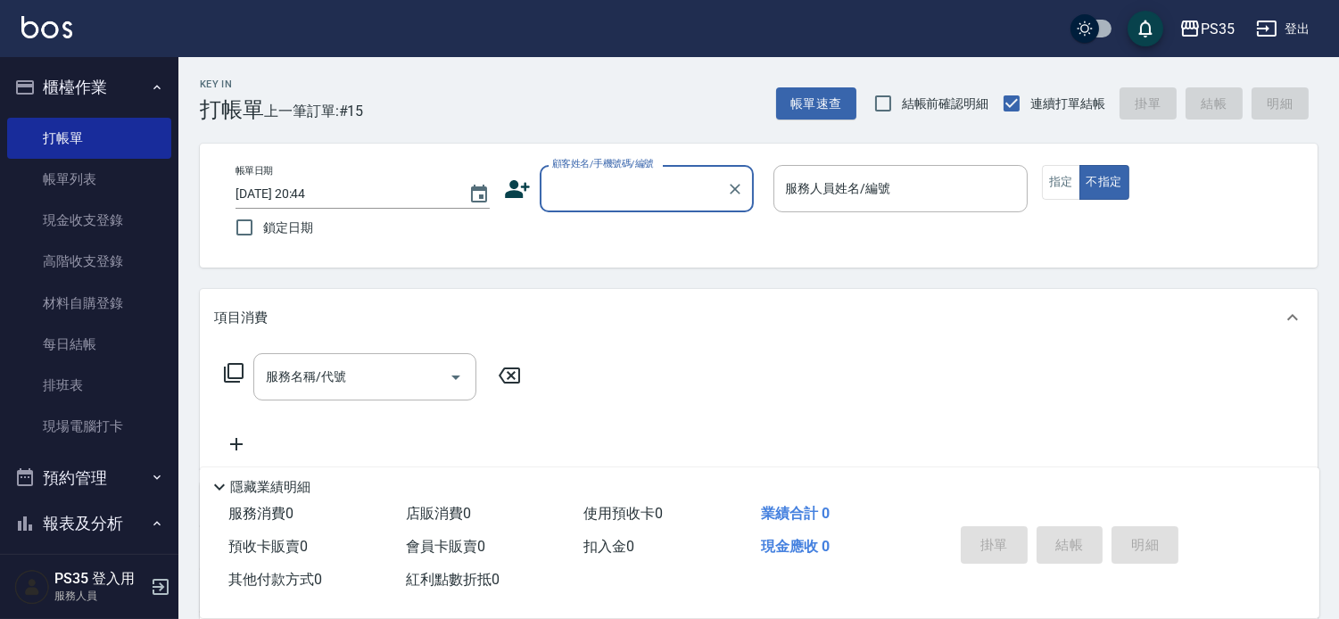
click at [577, 189] on input "顧客姓名/手機號碼/編號" at bounding box center [633, 188] width 171 height 31
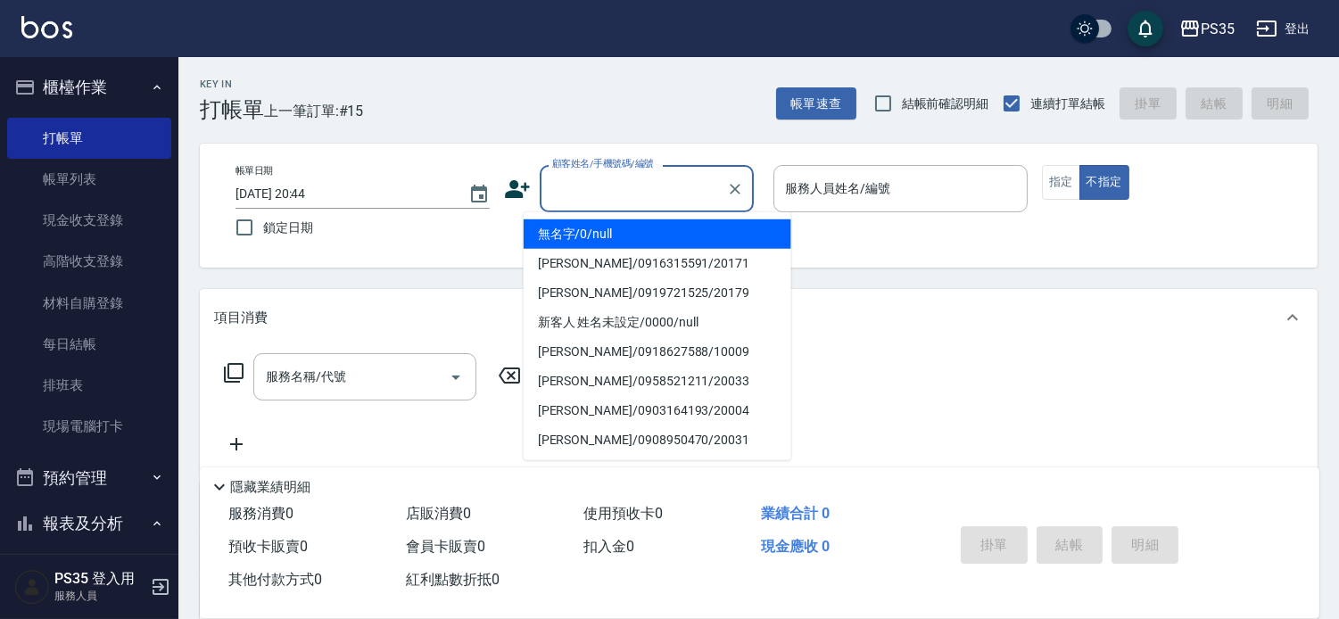
click at [581, 232] on li "無名字/0/null" at bounding box center [658, 233] width 268 height 29
type input "無名字/0/null"
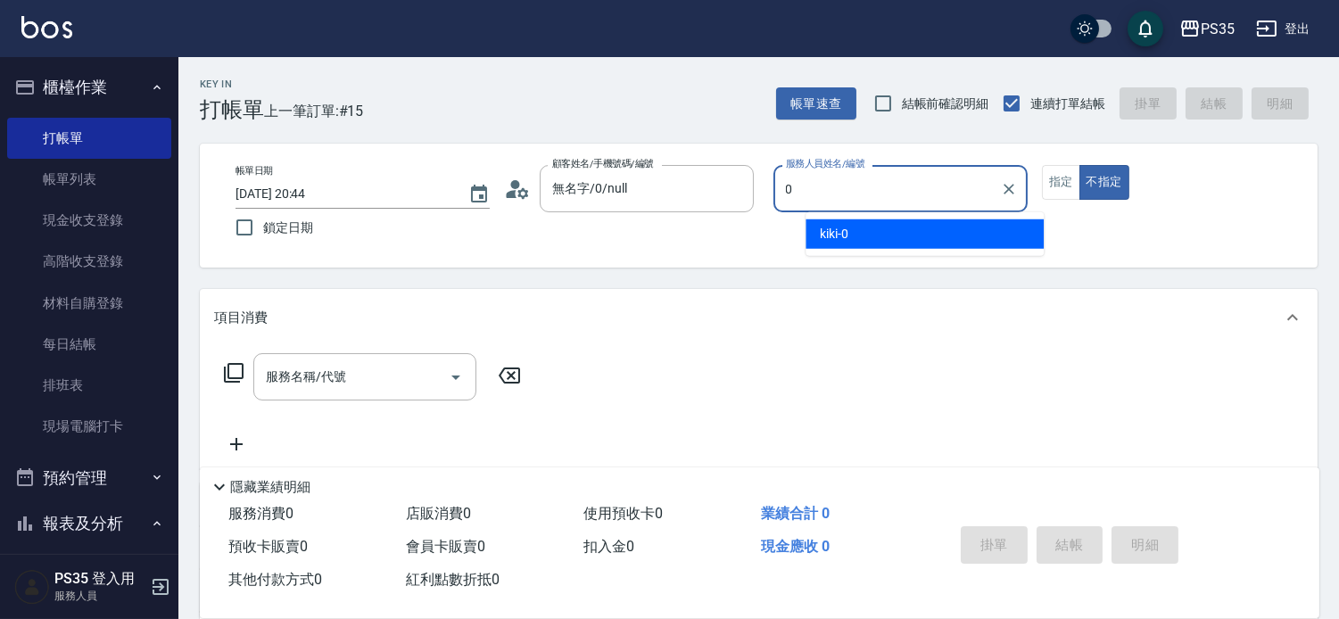
type input "kiki-0"
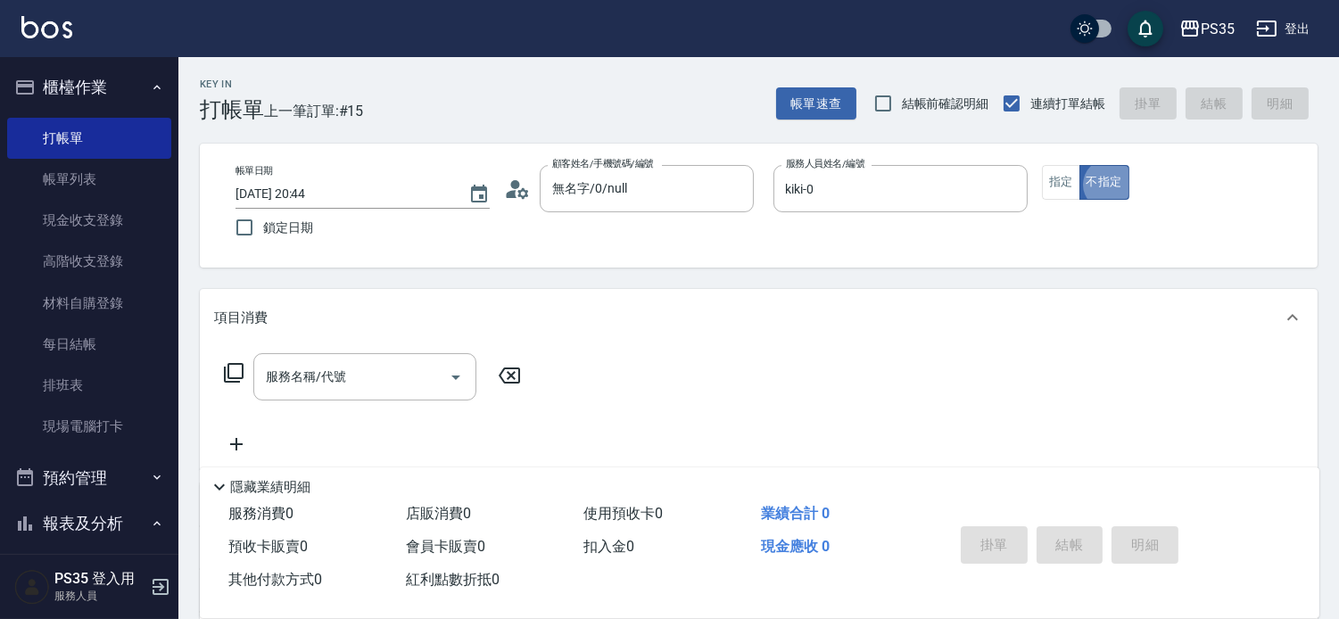
type button "false"
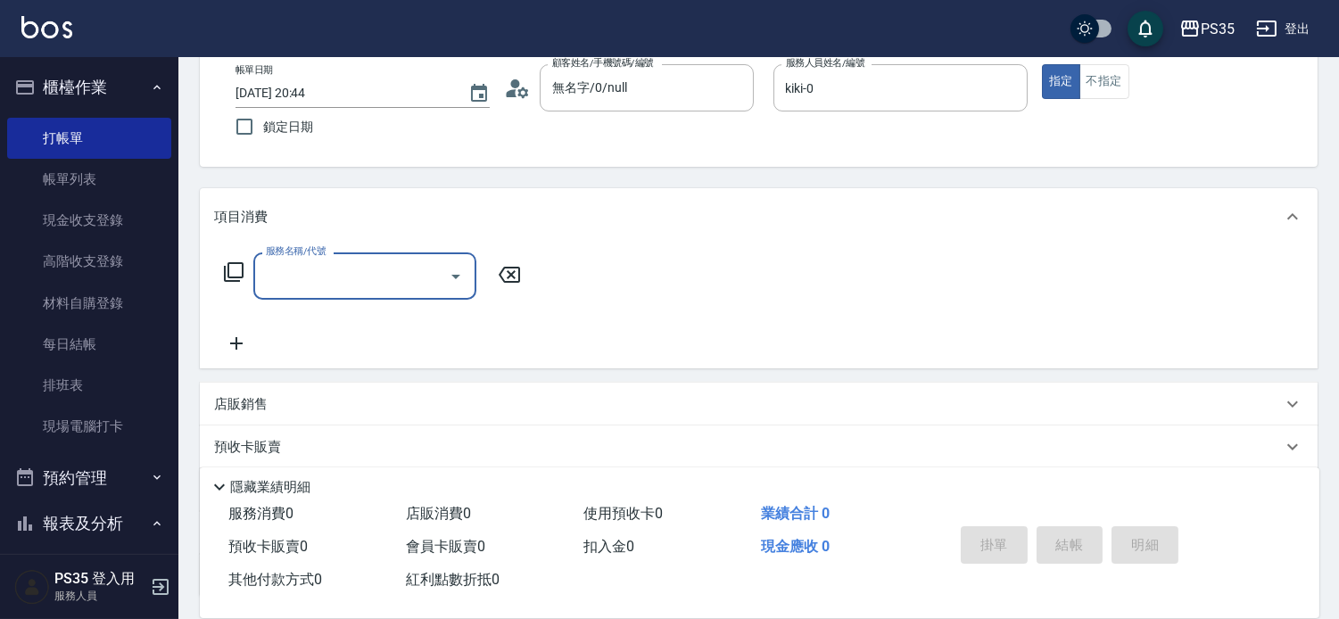
scroll to position [278, 0]
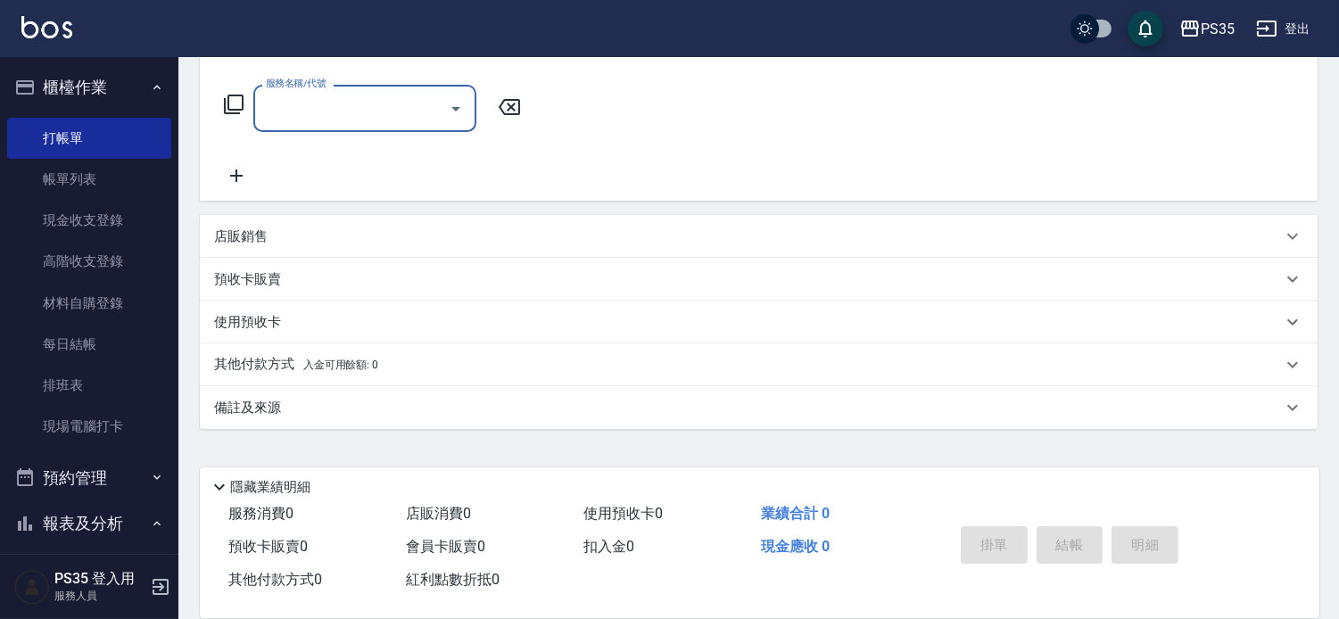
click at [385, 247] on div "店販銷售" at bounding box center [759, 236] width 1118 height 43
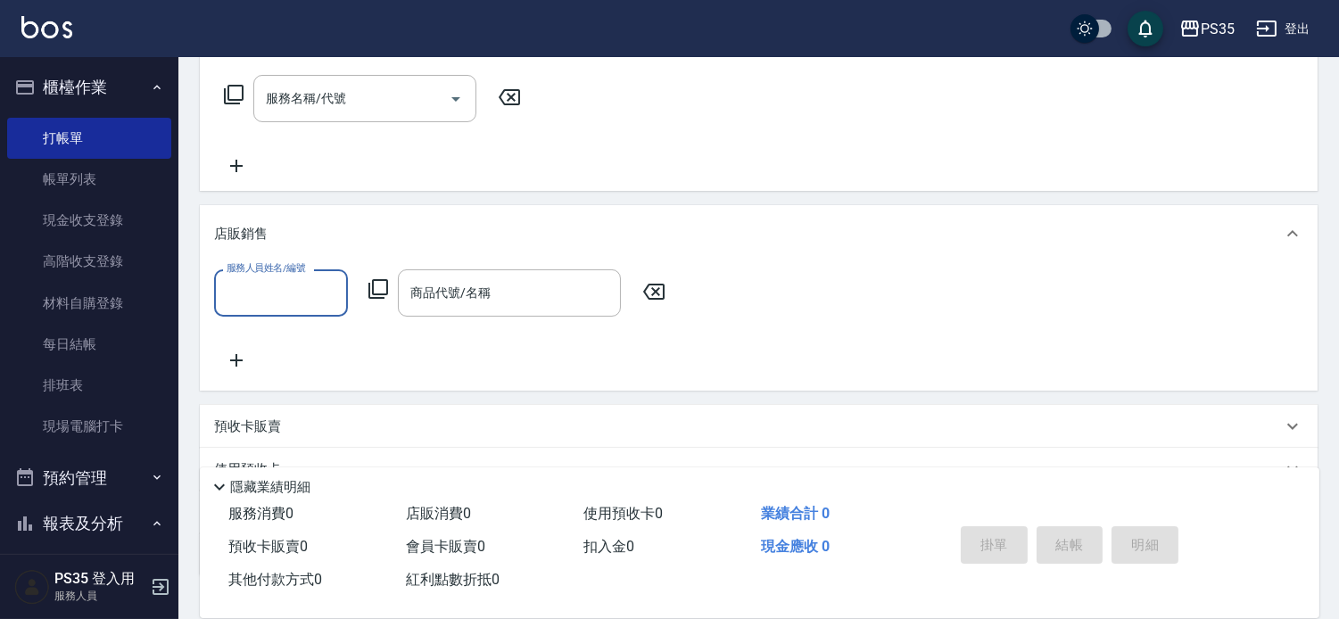
scroll to position [0, 0]
type input "kiki-0"
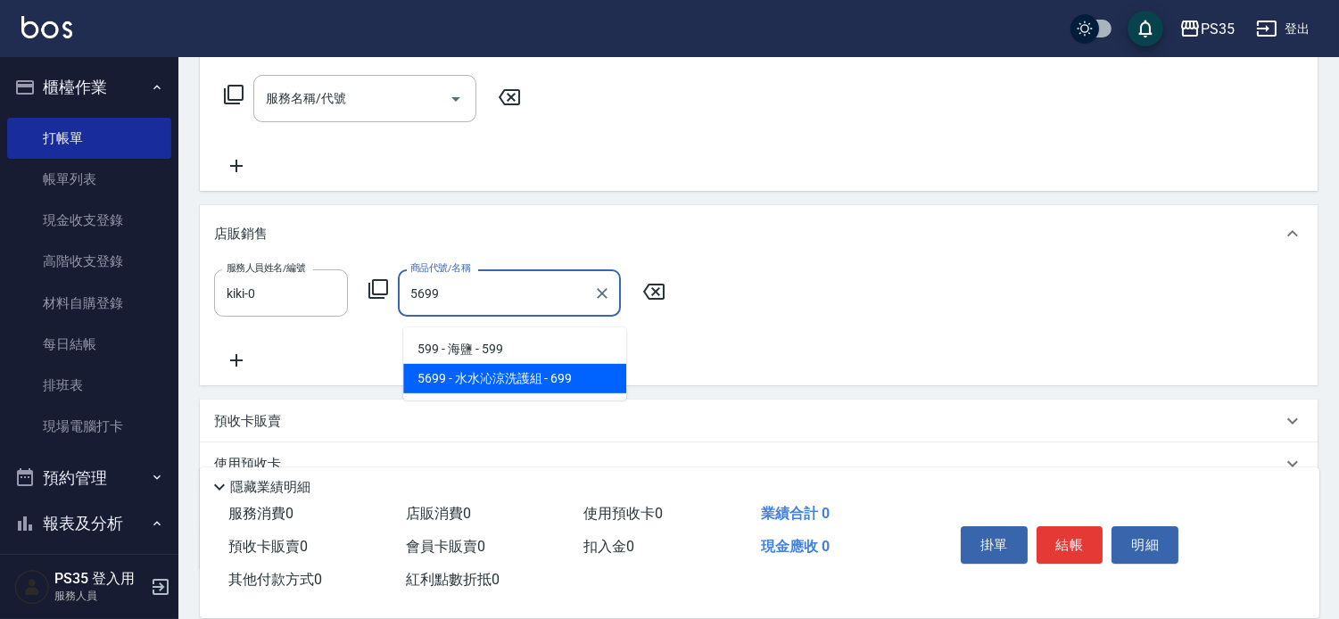
type input "[PERSON_NAME]涼洗護組"
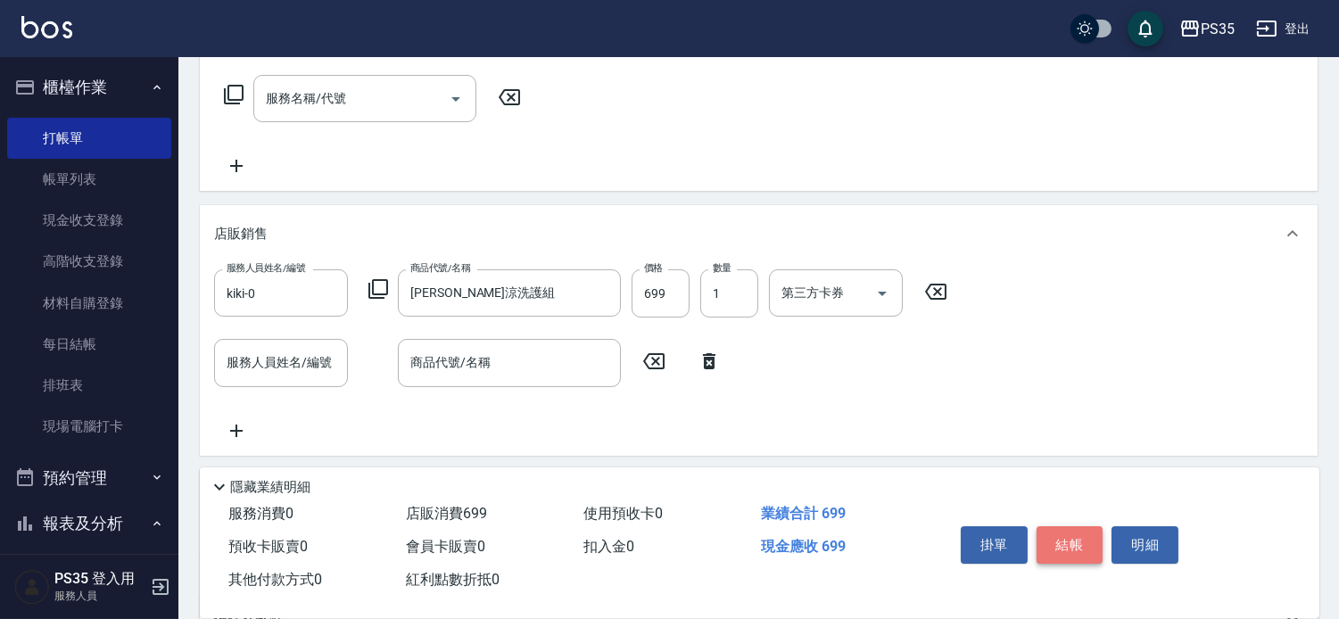
click at [1068, 530] on button "結帳" at bounding box center [1070, 544] width 67 height 37
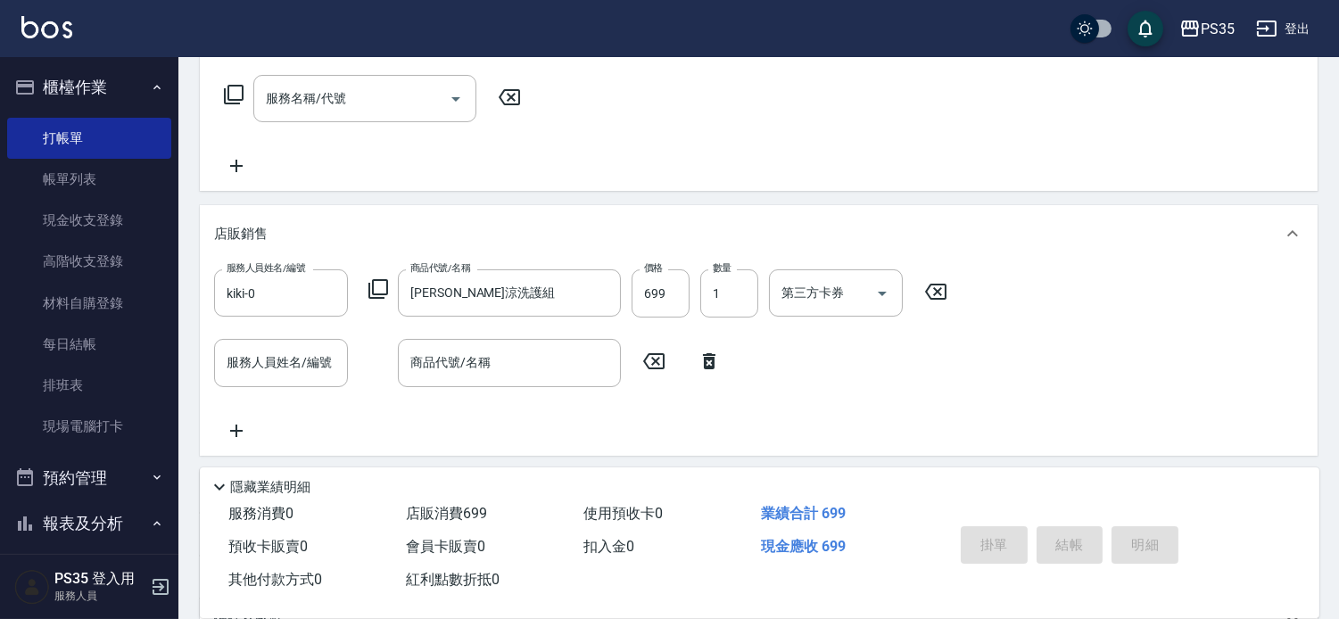
type input "[DATE] 20:45"
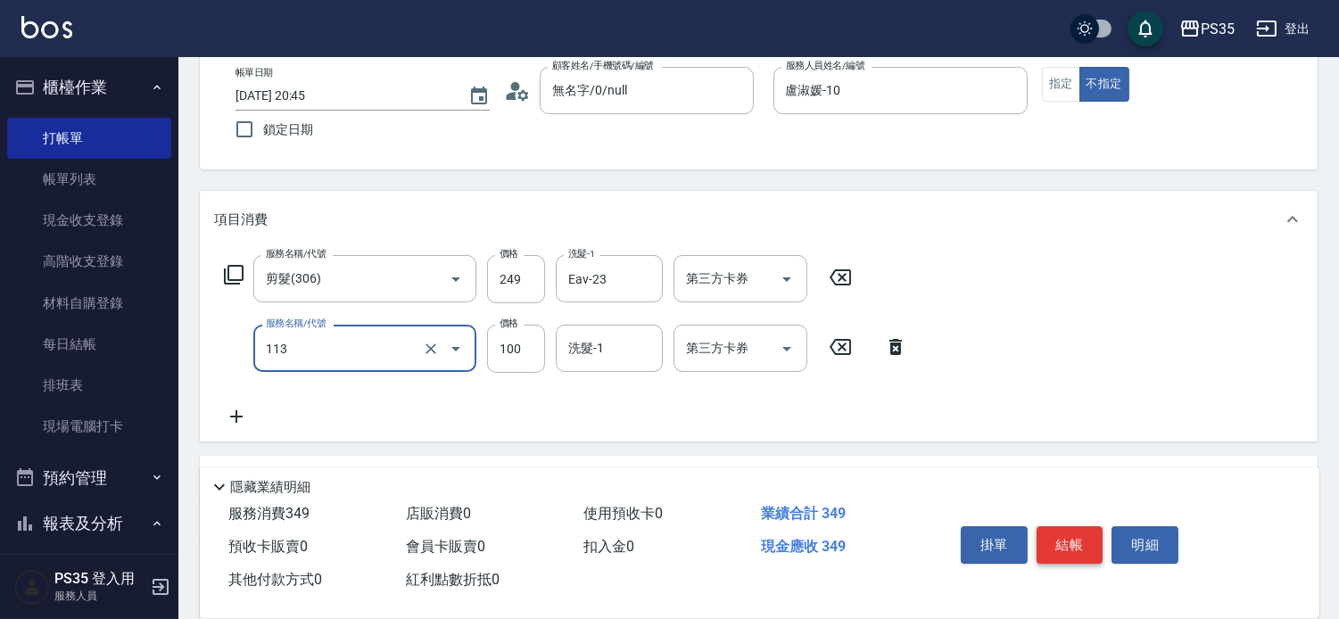
scroll to position [99, 0]
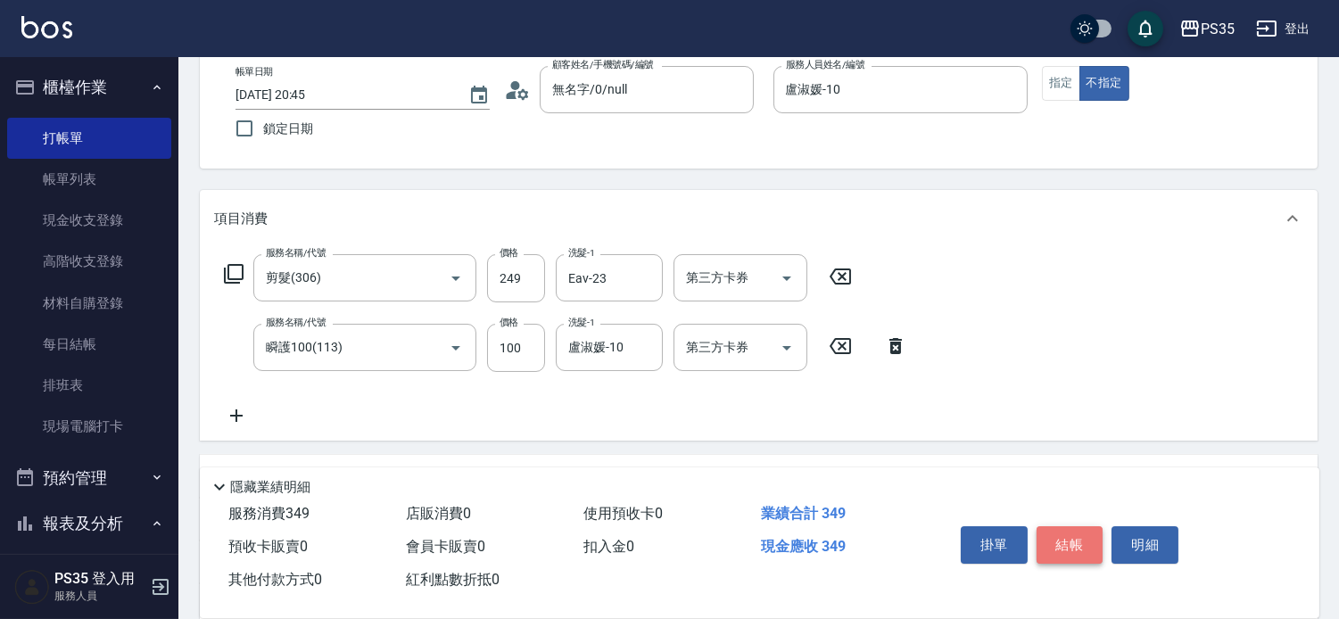
click at [1068, 529] on button "結帳" at bounding box center [1070, 544] width 67 height 37
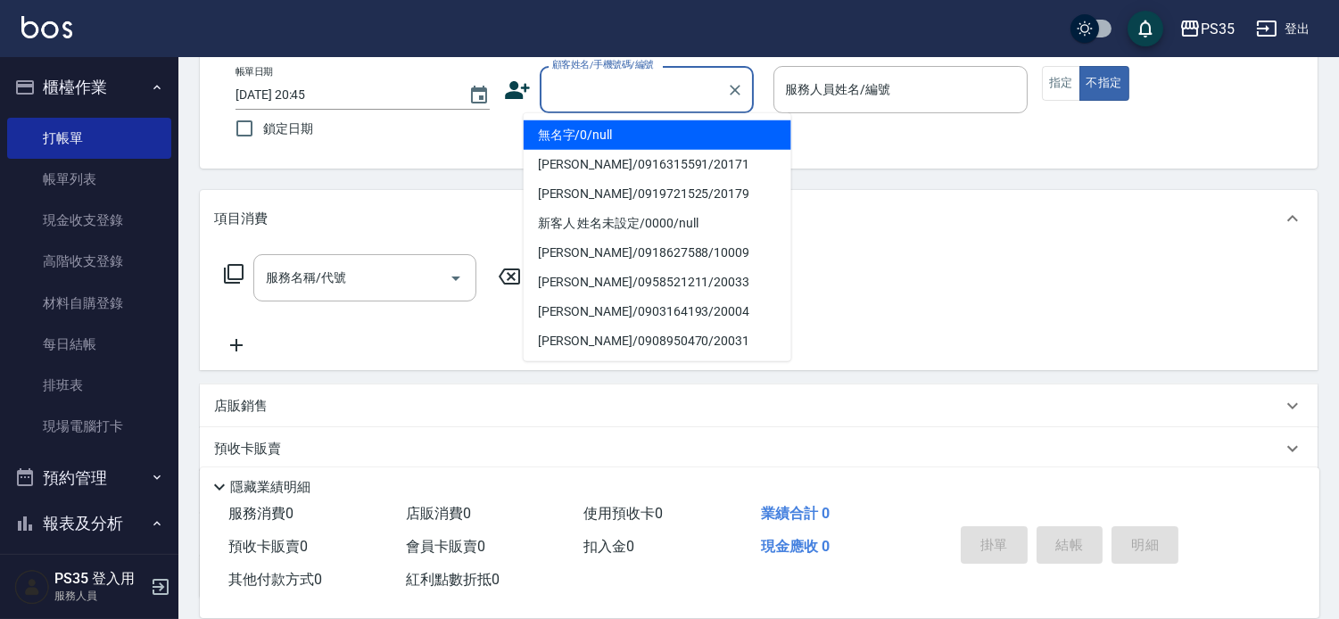
click at [690, 82] on input "顧客姓名/手機號碼/編號" at bounding box center [633, 89] width 171 height 31
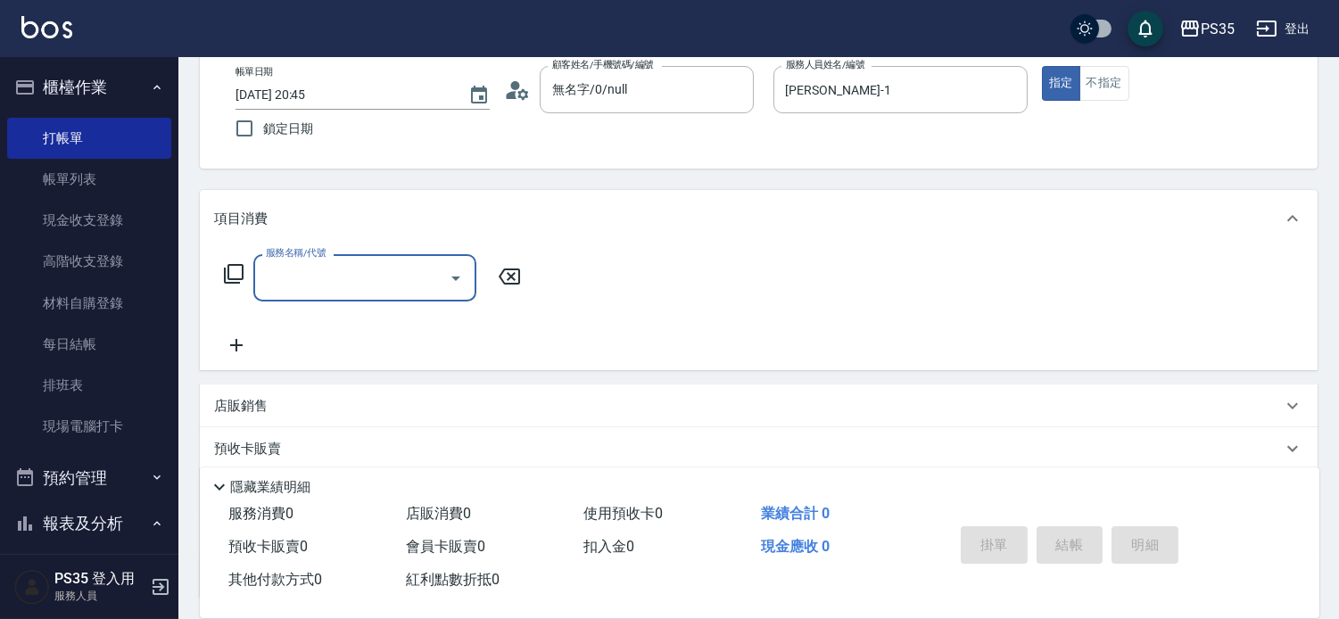
click at [321, 277] on input "服務名稱/代號" at bounding box center [351, 277] width 180 height 31
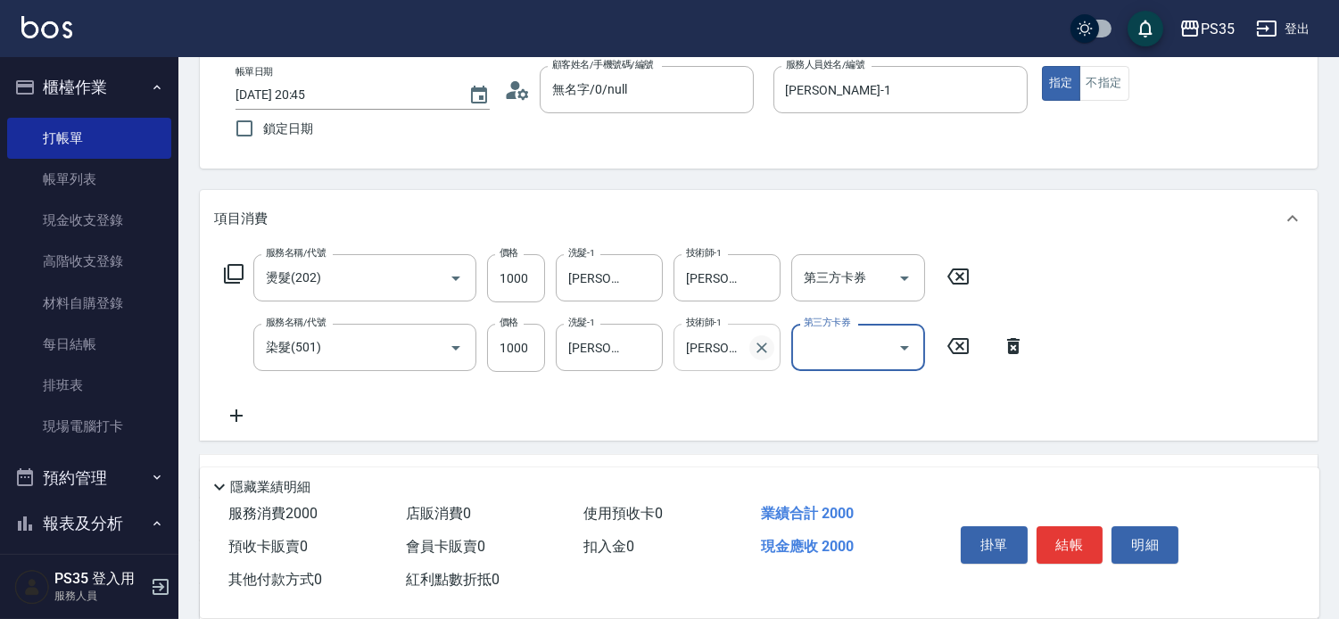
click at [760, 350] on icon "Clear" at bounding box center [762, 348] width 18 height 18
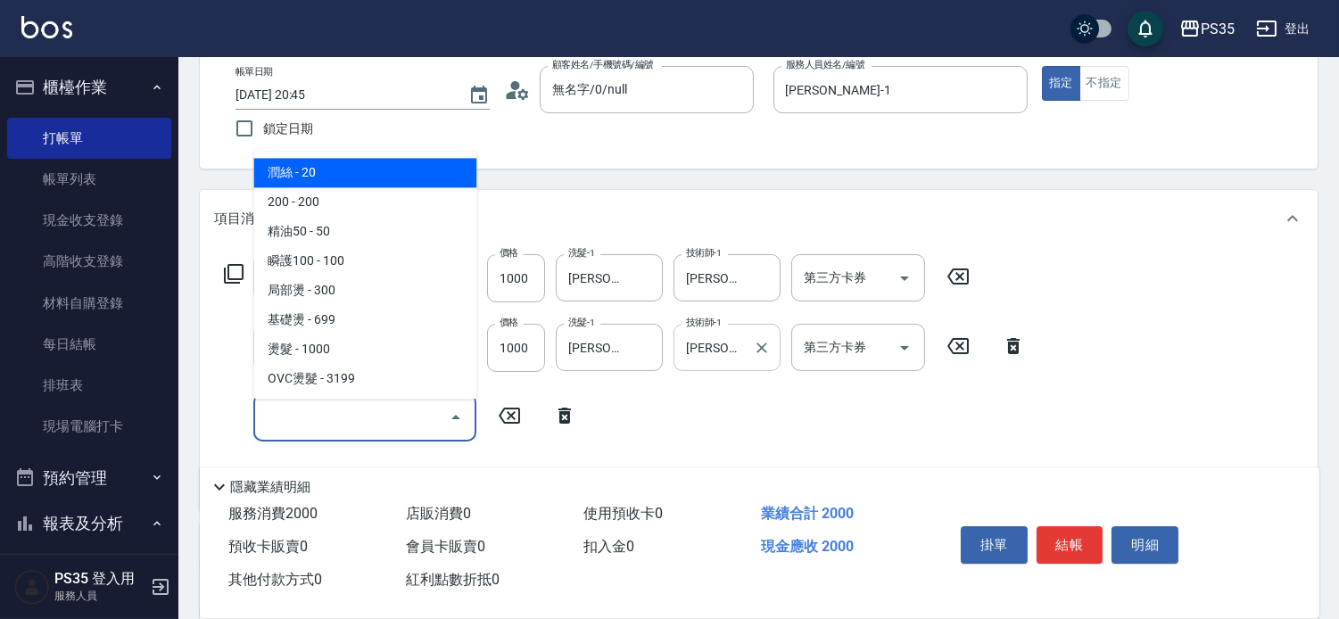
click at [327, 422] on input "服務名稱/代號" at bounding box center [351, 416] width 180 height 31
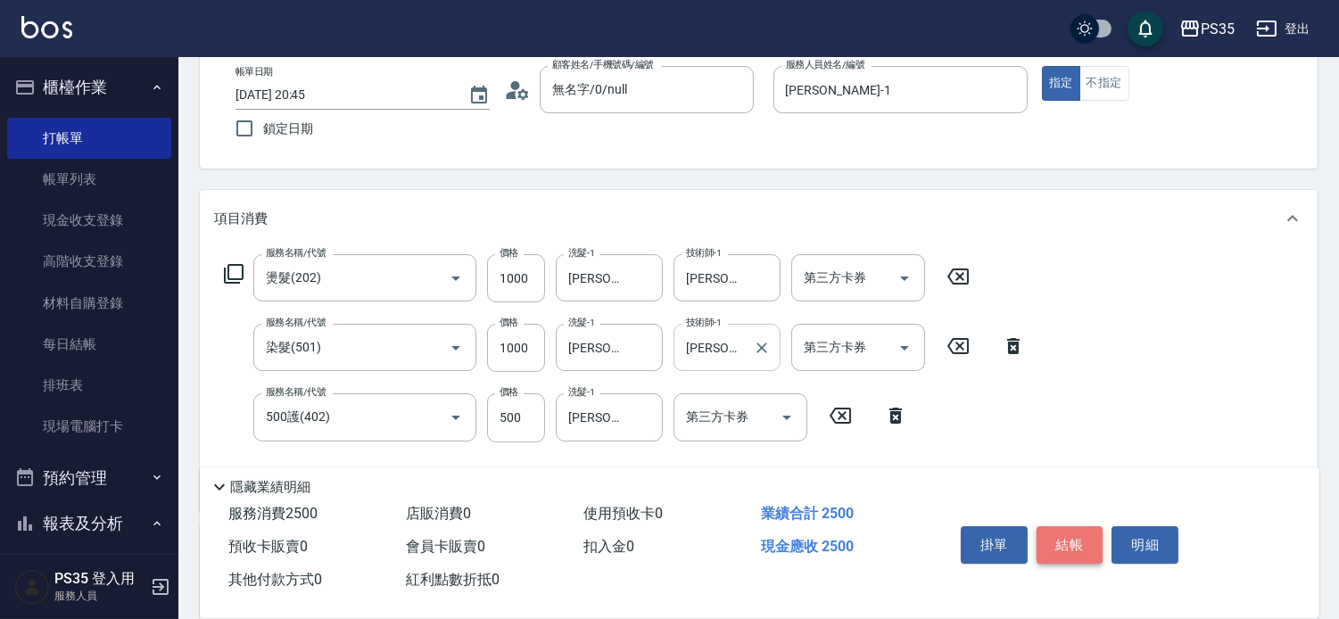
click at [1057, 530] on button "結帳" at bounding box center [1070, 544] width 67 height 37
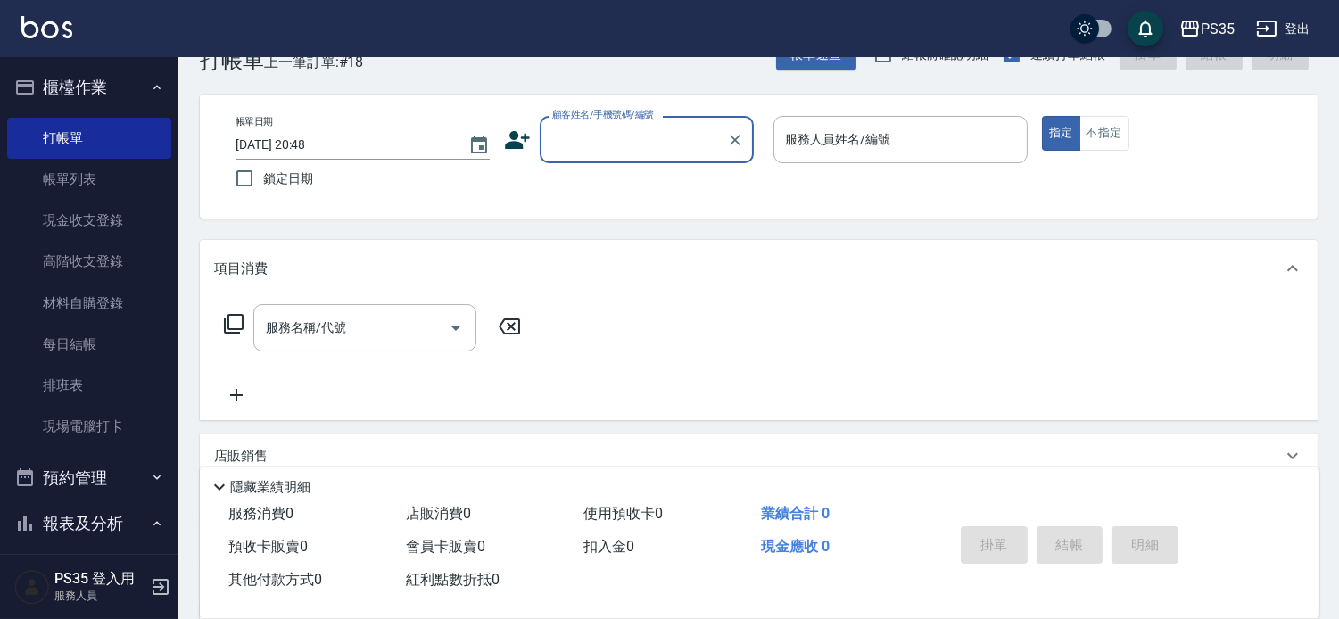
scroll to position [0, 0]
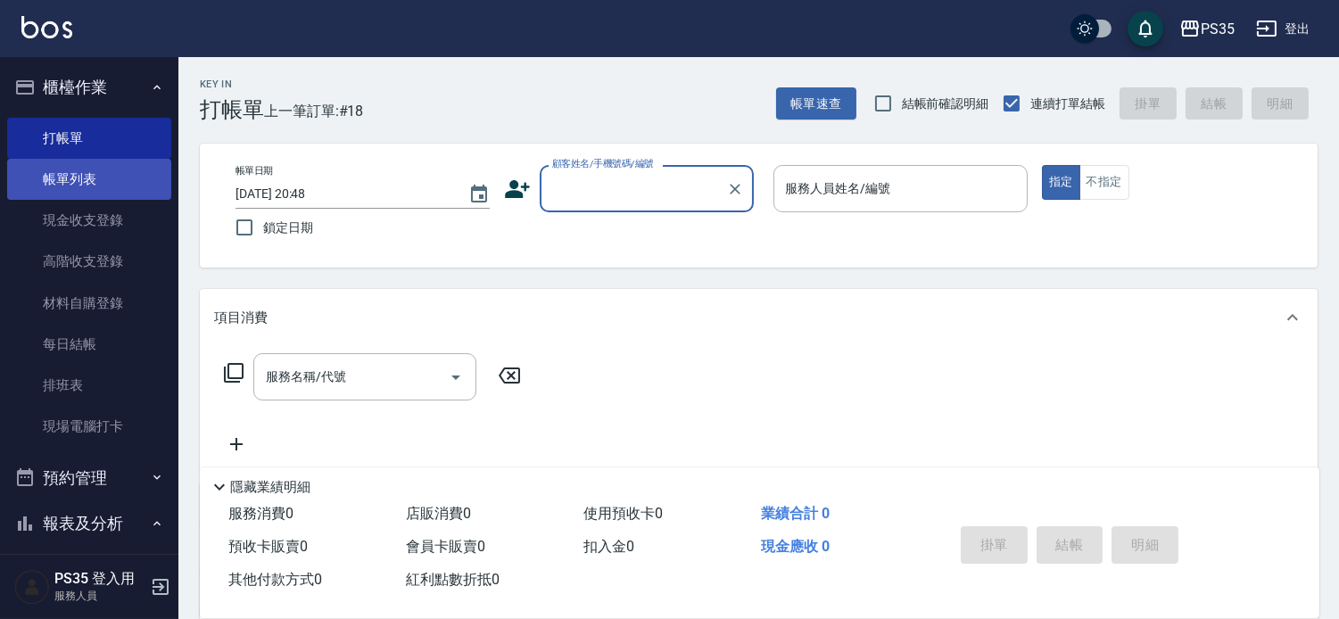
click at [75, 187] on link "帳單列表" at bounding box center [89, 179] width 164 height 41
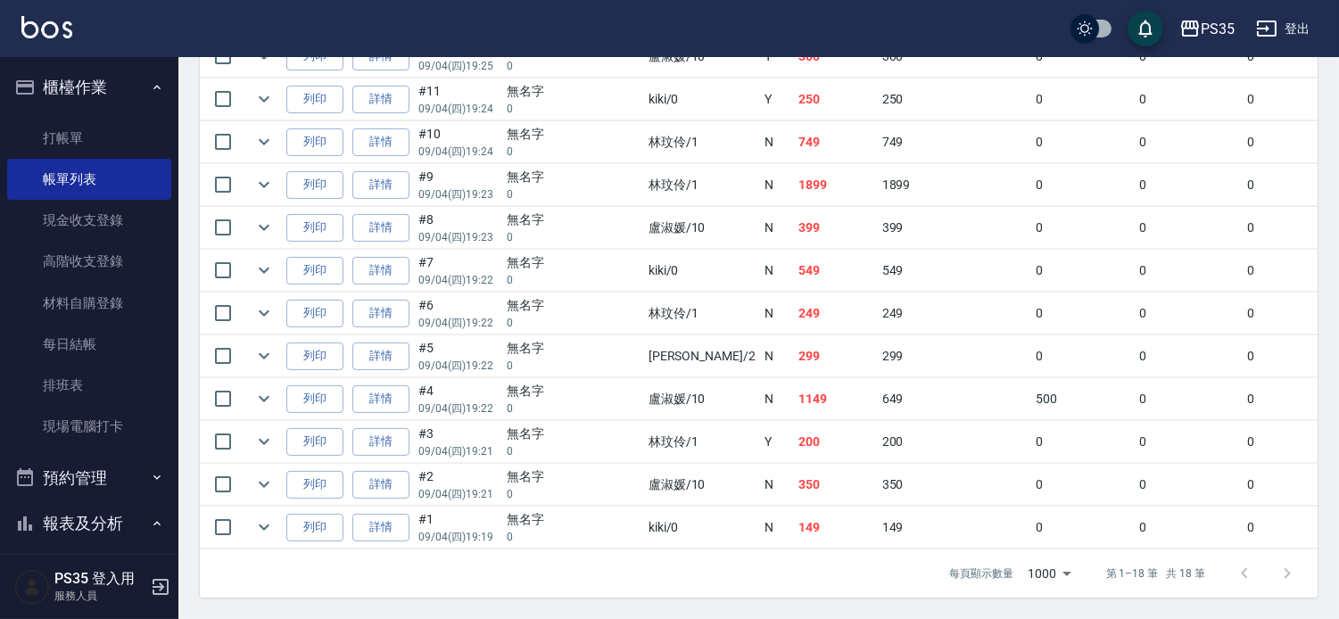
scroll to position [950, 0]
click at [95, 346] on link "每日結帳" at bounding box center [89, 344] width 164 height 41
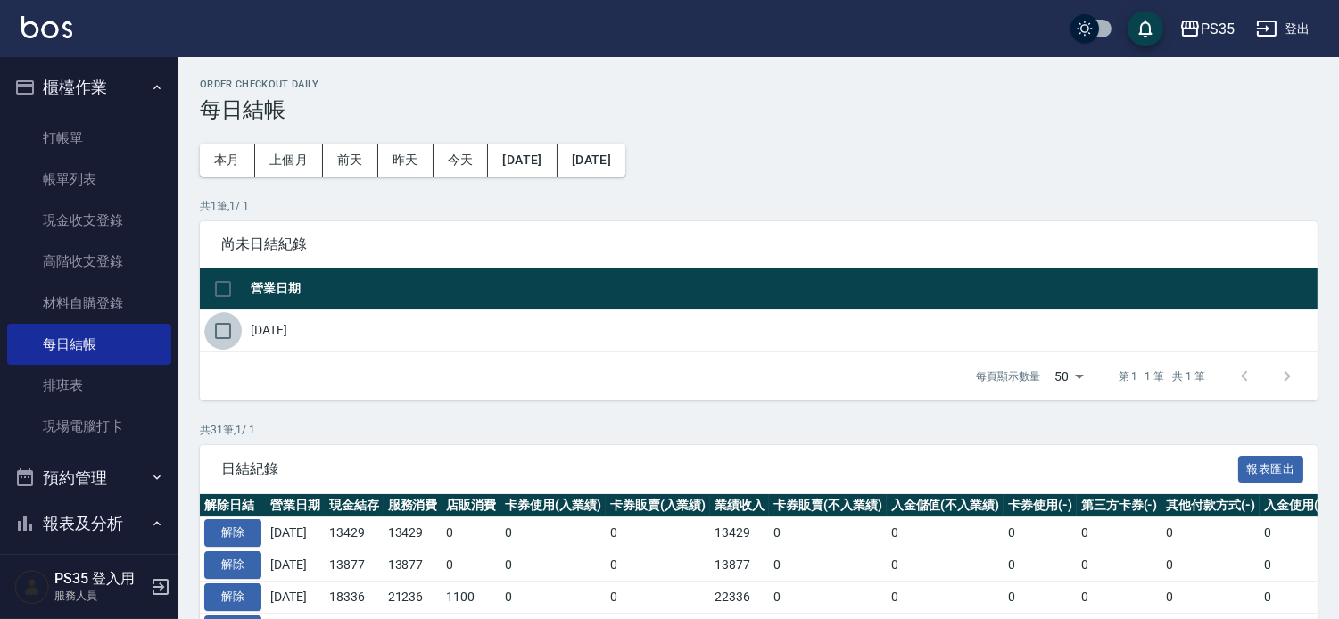
click at [219, 335] on input "checkbox" at bounding box center [222, 330] width 37 height 37
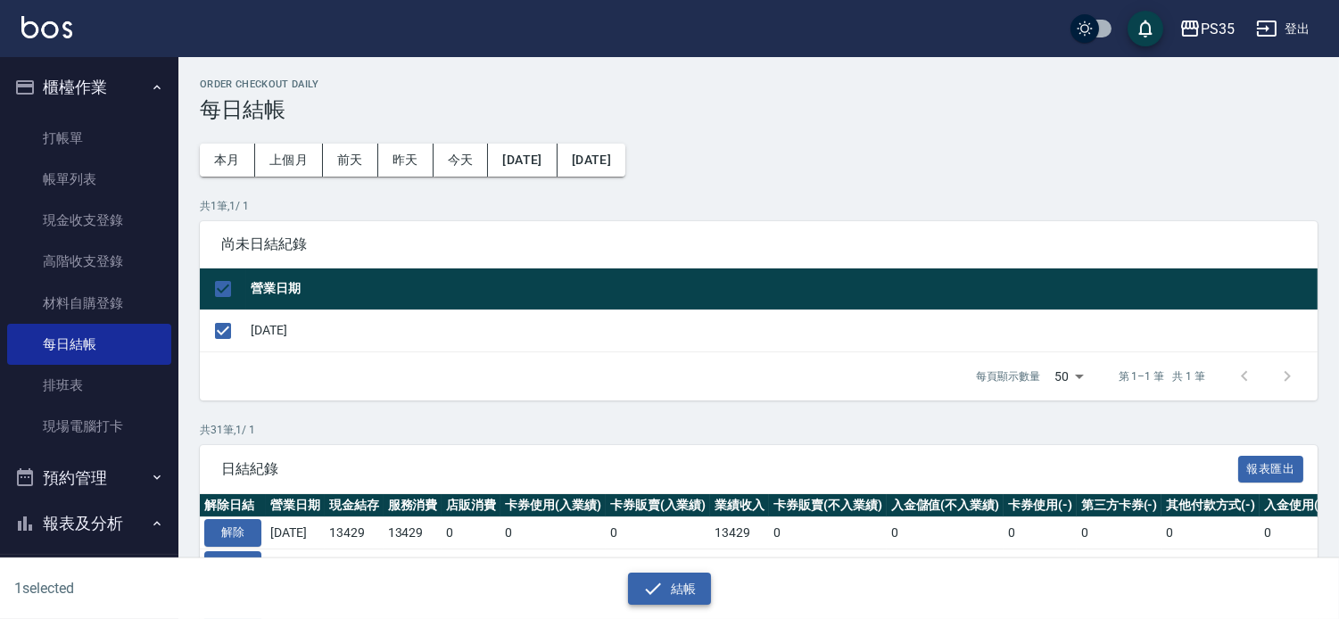
click at [656, 578] on icon "button" at bounding box center [652, 588] width 21 height 21
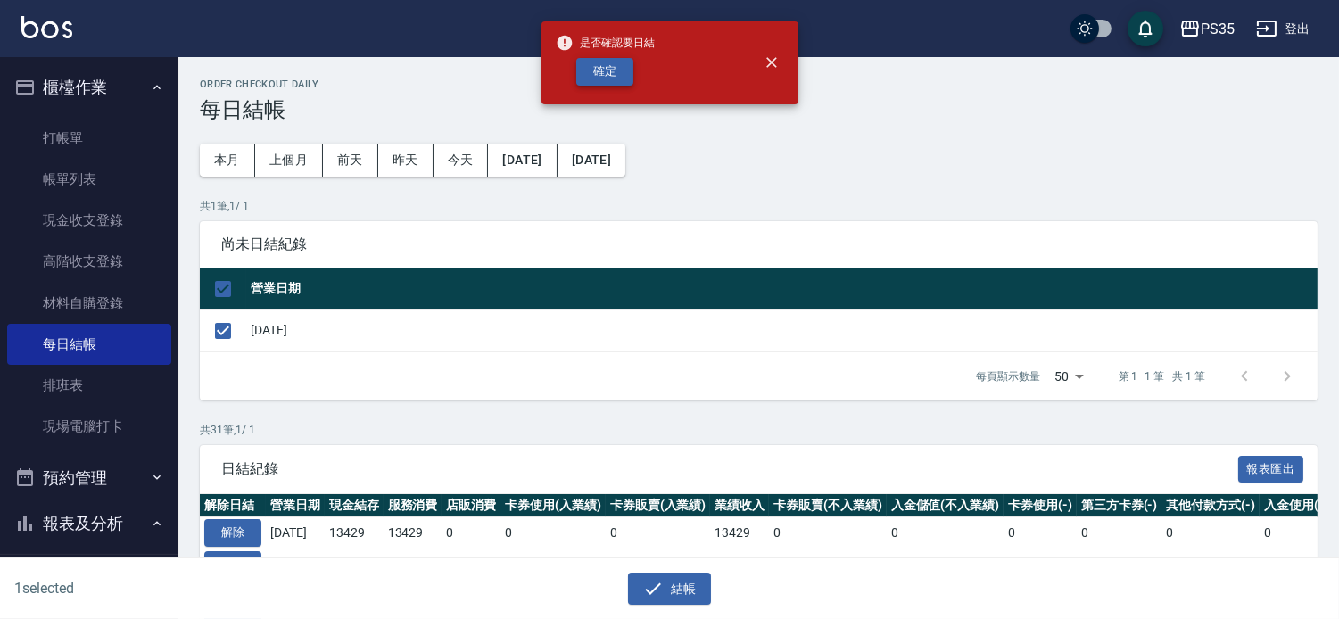
click at [614, 70] on button "確定" at bounding box center [604, 72] width 57 height 28
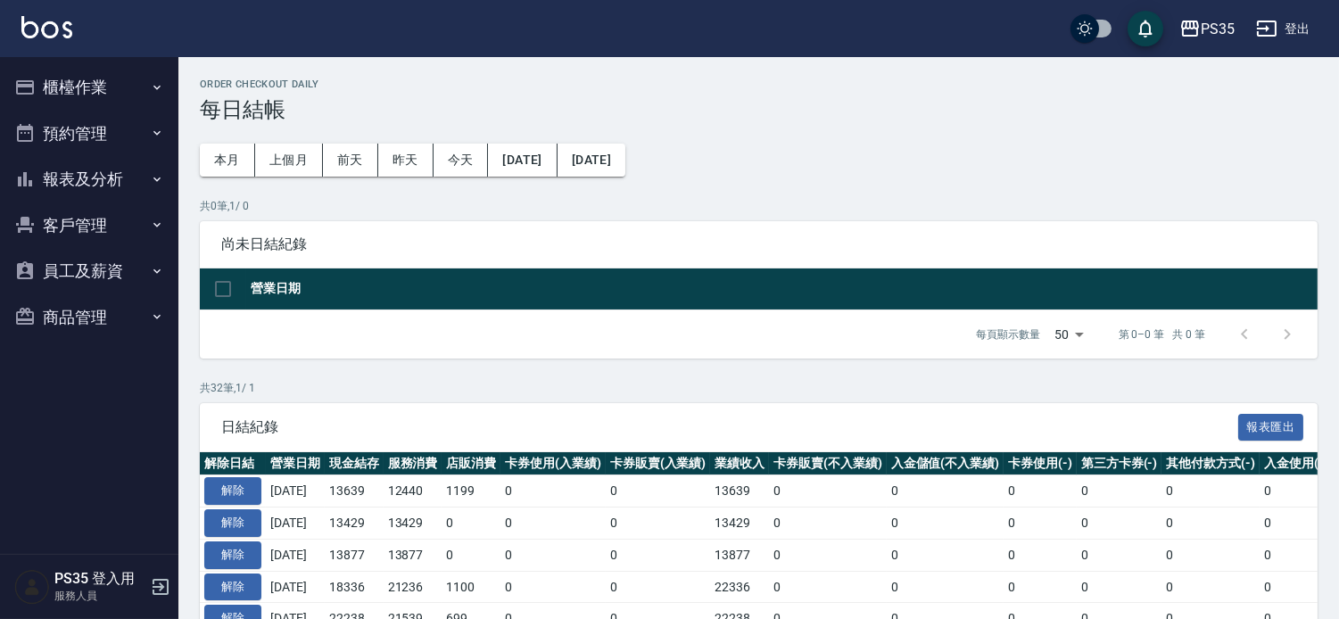
click at [90, 181] on button "報表及分析" at bounding box center [89, 179] width 164 height 46
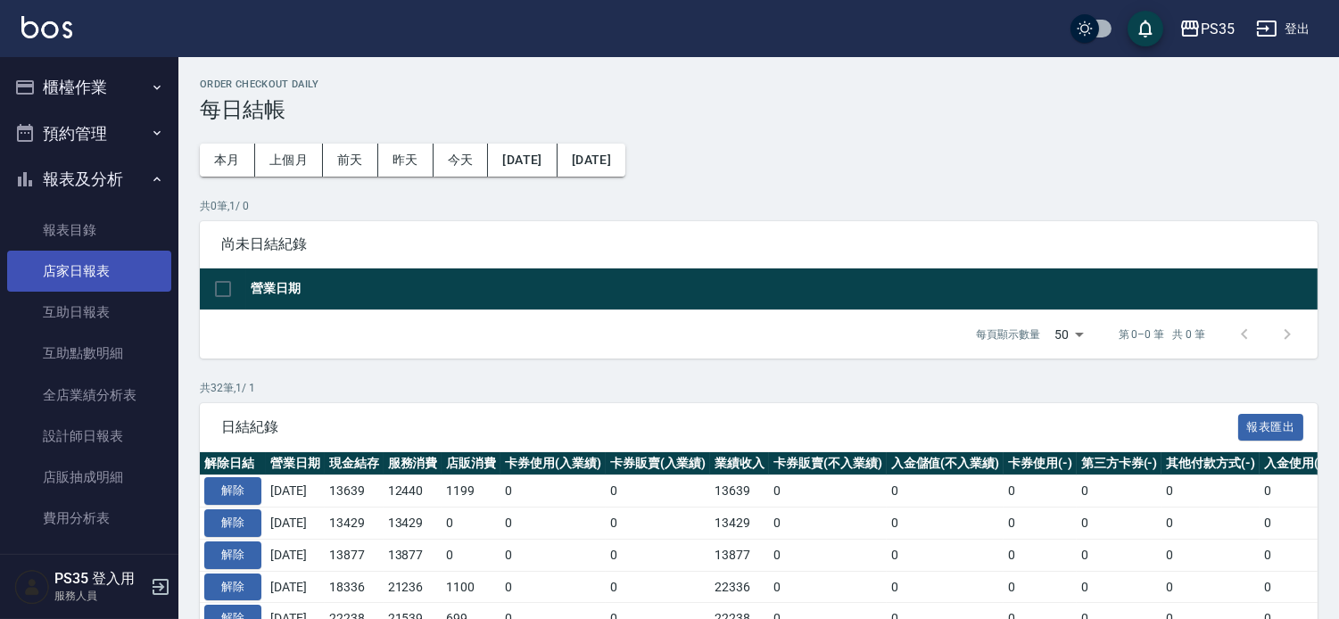
click at [66, 266] on link "店家日報表" at bounding box center [89, 271] width 164 height 41
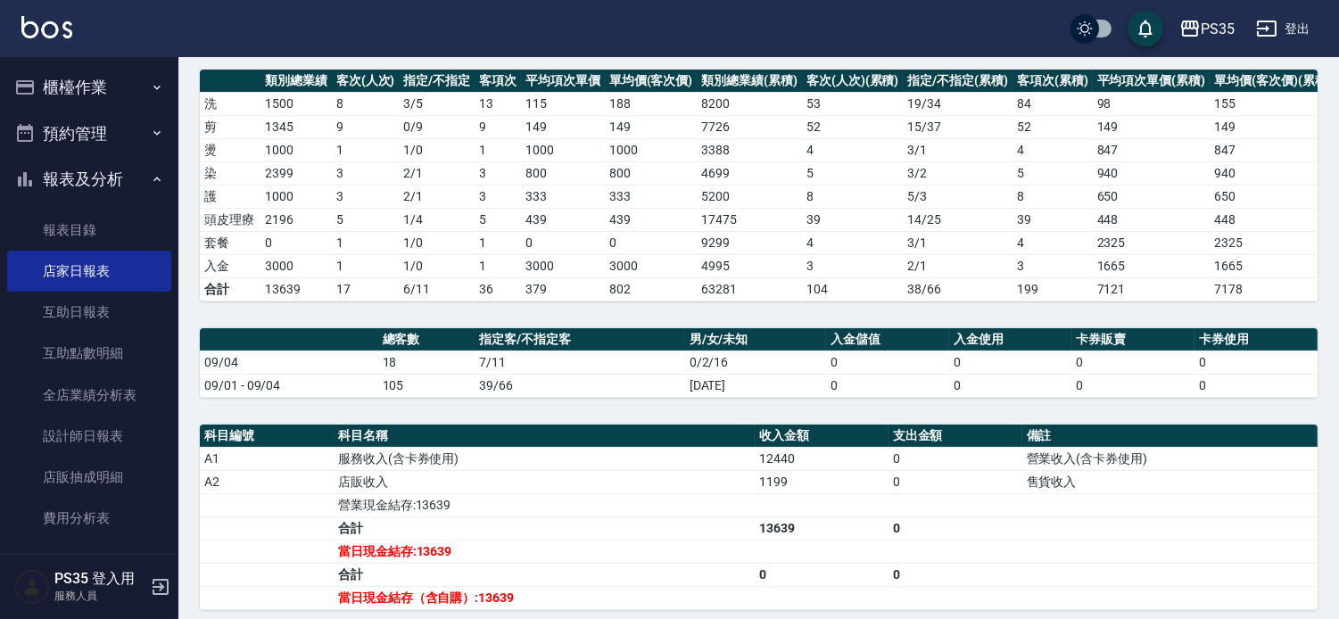
scroll to position [297, 0]
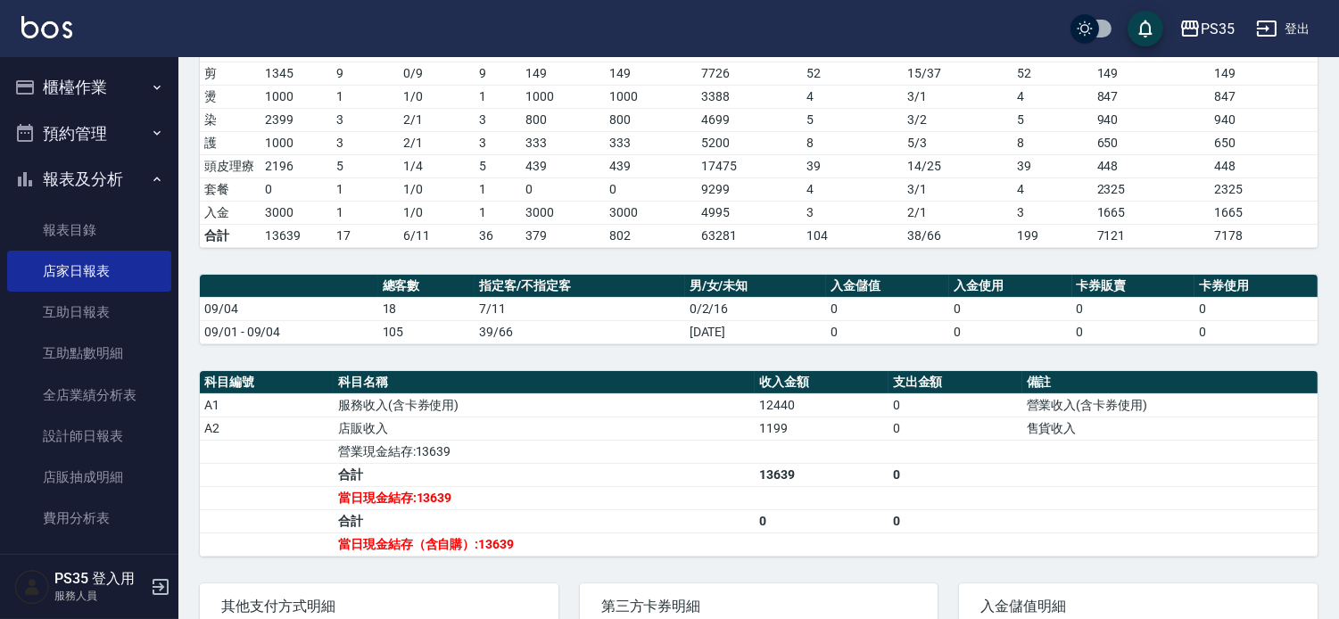
click at [81, 96] on button "櫃檯作業" at bounding box center [89, 87] width 164 height 46
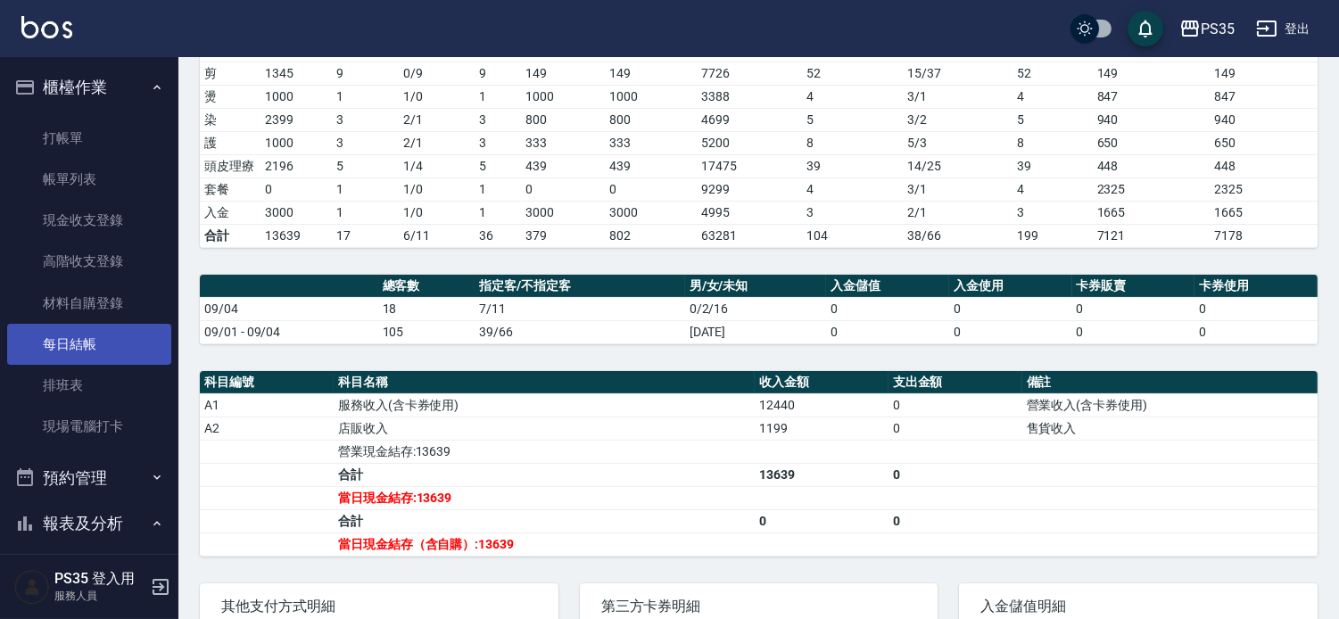
click at [68, 352] on link "每日結帳" at bounding box center [89, 344] width 164 height 41
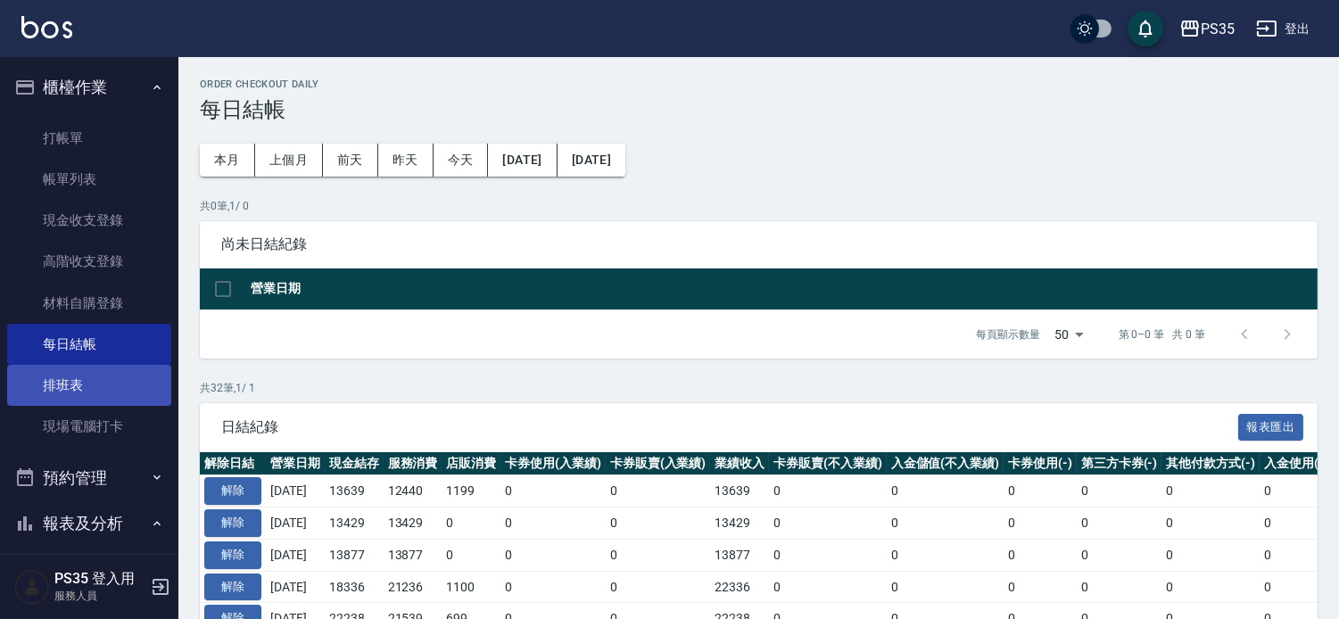
scroll to position [396, 0]
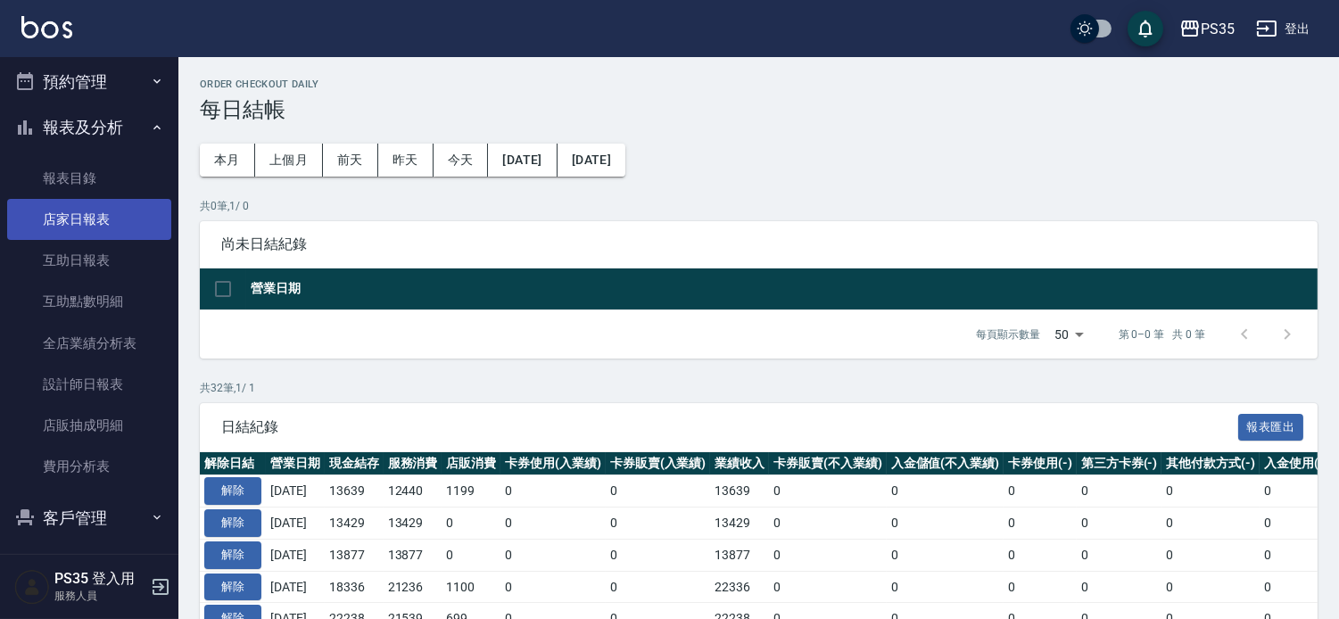
click at [94, 208] on link "店家日報表" at bounding box center [89, 219] width 164 height 41
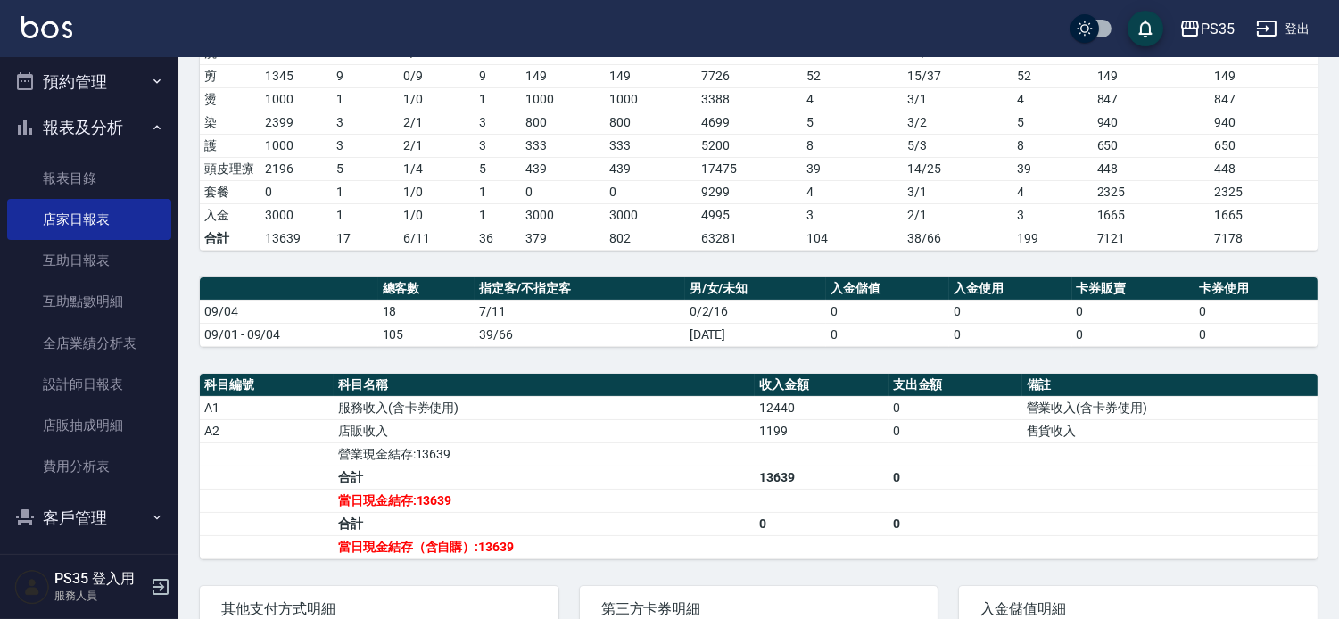
scroll to position [297, 0]
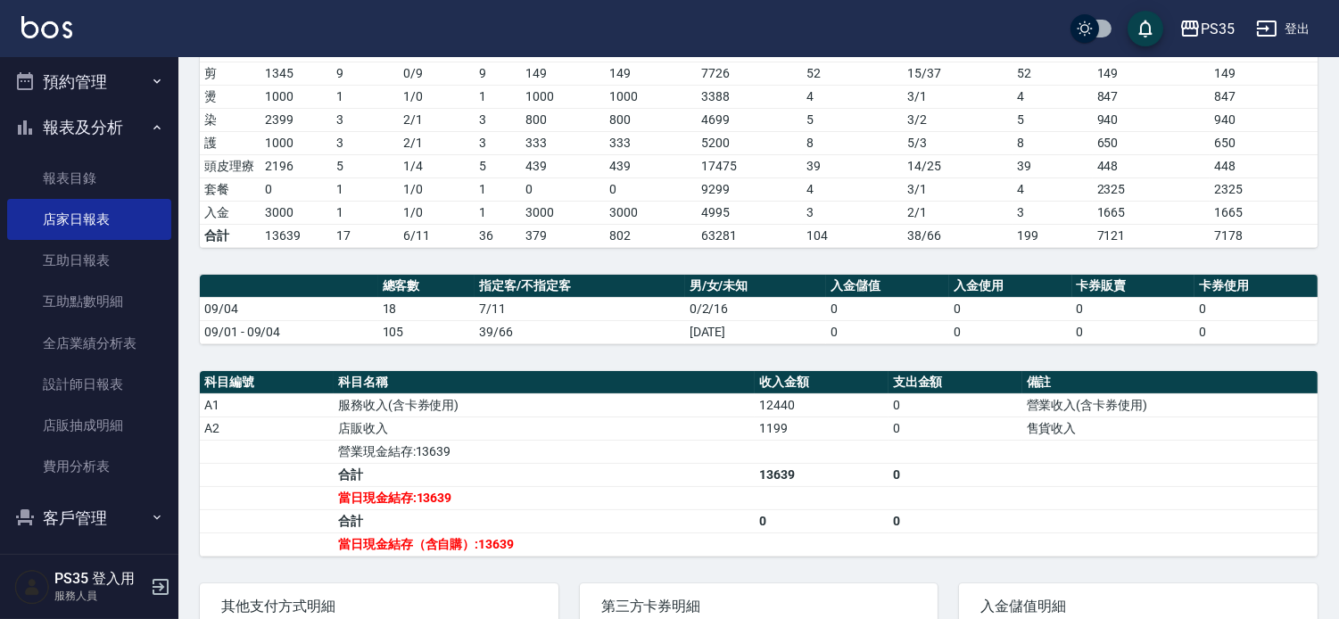
drag, startPoint x: 401, startPoint y: 379, endPoint x: 183, endPoint y: 5, distance: 433.0
click at [352, 326] on div "PS35 2025-09-04 店家日報表 列印時間： 2025-09-04-20:54 Merchant Daily Report 店家日報表 前天 昨天 …" at bounding box center [758, 275] width 1161 height 1030
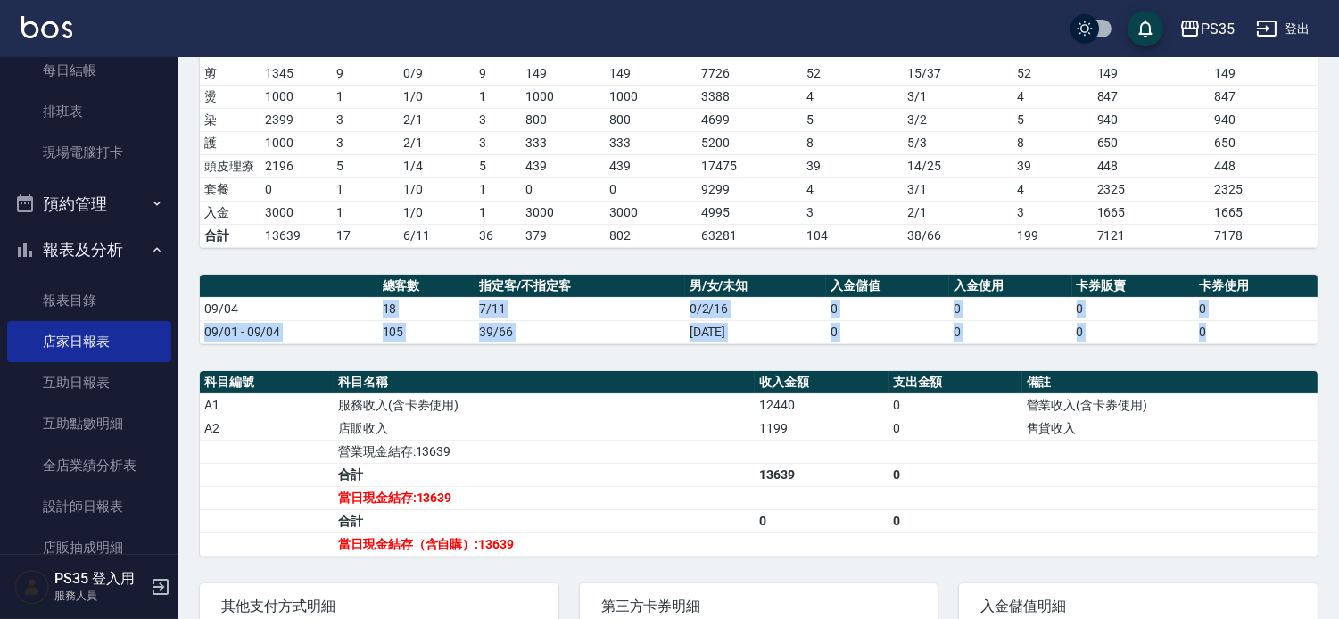
scroll to position [0, 0]
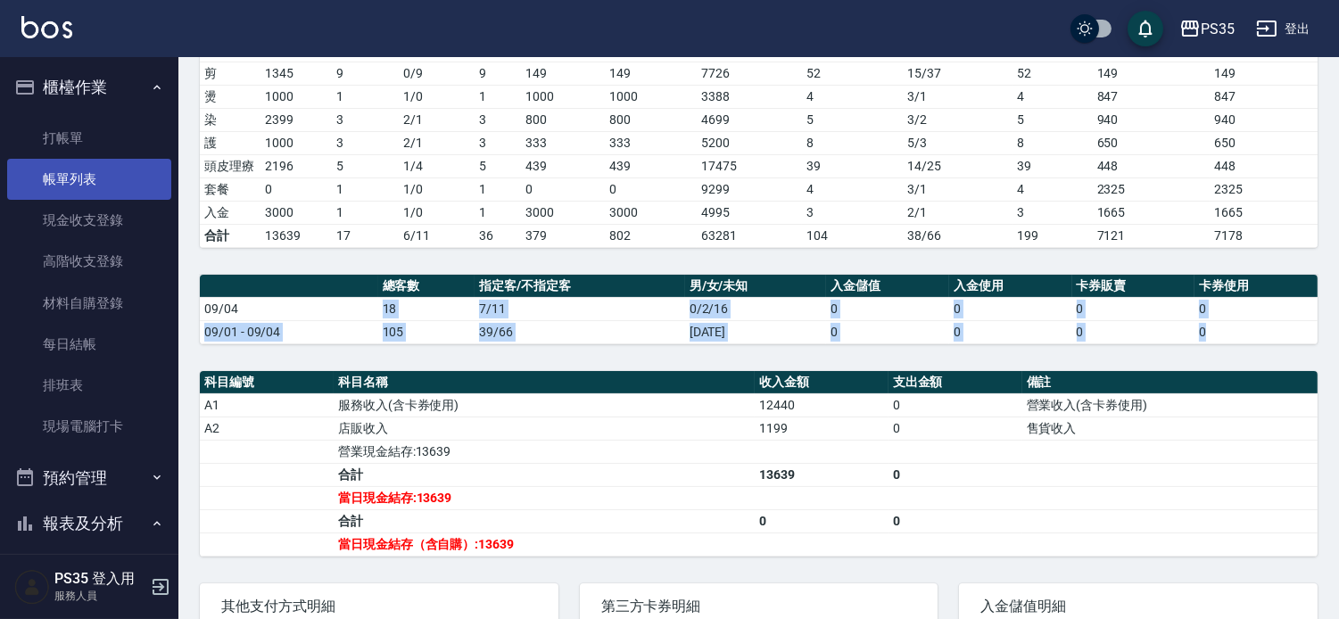
click at [90, 175] on link "帳單列表" at bounding box center [89, 179] width 164 height 41
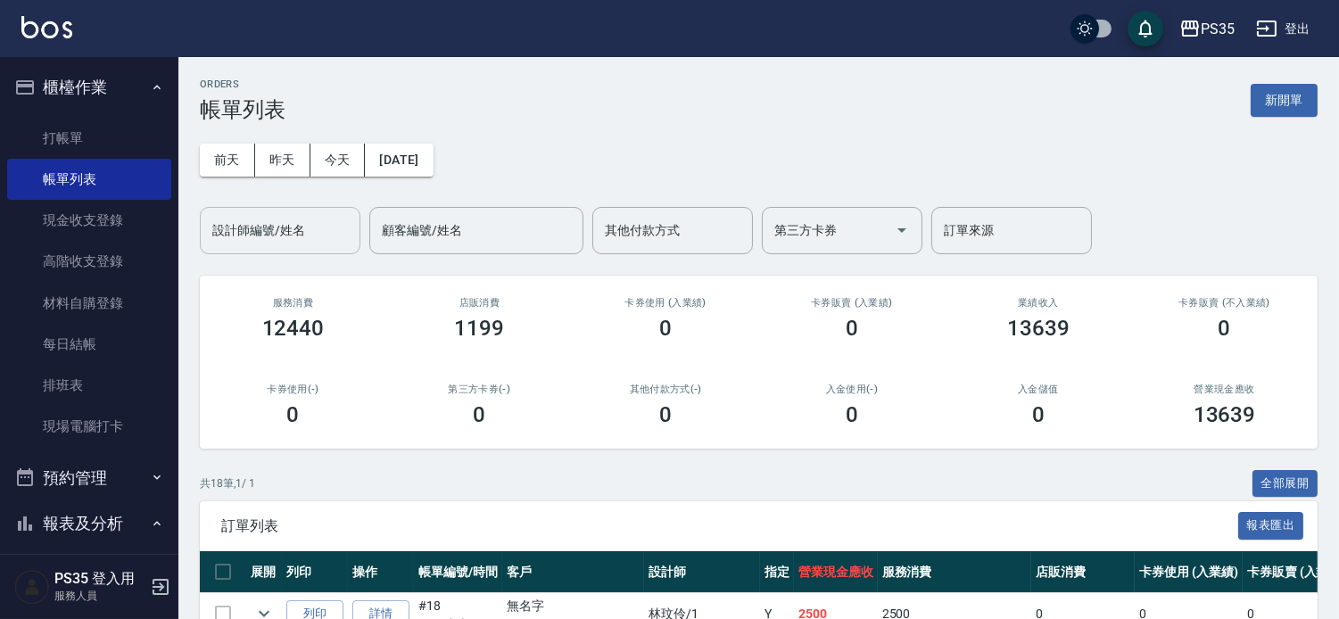
click at [294, 232] on div "設計師編號/姓名 設計師編號/姓名" at bounding box center [280, 230] width 161 height 47
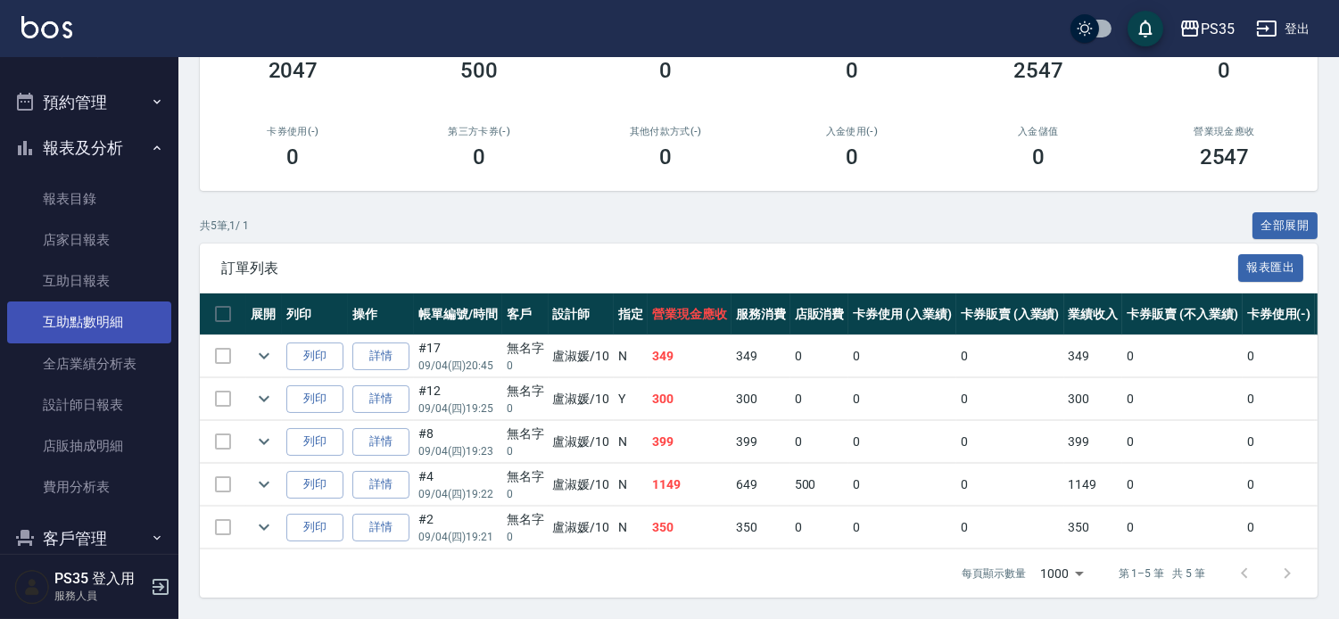
scroll to position [396, 0]
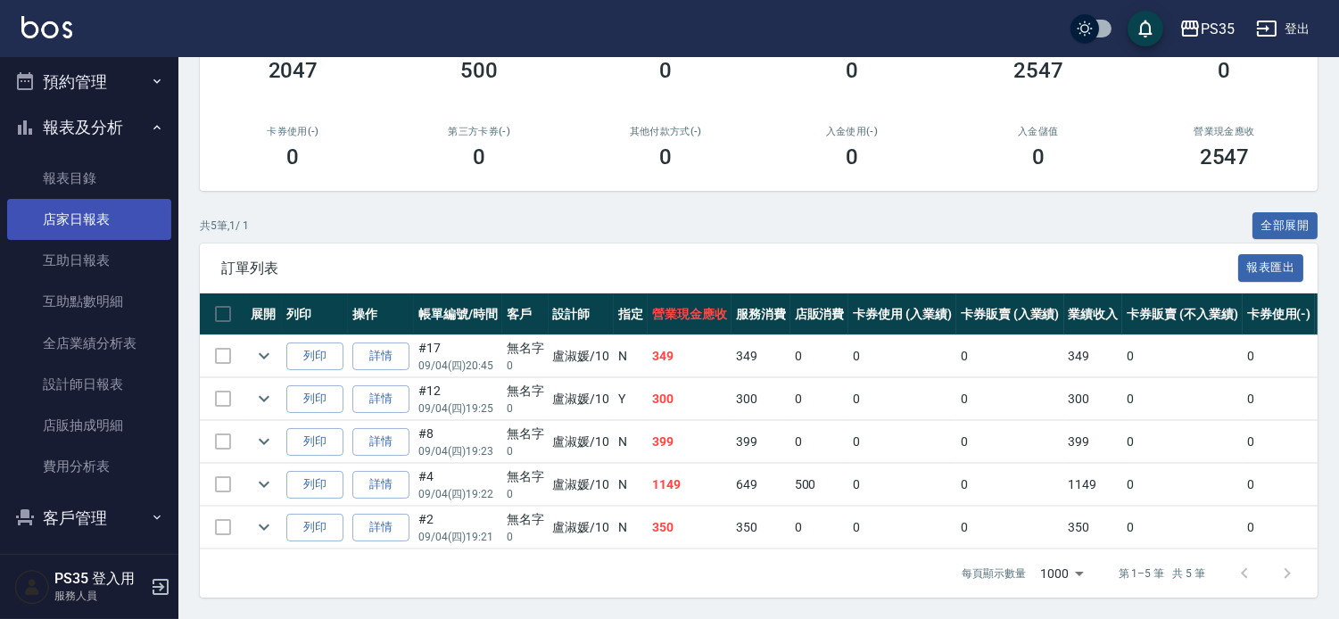
type input "盧淑媛-10"
click at [84, 225] on link "店家日報表" at bounding box center [89, 219] width 164 height 41
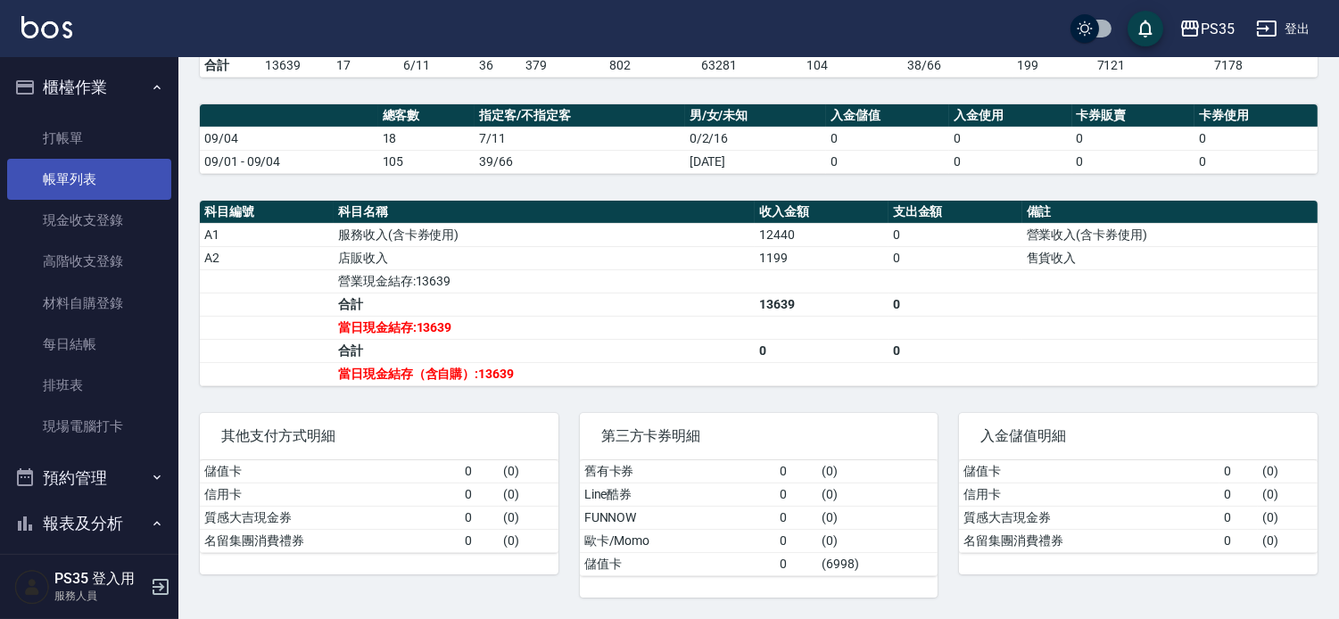
click at [75, 178] on link "帳單列表" at bounding box center [89, 179] width 164 height 41
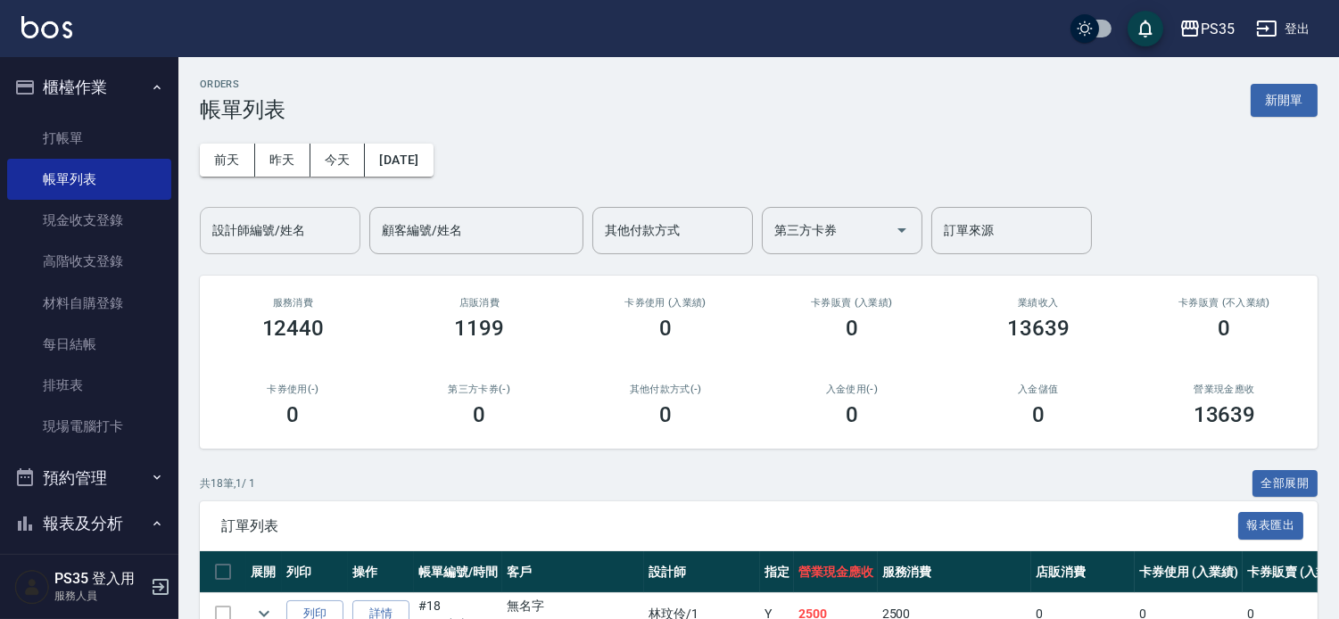
click at [282, 158] on button "昨天" at bounding box center [282, 160] width 55 height 33
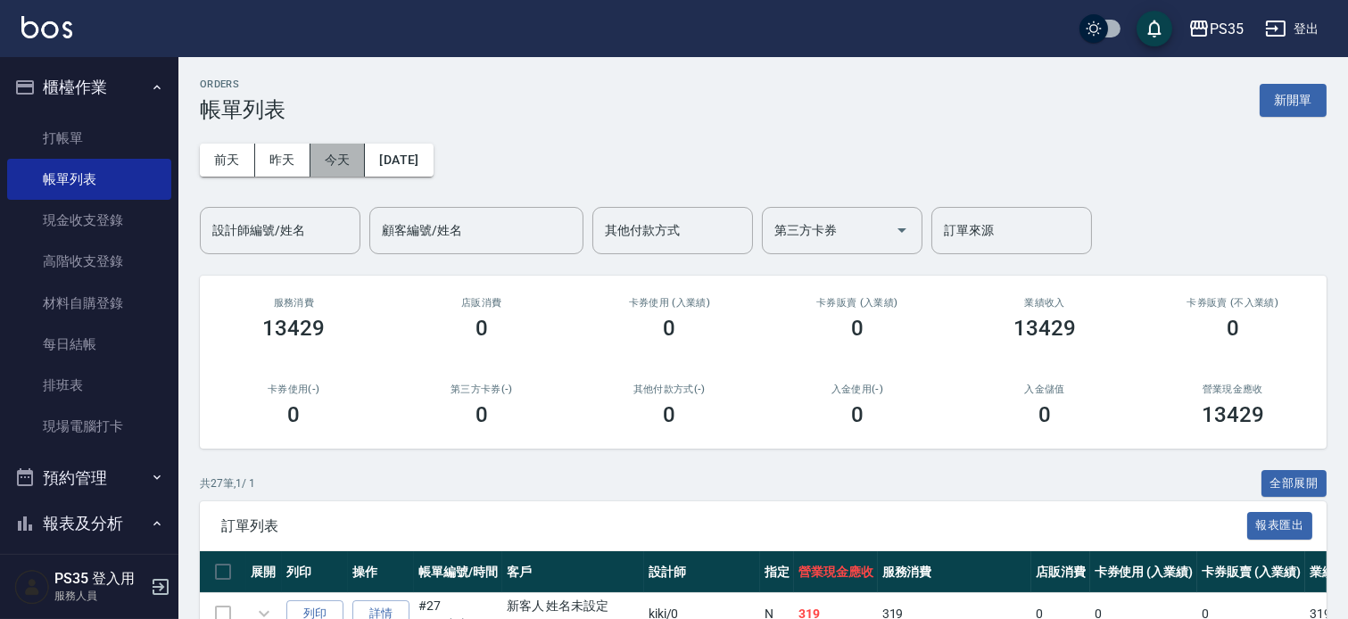
click at [330, 162] on button "今天" at bounding box center [337, 160] width 55 height 33
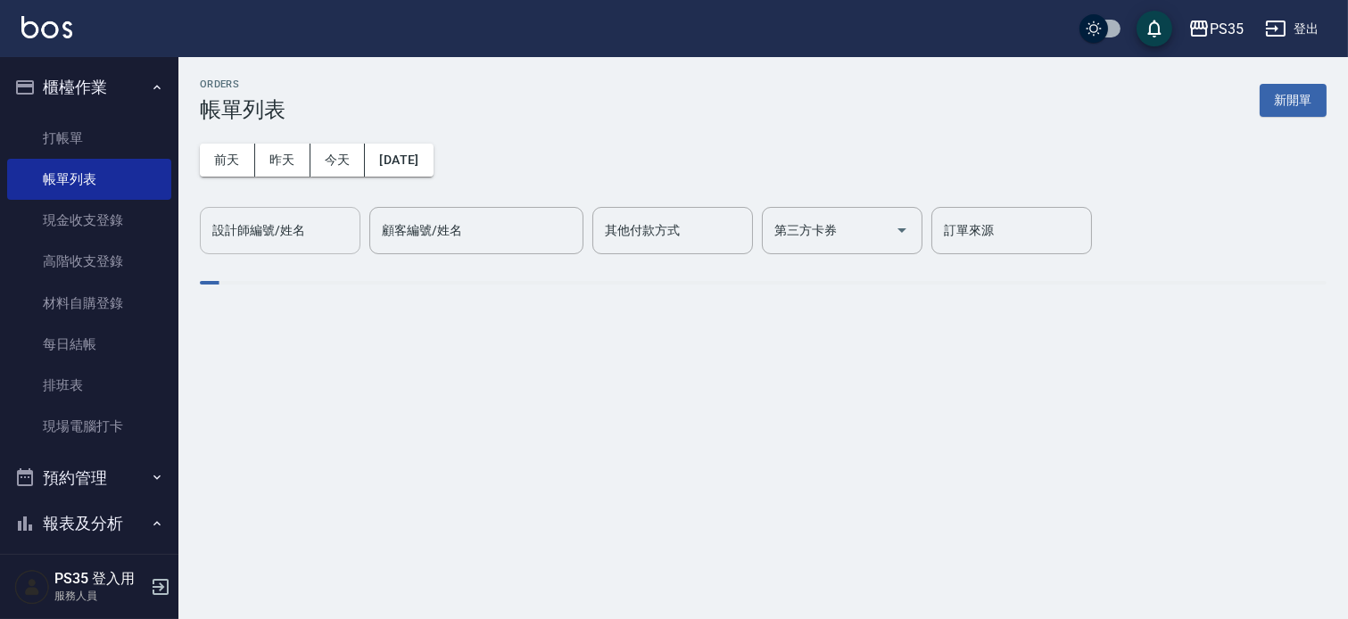
click at [279, 219] on div "設計師編號/姓名 設計師編號/姓名" at bounding box center [280, 230] width 161 height 47
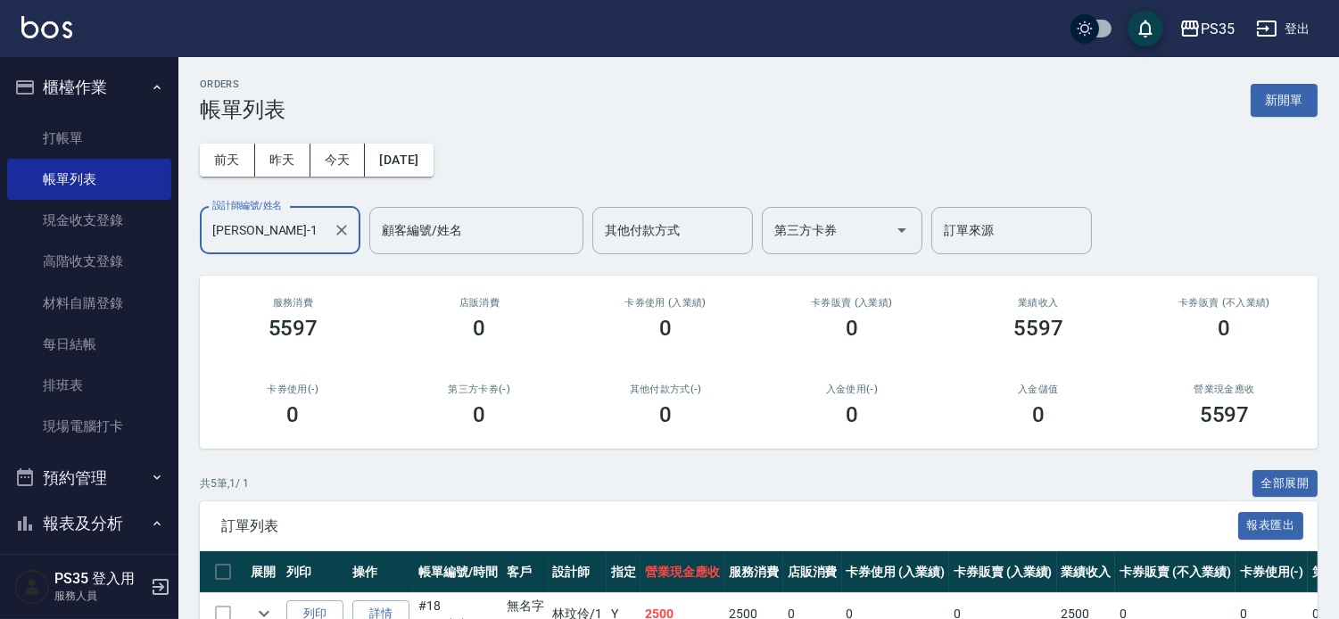
type input "[PERSON_NAME]-1"
